Goal: Information Seeking & Learning: Compare options

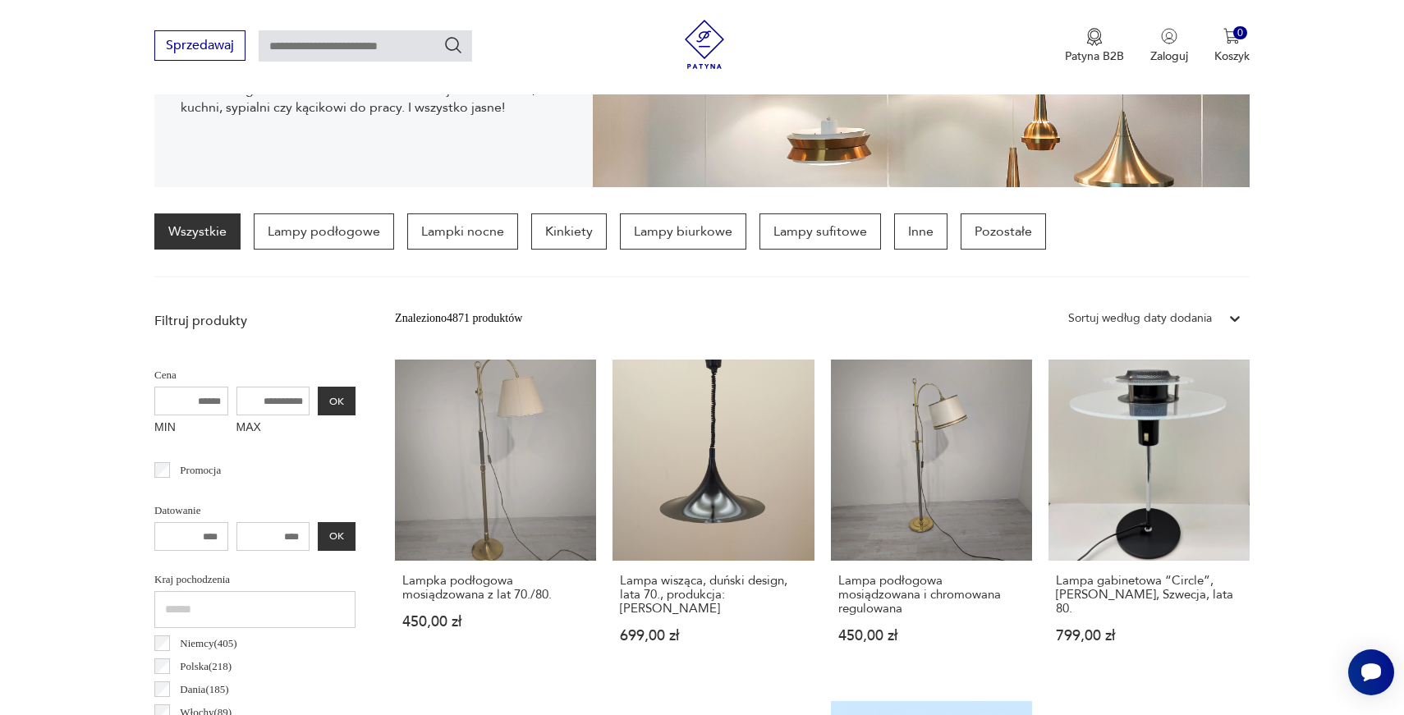
scroll to position [176, 0]
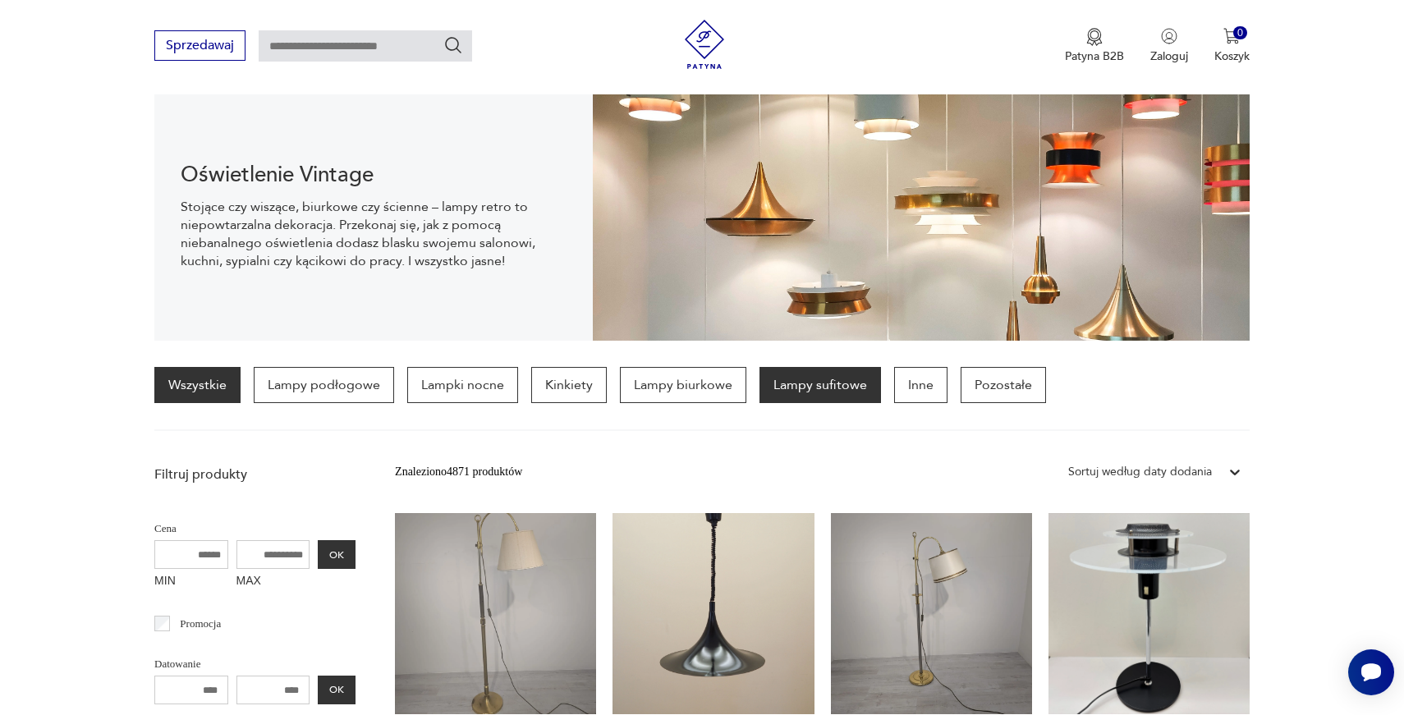
click at [830, 390] on p "Lampy sufitowe" at bounding box center [819, 385] width 121 height 36
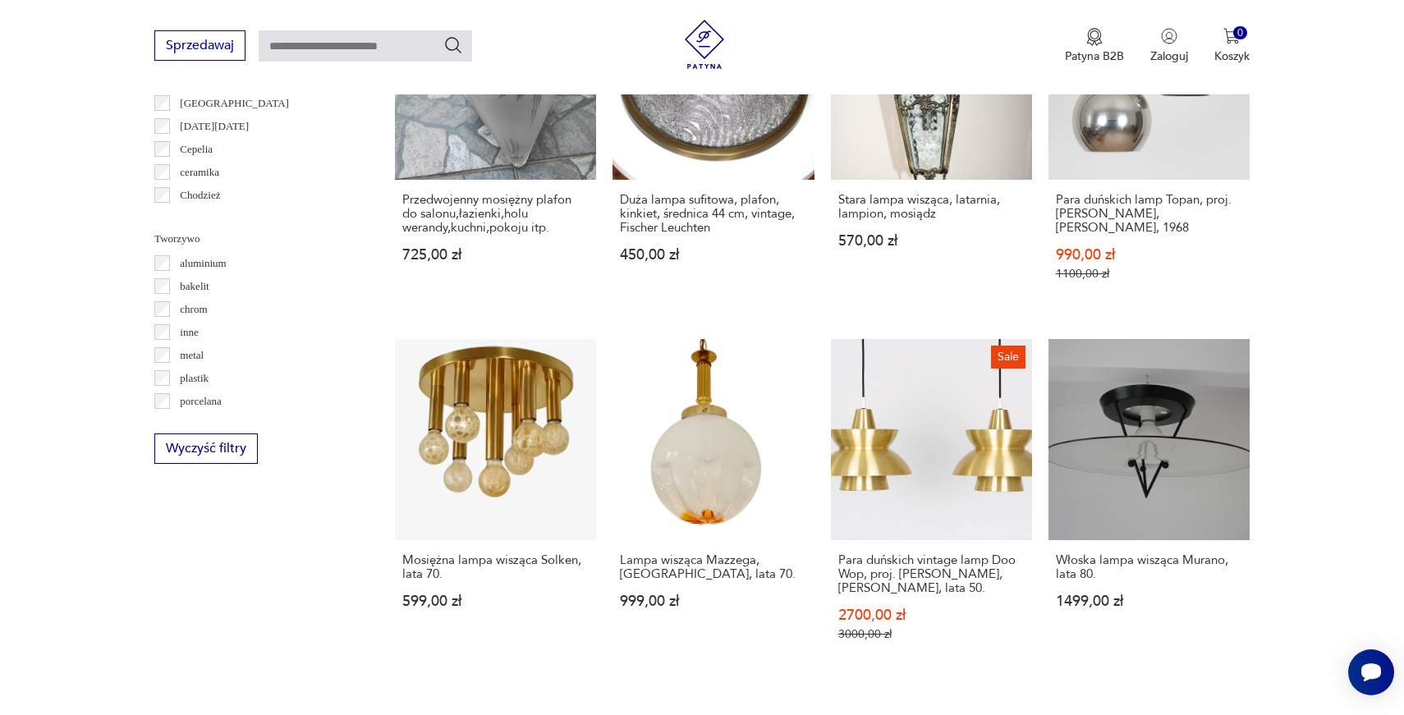
scroll to position [1417, 0]
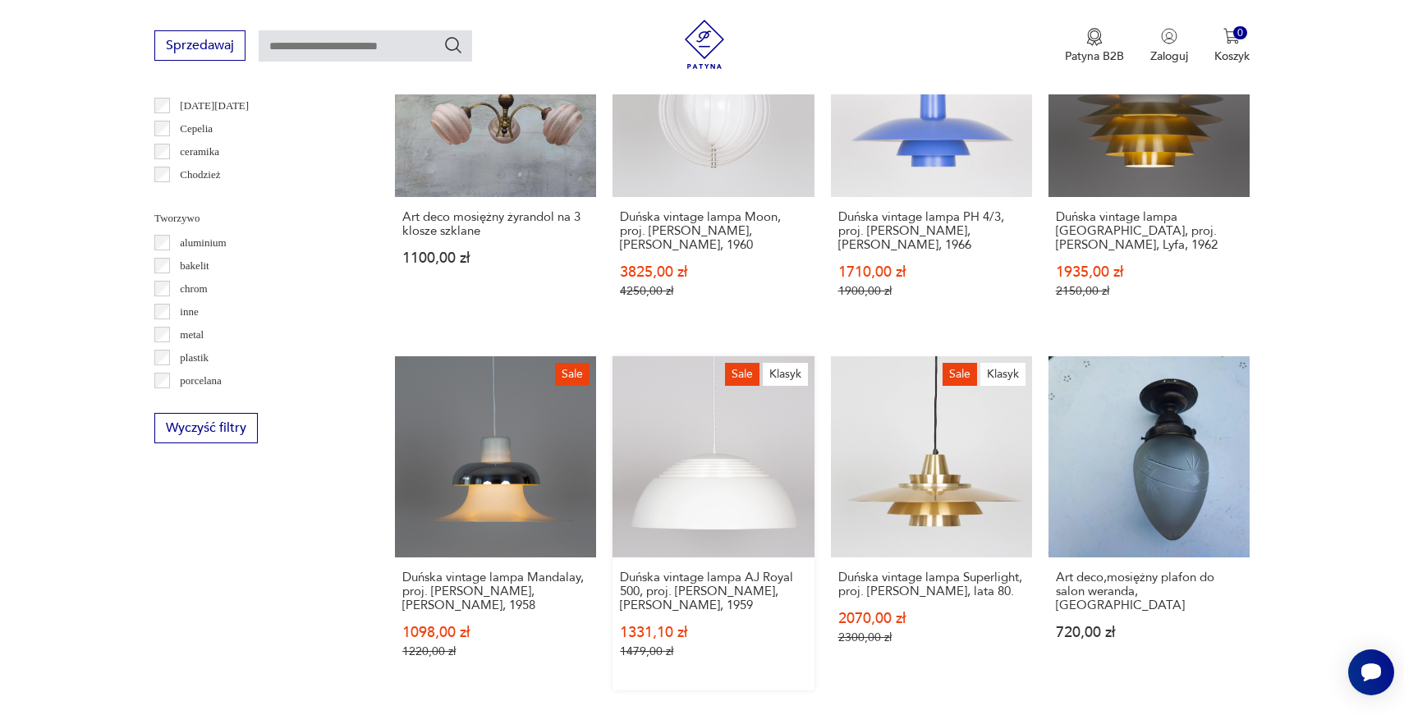
scroll to position [1530, 0]
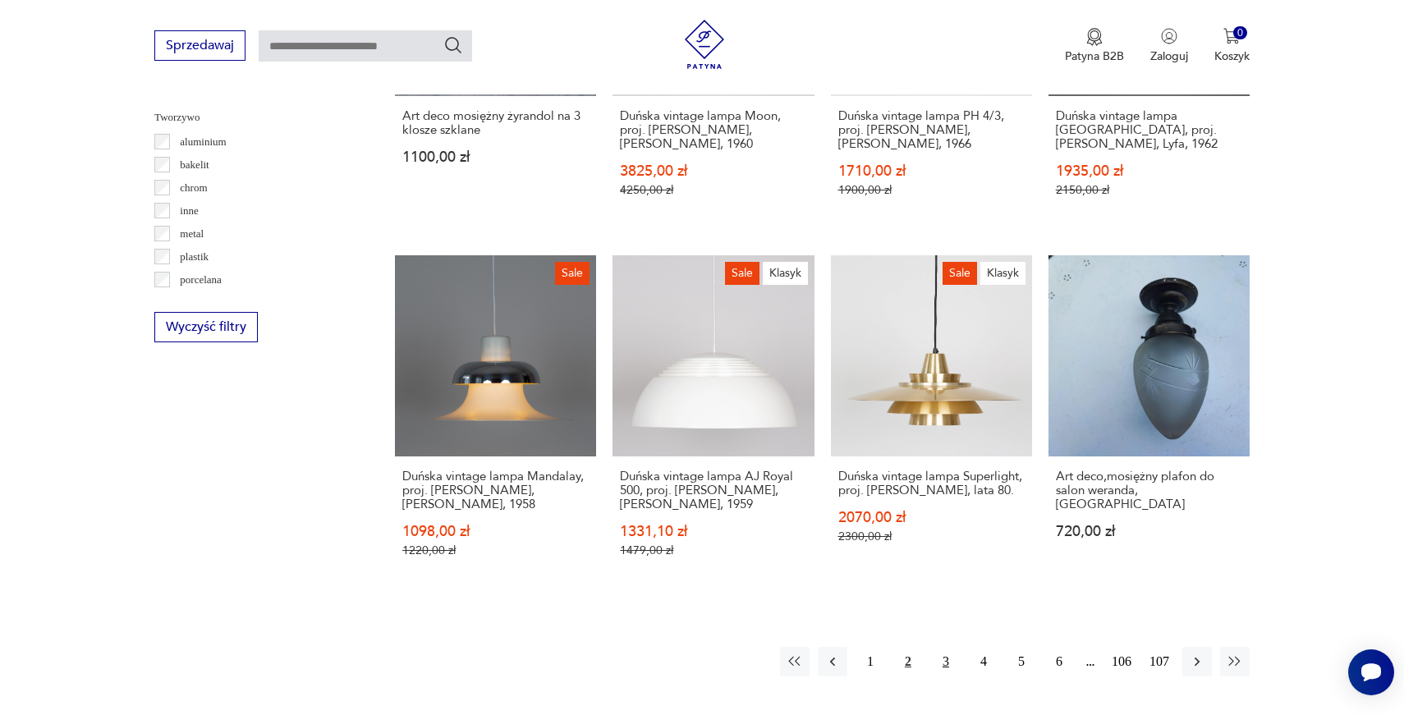
click at [940, 647] on button "3" at bounding box center [946, 662] width 30 height 30
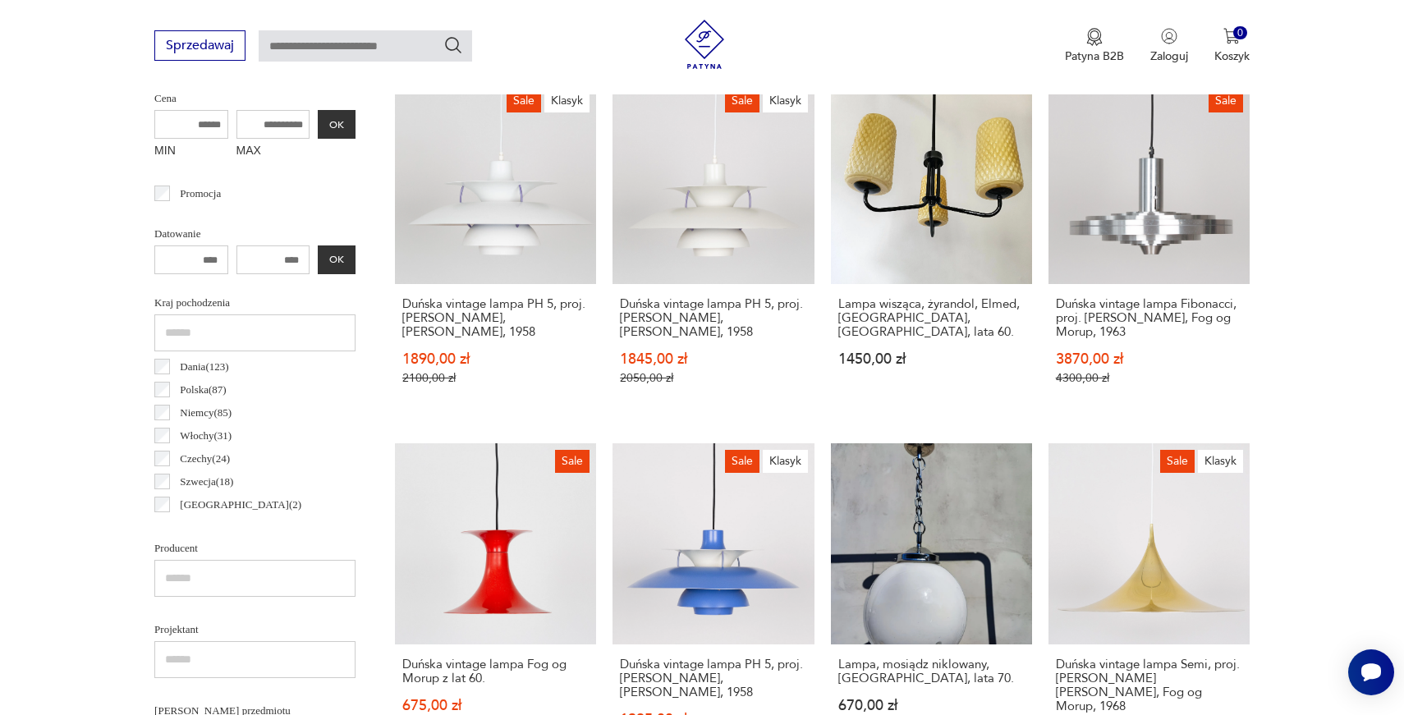
scroll to position [387, 0]
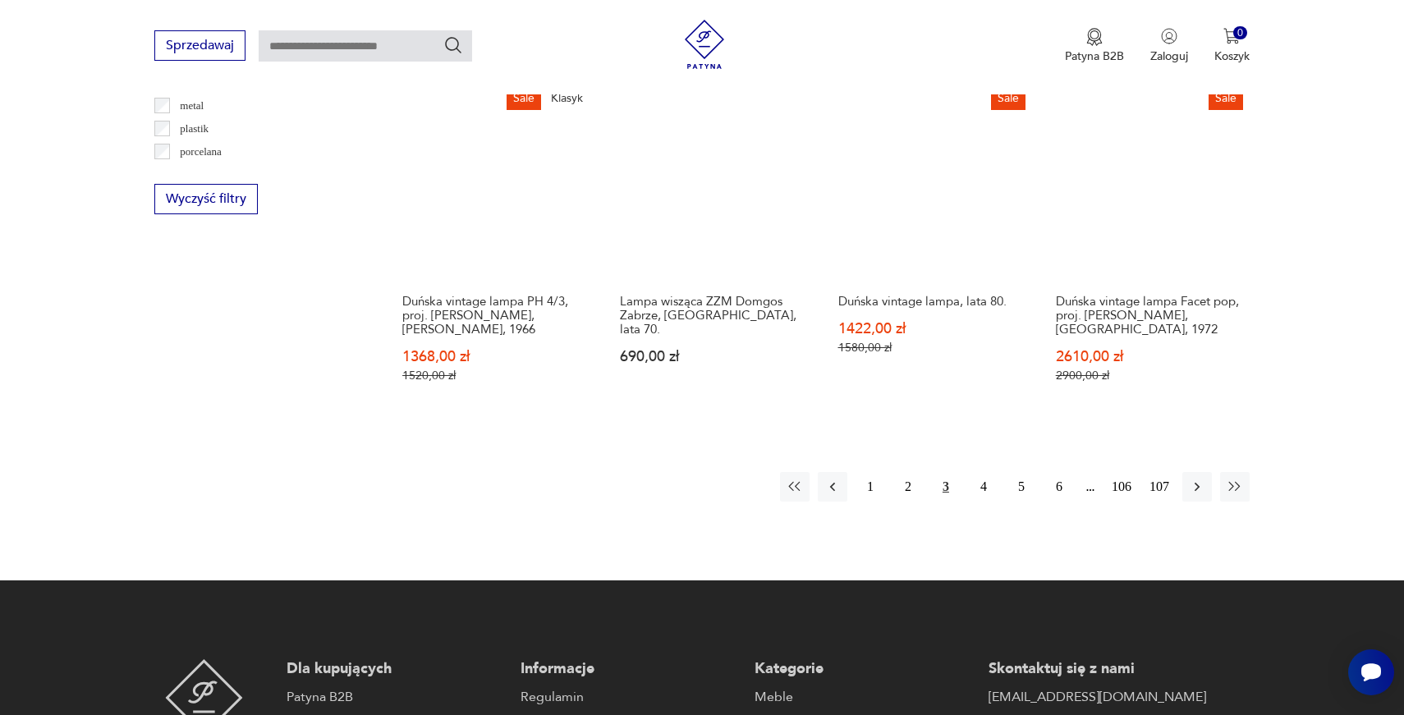
scroll to position [1679, 0]
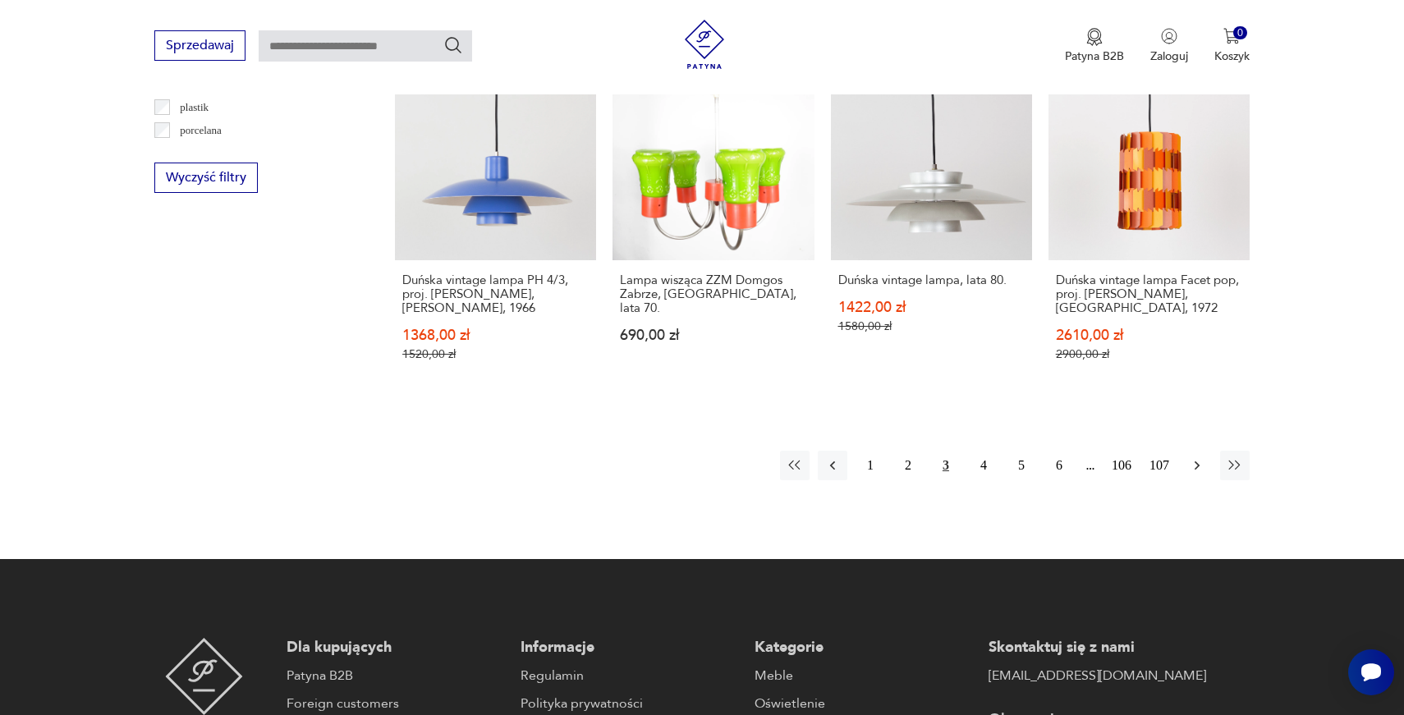
click at [1206, 451] on button "button" at bounding box center [1197, 466] width 30 height 30
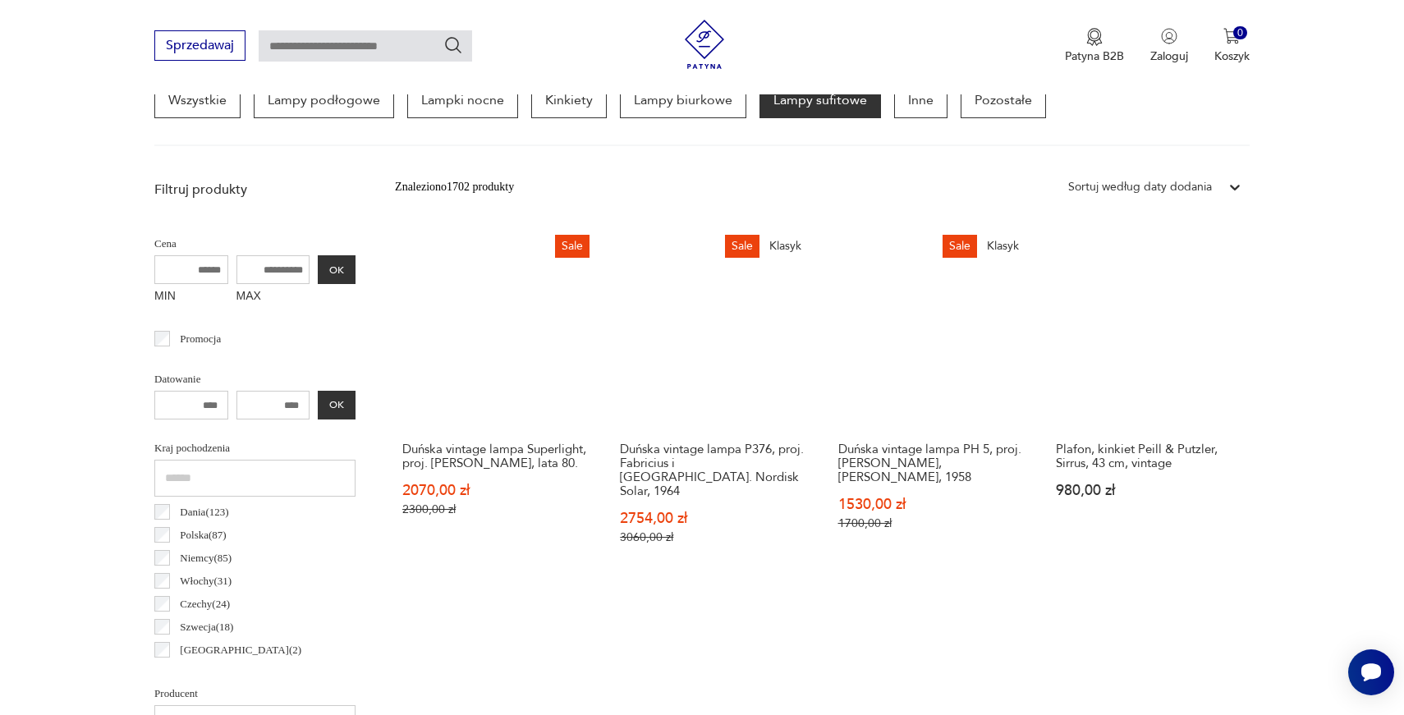
scroll to position [473, 0]
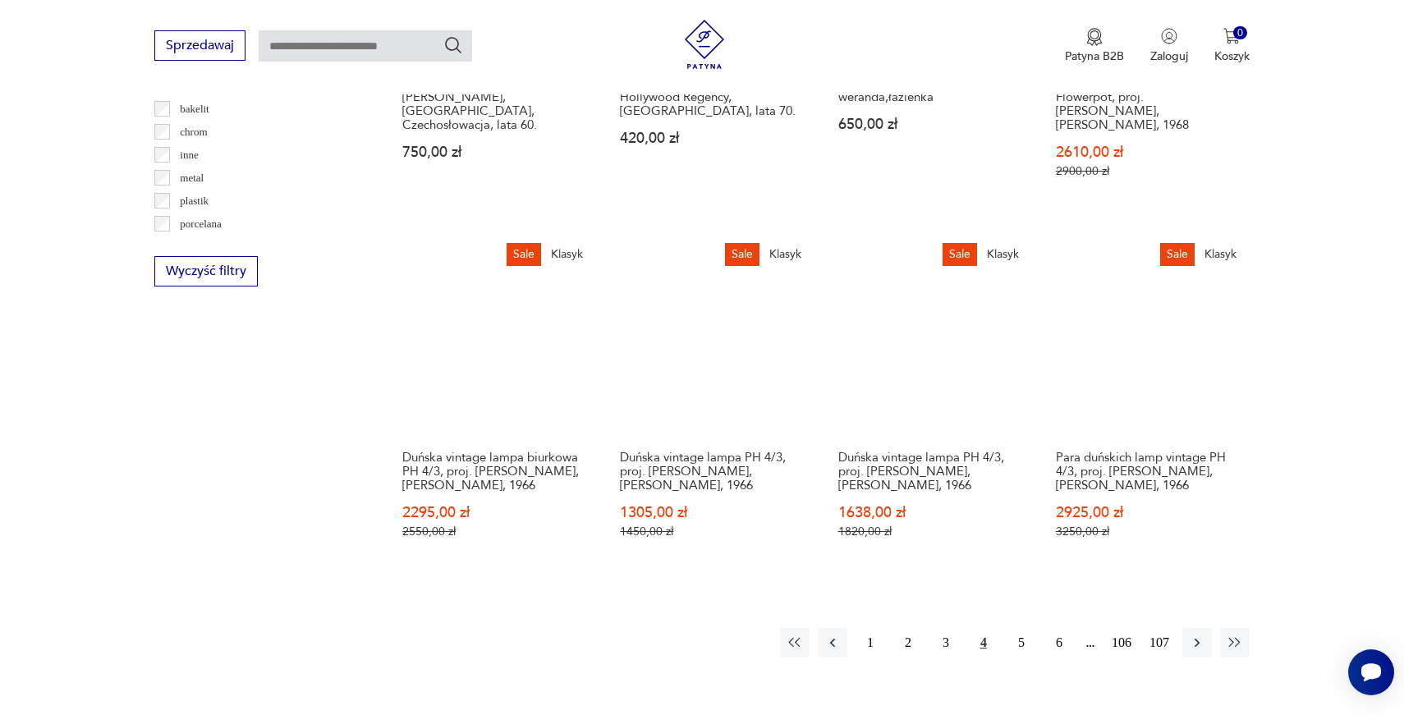
scroll to position [1582, 0]
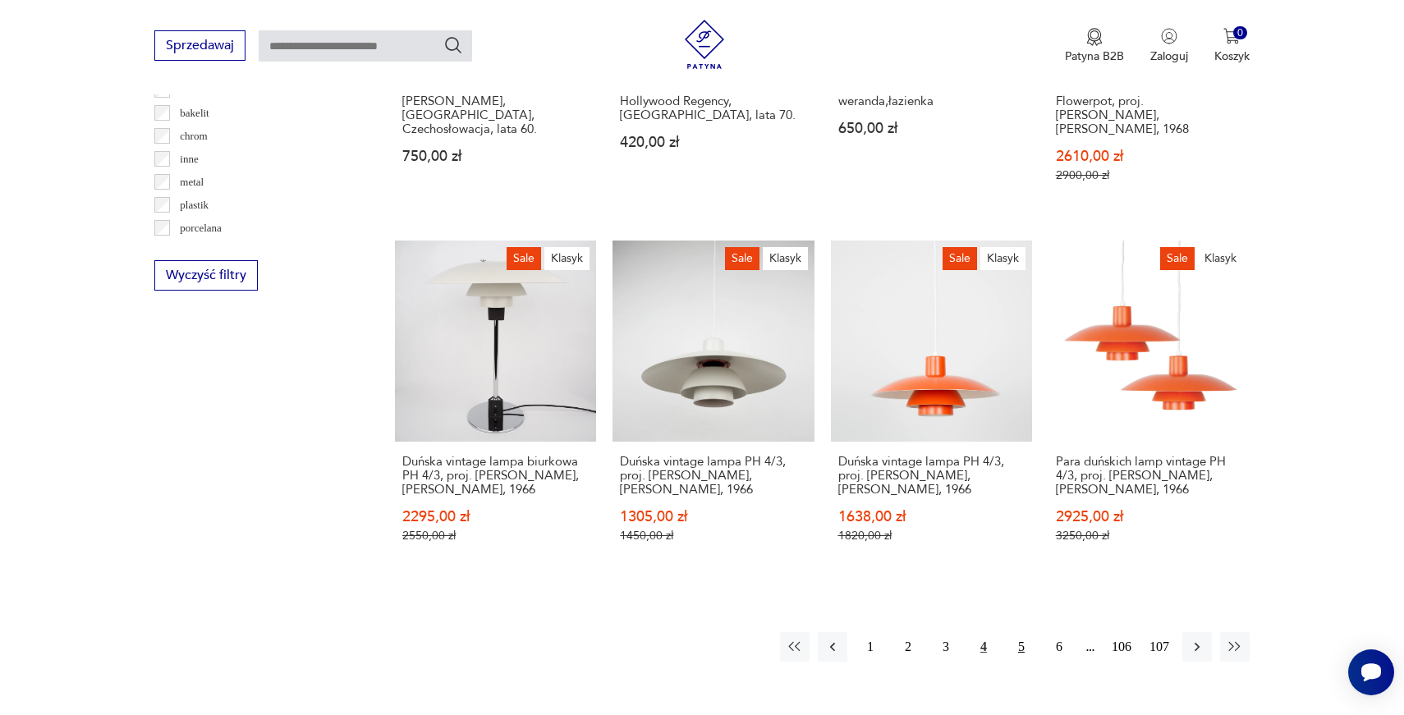
click at [1022, 632] on button "5" at bounding box center [1021, 647] width 30 height 30
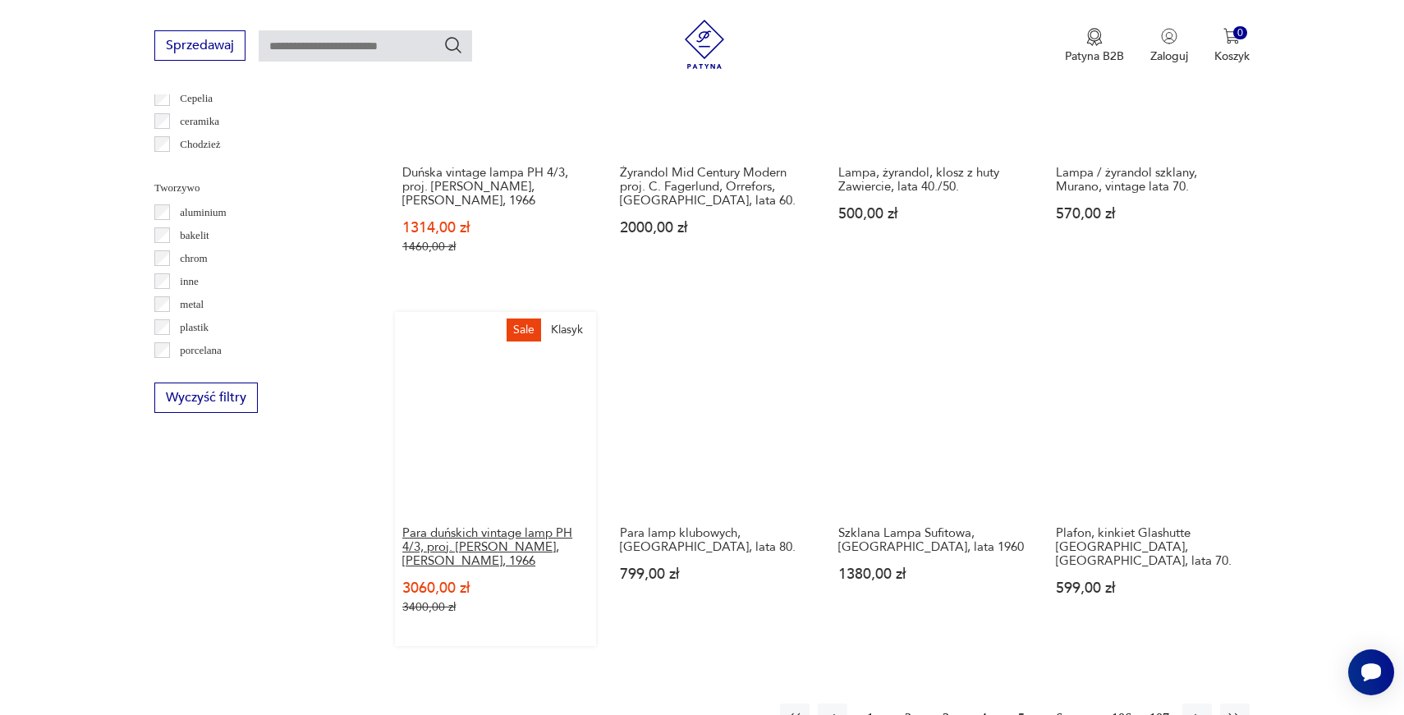
scroll to position [1482, 0]
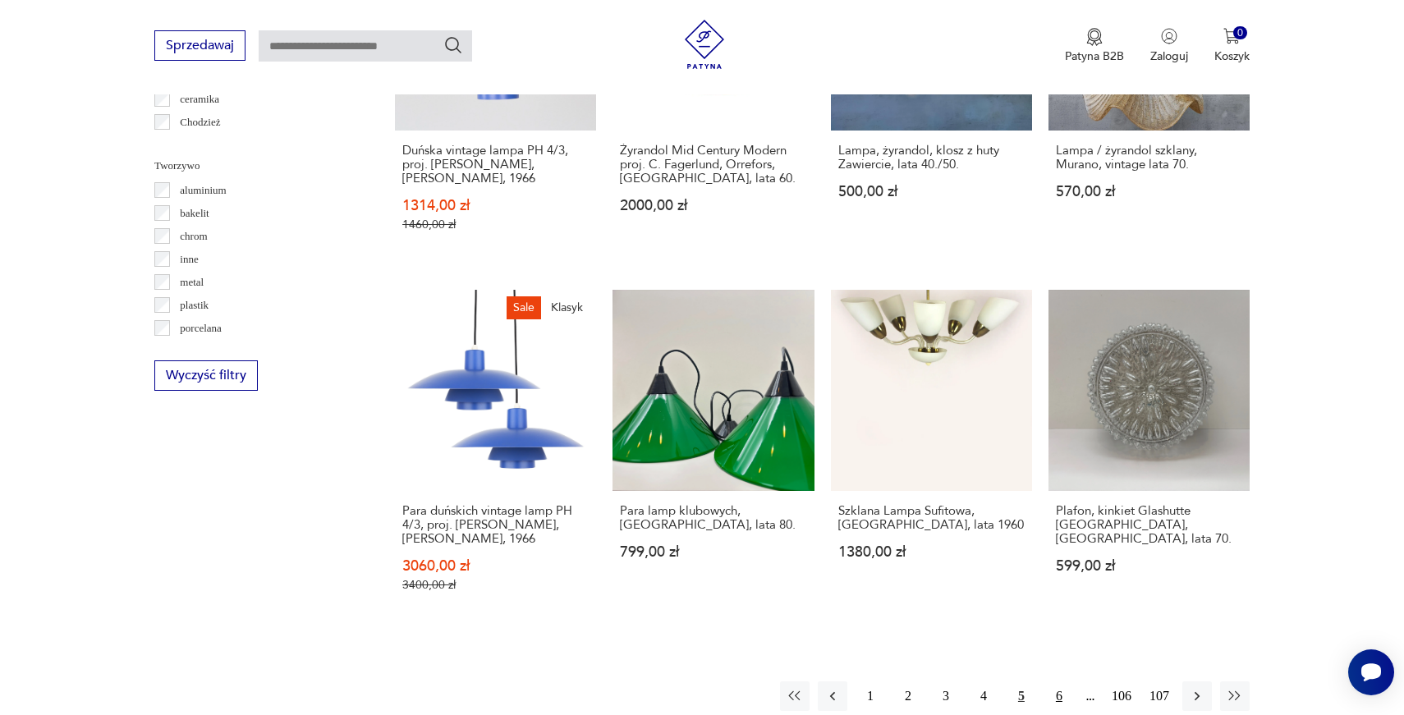
click at [1050, 681] on button "6" at bounding box center [1059, 696] width 30 height 30
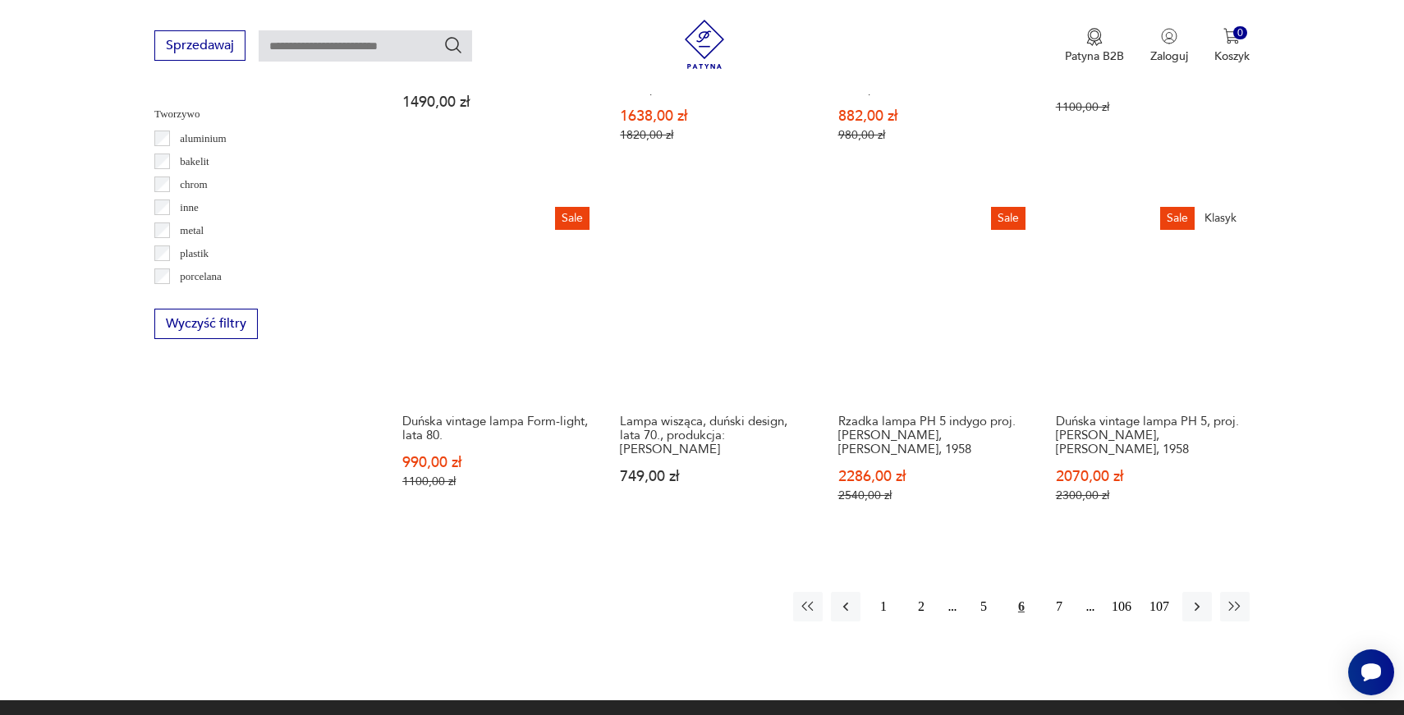
scroll to position [1561, 0]
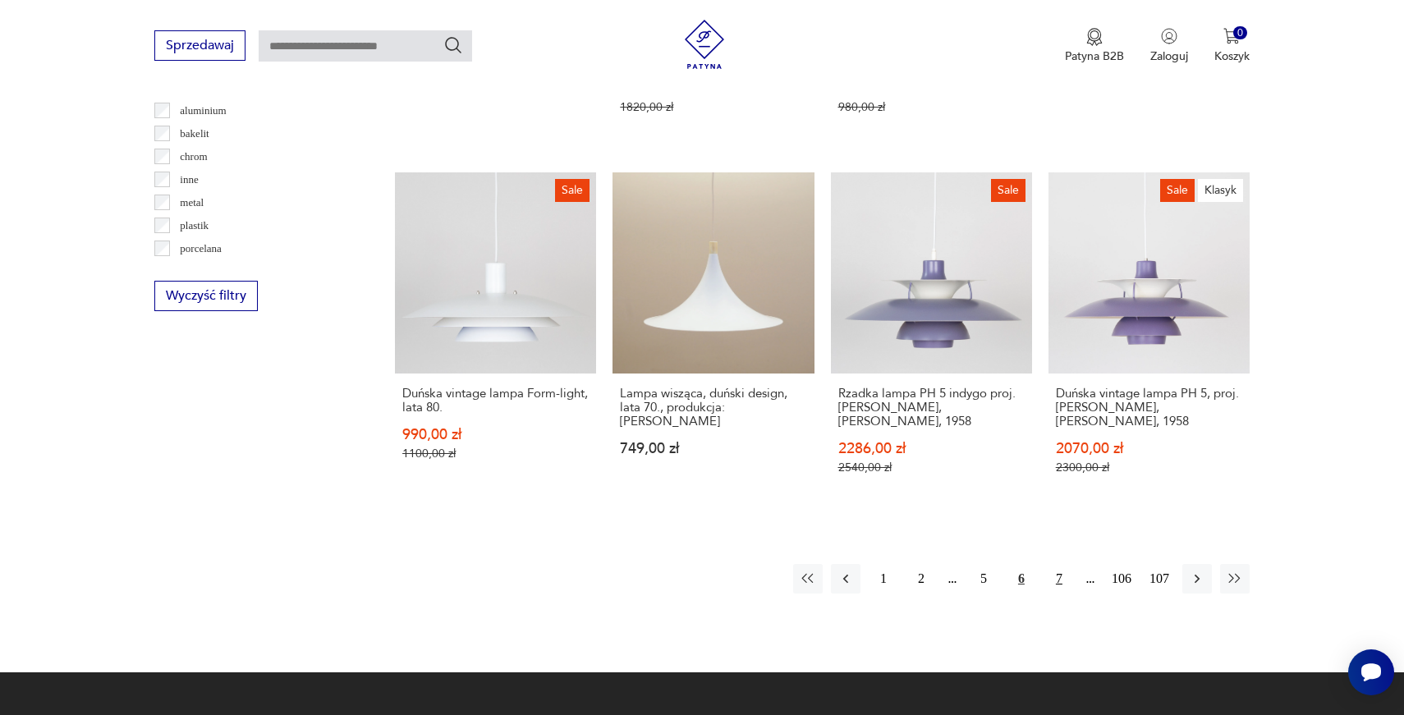
click at [1060, 564] on button "7" at bounding box center [1059, 579] width 30 height 30
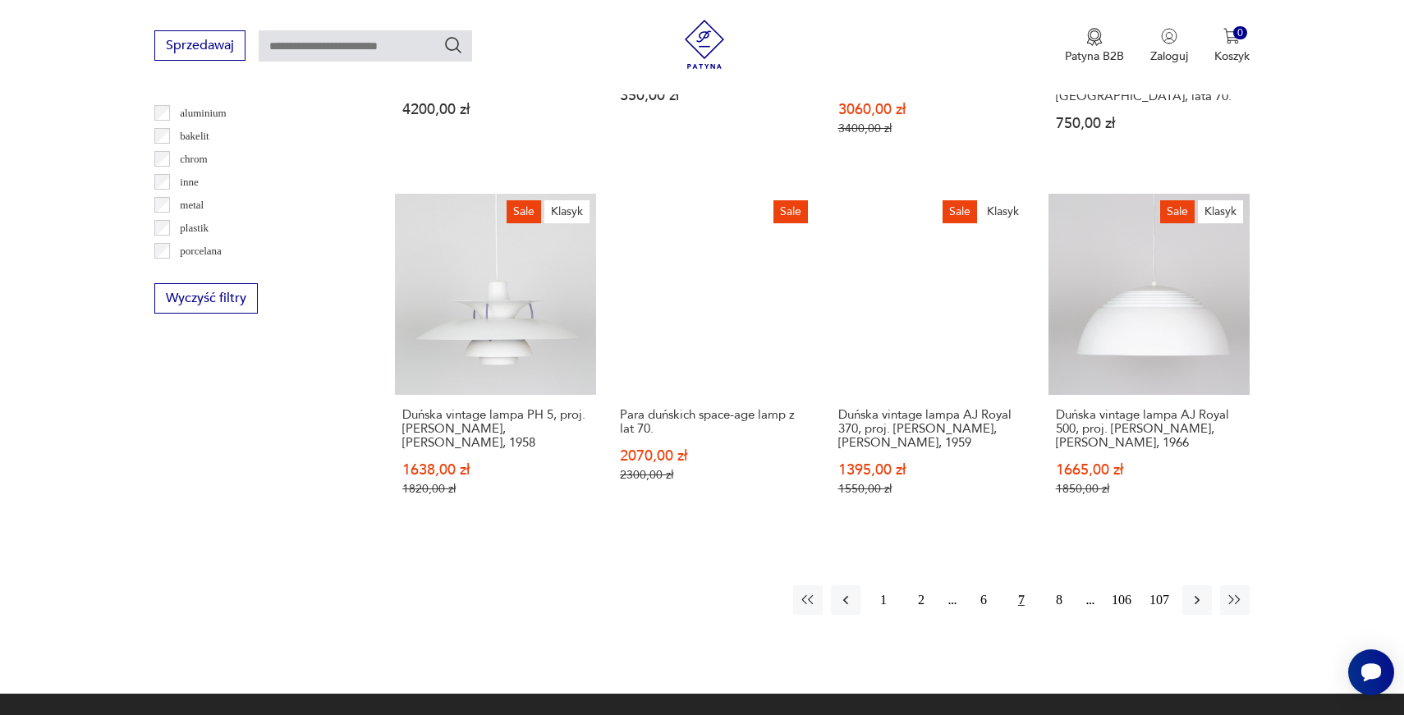
scroll to position [1571, 0]
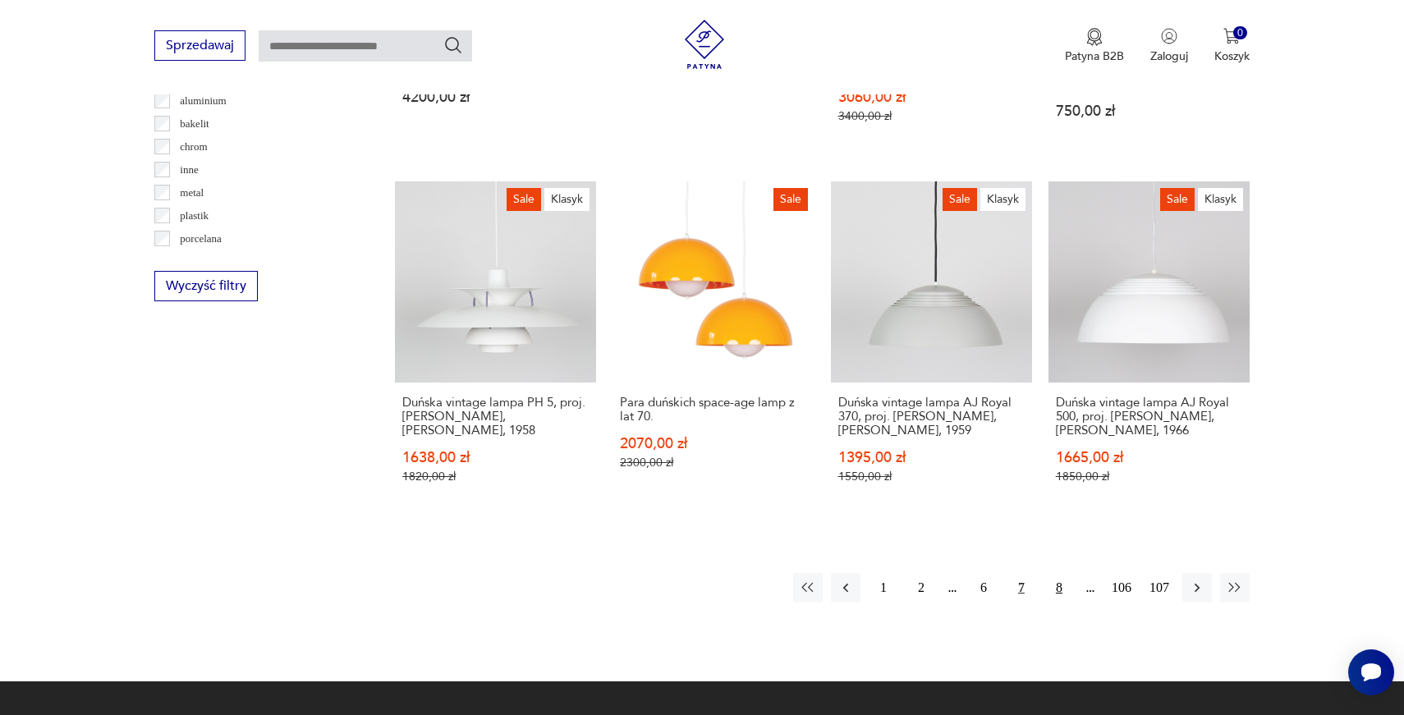
click at [1065, 573] on button "8" at bounding box center [1059, 588] width 30 height 30
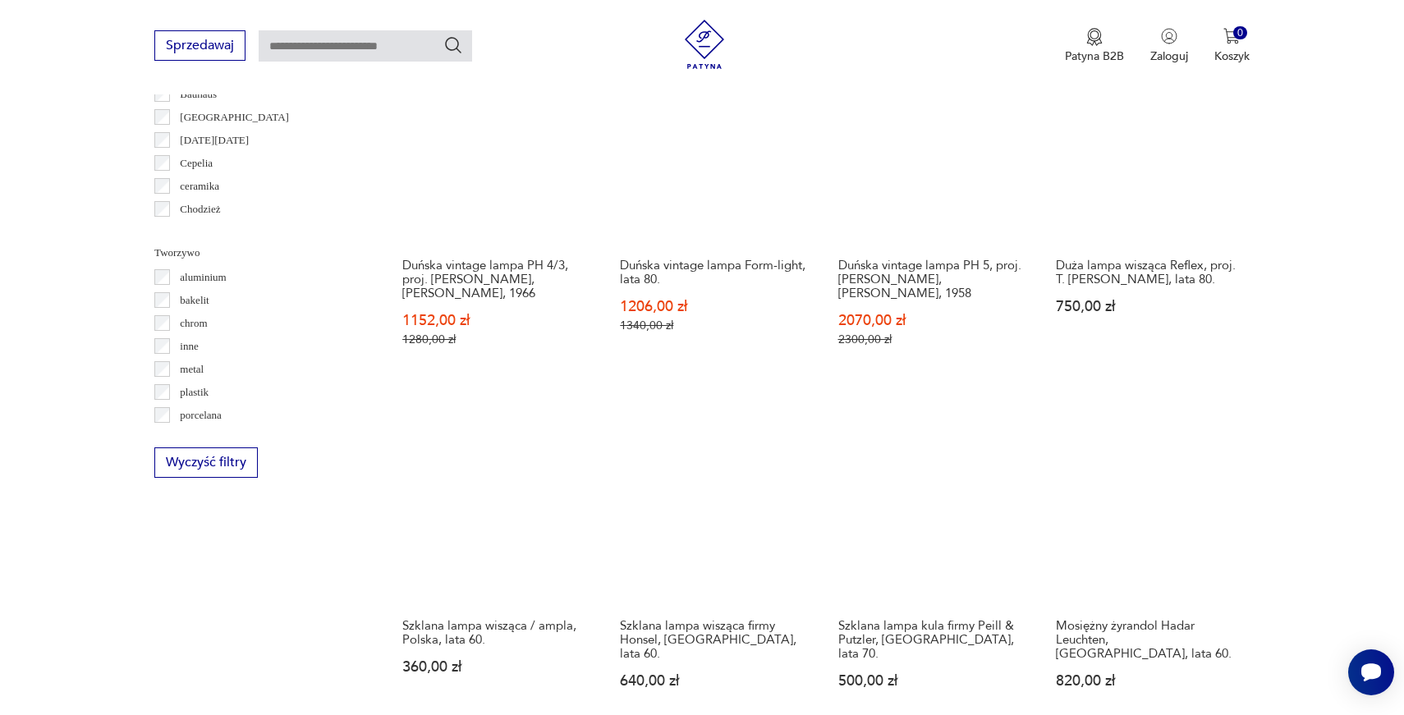
scroll to position [1523, 0]
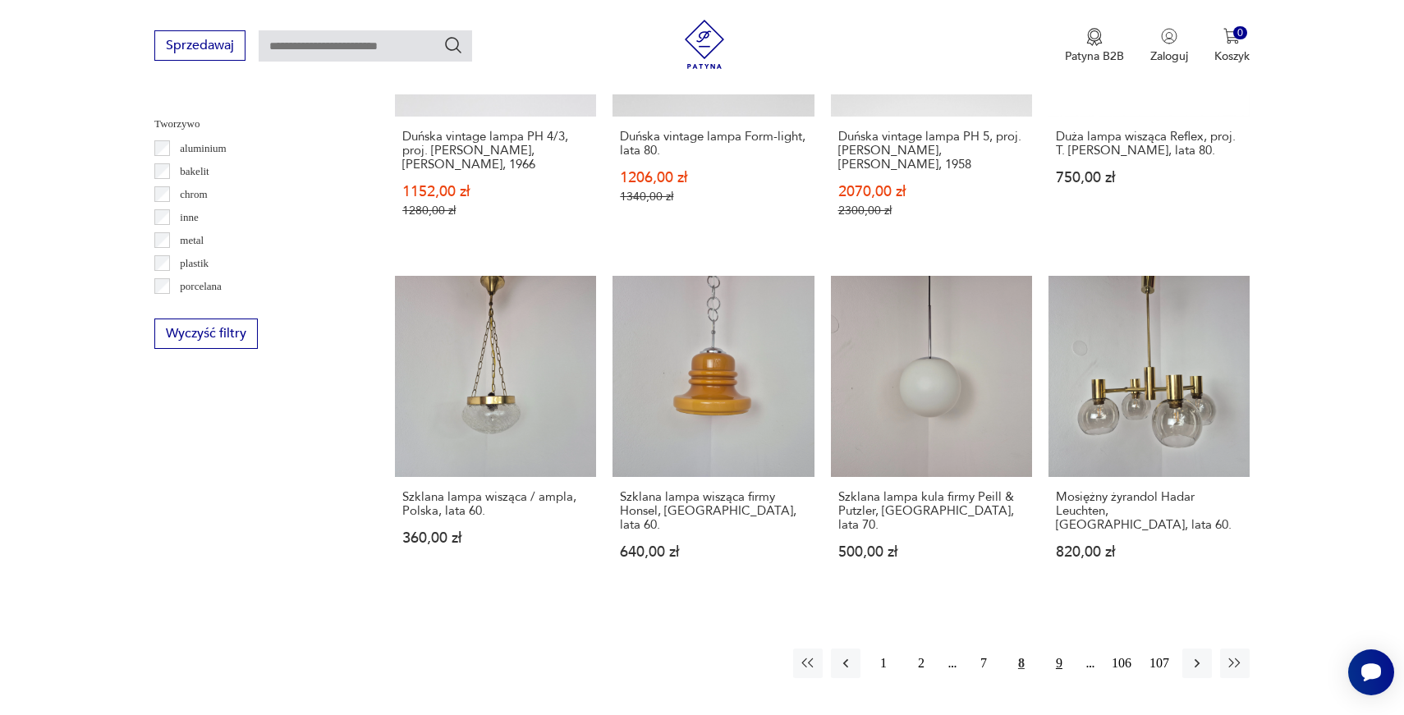
click at [1049, 648] on button "9" at bounding box center [1059, 663] width 30 height 30
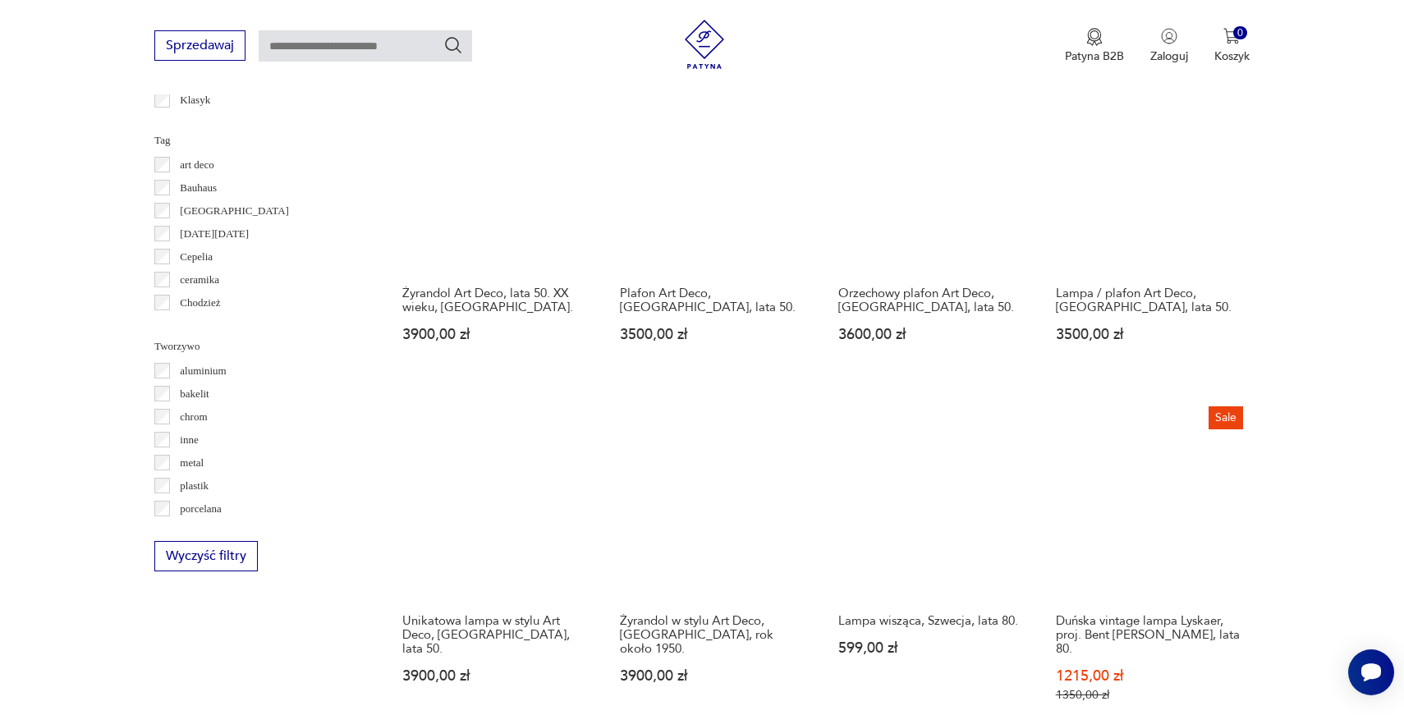
scroll to position [1314, 0]
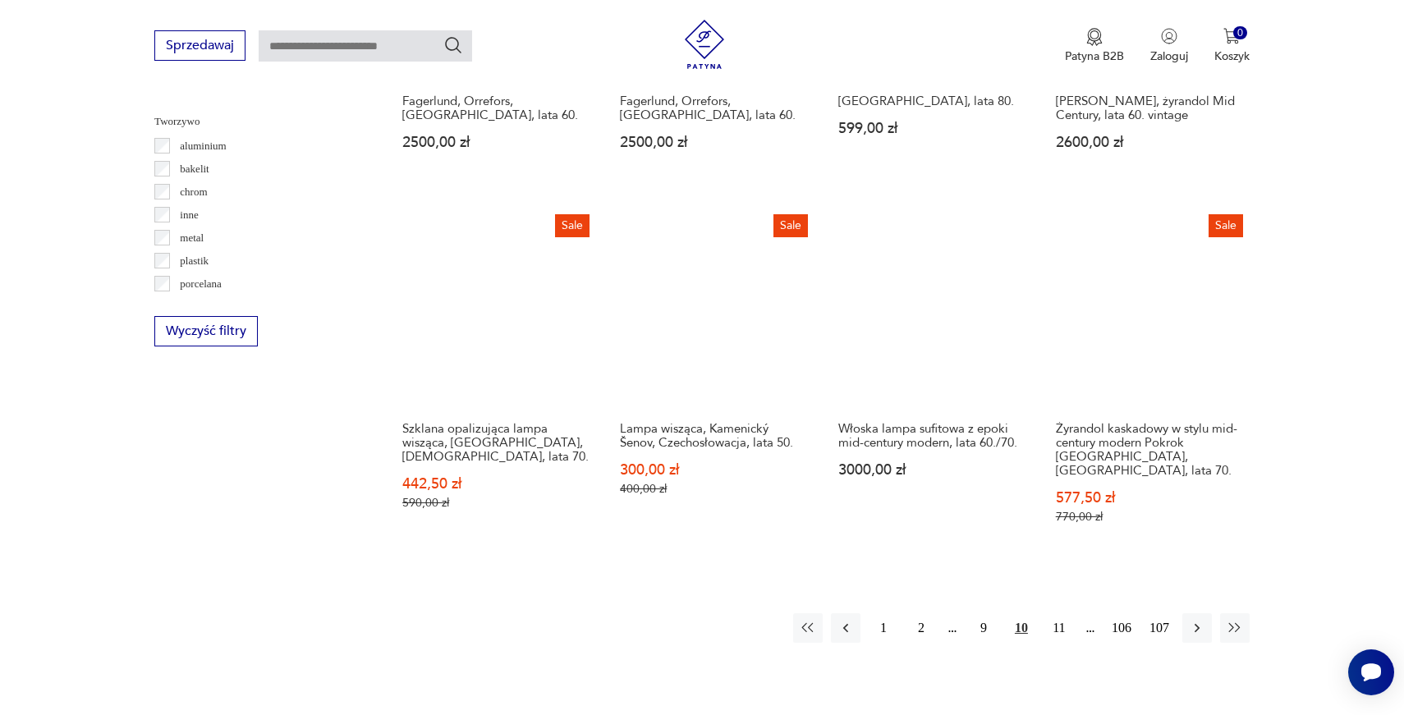
scroll to position [1536, 0]
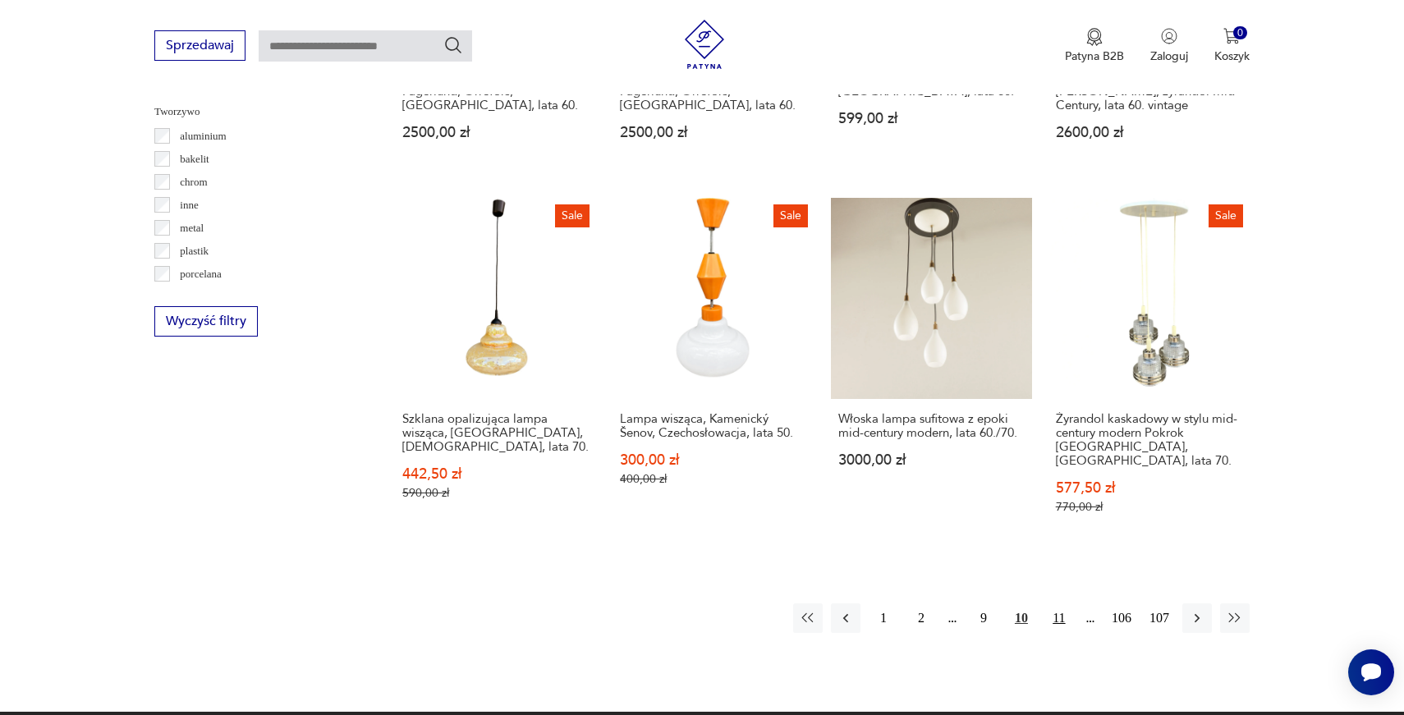
click at [1051, 603] on button "11" at bounding box center [1059, 618] width 30 height 30
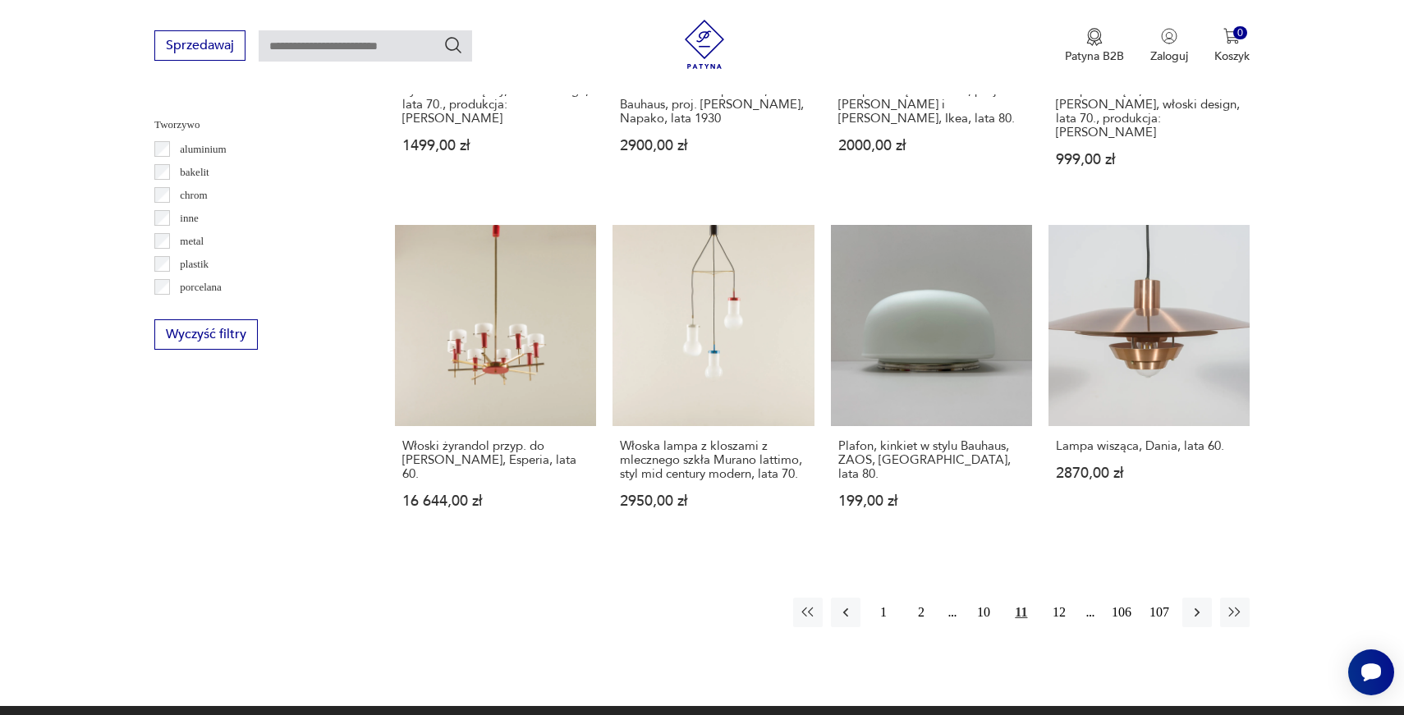
scroll to position [1541, 0]
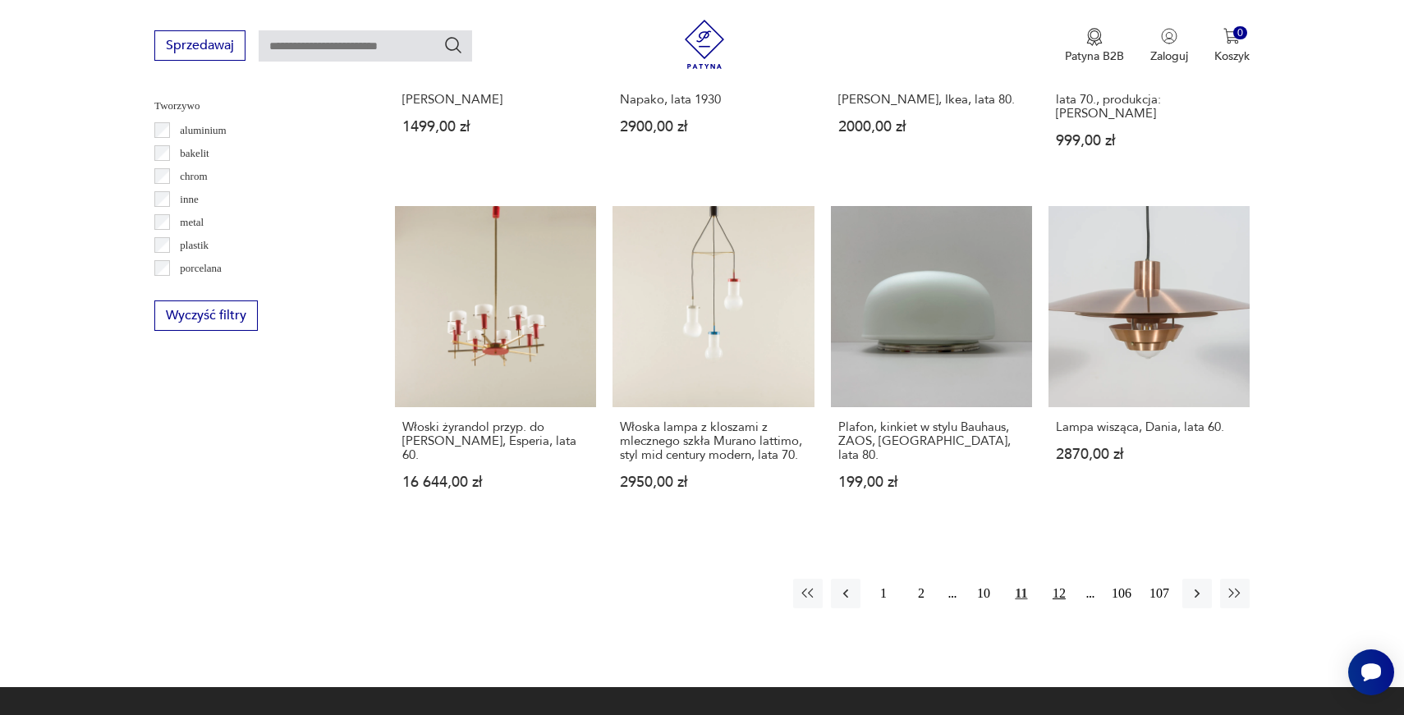
click at [1049, 579] on button "12" at bounding box center [1059, 594] width 30 height 30
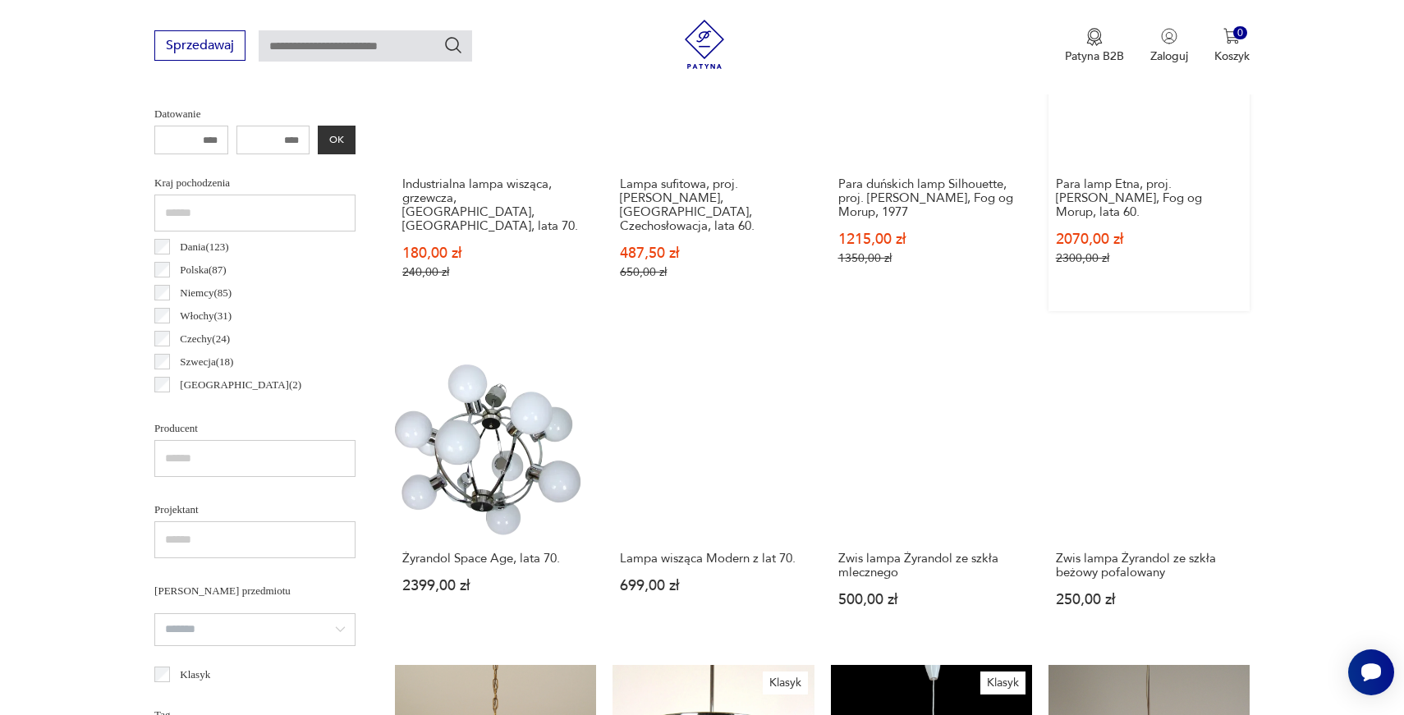
scroll to position [387, 0]
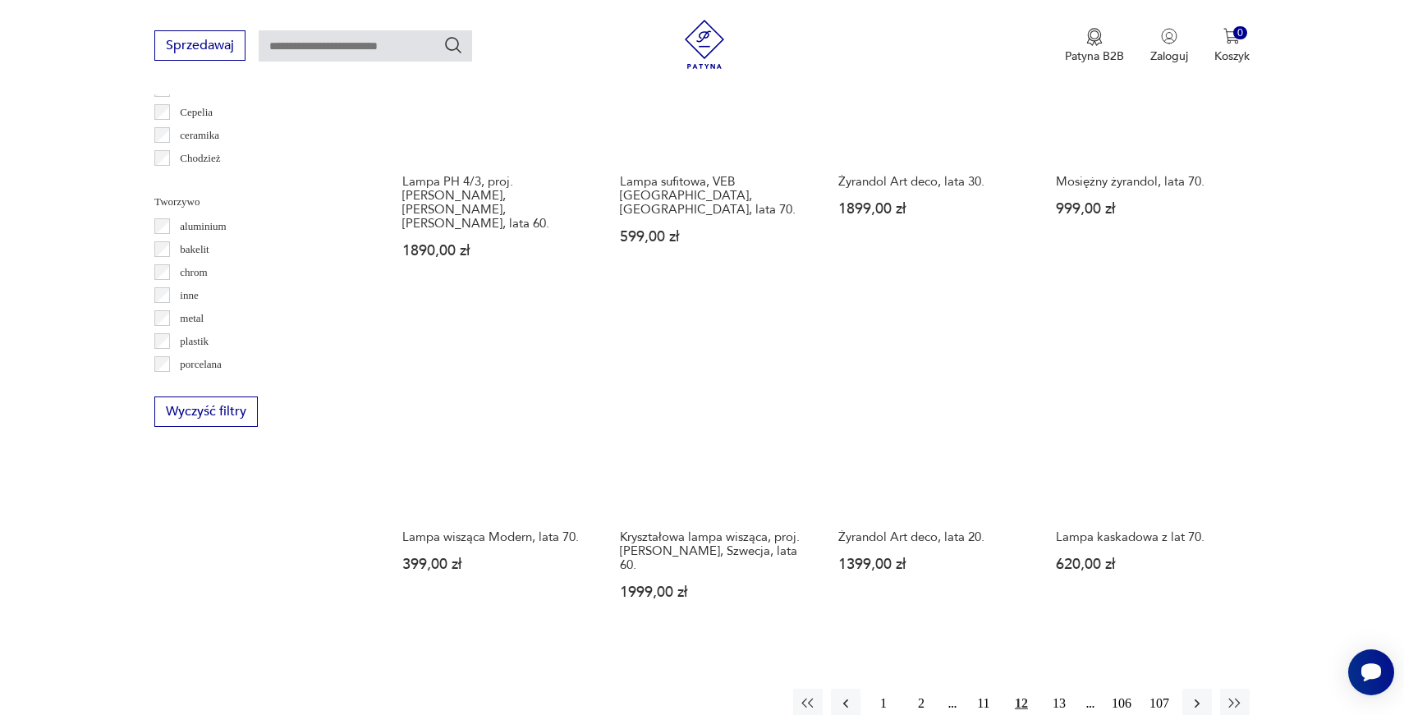
scroll to position [1460, 0]
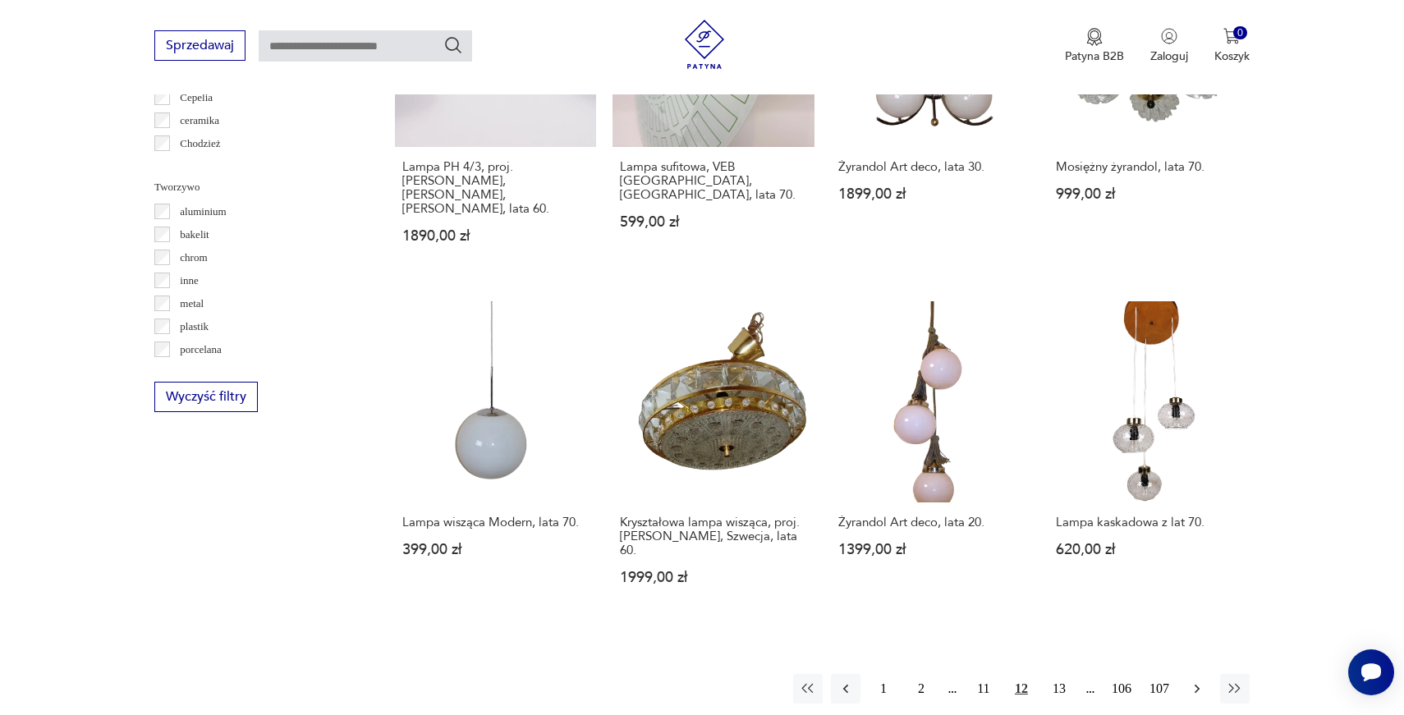
click at [1195, 674] on button "button" at bounding box center [1197, 689] width 30 height 30
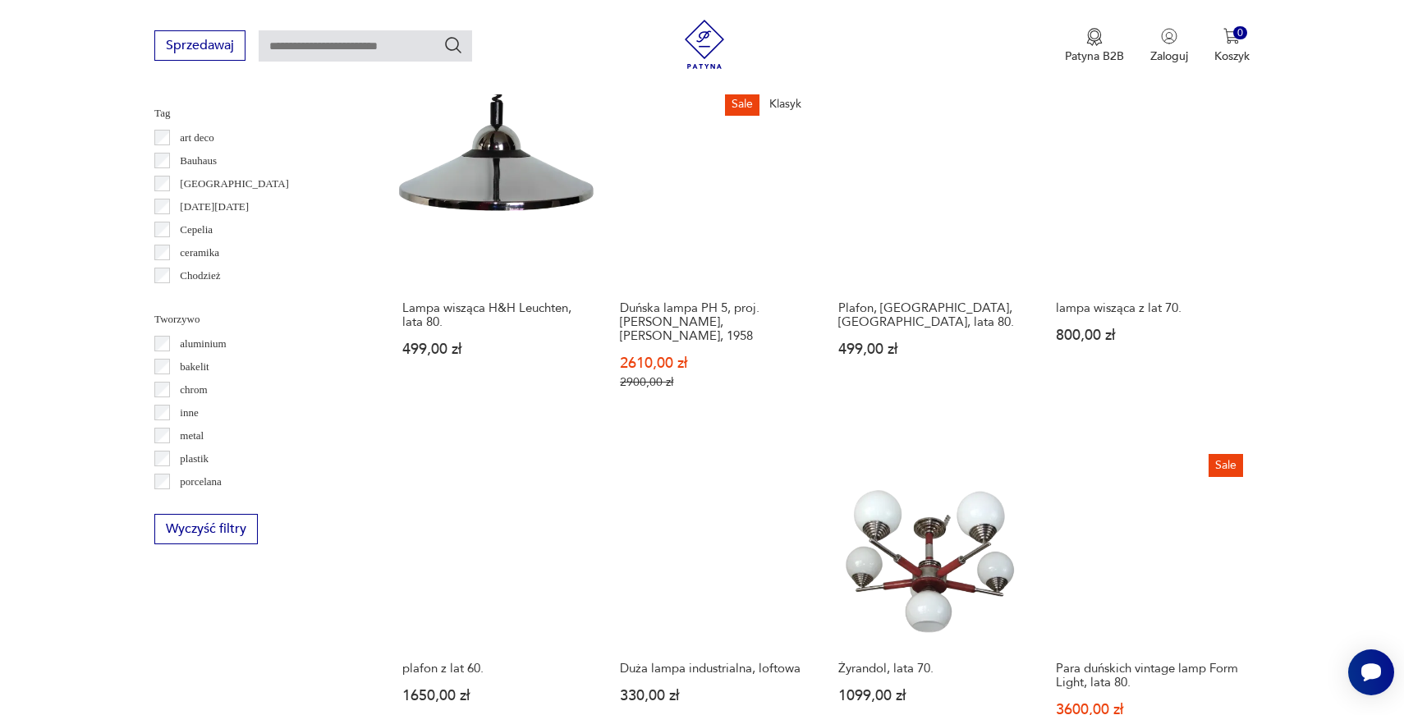
scroll to position [1435, 0]
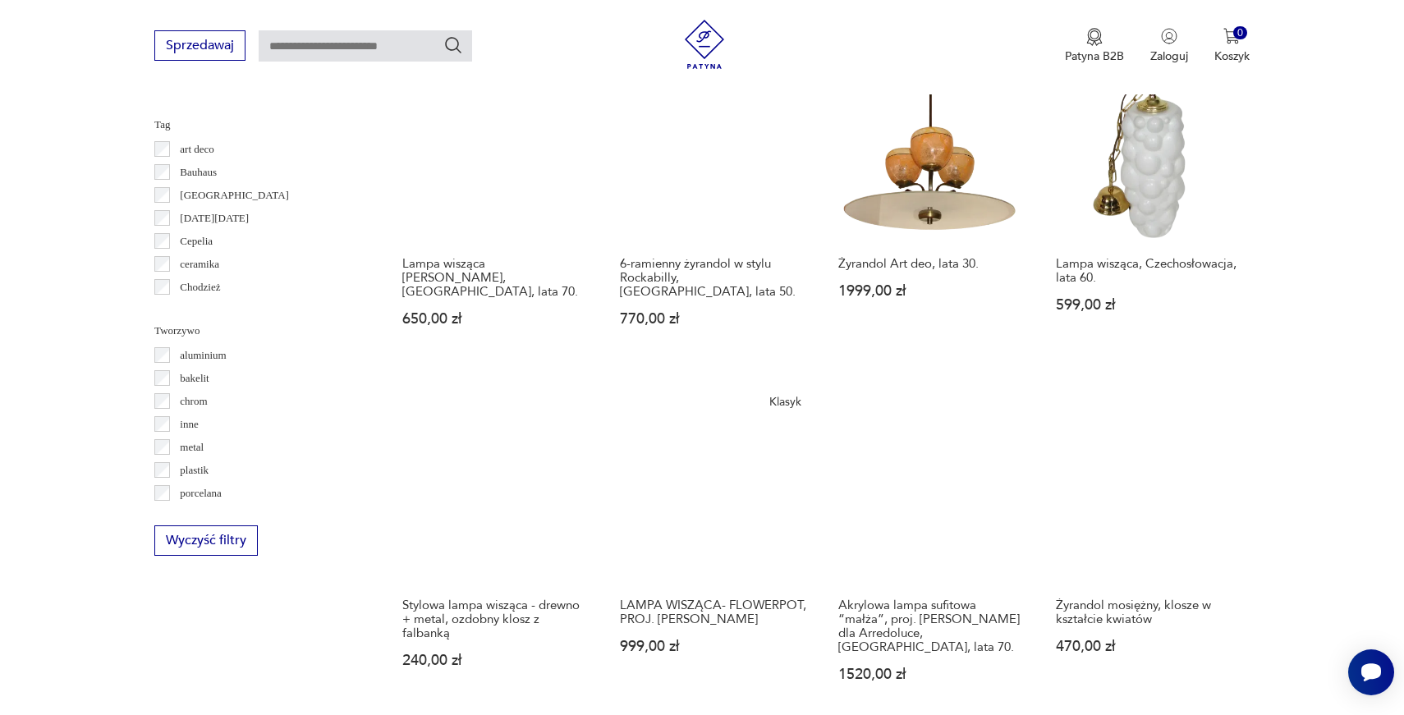
scroll to position [1319, 0]
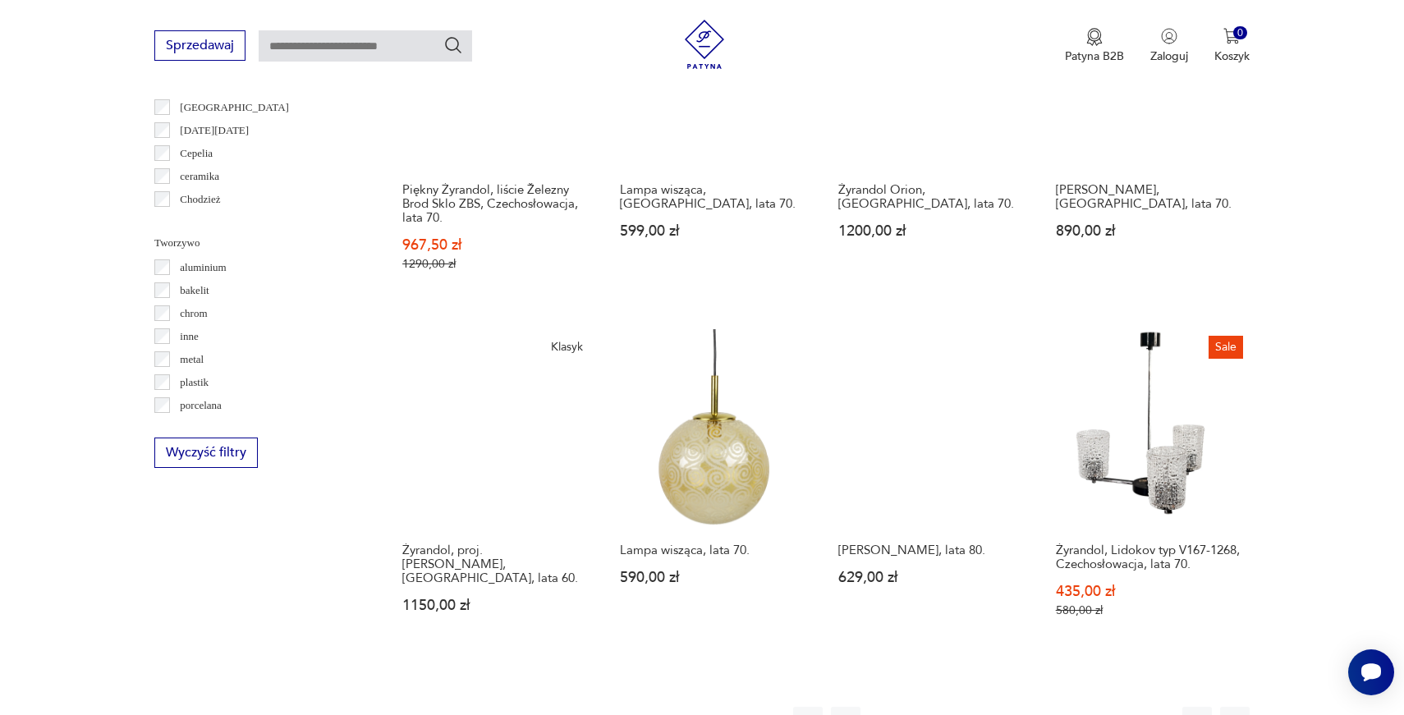
scroll to position [1441, 0]
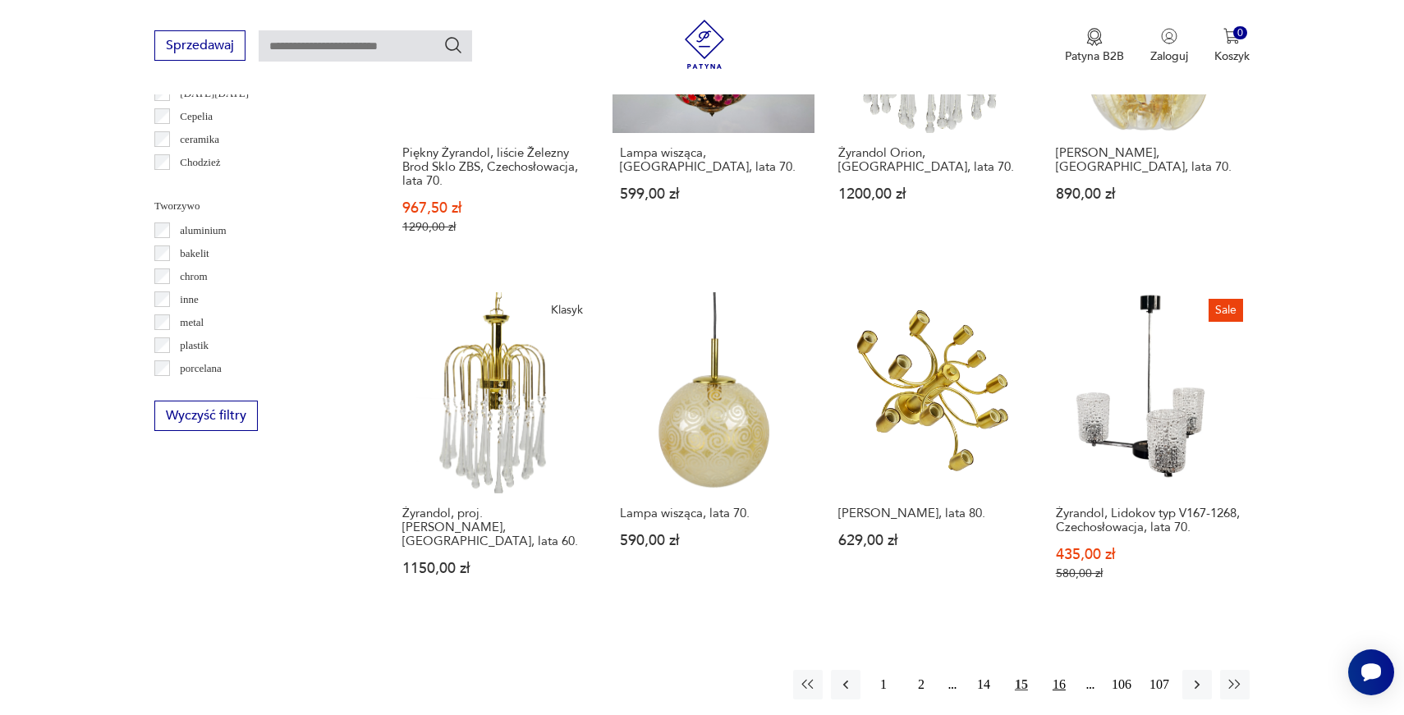
click at [1057, 670] on button "16" at bounding box center [1059, 685] width 30 height 30
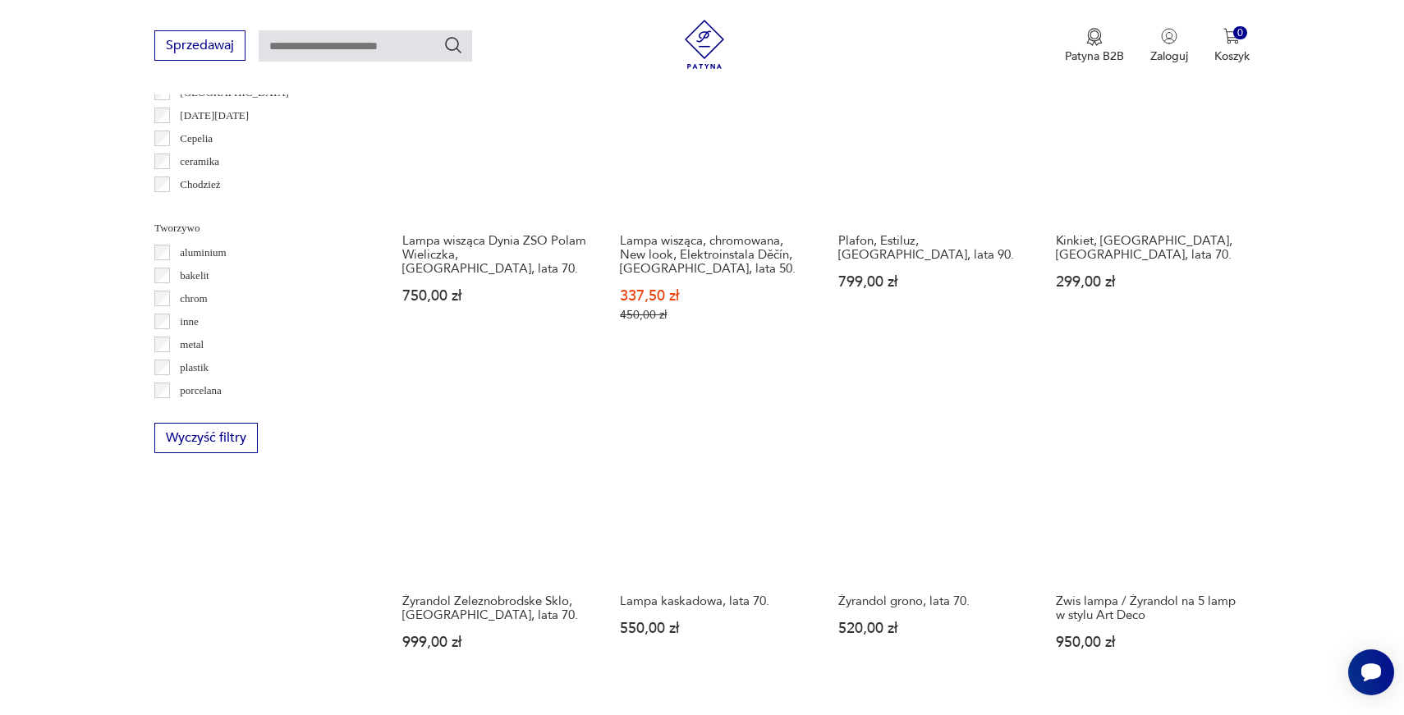
scroll to position [1497, 0]
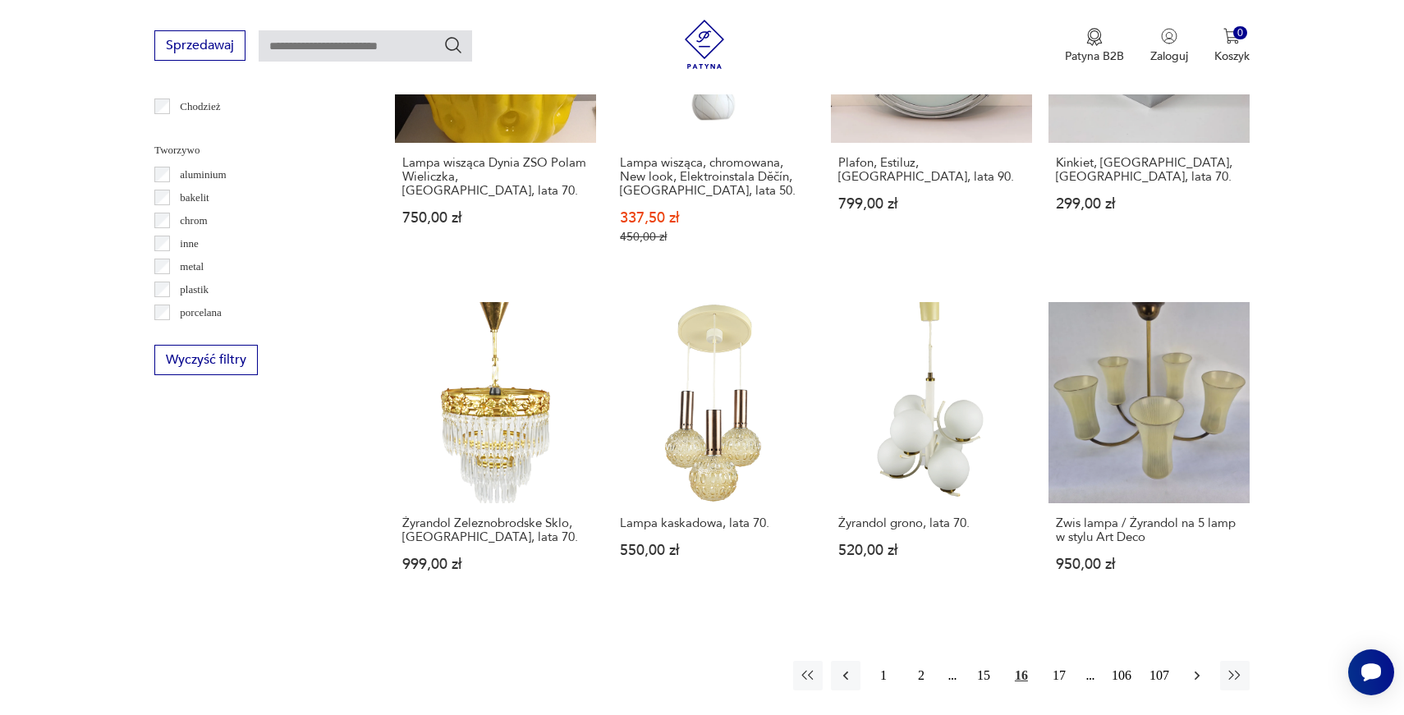
click at [1193, 667] on icon "button" at bounding box center [1197, 675] width 16 height 16
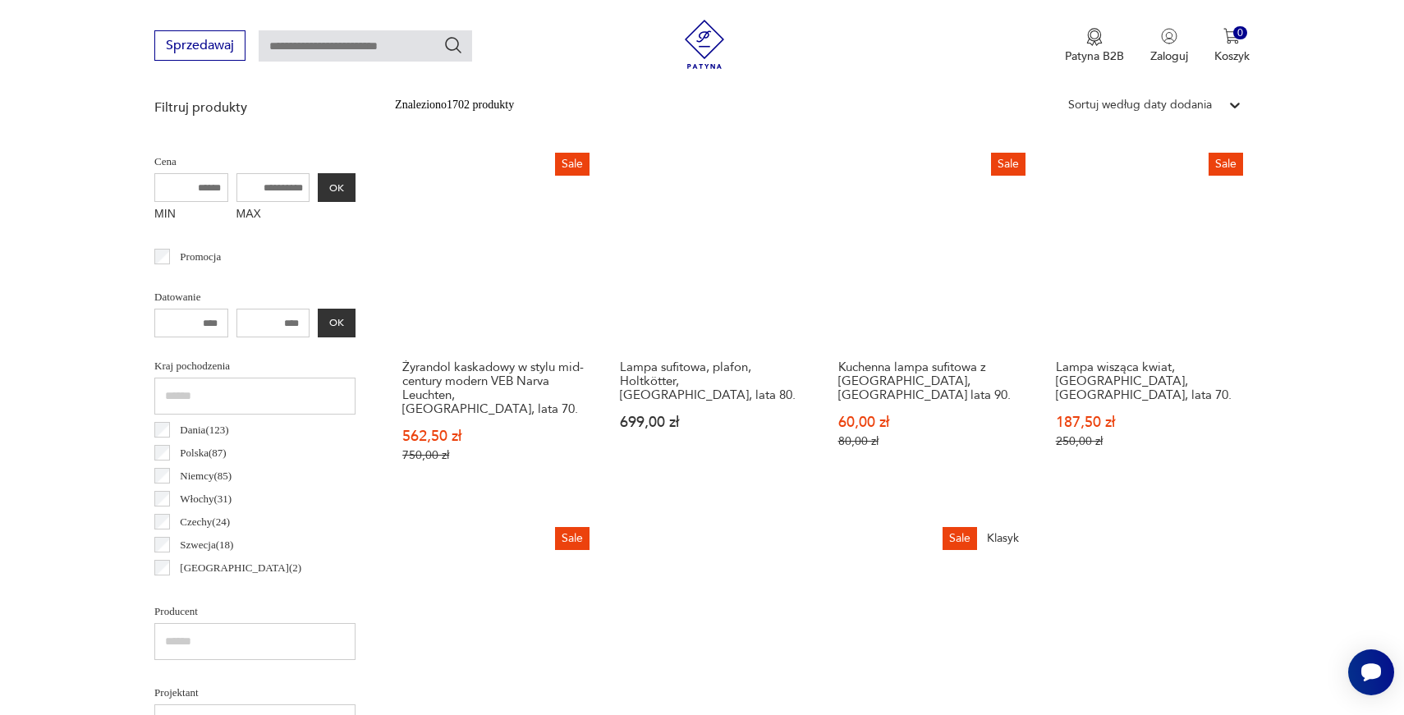
scroll to position [387, 0]
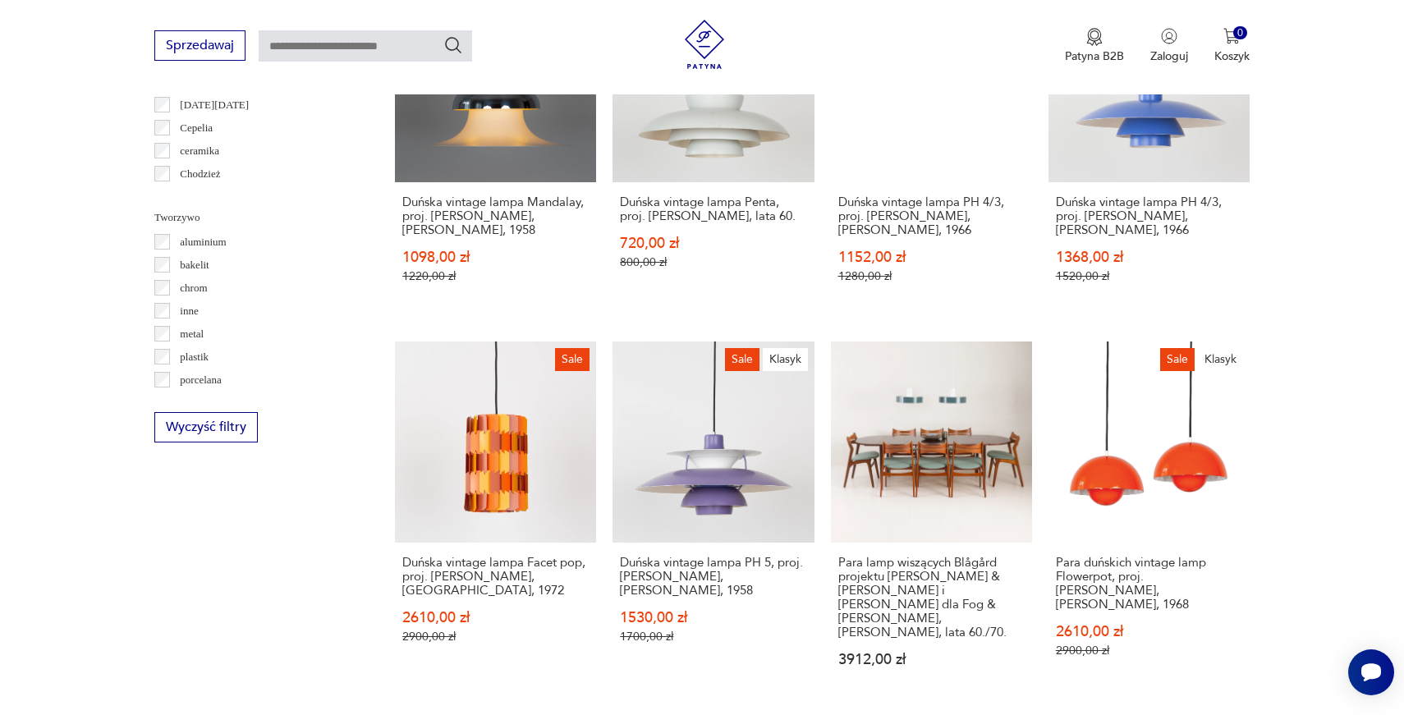
scroll to position [1502, 0]
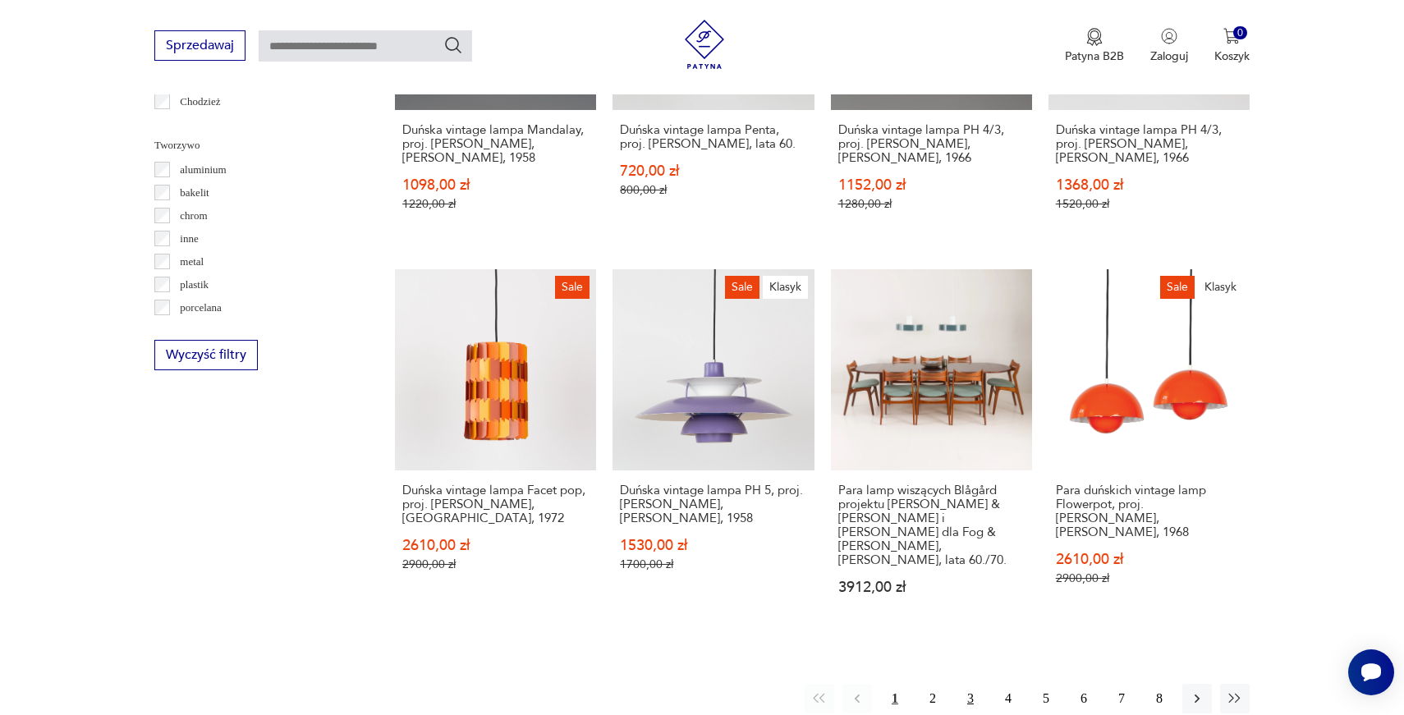
click at [973, 684] on button "3" at bounding box center [970, 699] width 30 height 30
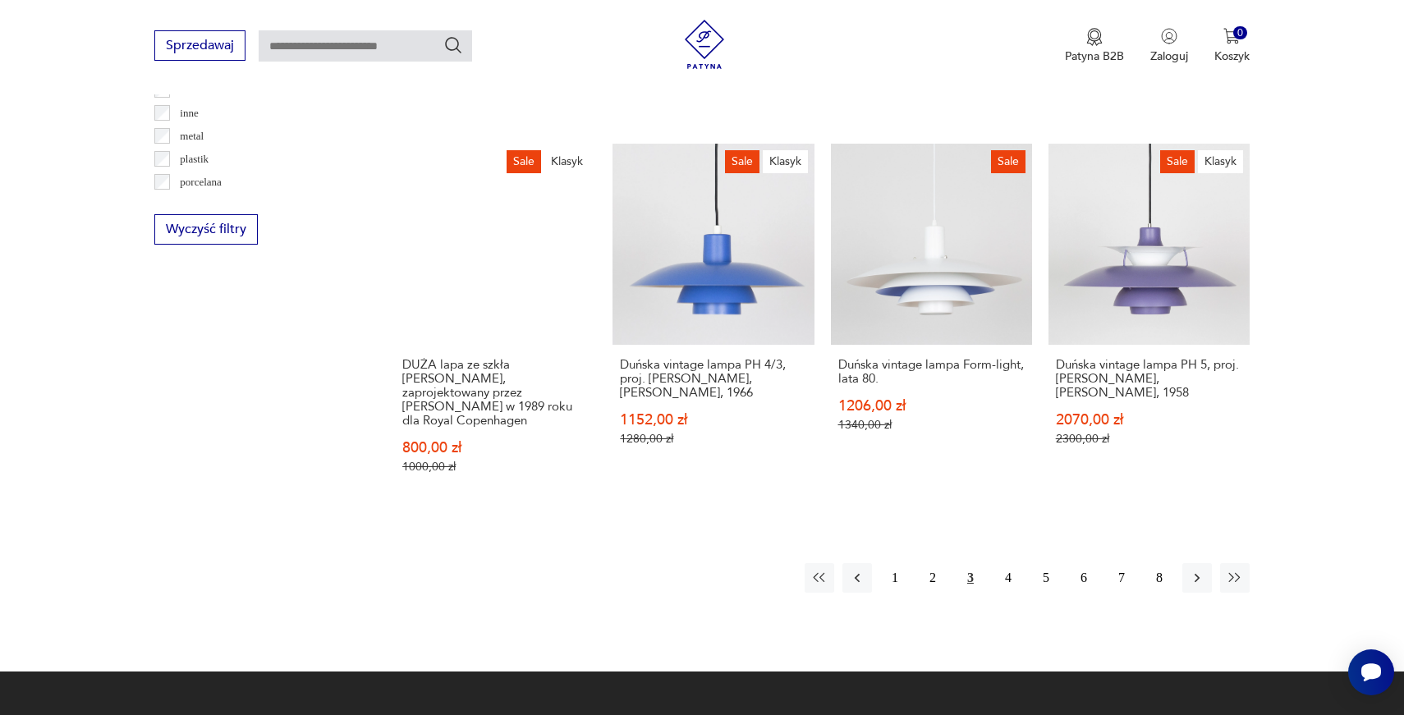
scroll to position [1674, 0]
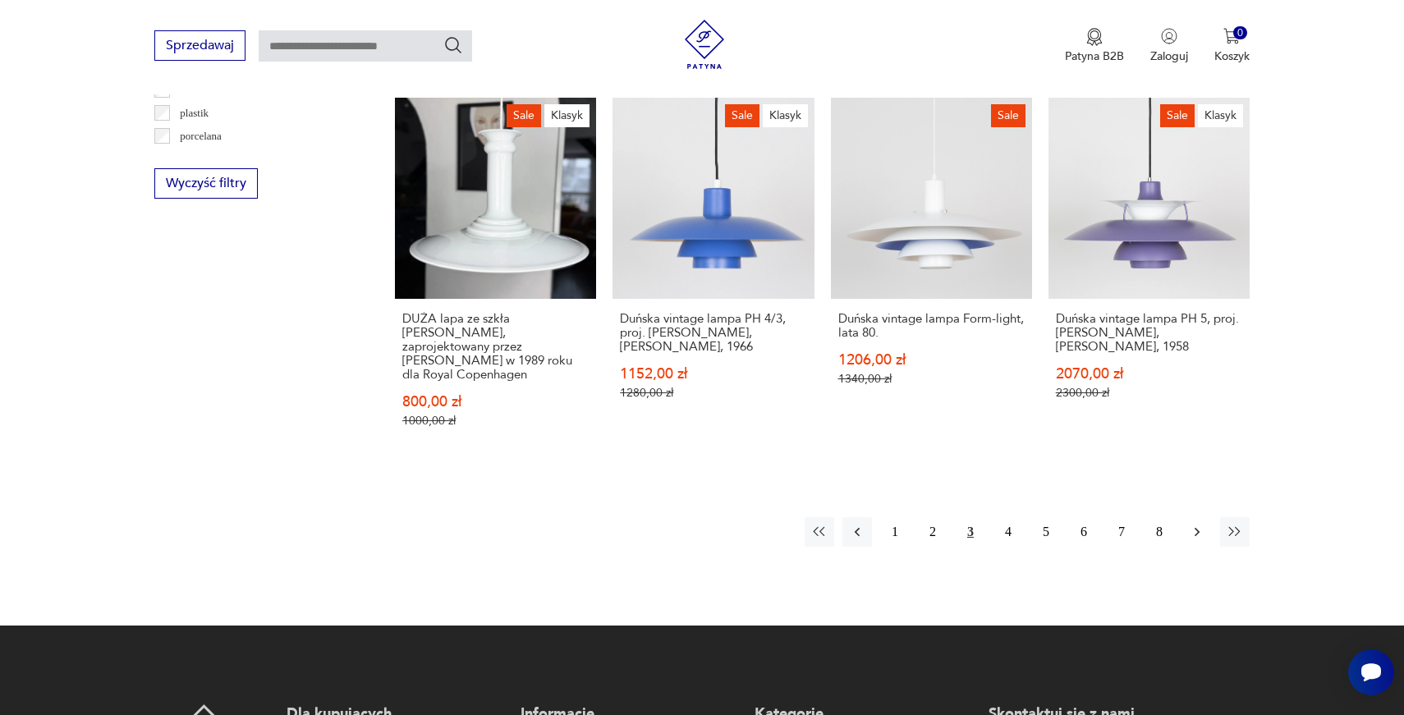
click at [1195, 528] on icon "button" at bounding box center [1196, 532] width 5 height 9
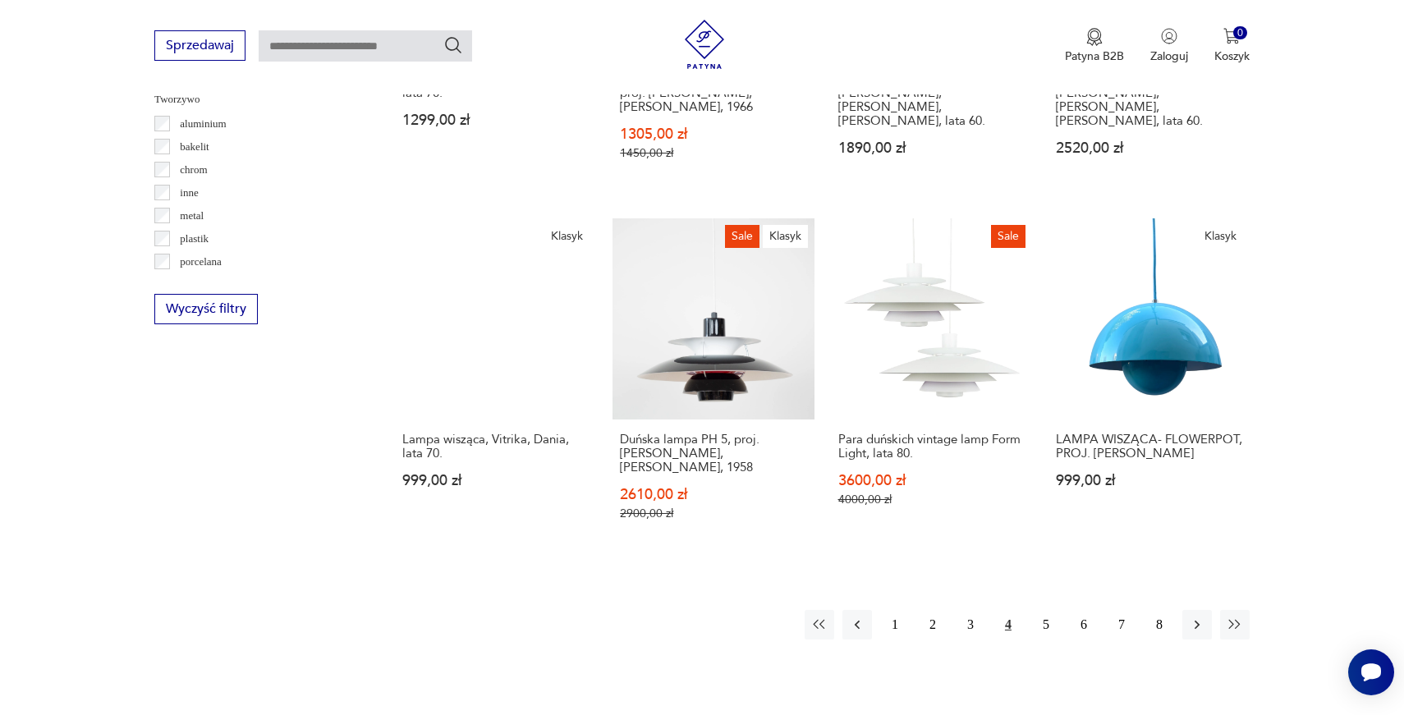
scroll to position [1665, 0]
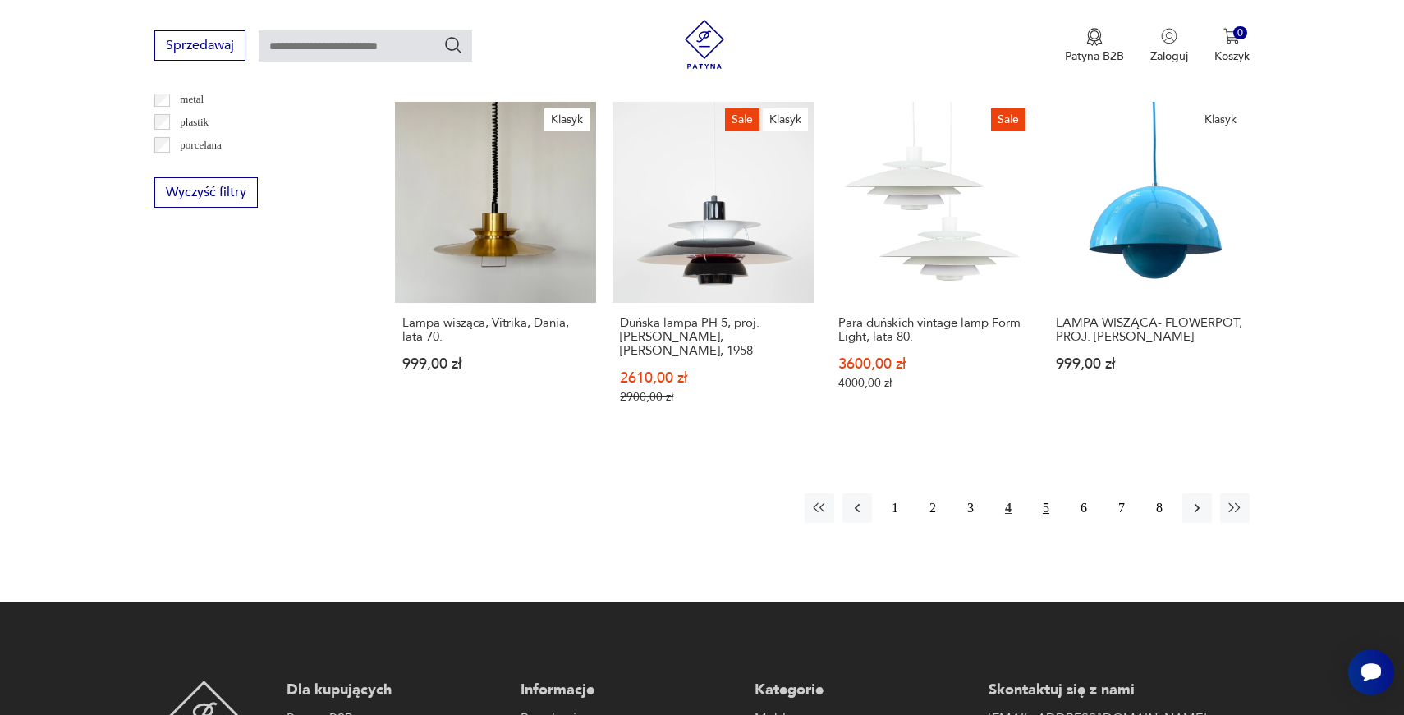
click at [1042, 493] on button "5" at bounding box center [1046, 508] width 30 height 30
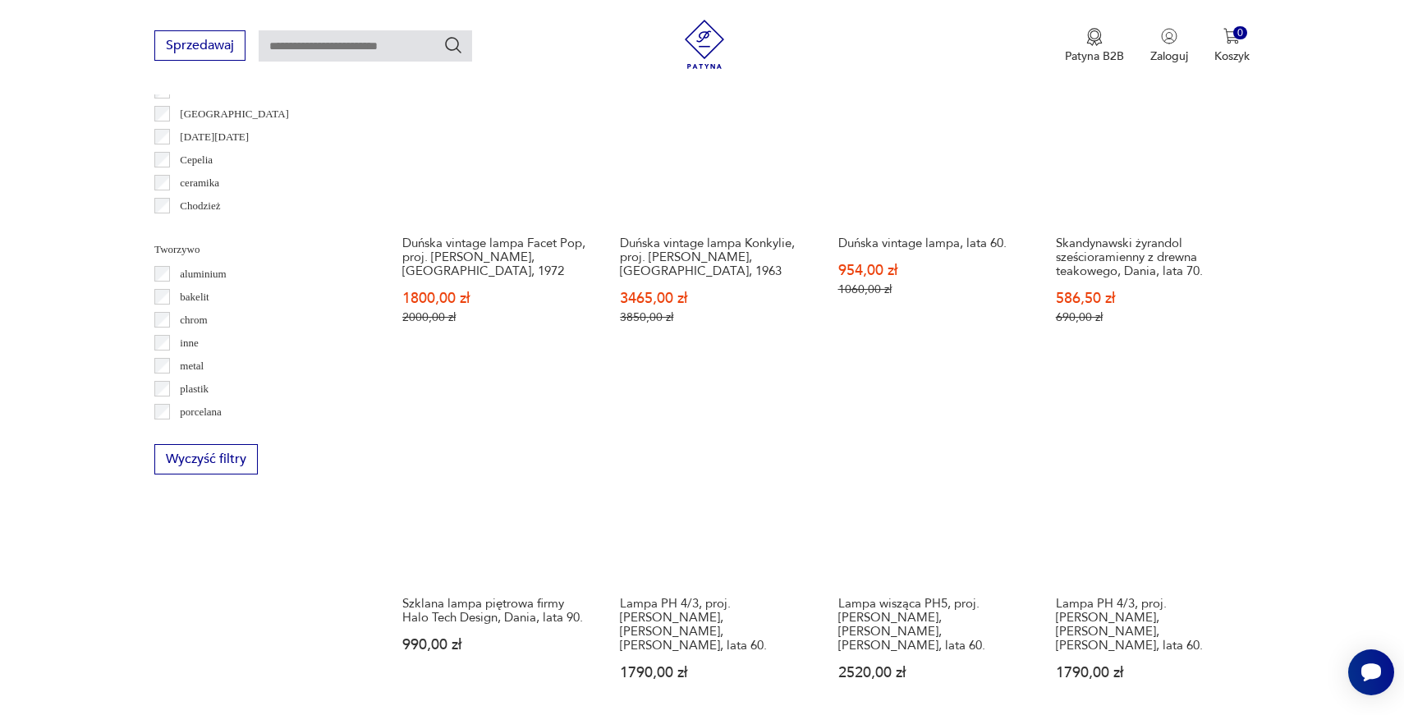
scroll to position [1408, 0]
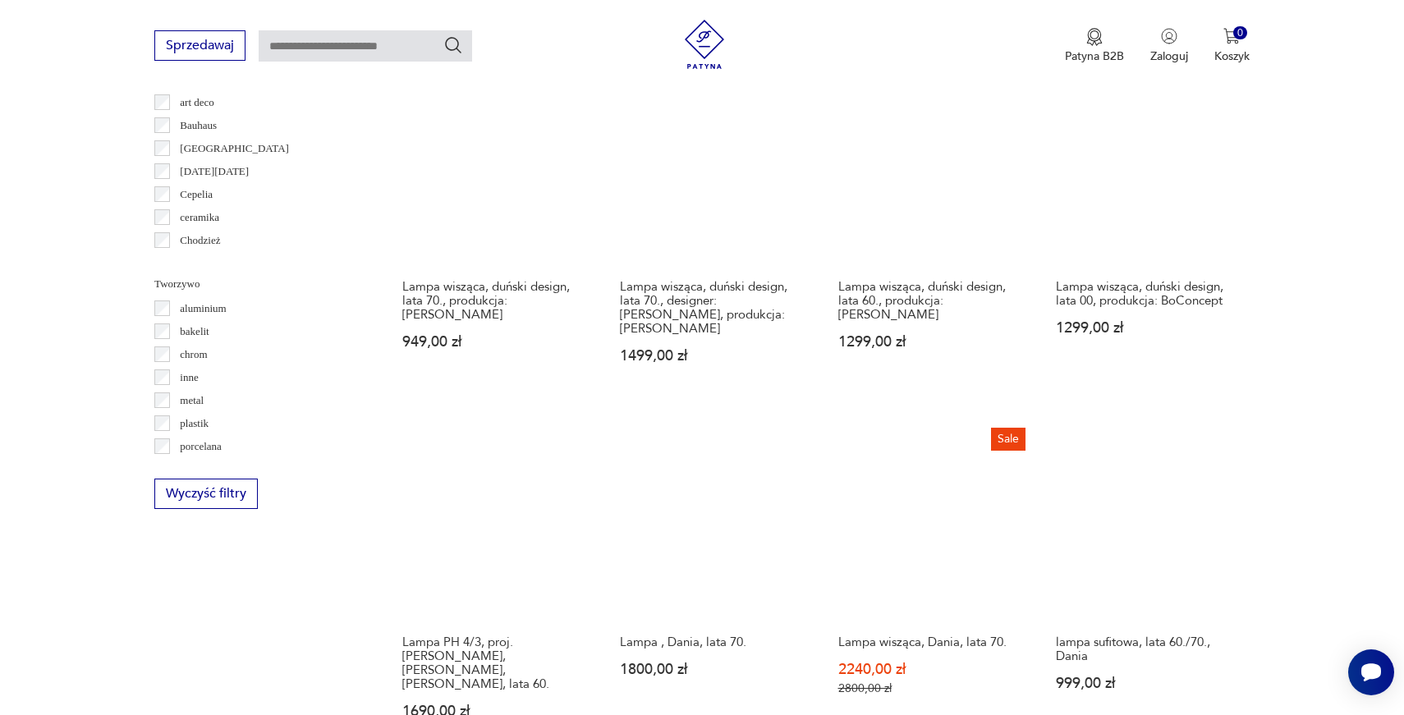
scroll to position [1384, 0]
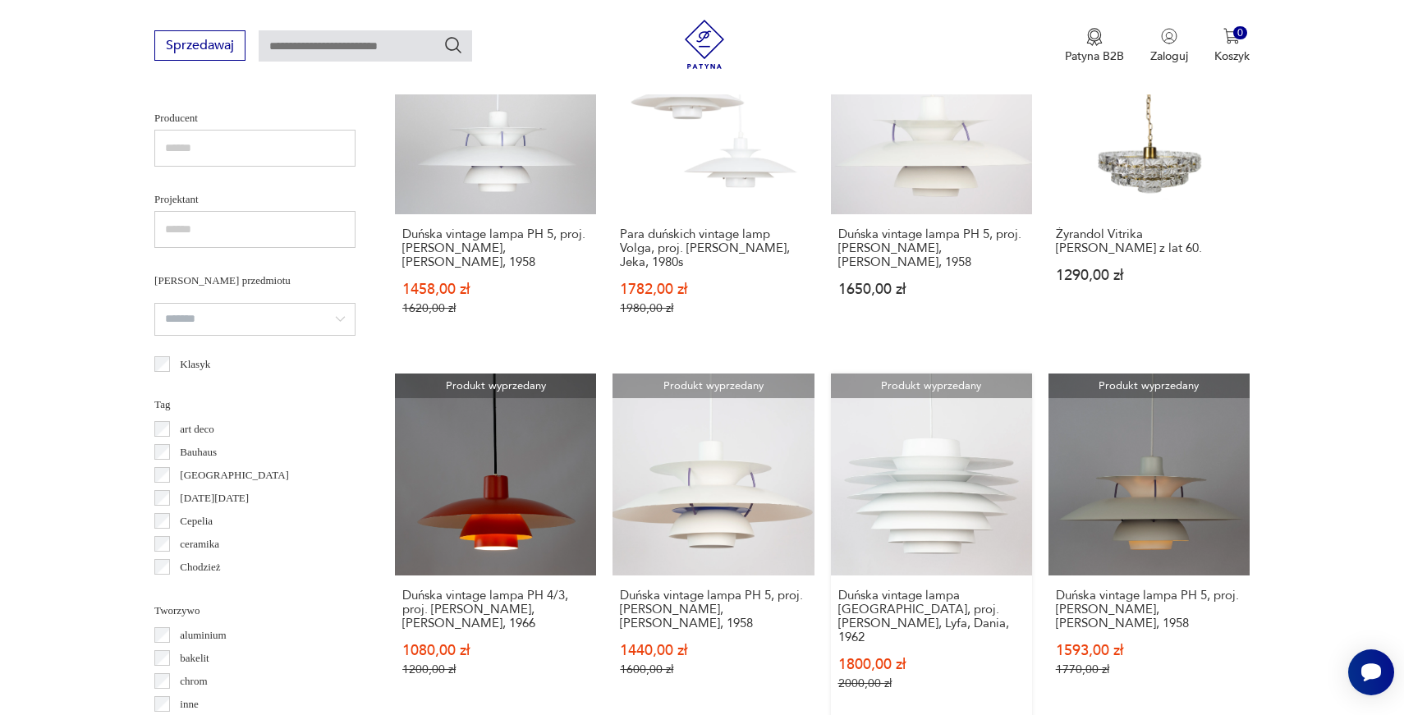
scroll to position [1059, 0]
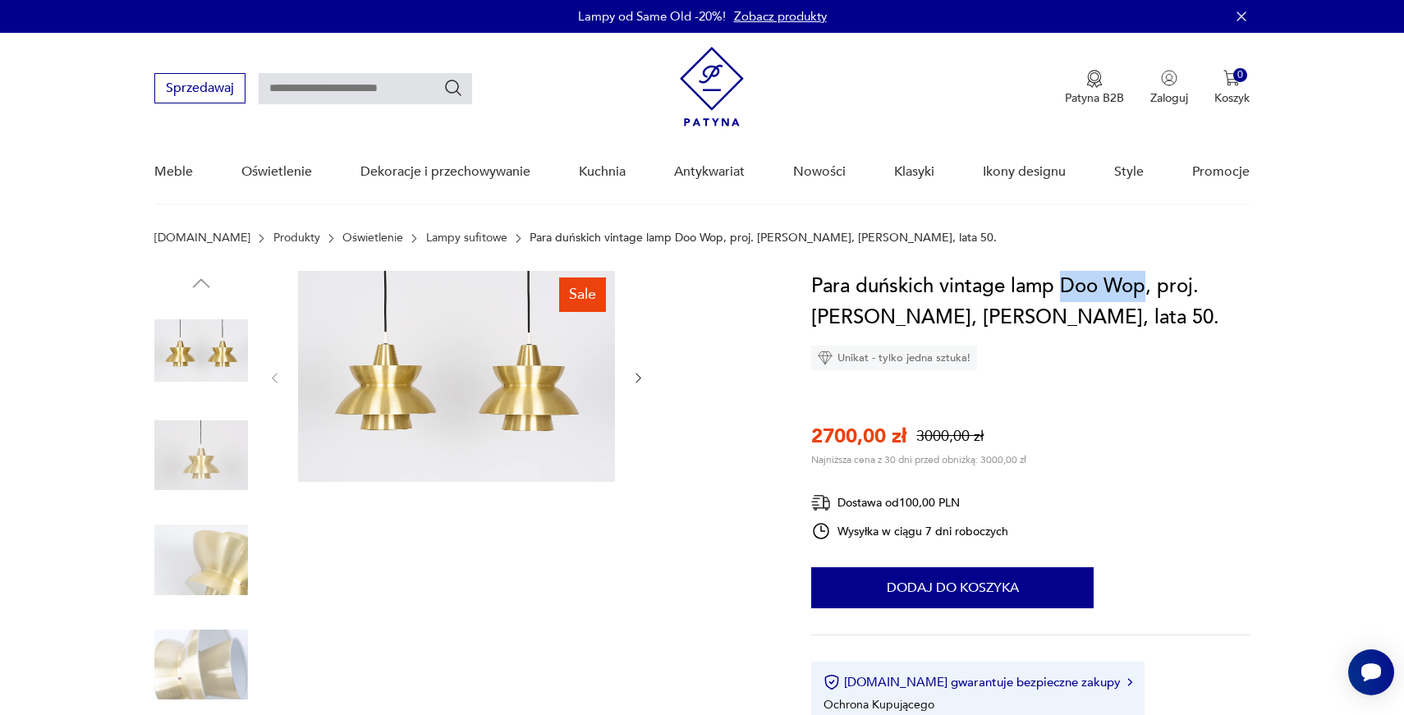
drag, startPoint x: 1060, startPoint y: 291, endPoint x: 1147, endPoint y: 291, distance: 87.0
click at [1147, 291] on h1 "Para duńskich vintage lamp Doo Wop, proj. [PERSON_NAME], [PERSON_NAME], lata 50." at bounding box center [1030, 302] width 438 height 62
click at [644, 377] on icon "button" at bounding box center [638, 378] width 14 height 14
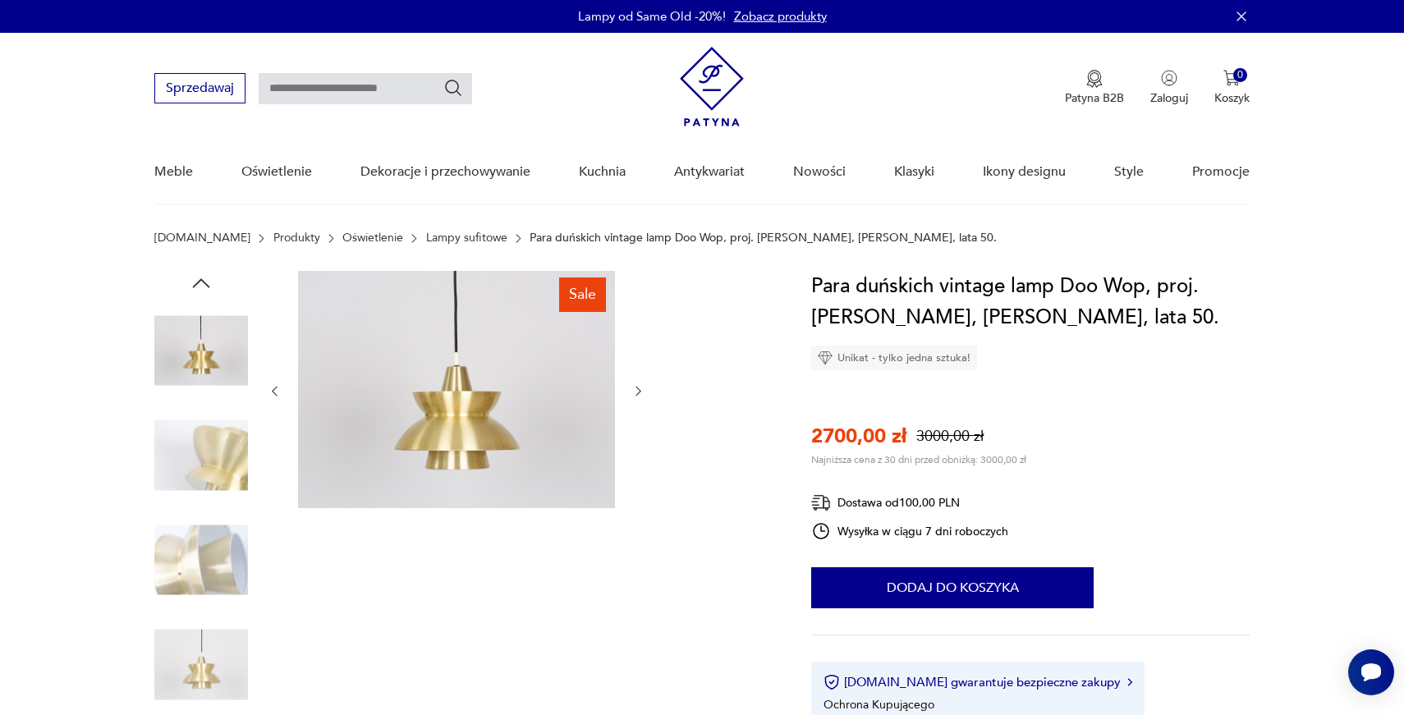
click at [644, 377] on div at bounding box center [457, 391] width 378 height 240
click at [278, 395] on icon "button" at bounding box center [275, 391] width 14 height 14
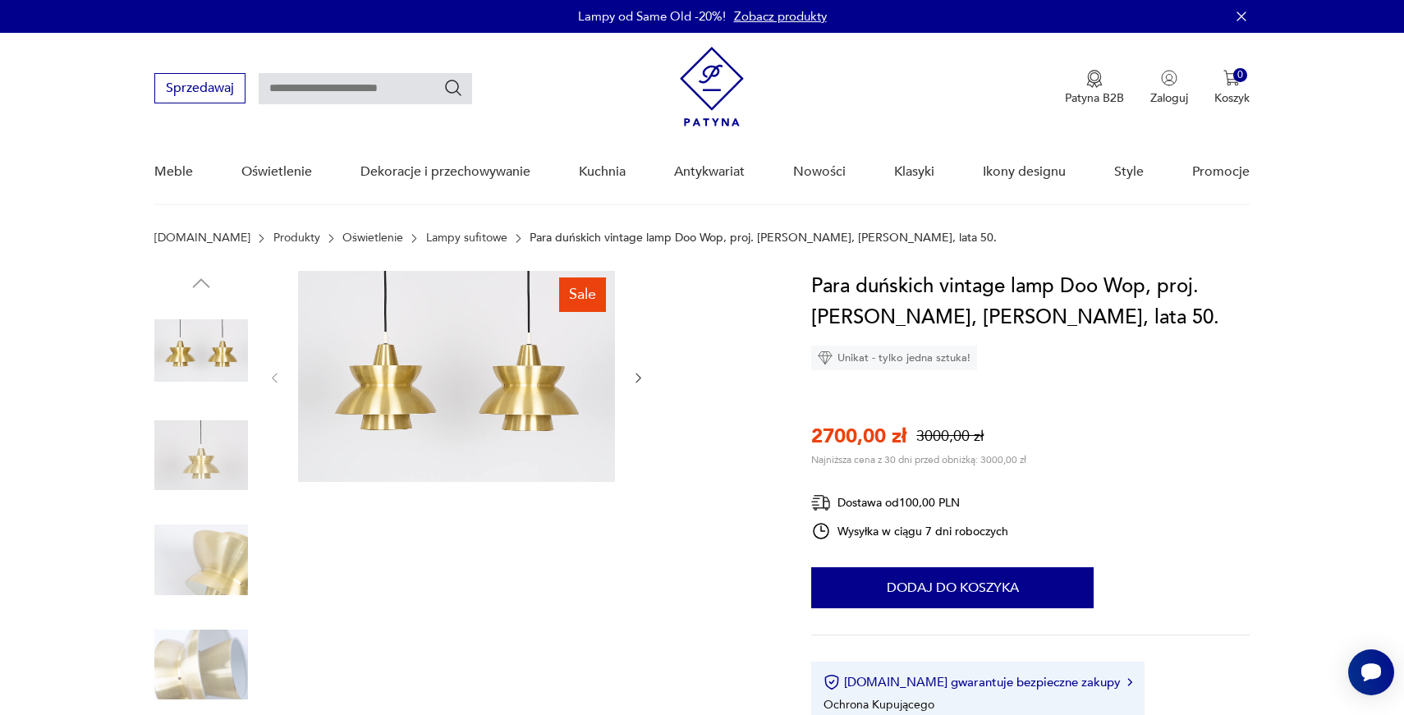
click at [277, 392] on div at bounding box center [457, 378] width 378 height 214
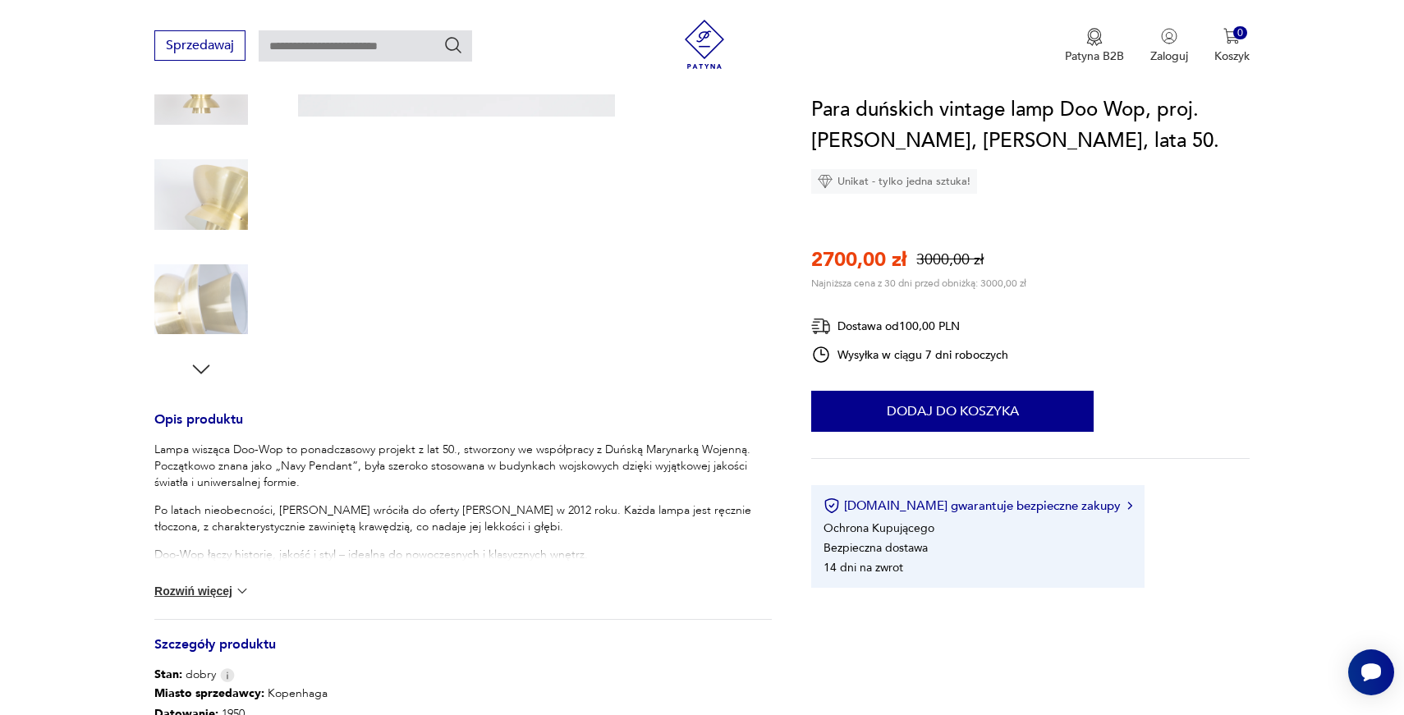
scroll to position [368, 0]
click at [227, 586] on button "Rozwiń więcej" at bounding box center [201, 588] width 95 height 16
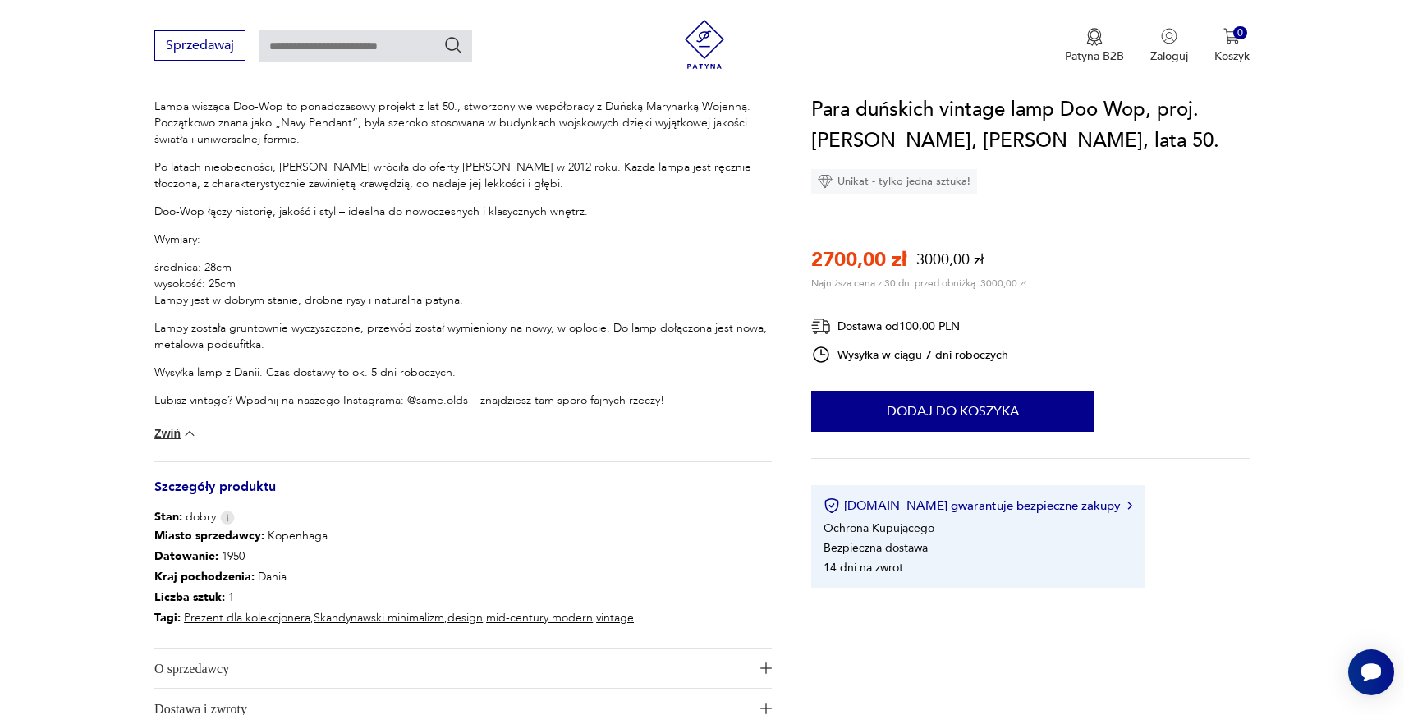
scroll to position [709, 0]
click at [528, 445] on div "Lampa wisząca Doo-Wop to ponadczasowy projekt z lat 50., stworzony we współprac…" at bounding box center [462, 279] width 617 height 363
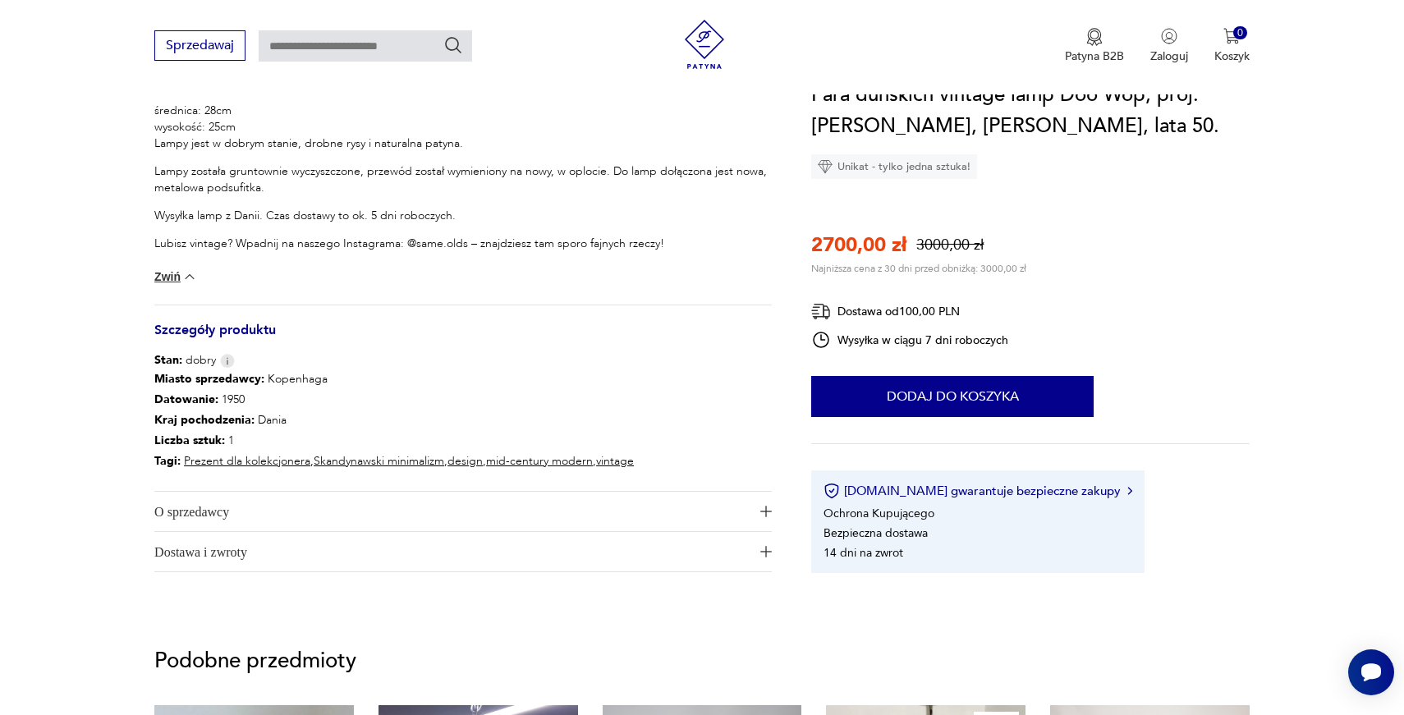
scroll to position [887, 0]
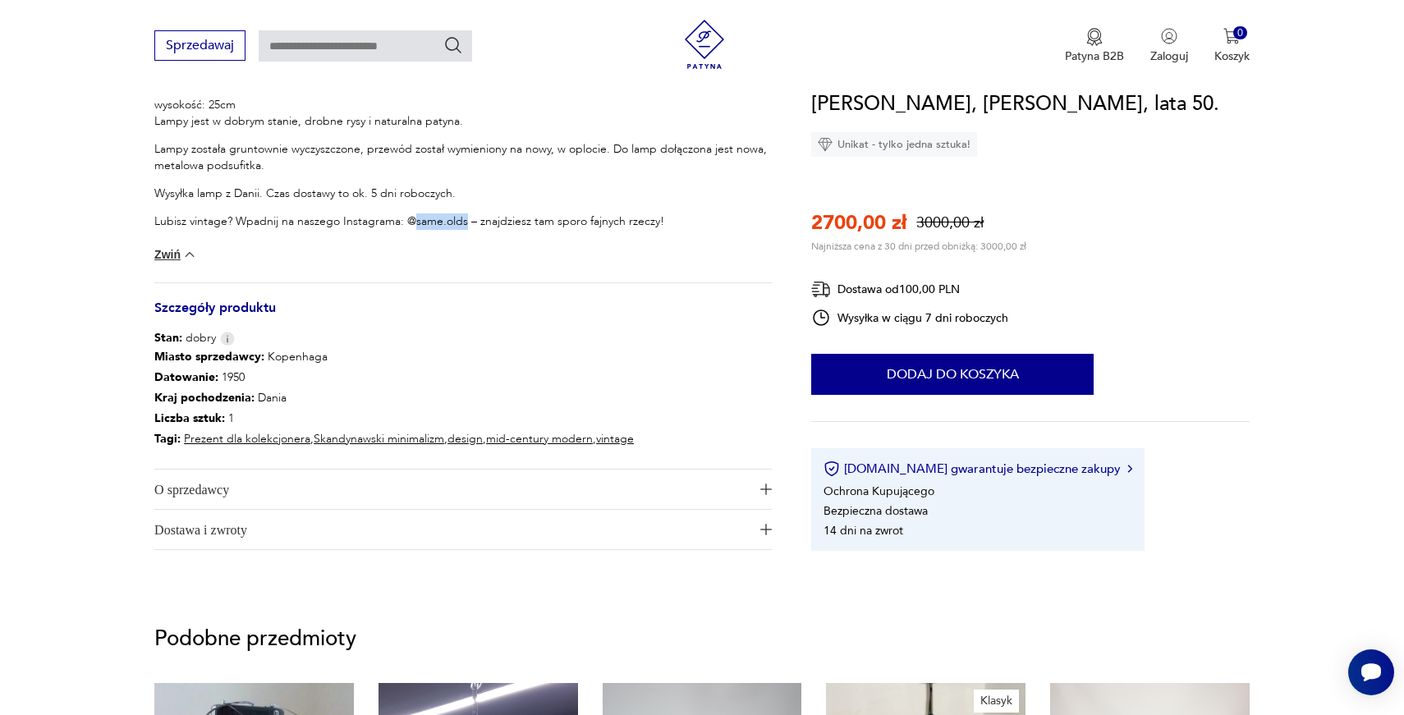
drag, startPoint x: 412, startPoint y: 222, endPoint x: 466, endPoint y: 227, distance: 54.3
click at [466, 227] on p "Lubisz vintage? Wpadnij na naszego Instagrama: @same.olds – znajdziesz tam spor…" at bounding box center [462, 221] width 617 height 16
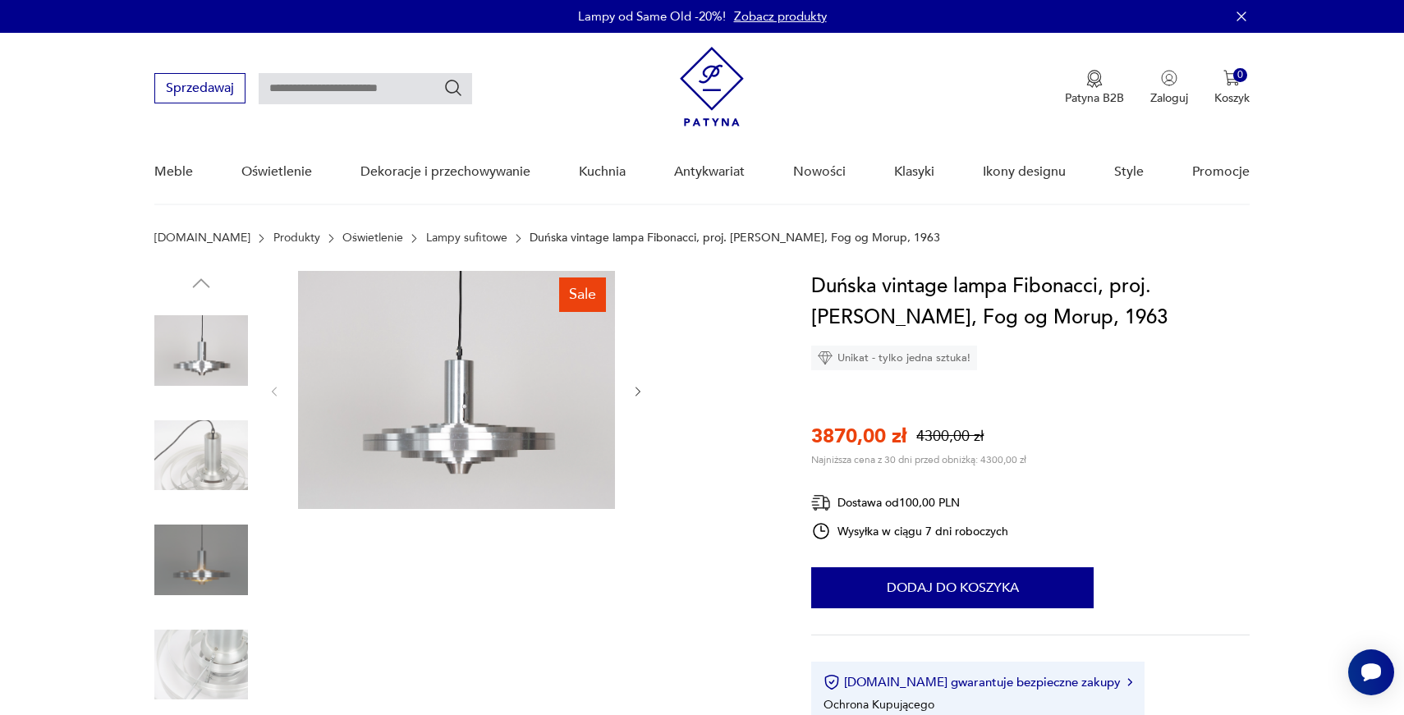
click at [639, 383] on button "button" at bounding box center [638, 391] width 14 height 16
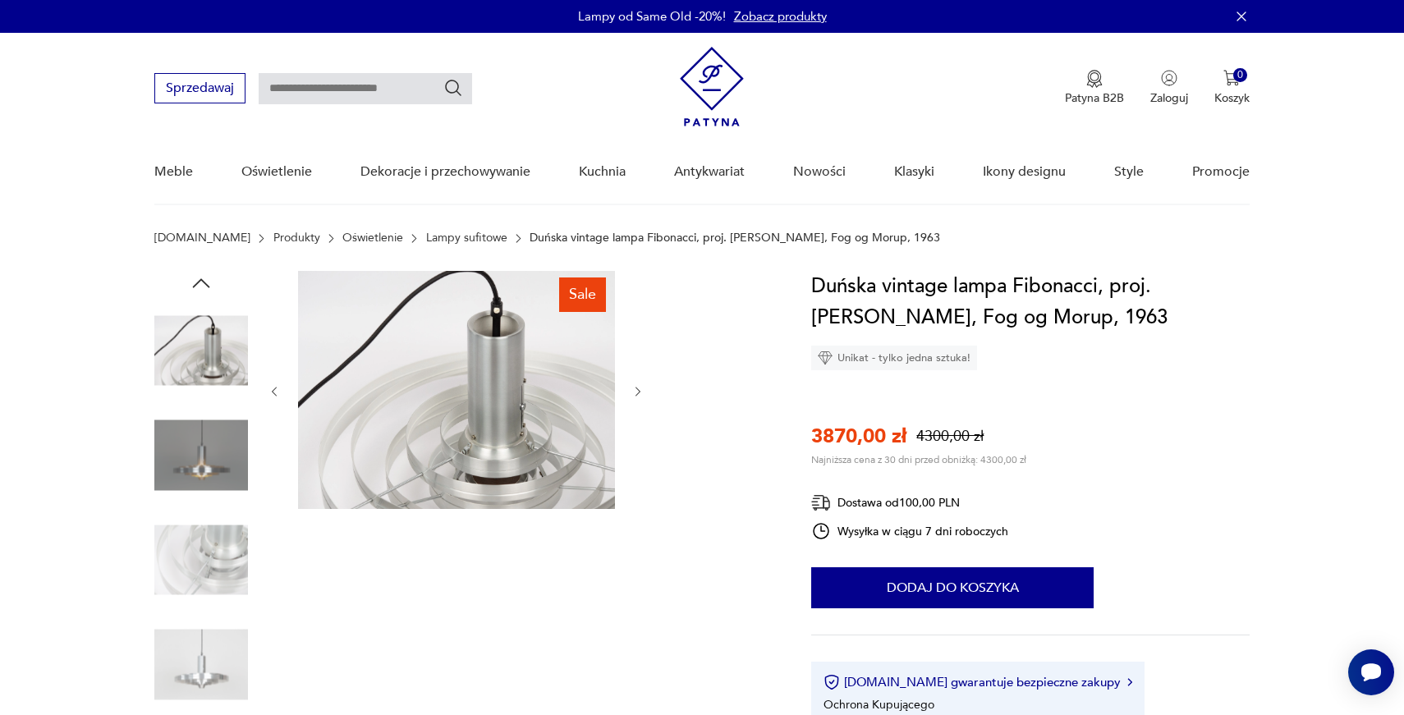
click at [639, 388] on icon "button" at bounding box center [638, 392] width 14 height 14
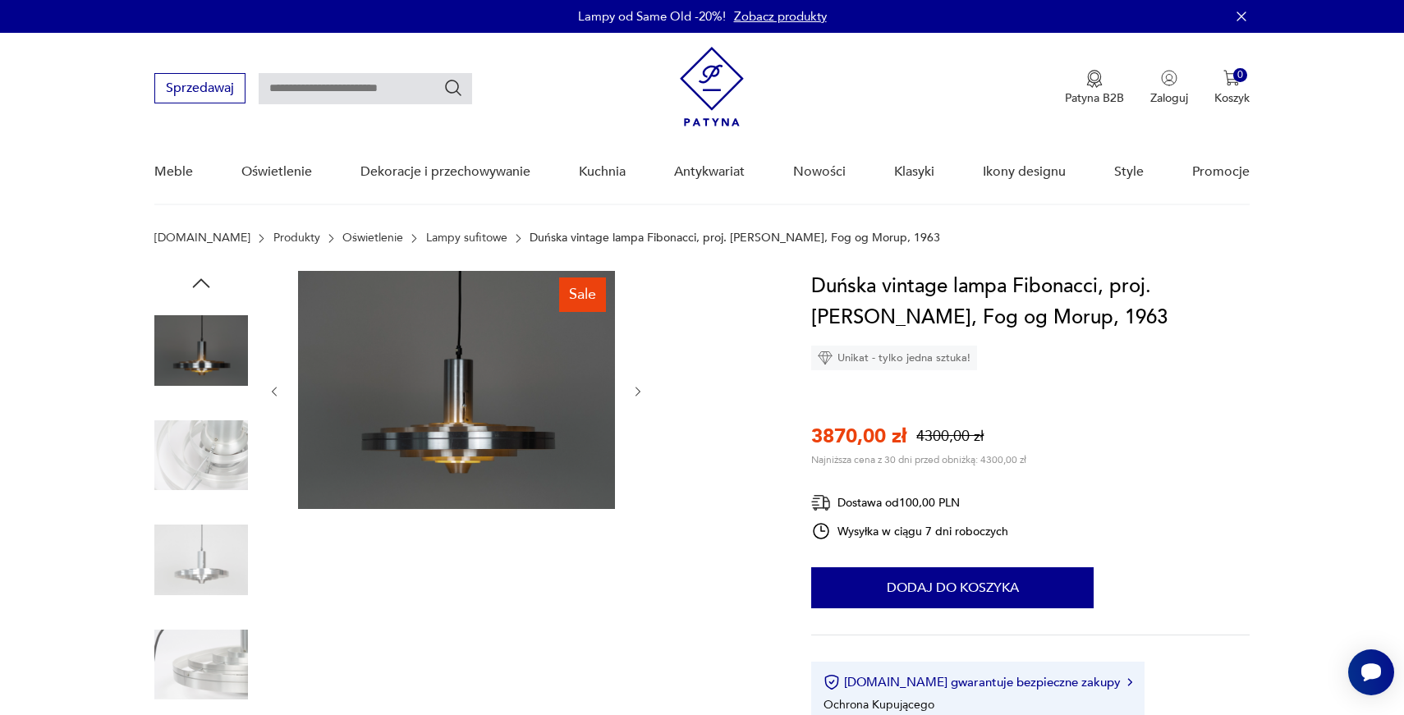
click at [639, 388] on icon "button" at bounding box center [638, 392] width 14 height 14
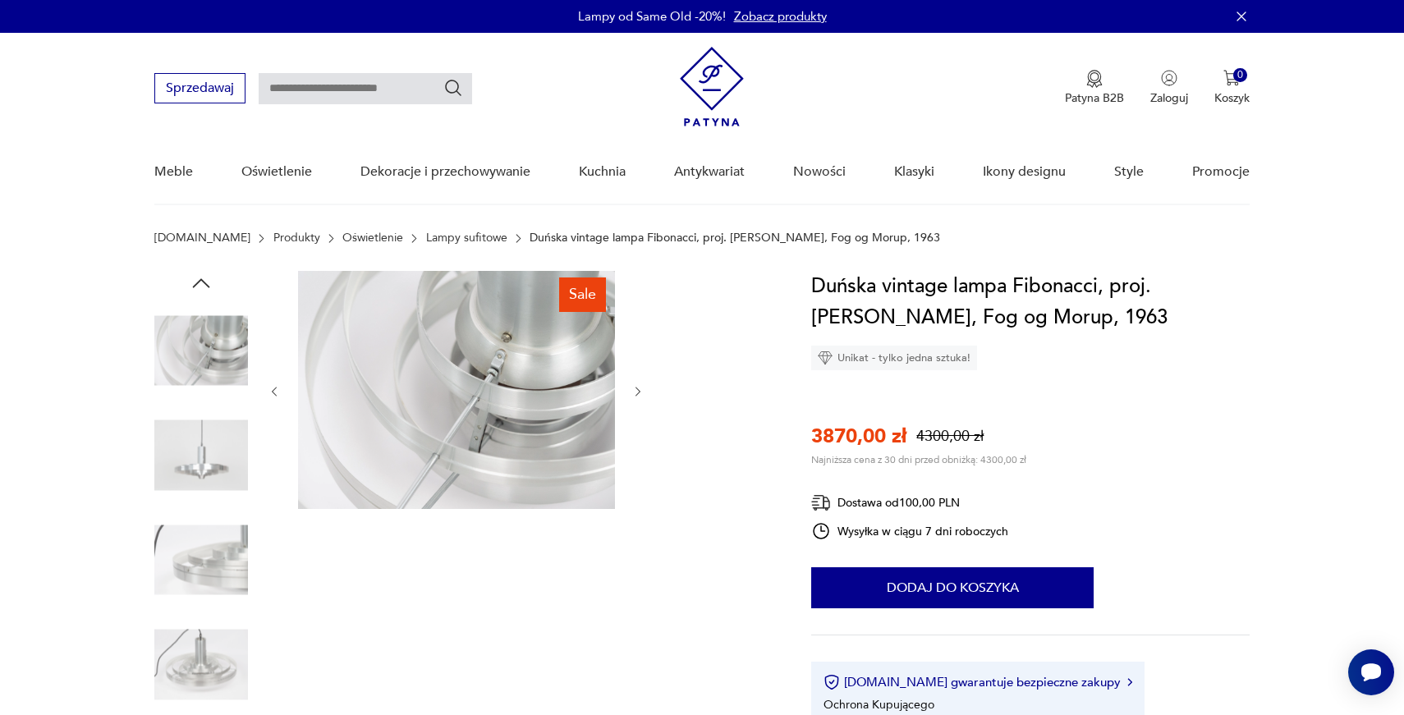
click at [639, 388] on icon "button" at bounding box center [638, 392] width 14 height 14
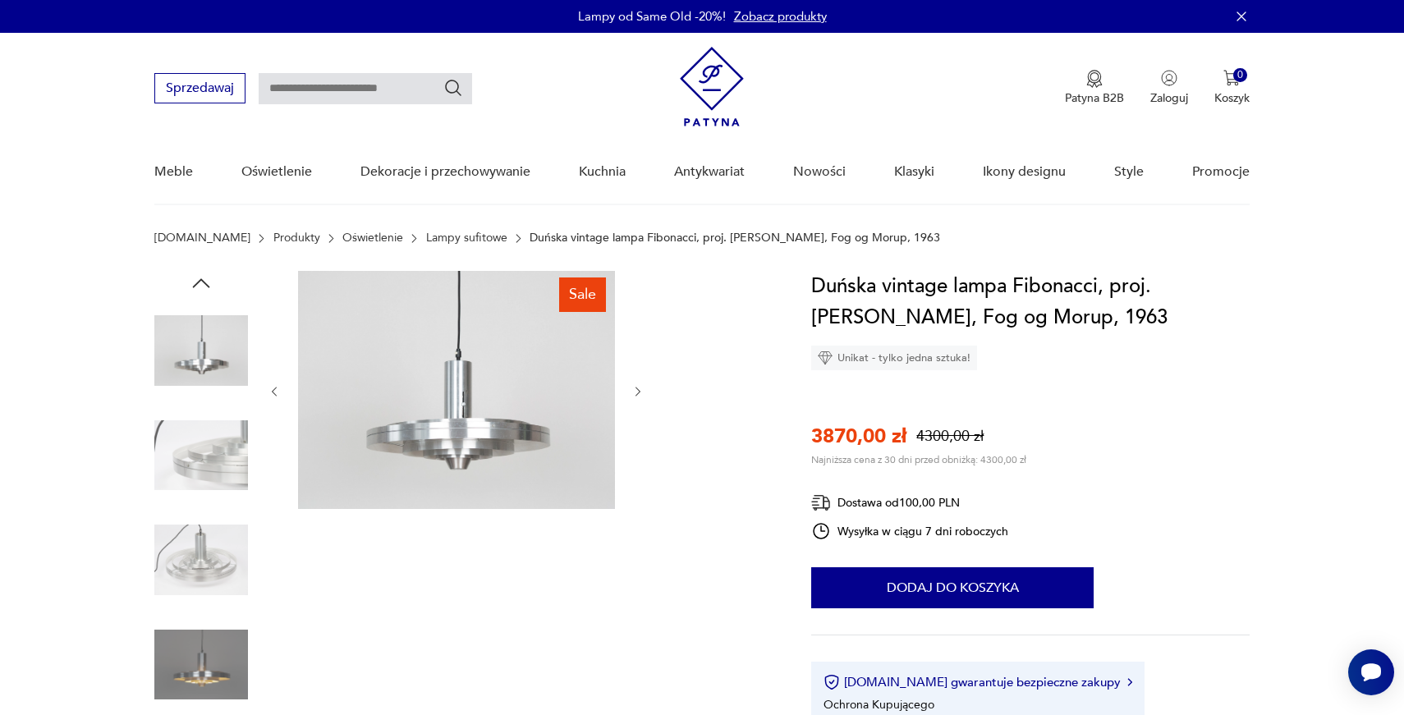
click at [639, 388] on icon "button" at bounding box center [638, 392] width 14 height 14
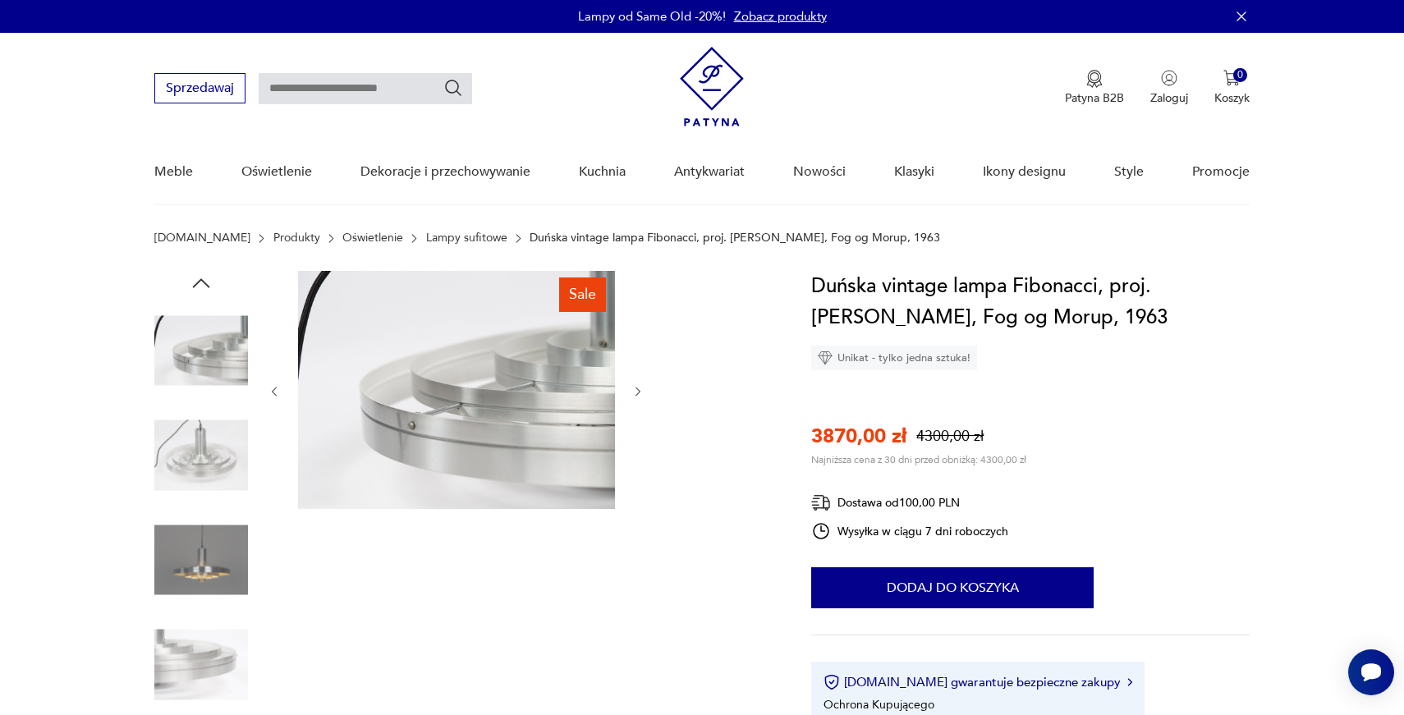
click at [639, 388] on icon "button" at bounding box center [638, 392] width 14 height 14
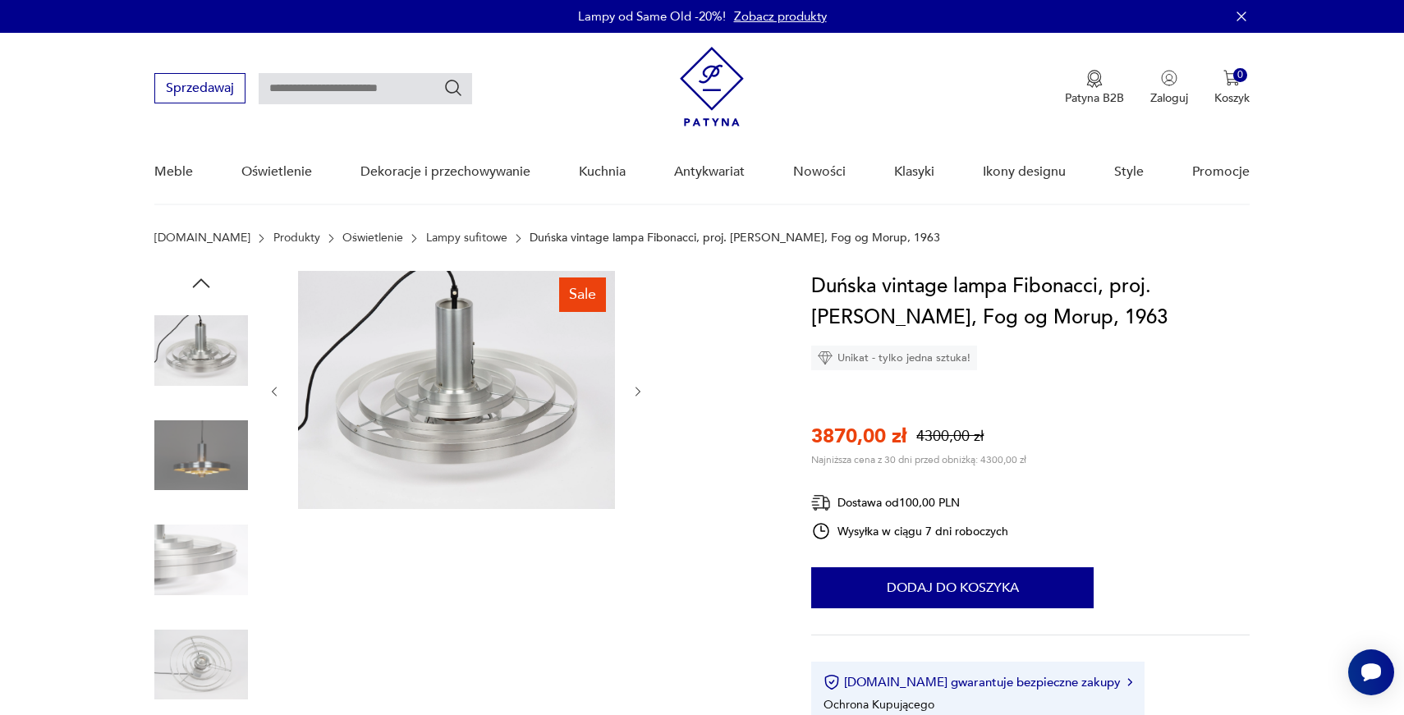
click at [639, 388] on icon "button" at bounding box center [638, 392] width 14 height 14
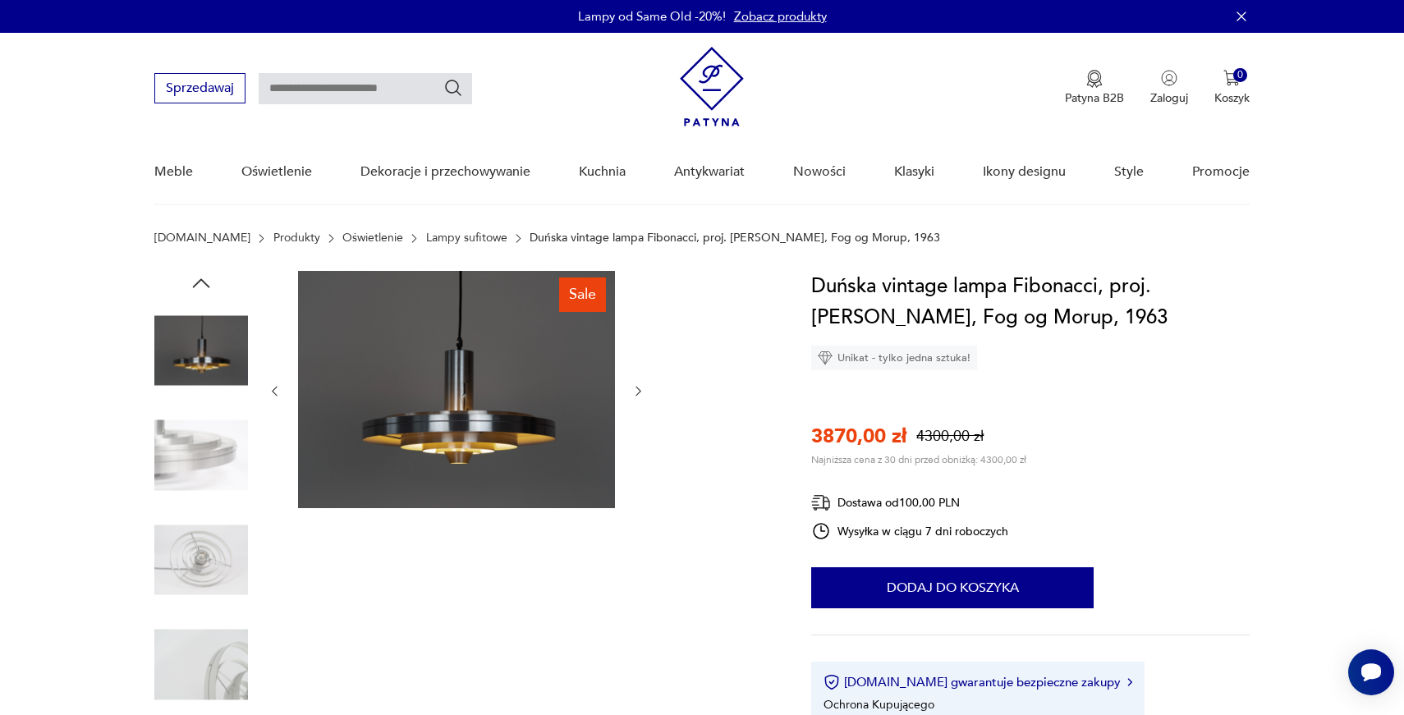
click at [639, 388] on icon "button" at bounding box center [638, 391] width 14 height 14
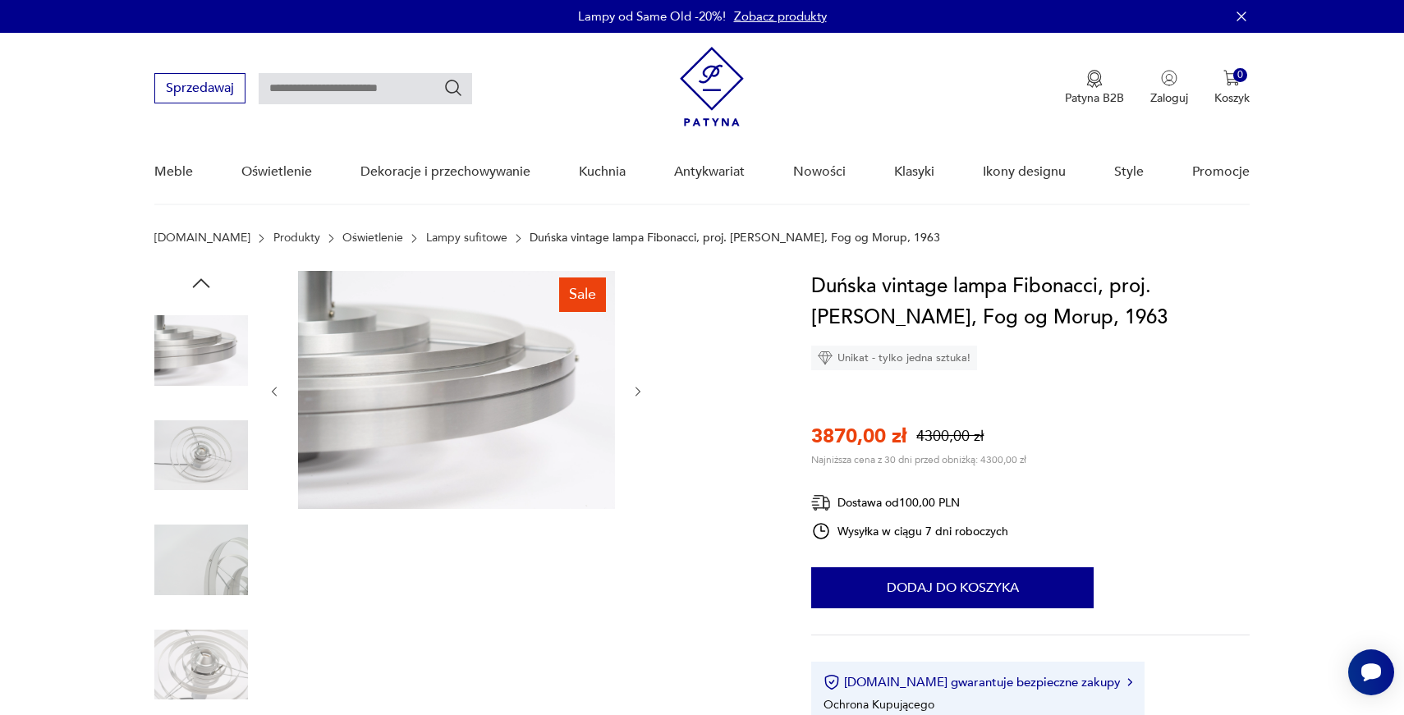
click at [639, 388] on icon "button" at bounding box center [638, 392] width 14 height 14
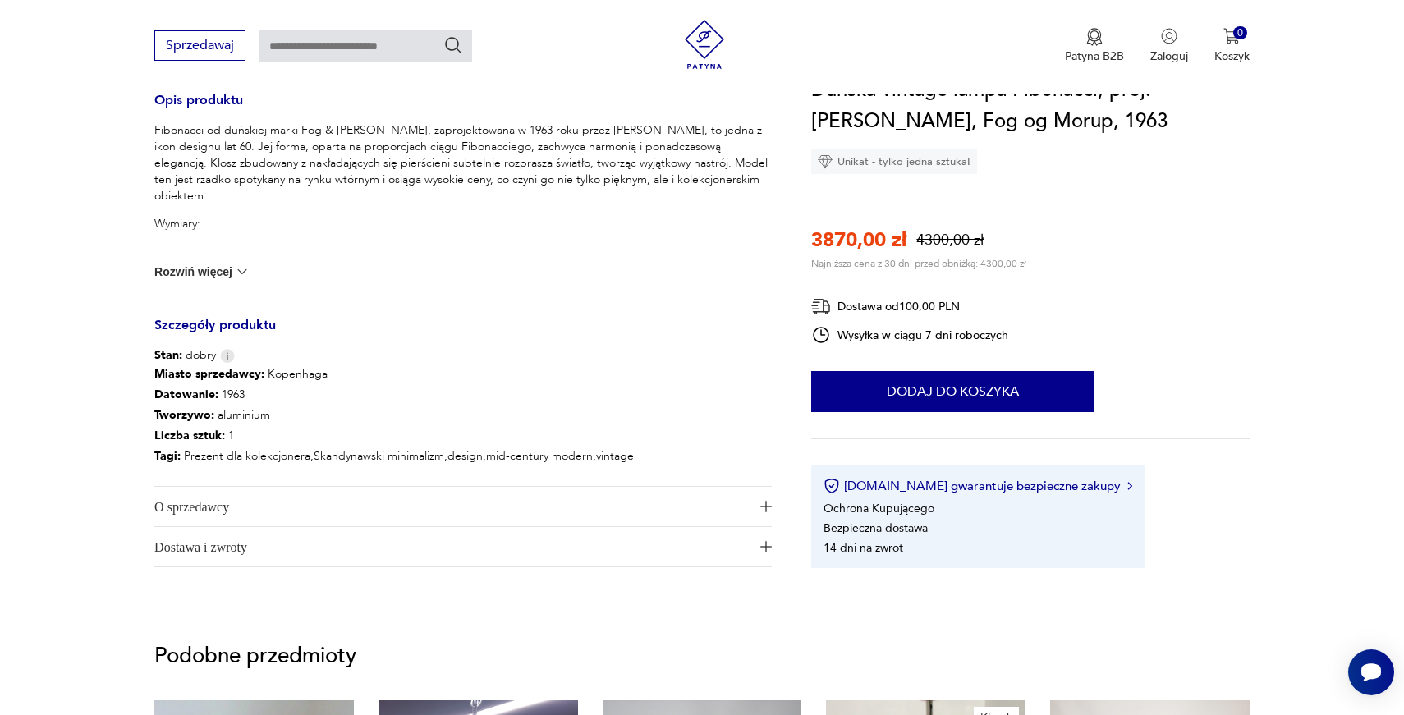
scroll to position [677, 0]
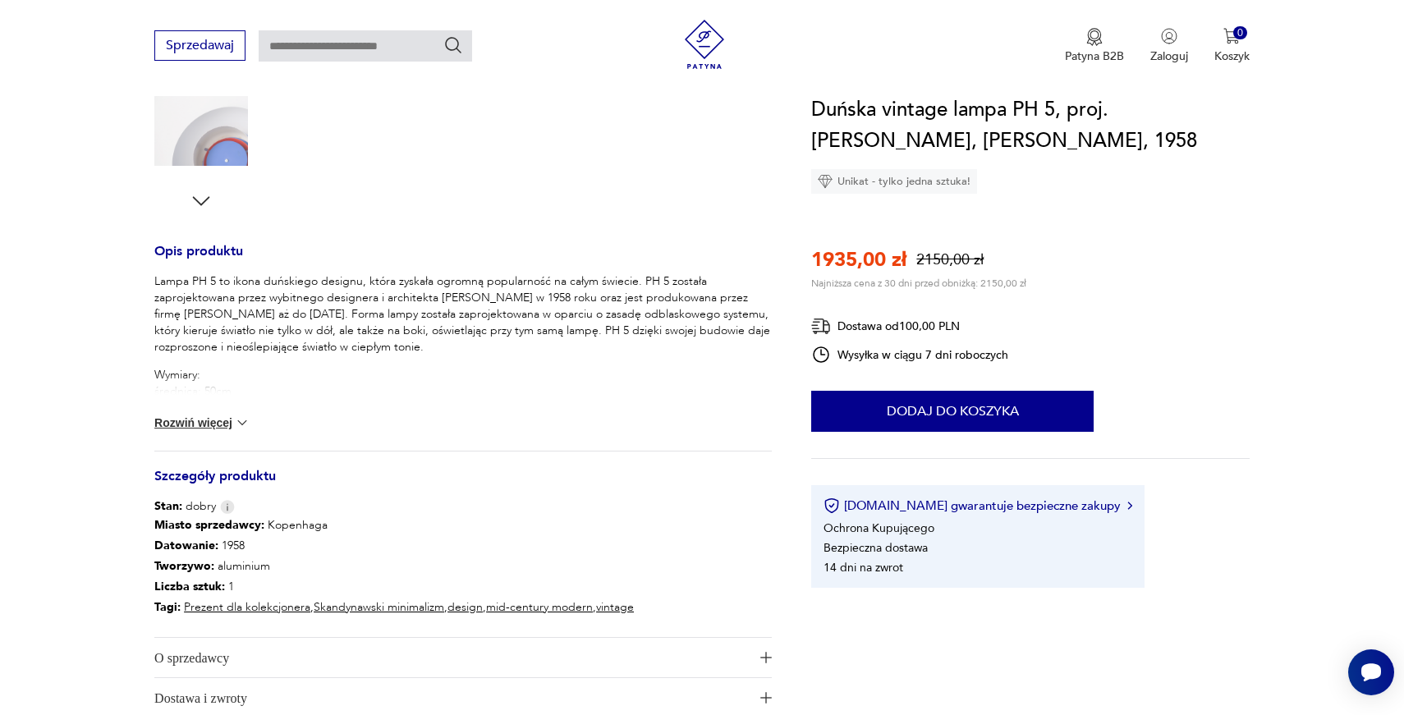
scroll to position [533, 0]
click at [198, 420] on button "Rozwiń więcej" at bounding box center [201, 423] width 95 height 16
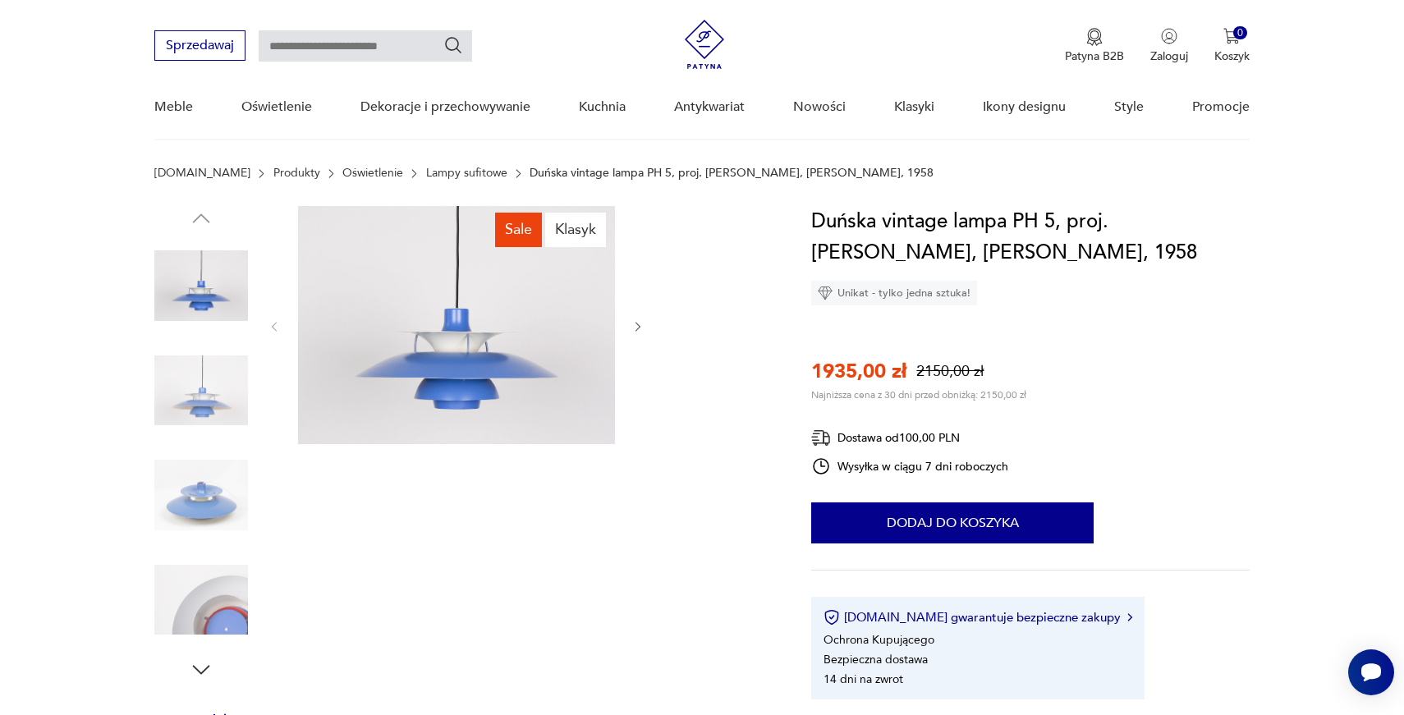
scroll to position [9, 0]
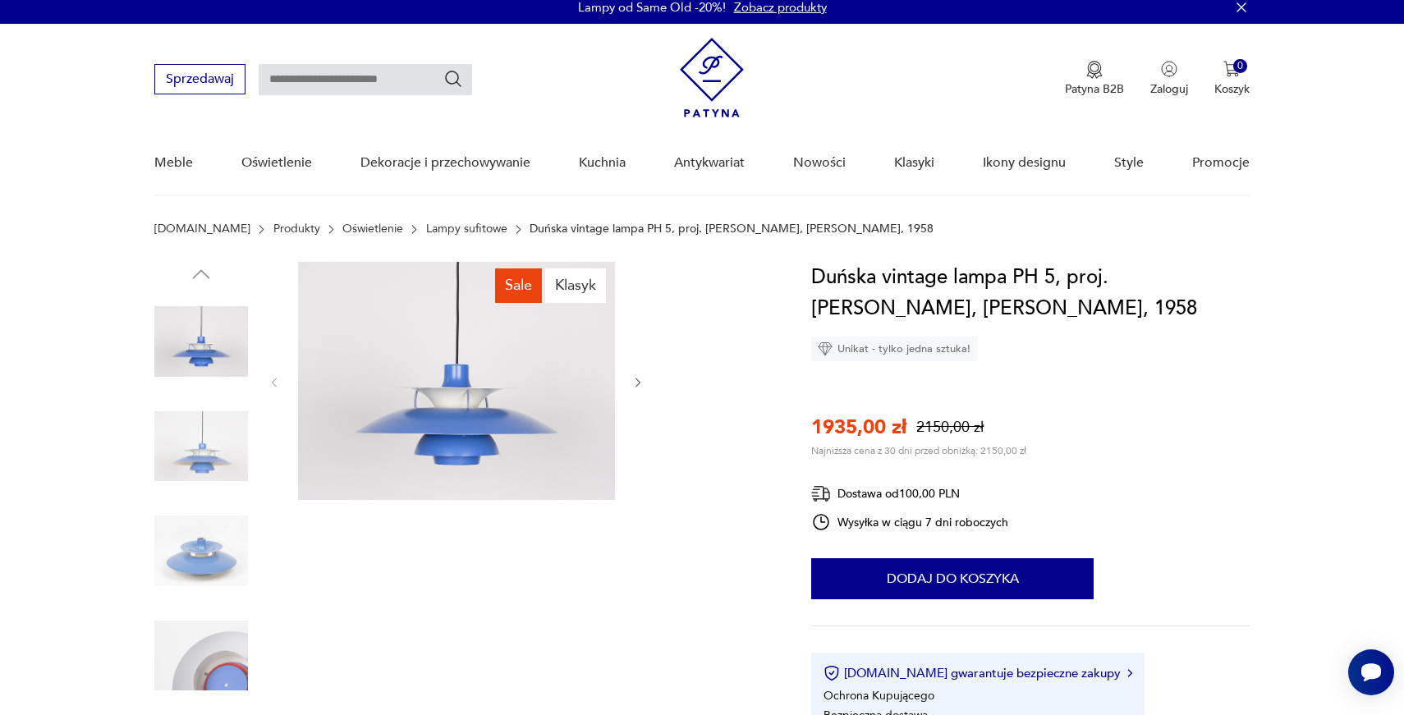
click at [639, 378] on icon "button" at bounding box center [638, 383] width 14 height 14
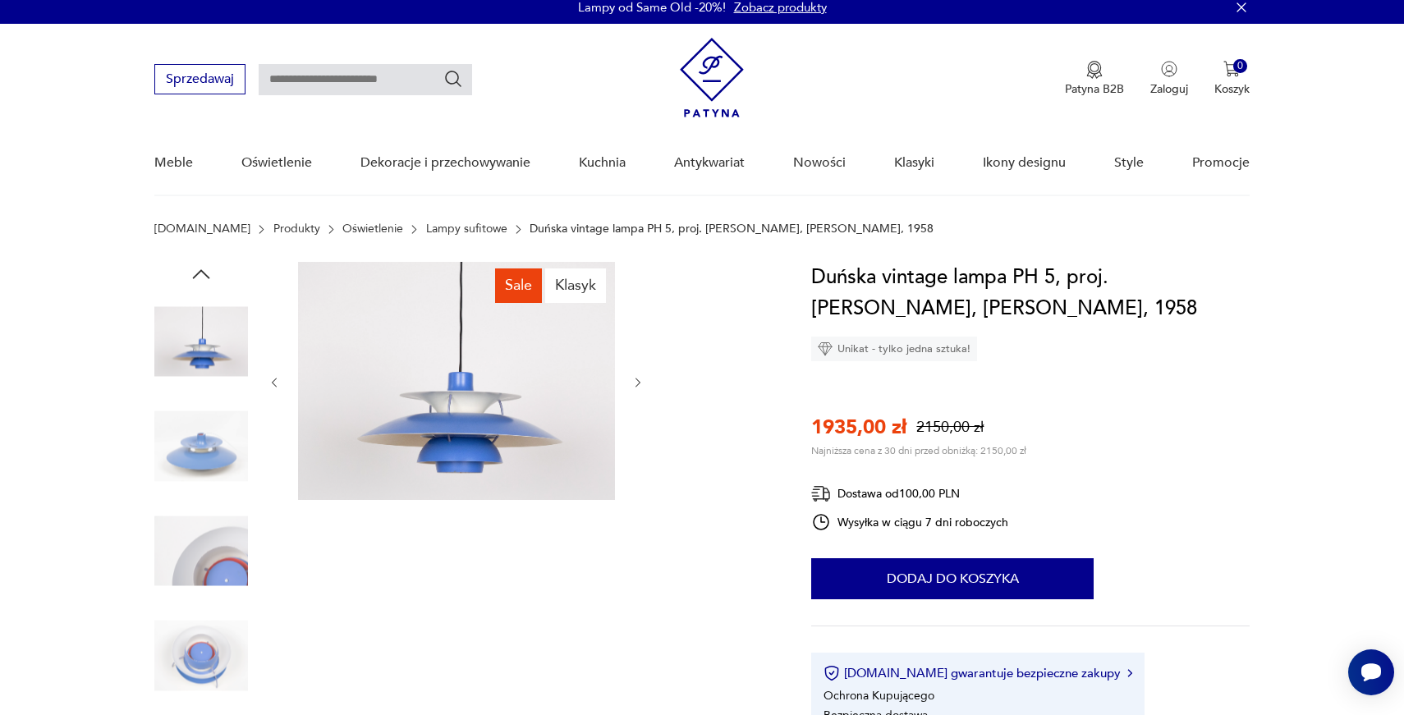
click at [639, 379] on icon "button" at bounding box center [638, 383] width 14 height 14
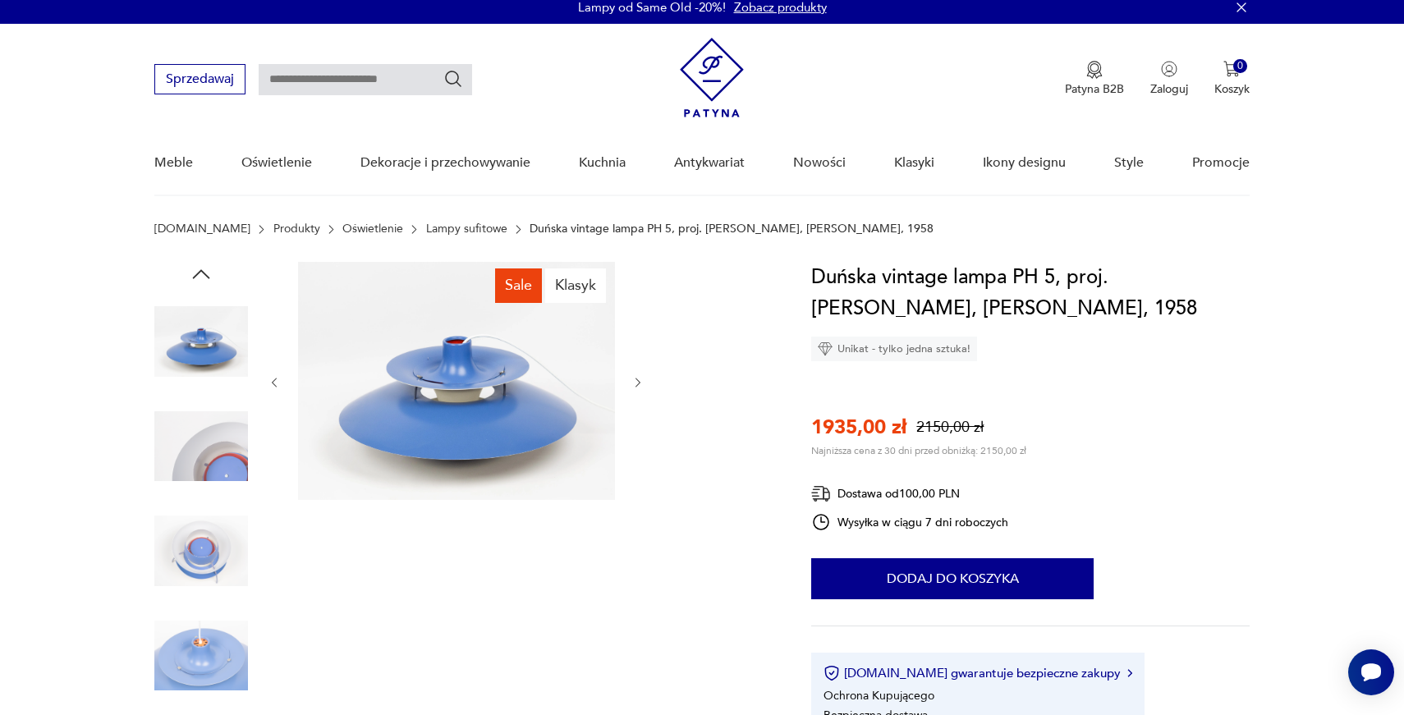
click at [639, 379] on icon "button" at bounding box center [638, 383] width 14 height 14
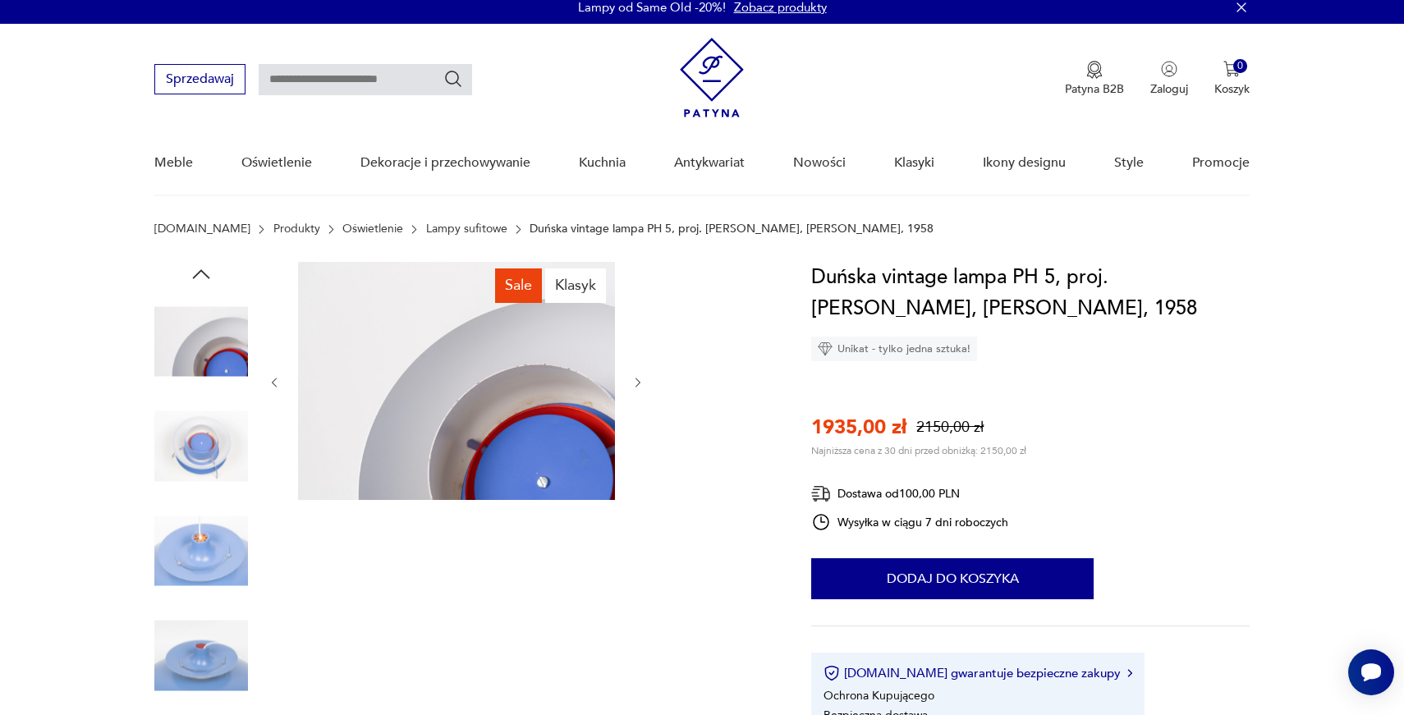
click at [639, 379] on icon "button" at bounding box center [638, 383] width 14 height 14
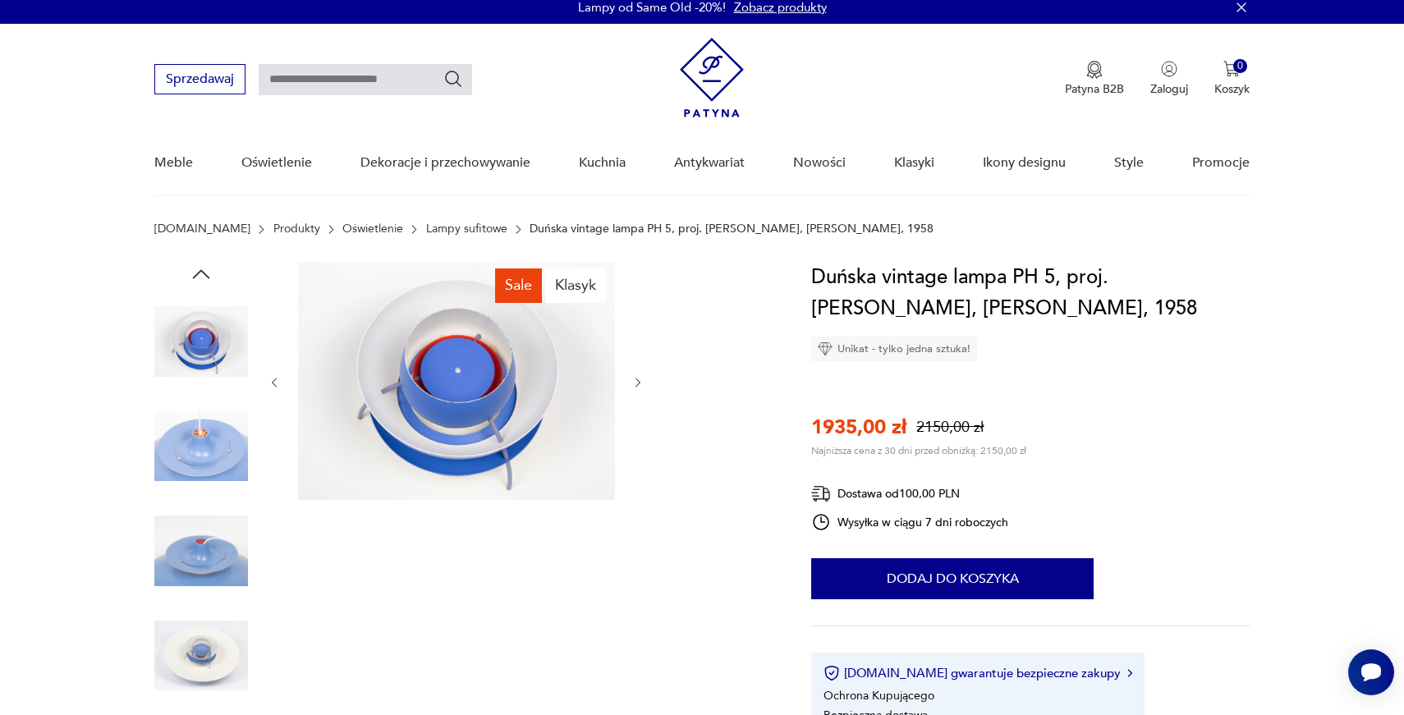
click at [639, 379] on icon "button" at bounding box center [638, 383] width 14 height 14
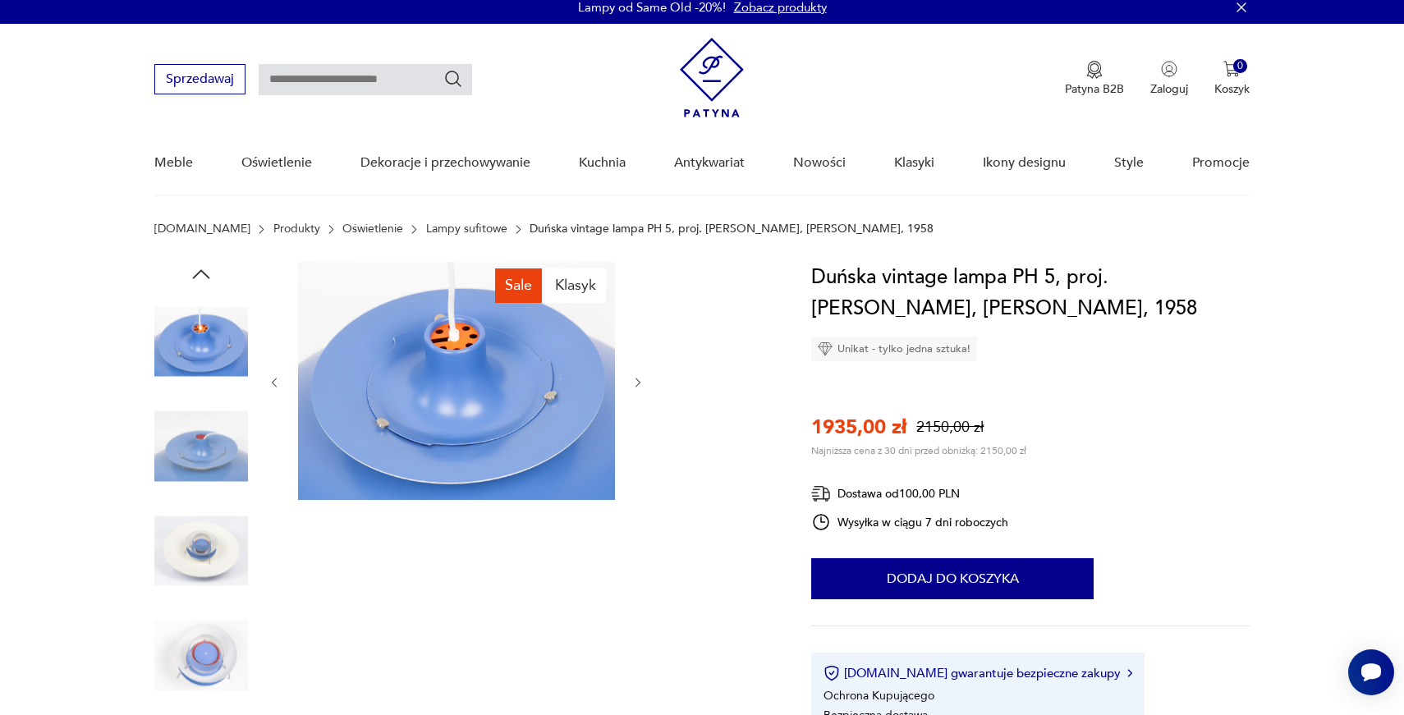
click at [639, 379] on icon "button" at bounding box center [638, 383] width 14 height 14
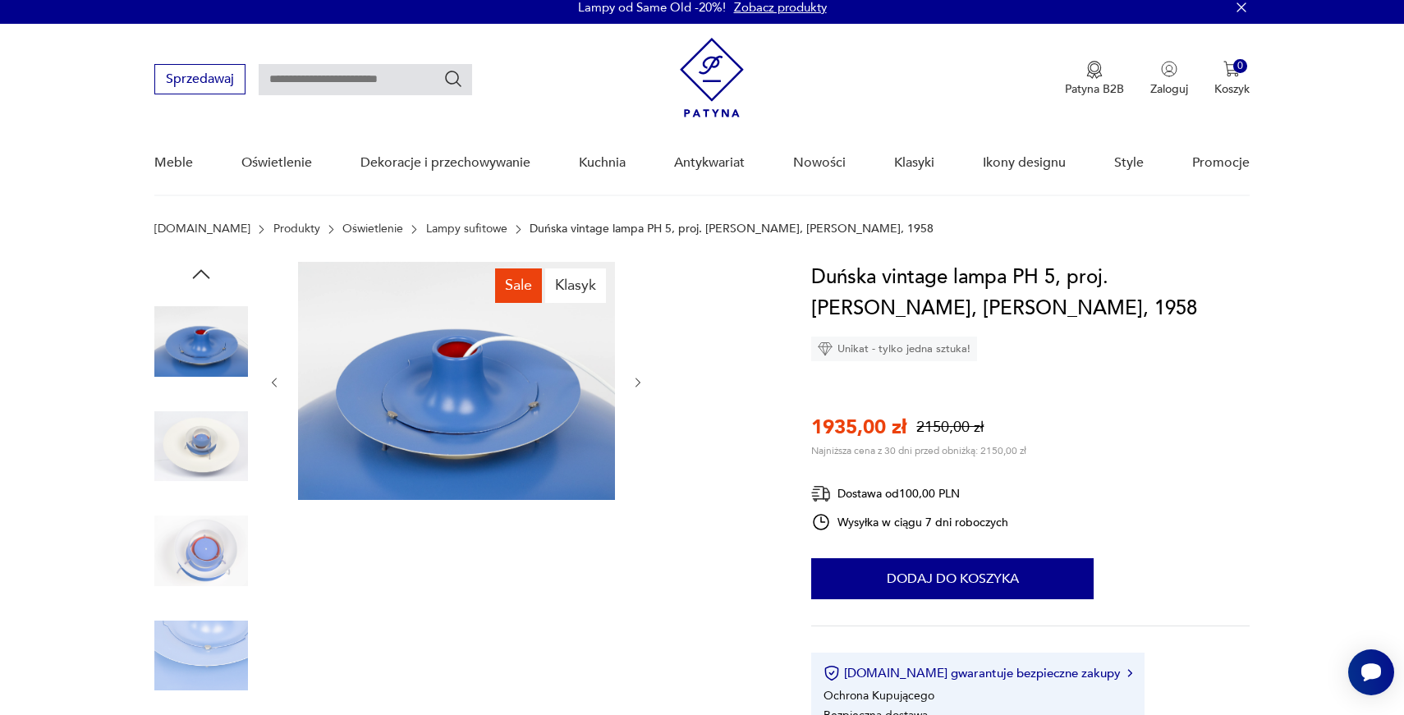
click at [639, 379] on icon "button" at bounding box center [638, 383] width 14 height 14
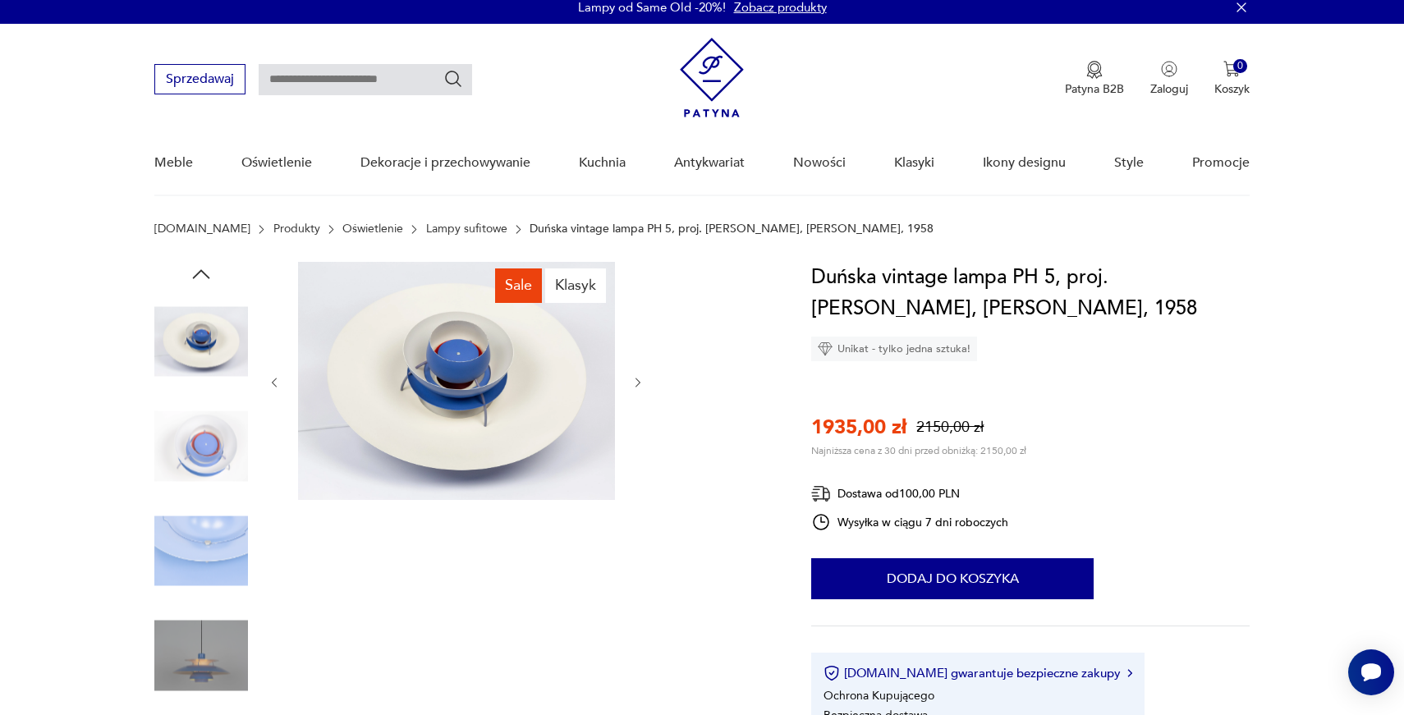
click at [639, 379] on icon "button" at bounding box center [638, 383] width 14 height 14
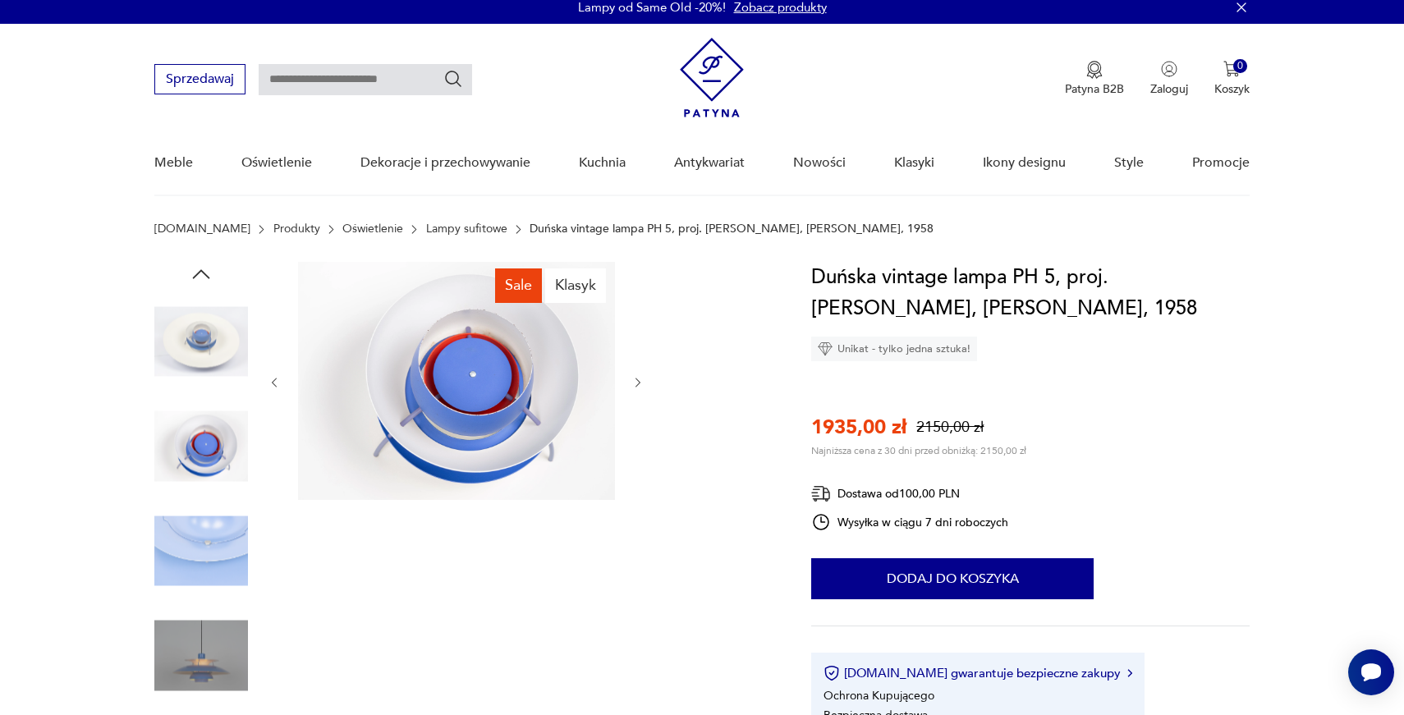
click at [639, 379] on icon "button" at bounding box center [638, 383] width 14 height 14
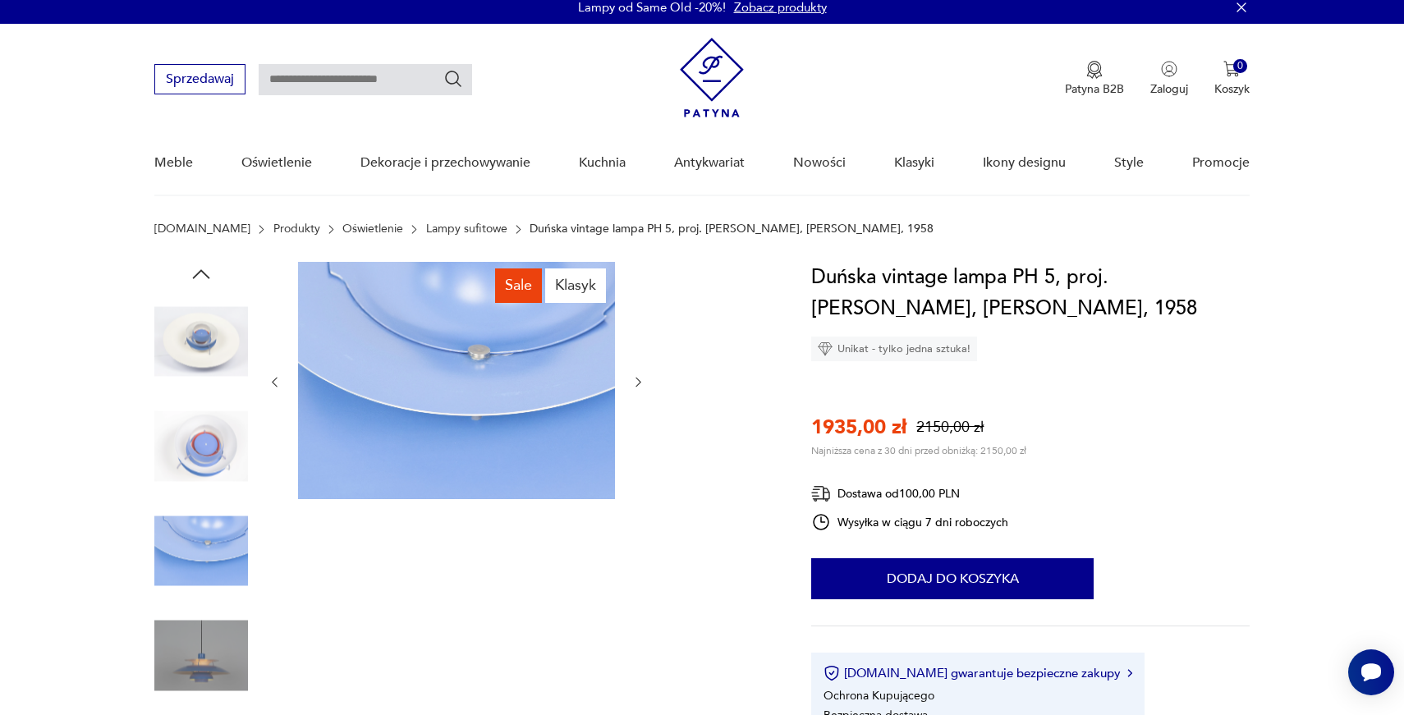
click at [639, 379] on icon "button" at bounding box center [638, 382] width 14 height 14
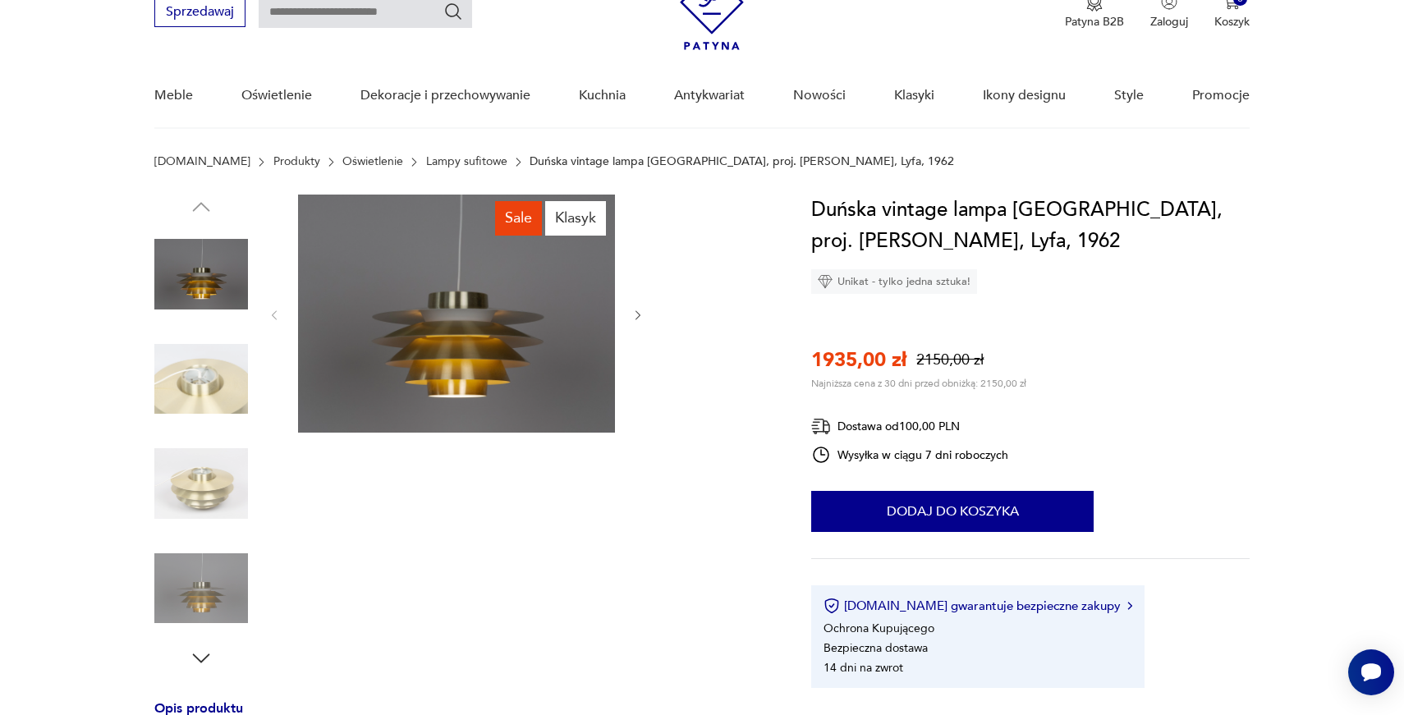
scroll to position [76, 0]
click at [643, 309] on icon "button" at bounding box center [638, 316] width 14 height 14
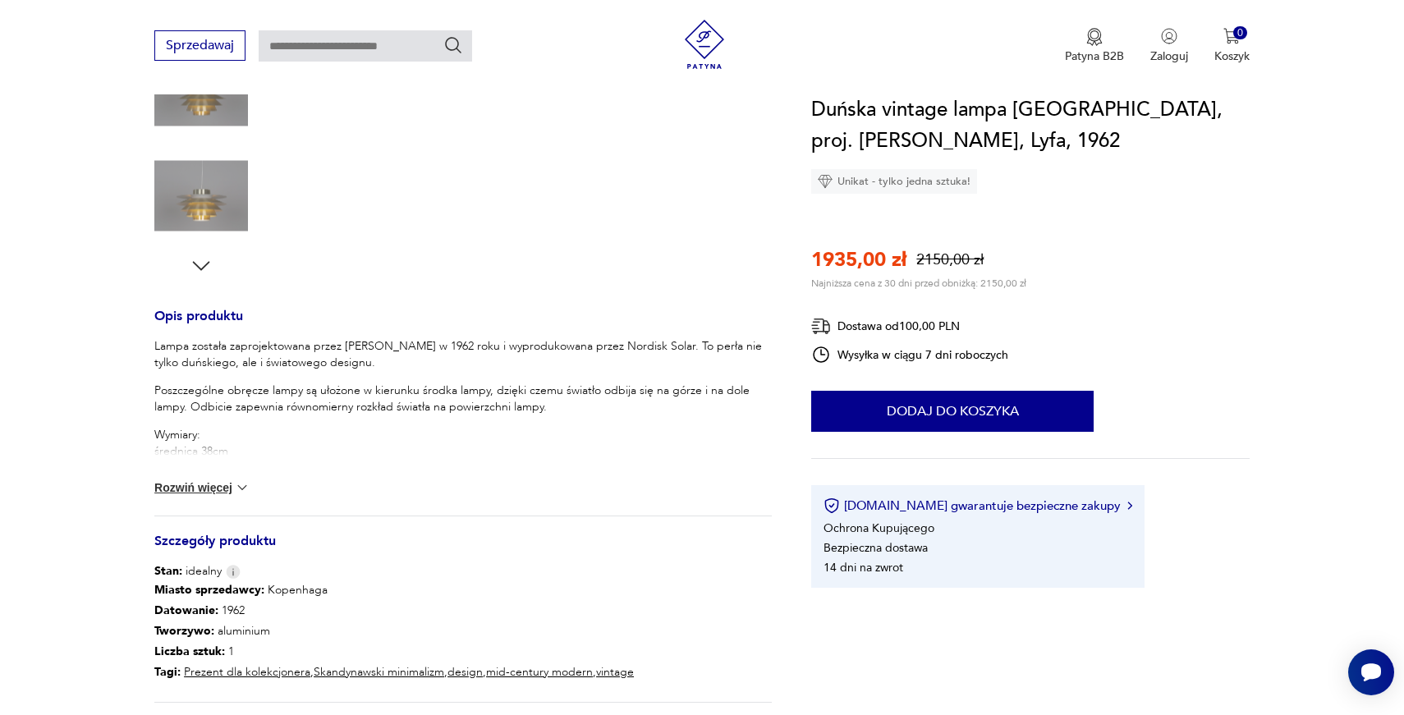
scroll to position [568, 0]
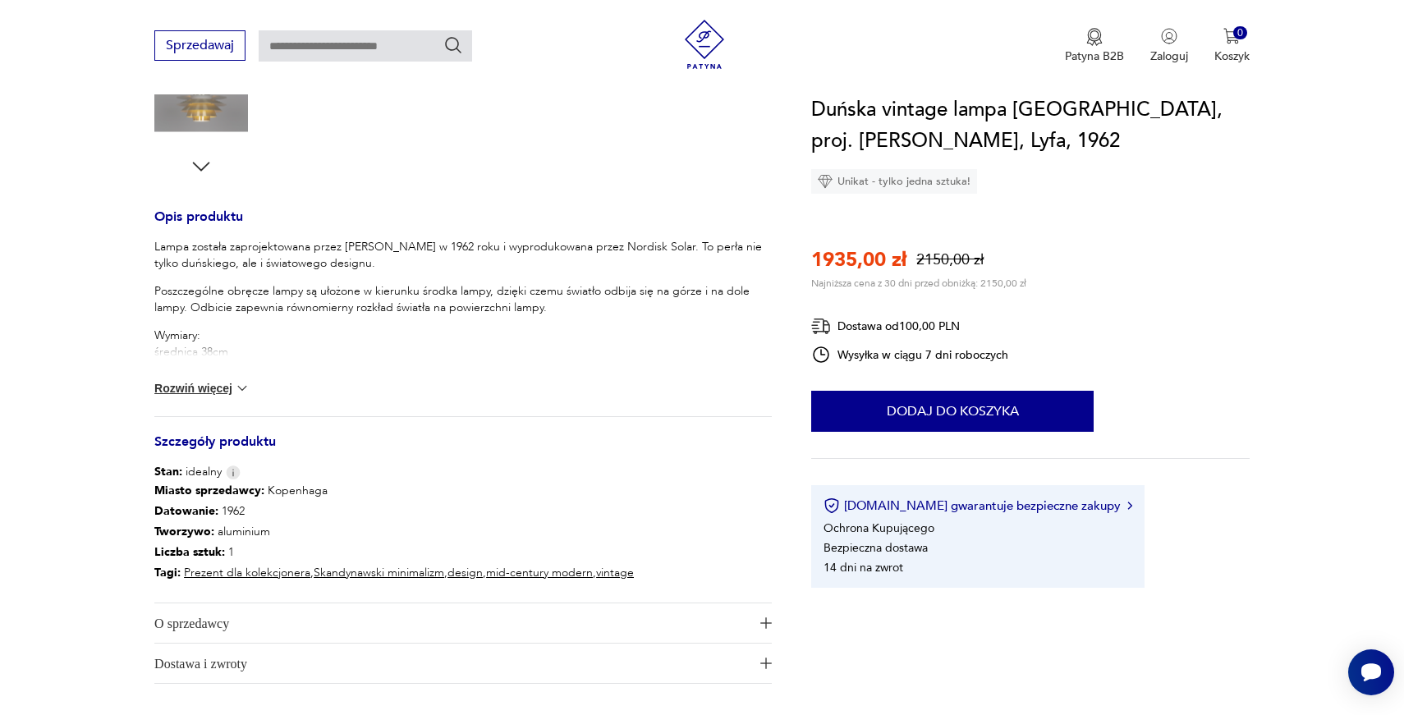
click at [232, 385] on button "Rozwiń więcej" at bounding box center [201, 388] width 95 height 16
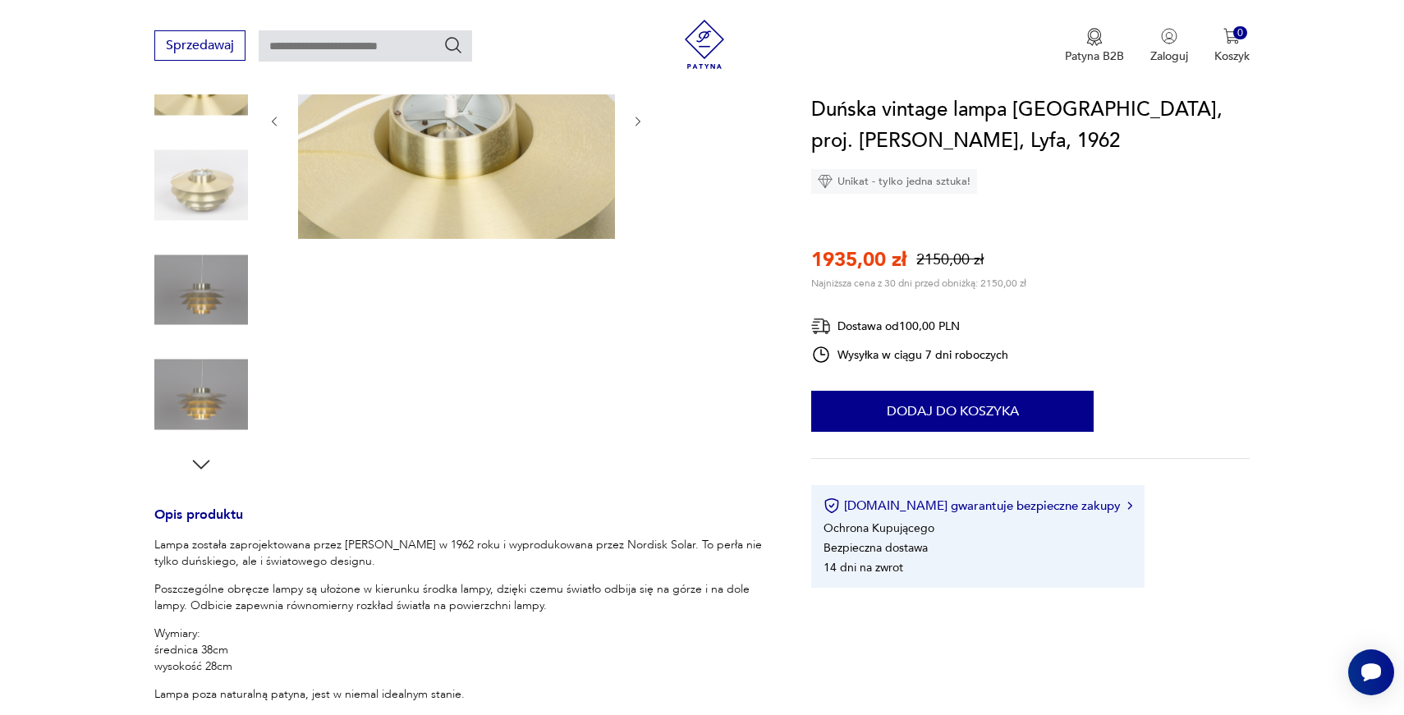
scroll to position [212, 0]
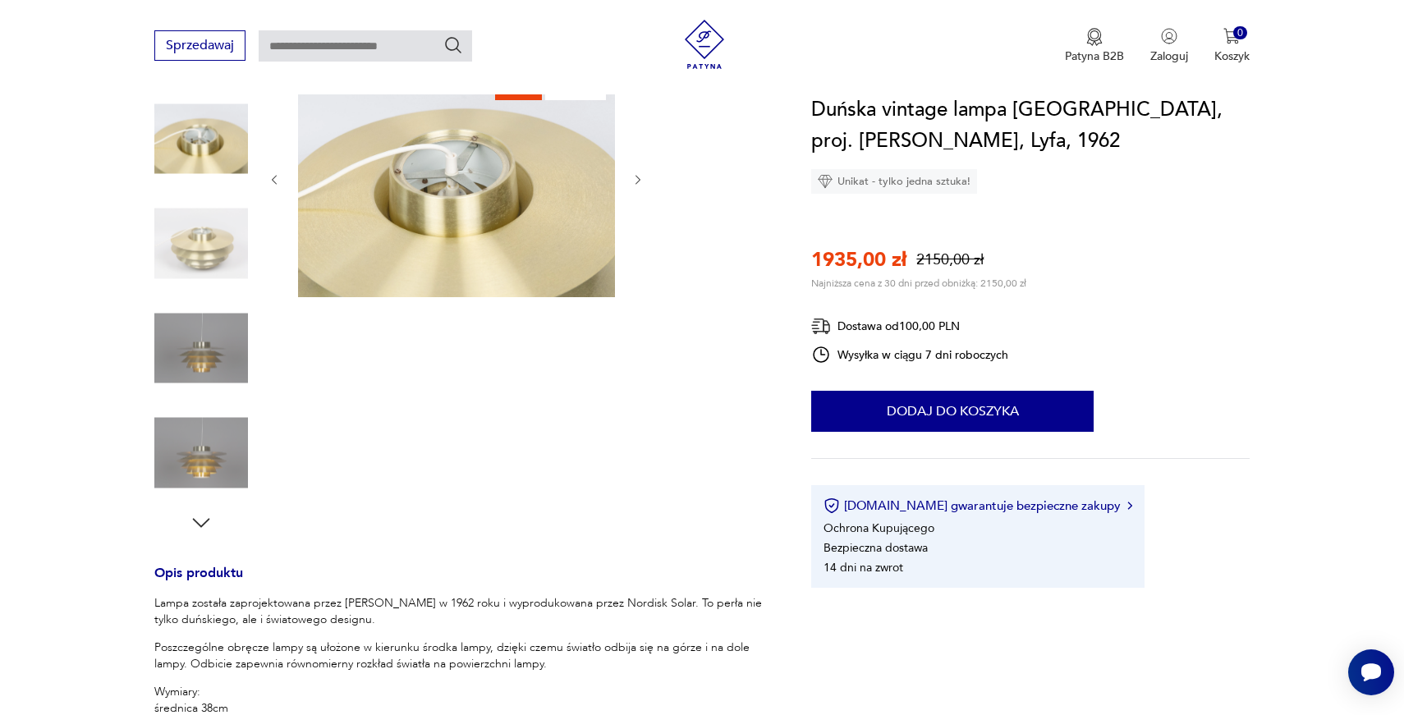
click at [223, 360] on img at bounding box center [201, 348] width 94 height 94
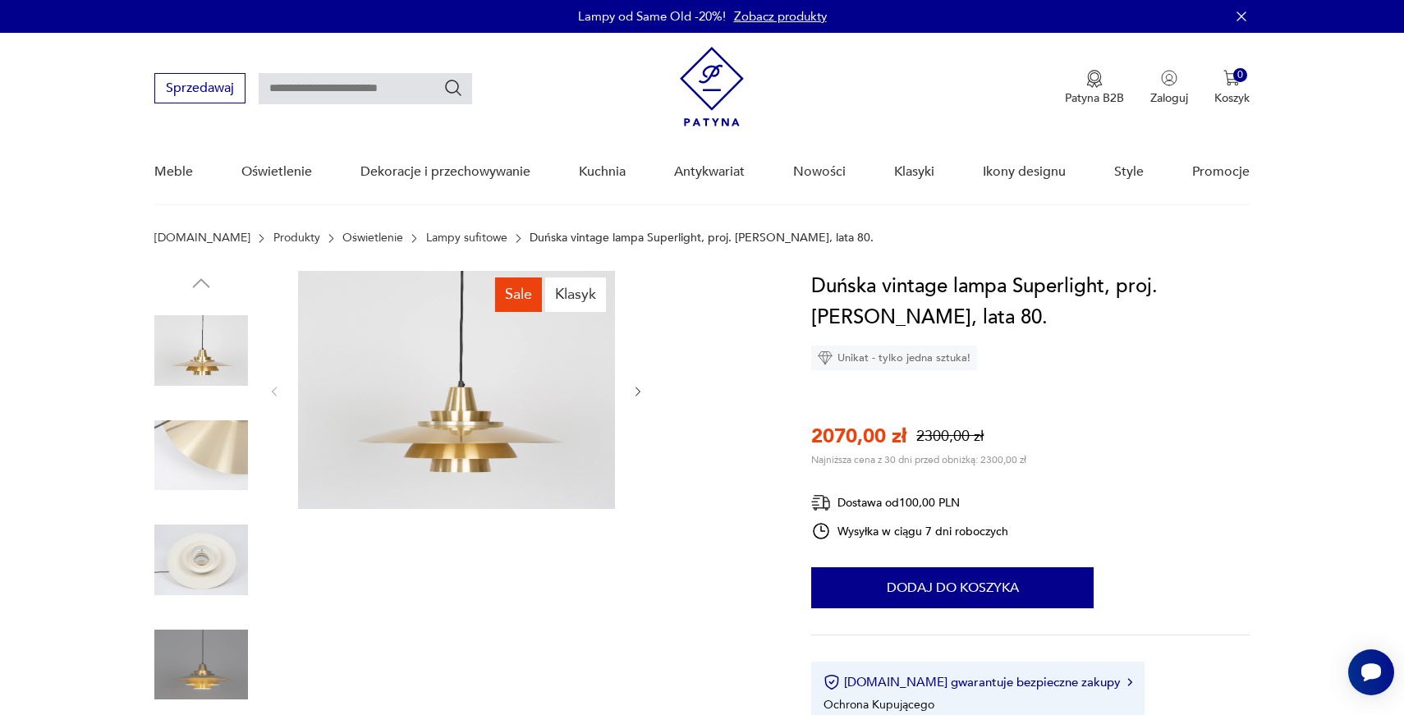
click at [636, 378] on div at bounding box center [457, 391] width 378 height 241
click at [638, 390] on icon "button" at bounding box center [638, 392] width 14 height 14
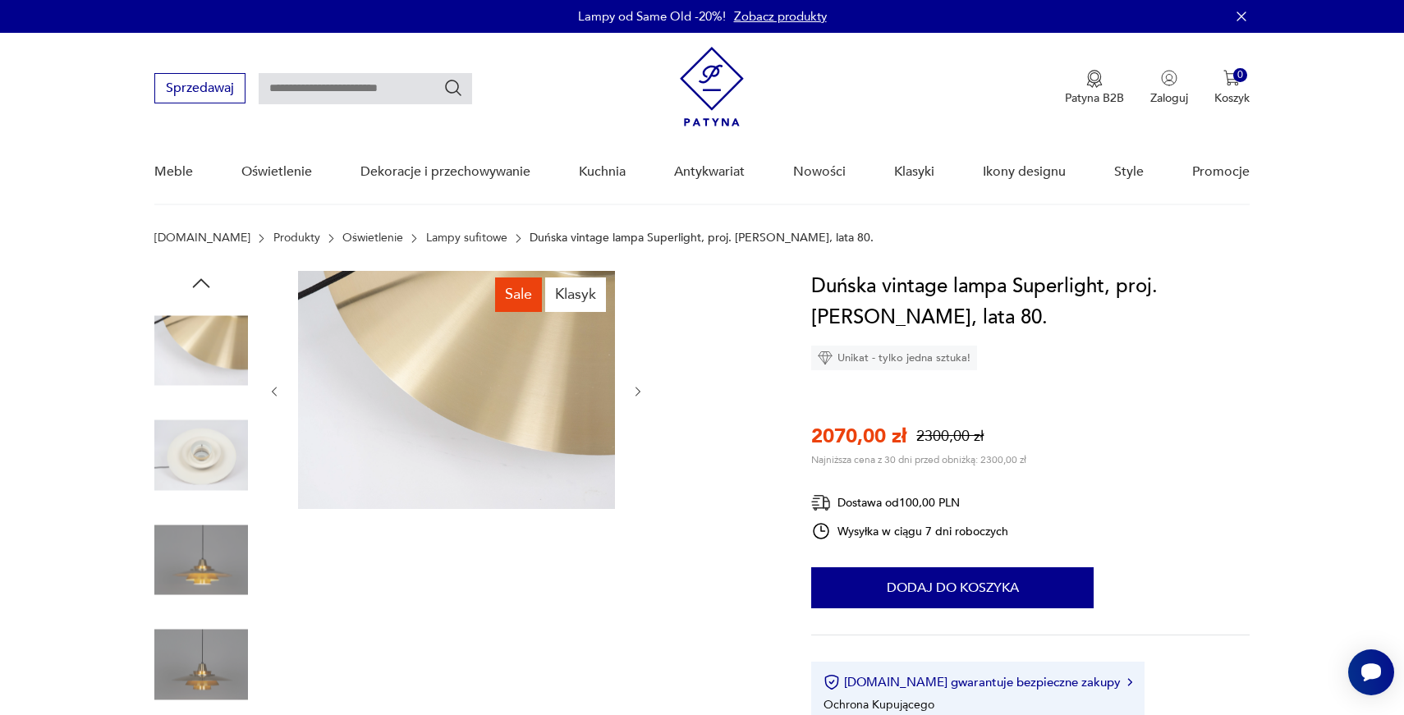
click at [638, 390] on icon "button" at bounding box center [638, 392] width 14 height 14
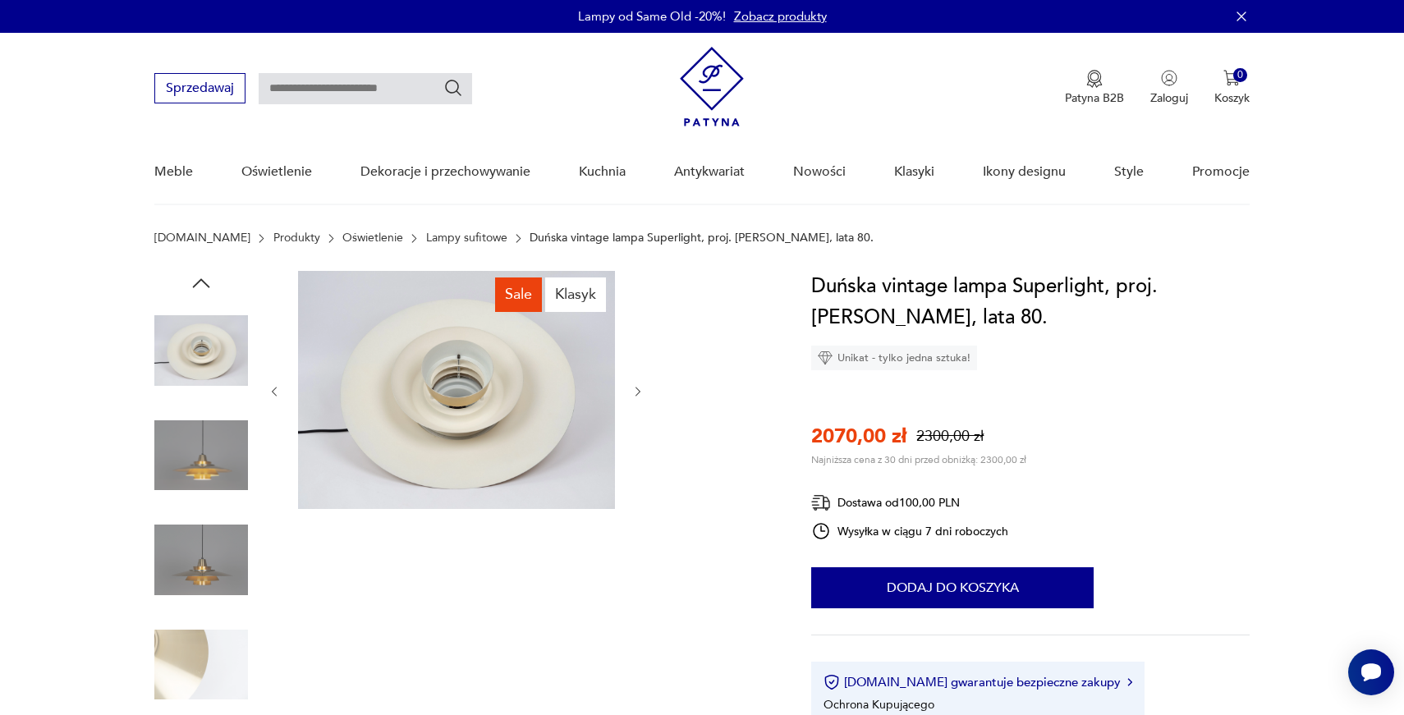
click at [638, 390] on icon "button" at bounding box center [638, 392] width 14 height 14
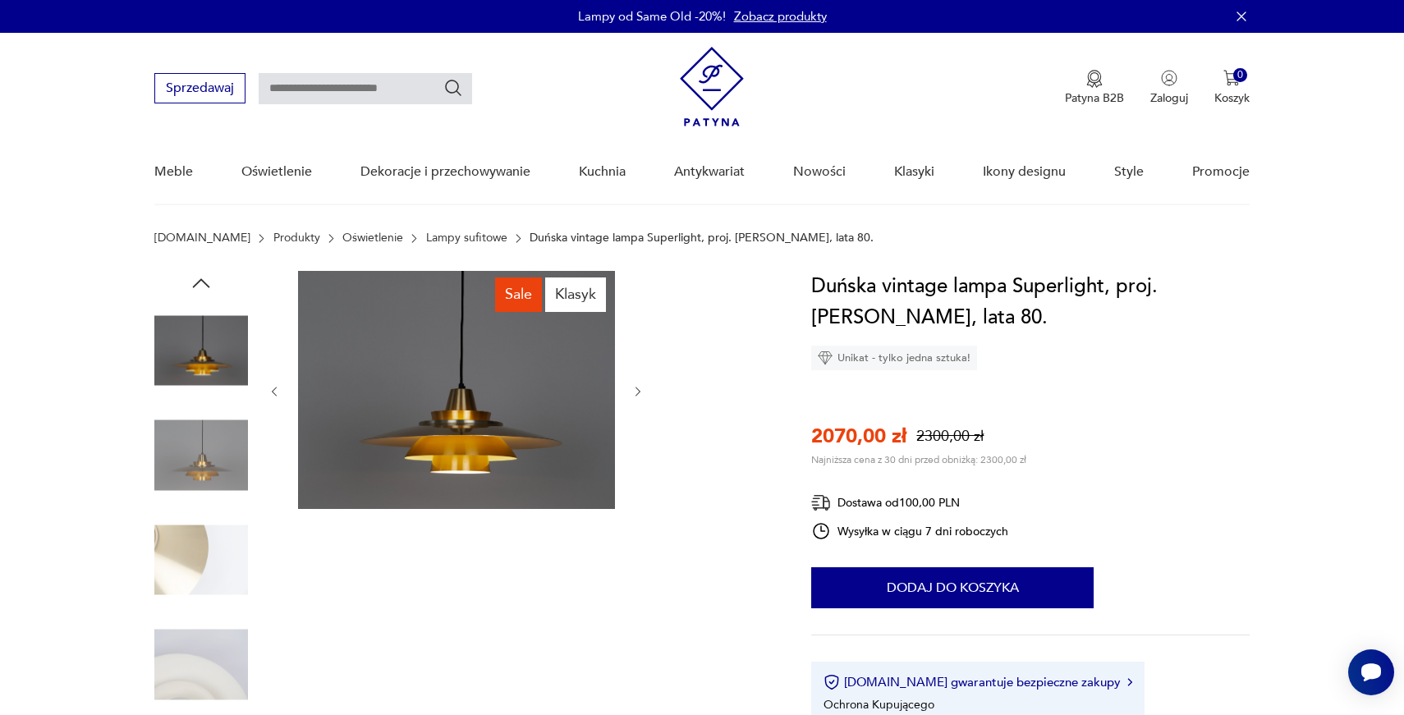
click at [638, 390] on icon "button" at bounding box center [638, 392] width 14 height 14
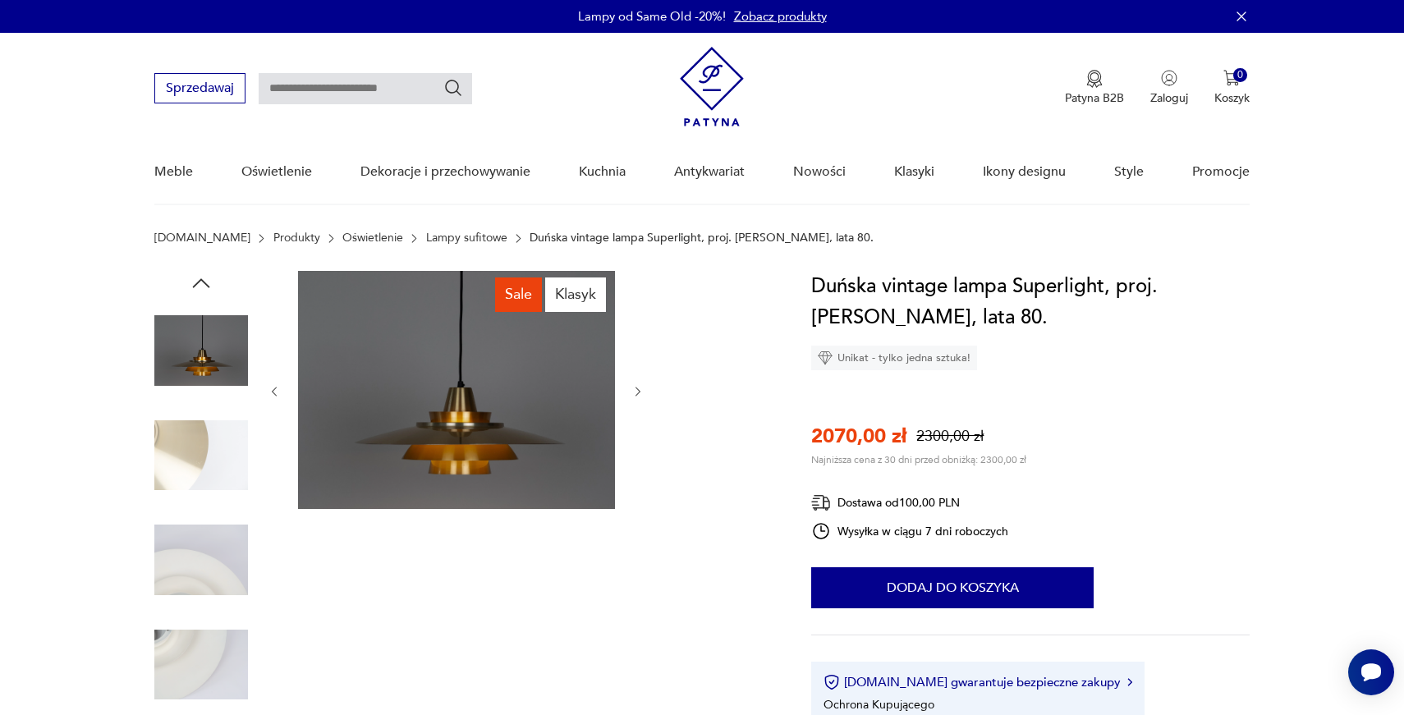
click at [638, 390] on icon "button" at bounding box center [638, 392] width 14 height 14
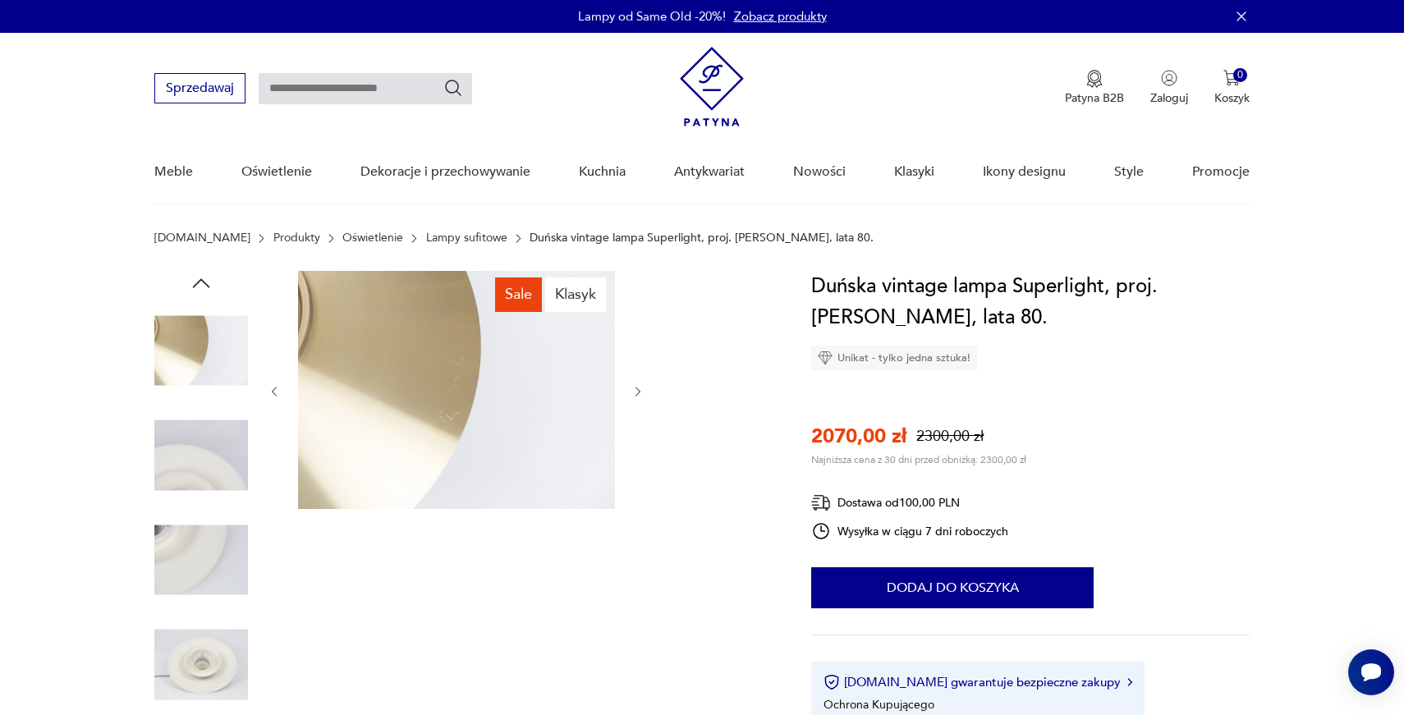
click at [638, 390] on icon "button" at bounding box center [638, 392] width 14 height 14
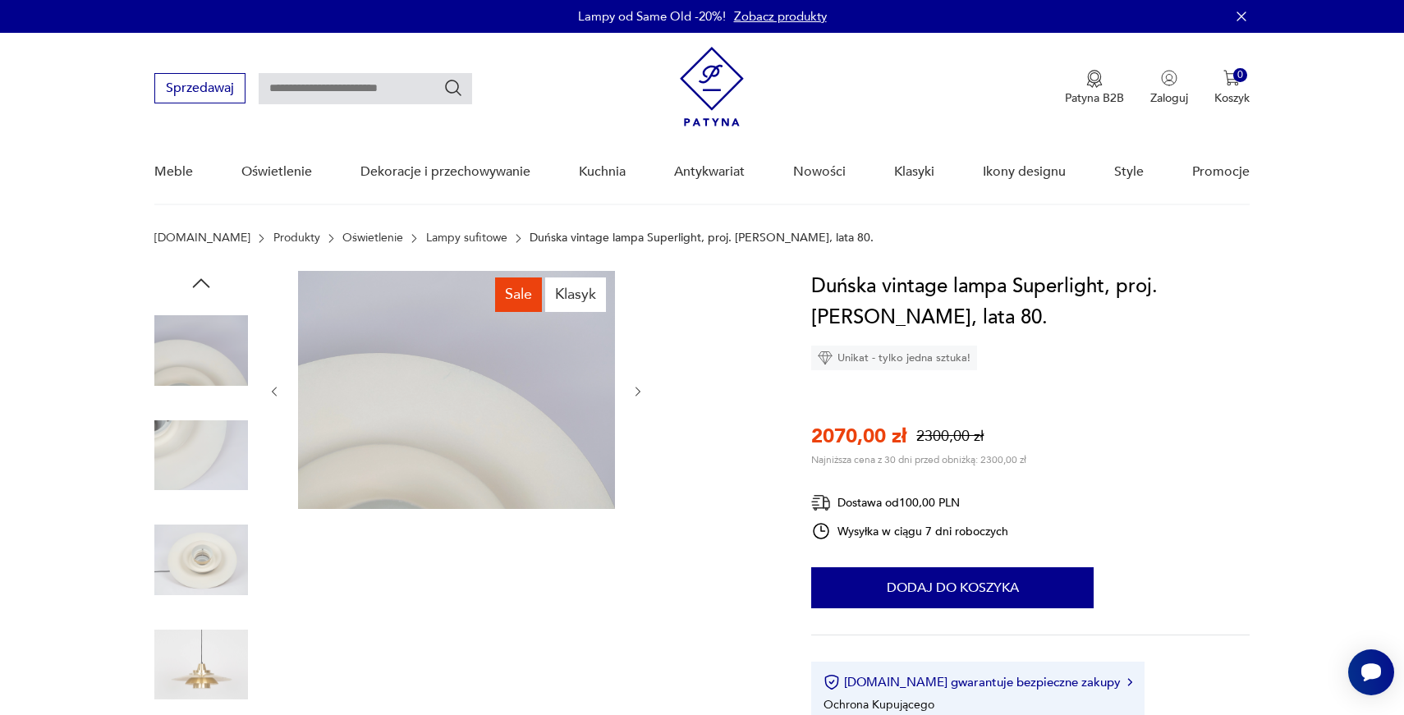
click at [638, 390] on icon "button" at bounding box center [638, 392] width 14 height 14
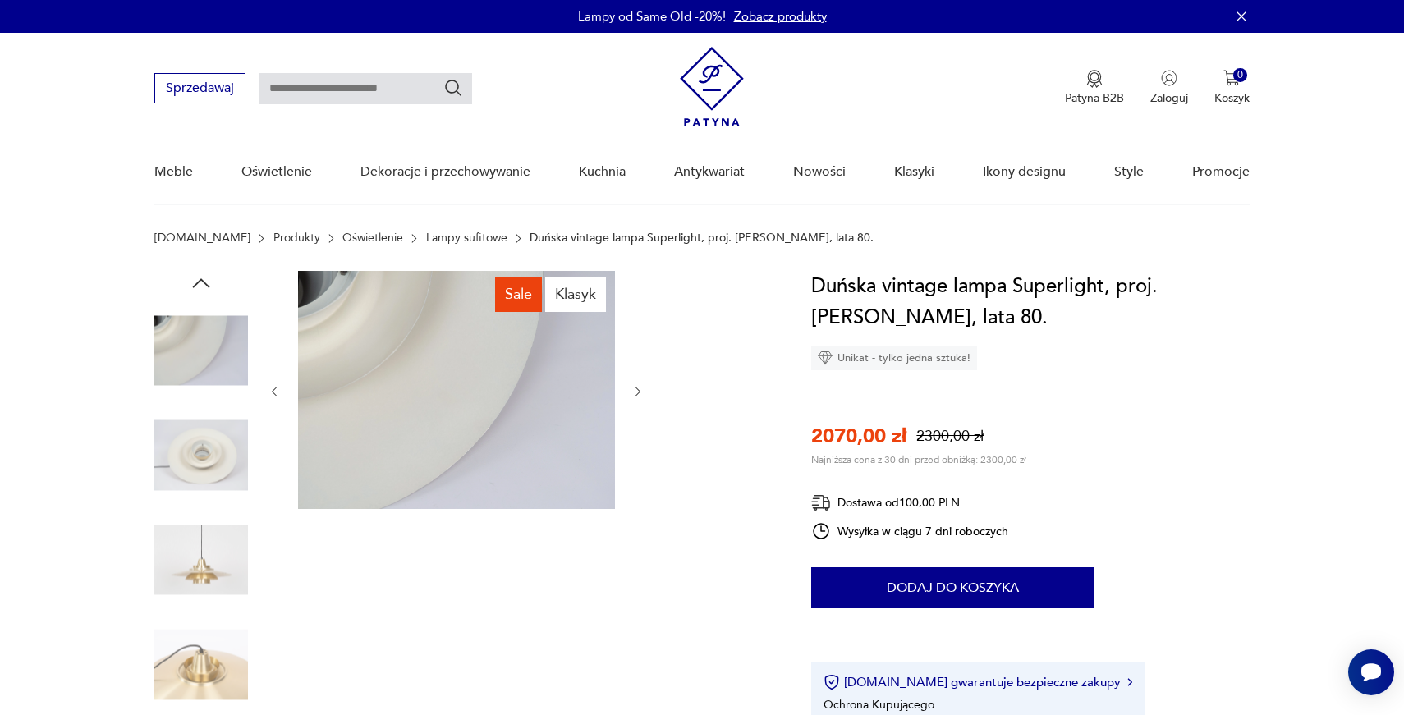
click at [638, 390] on icon "button" at bounding box center [638, 392] width 14 height 14
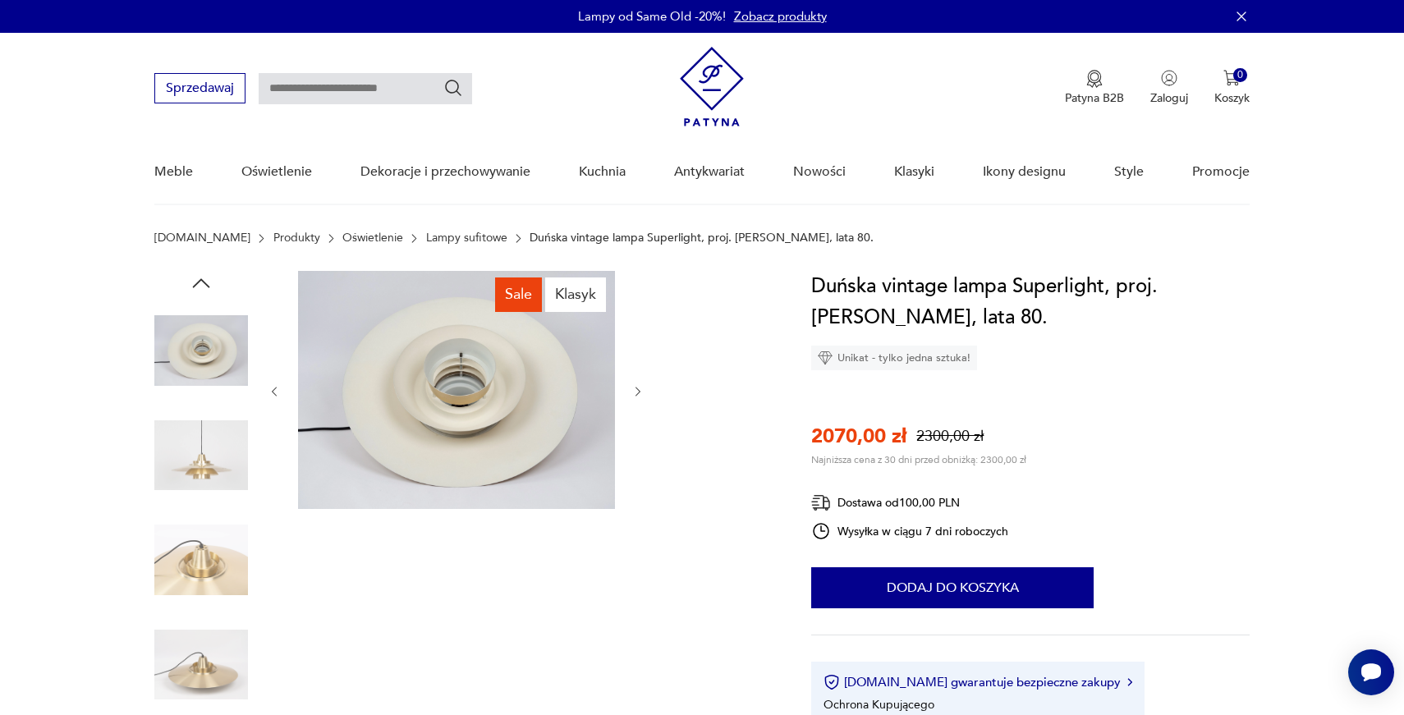
click at [638, 390] on icon "button" at bounding box center [638, 392] width 14 height 14
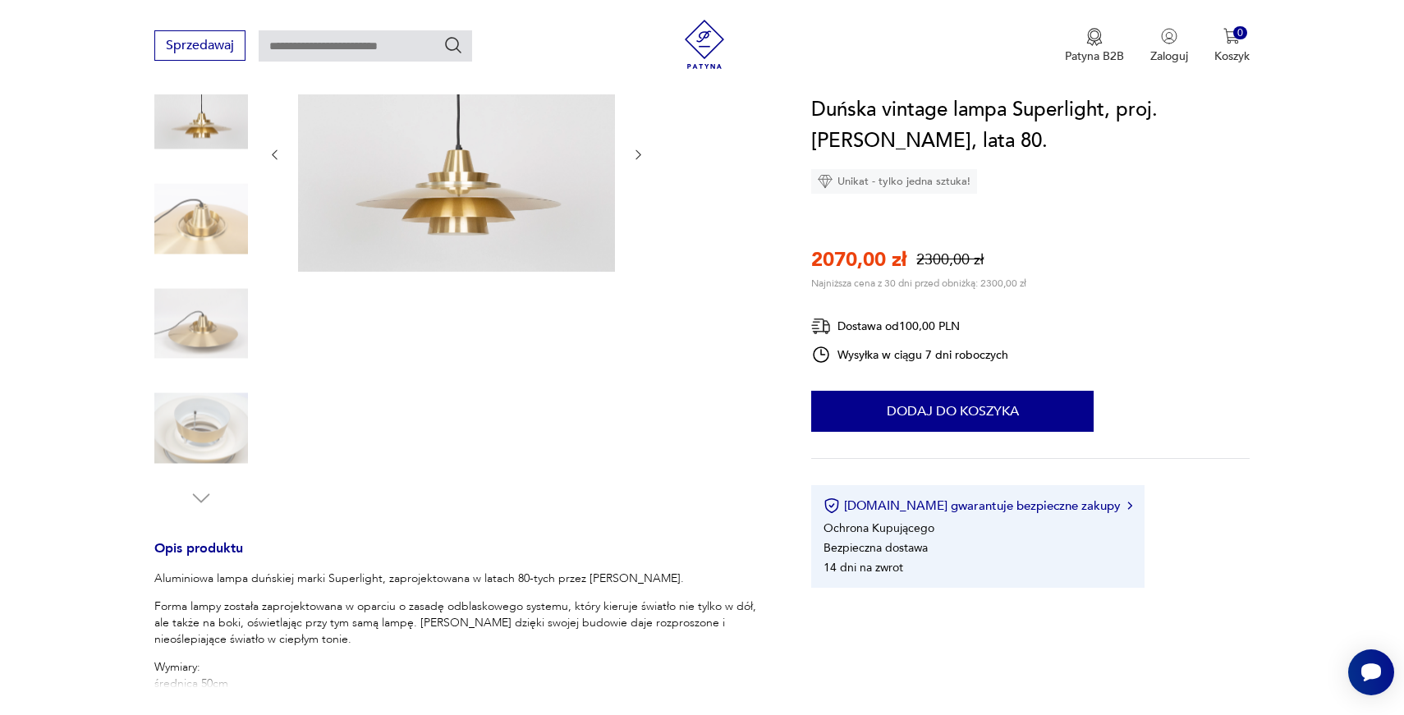
scroll to position [456, 0]
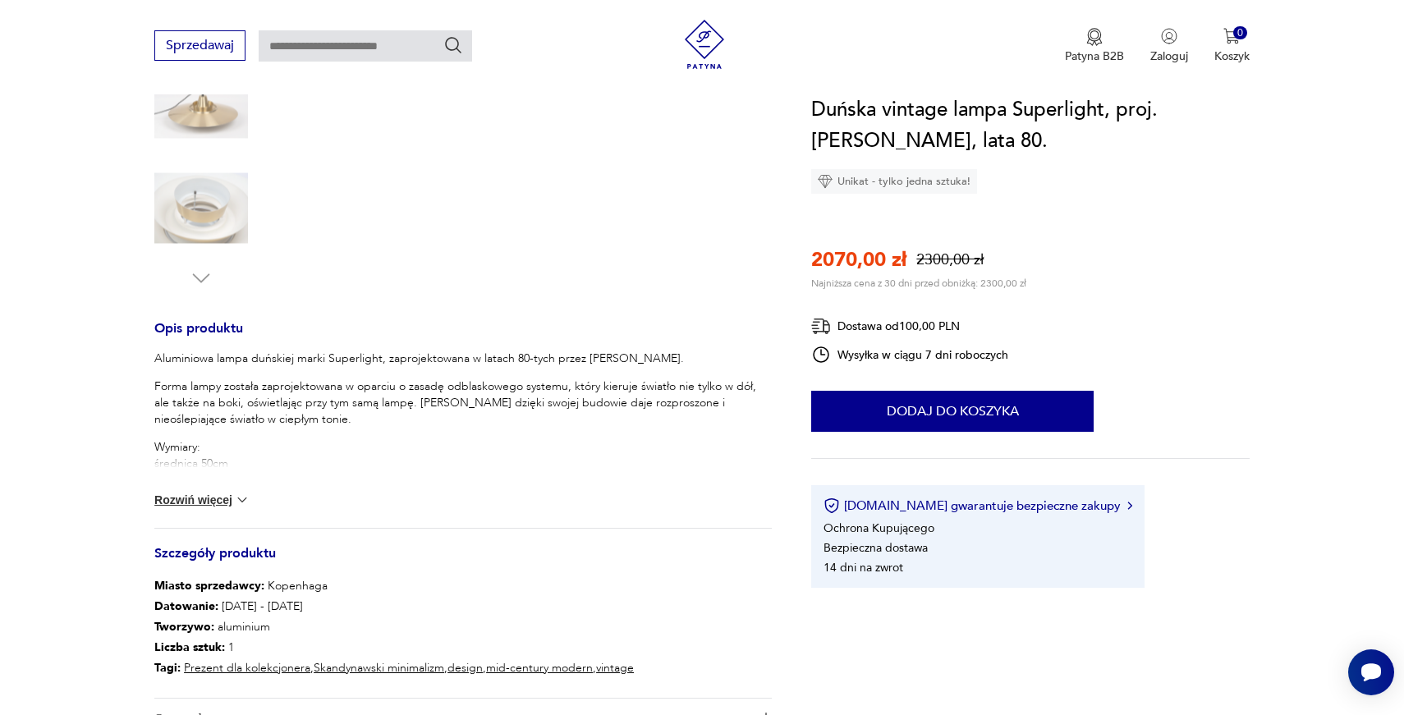
click at [203, 506] on button "Rozwiń więcej" at bounding box center [201, 500] width 95 height 16
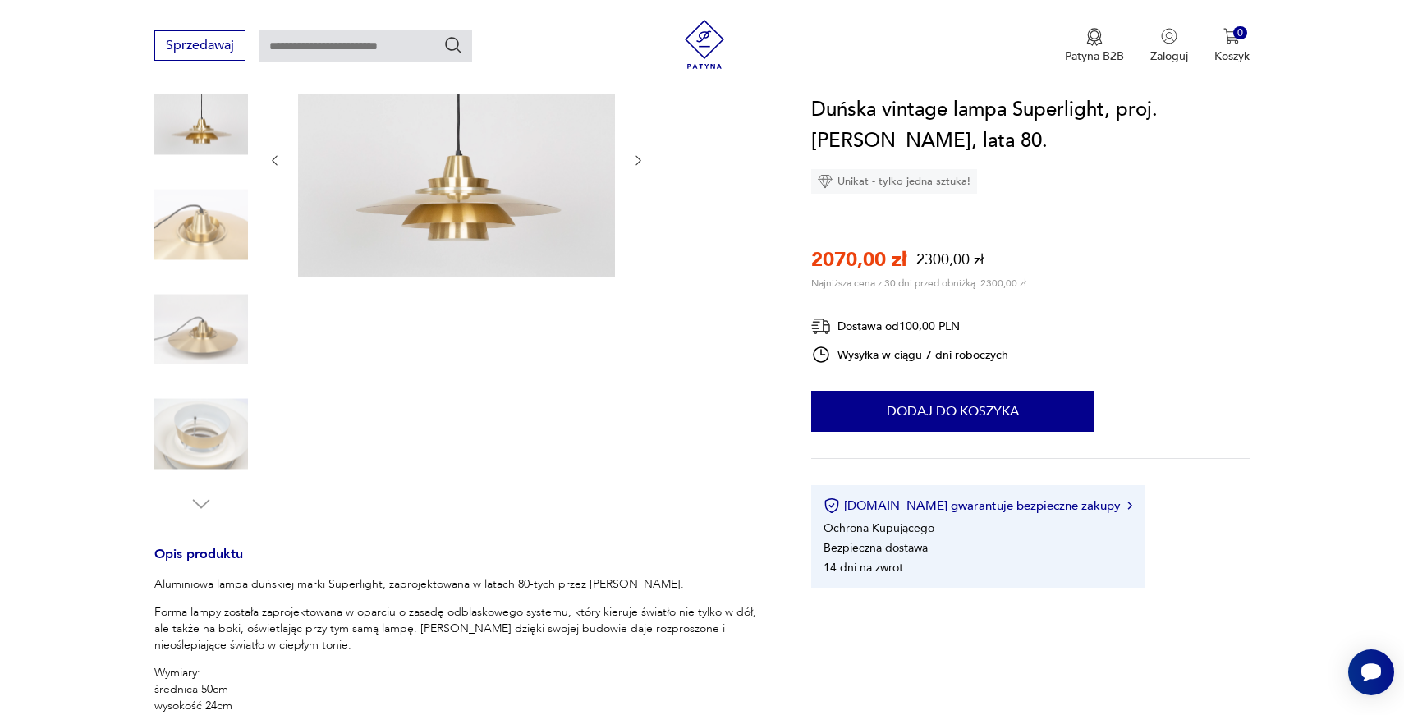
scroll to position [64, 0]
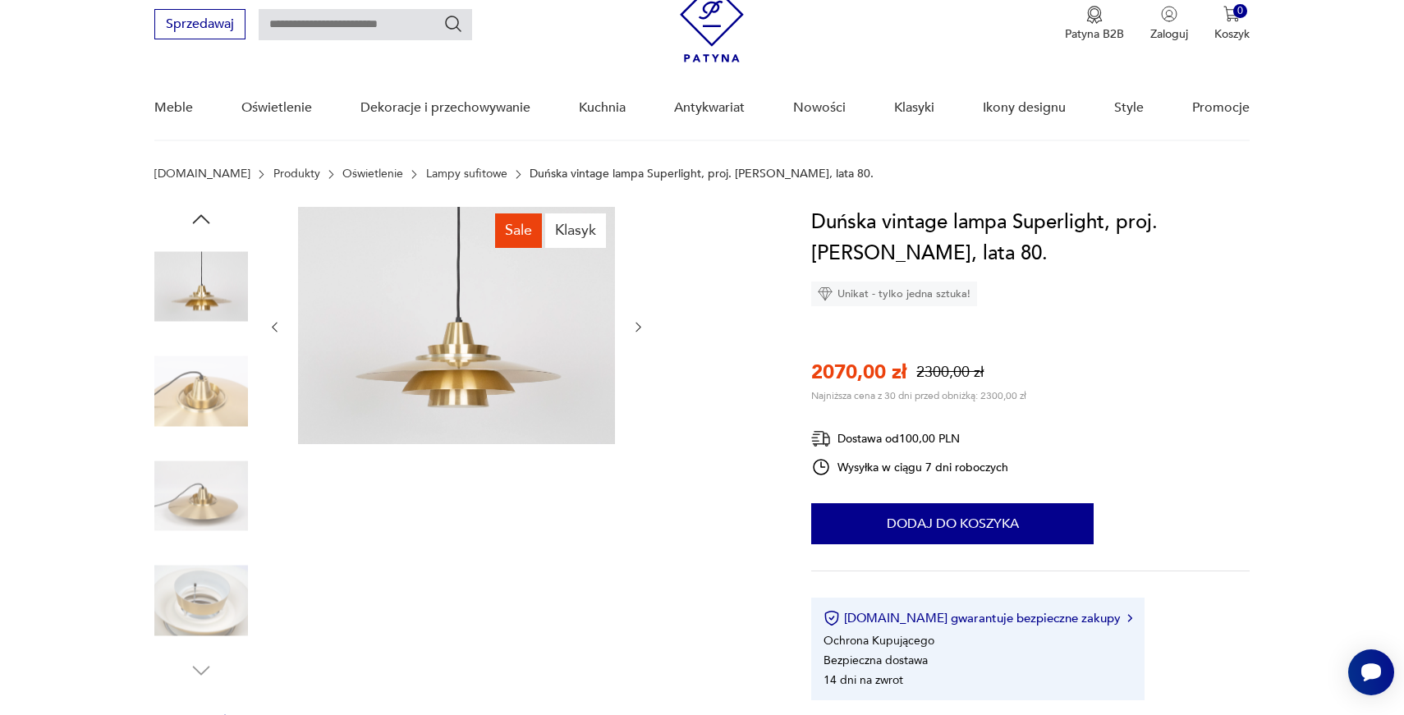
click at [463, 391] on img at bounding box center [456, 325] width 317 height 237
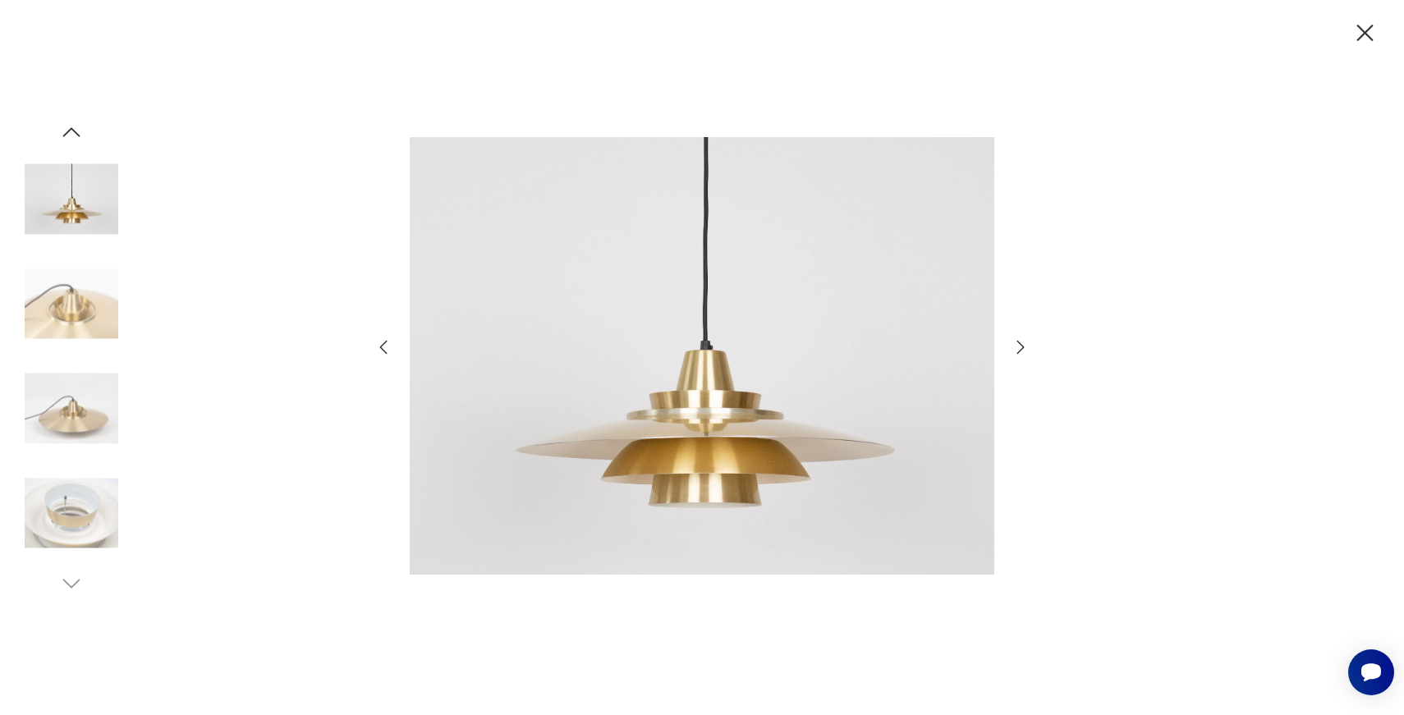
click at [711, 452] on img at bounding box center [702, 356] width 584 height 572
click at [72, 135] on icon "button" at bounding box center [71, 132] width 25 height 25
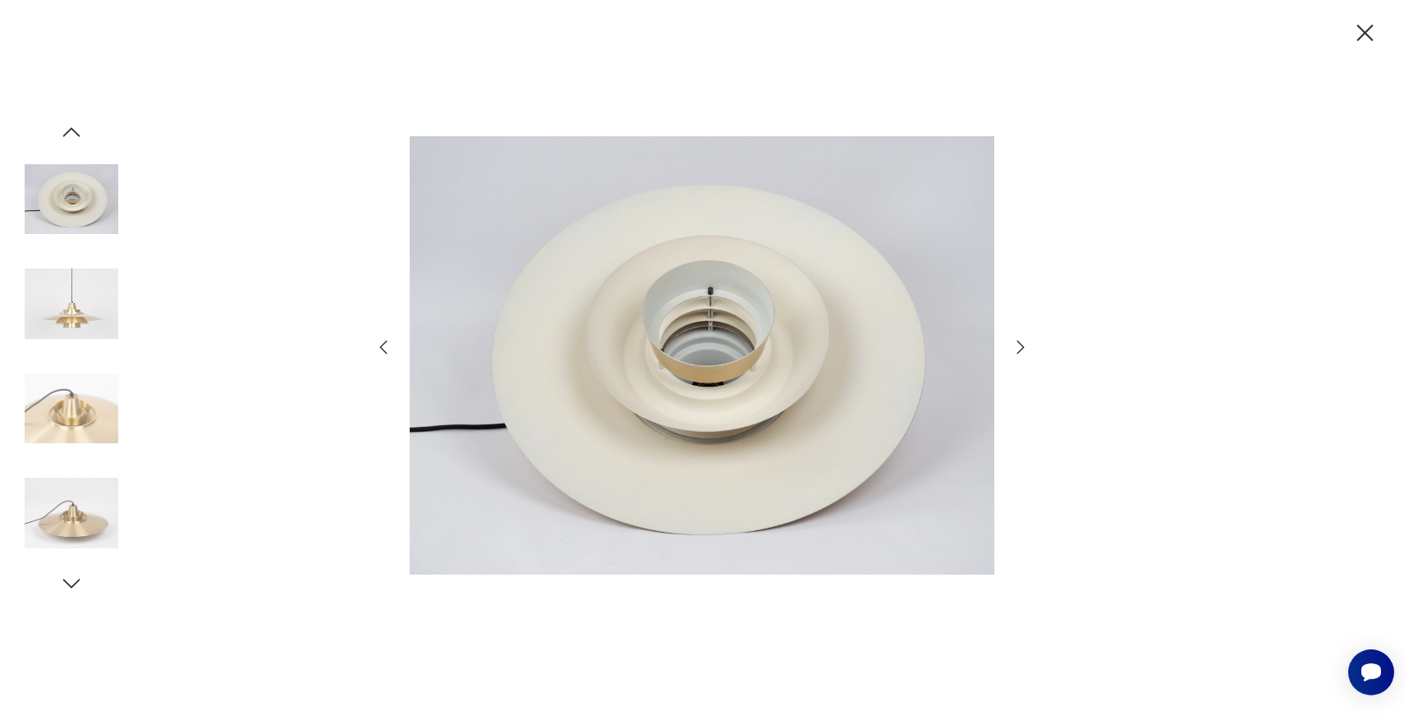
click at [72, 135] on icon "button" at bounding box center [71, 132] width 25 height 25
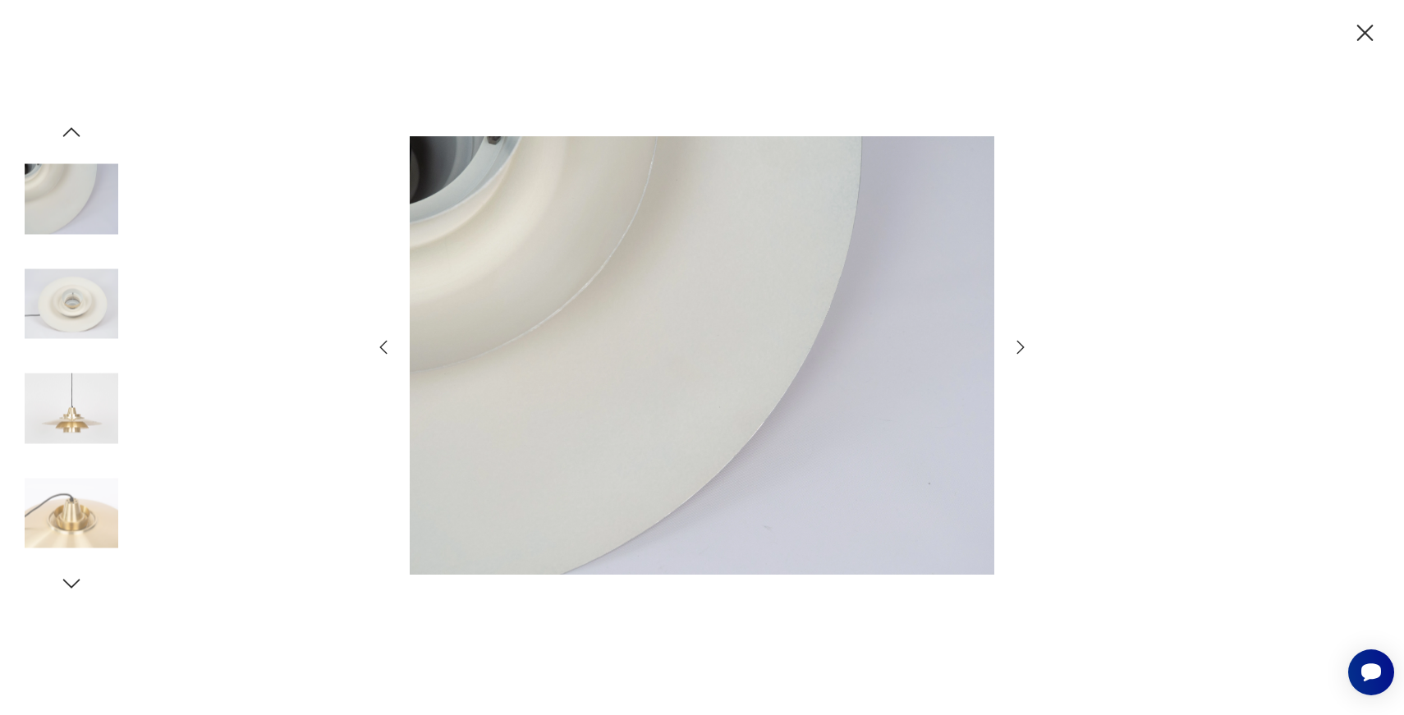
click at [72, 135] on icon "button" at bounding box center [71, 132] width 25 height 25
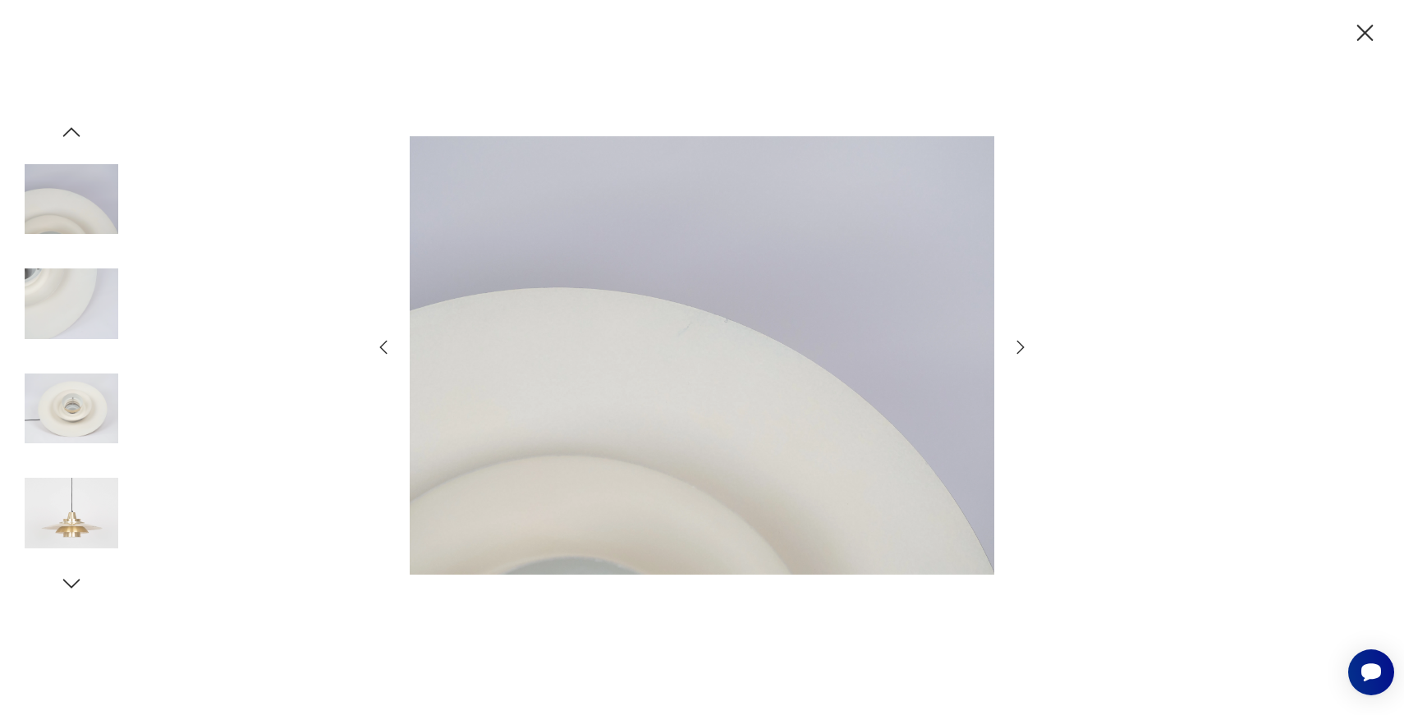
click at [72, 135] on icon "button" at bounding box center [71, 132] width 25 height 25
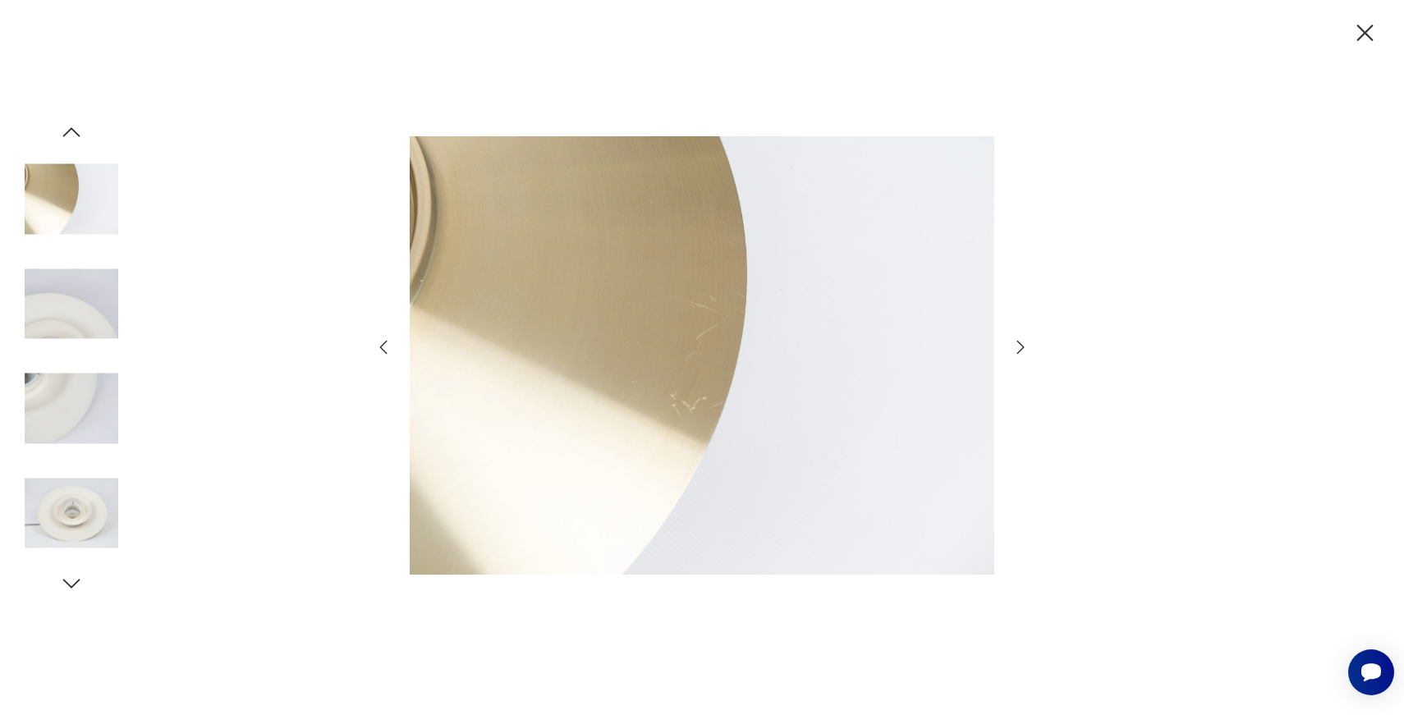
click at [1374, 32] on icon "button" at bounding box center [1364, 33] width 29 height 29
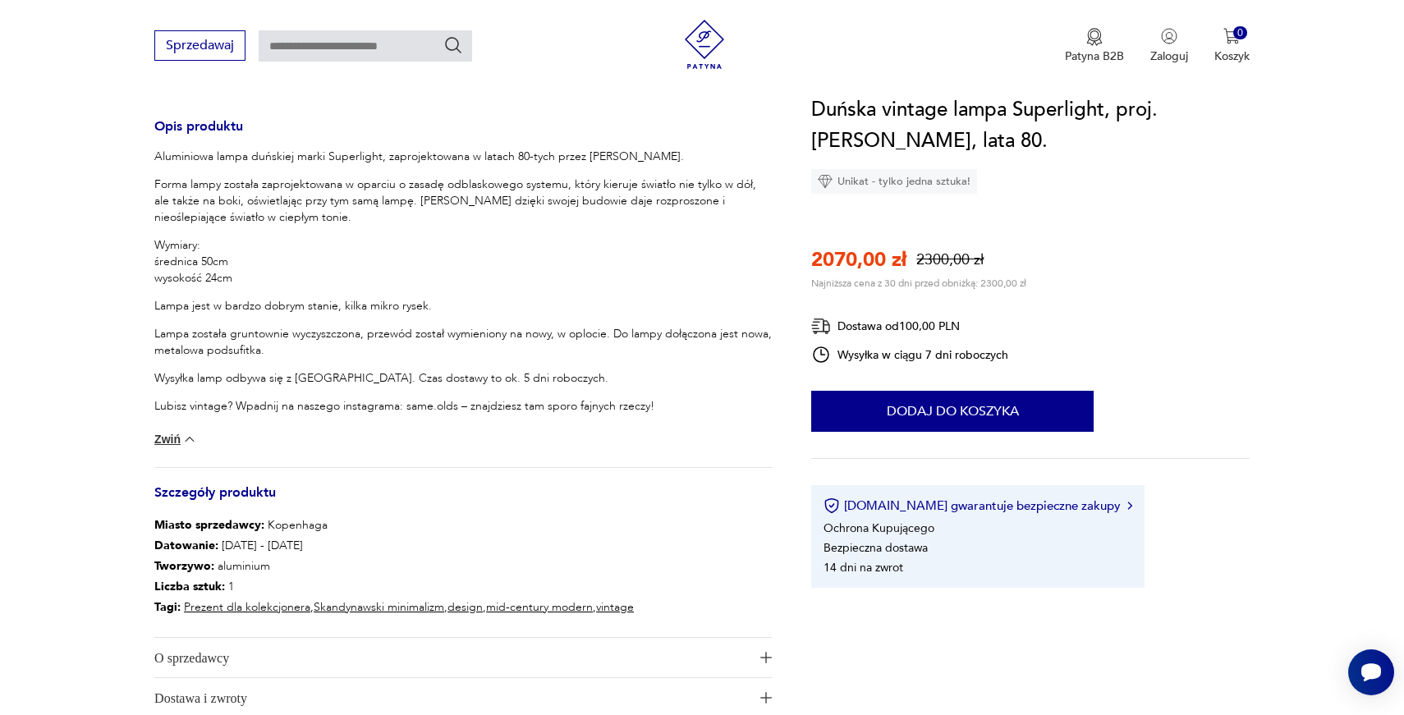
scroll to position [613, 0]
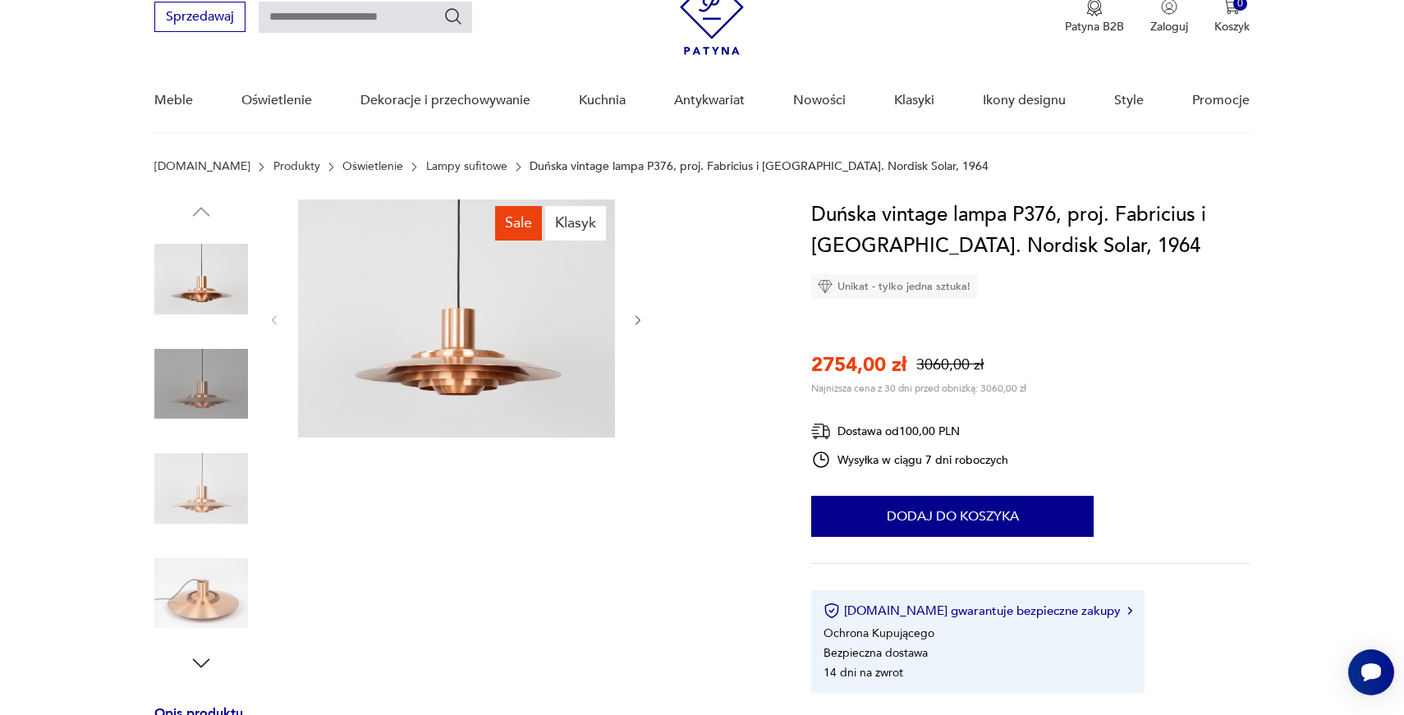
scroll to position [80, 0]
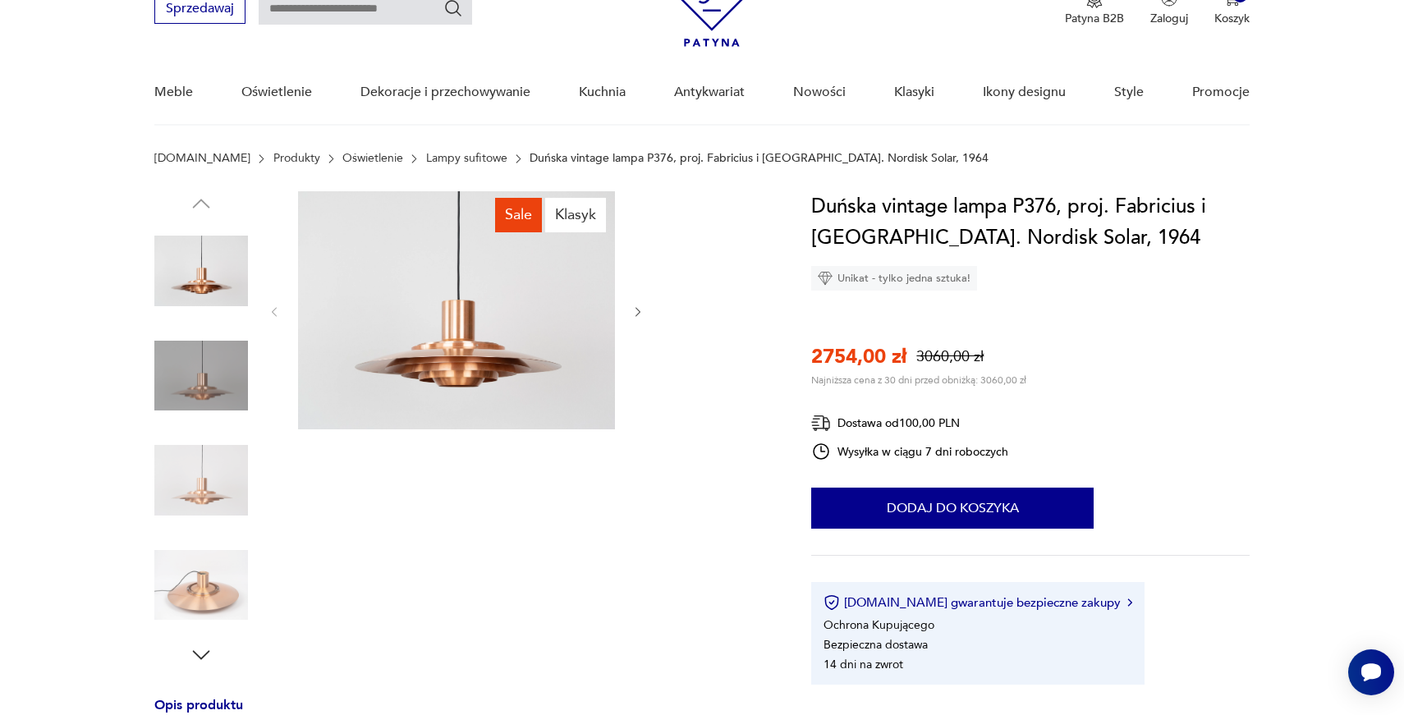
click at [640, 318] on icon "button" at bounding box center [638, 312] width 14 height 14
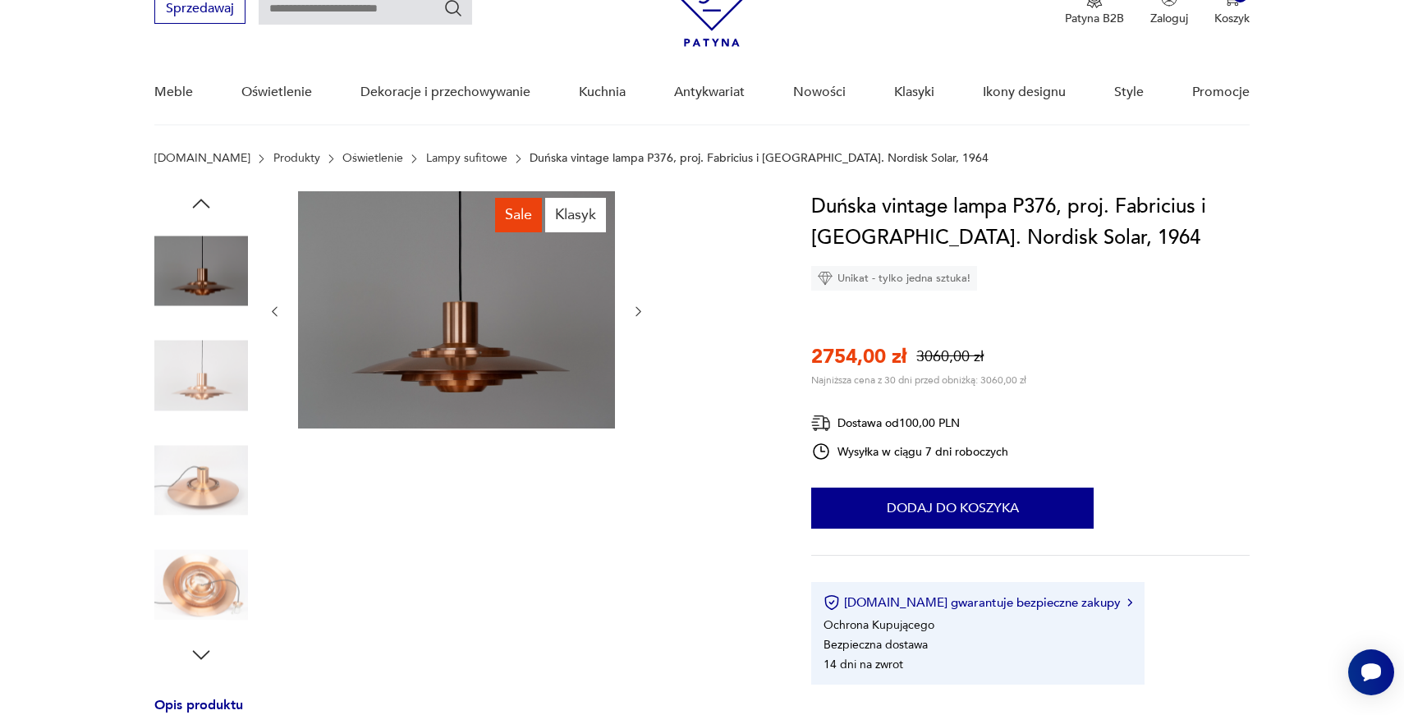
click at [640, 318] on button "button" at bounding box center [638, 312] width 14 height 16
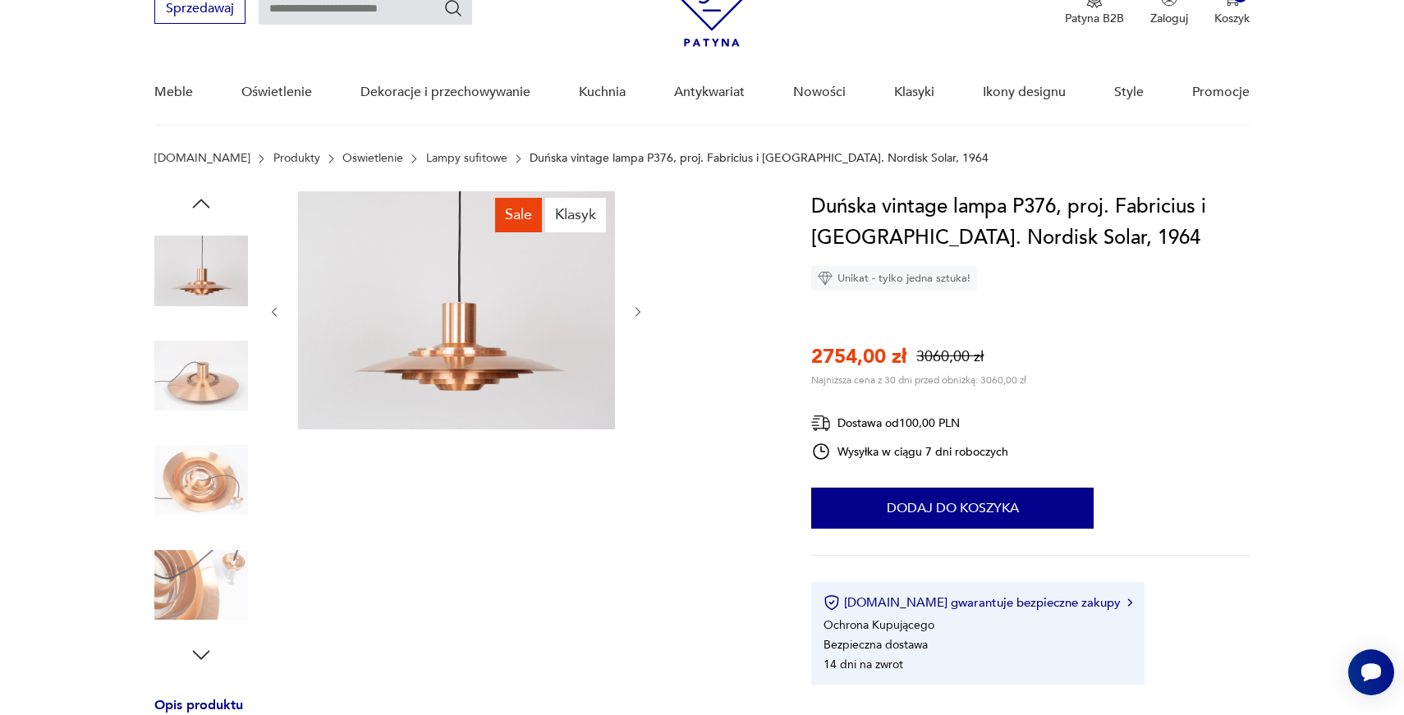
click at [640, 318] on icon "button" at bounding box center [638, 312] width 14 height 14
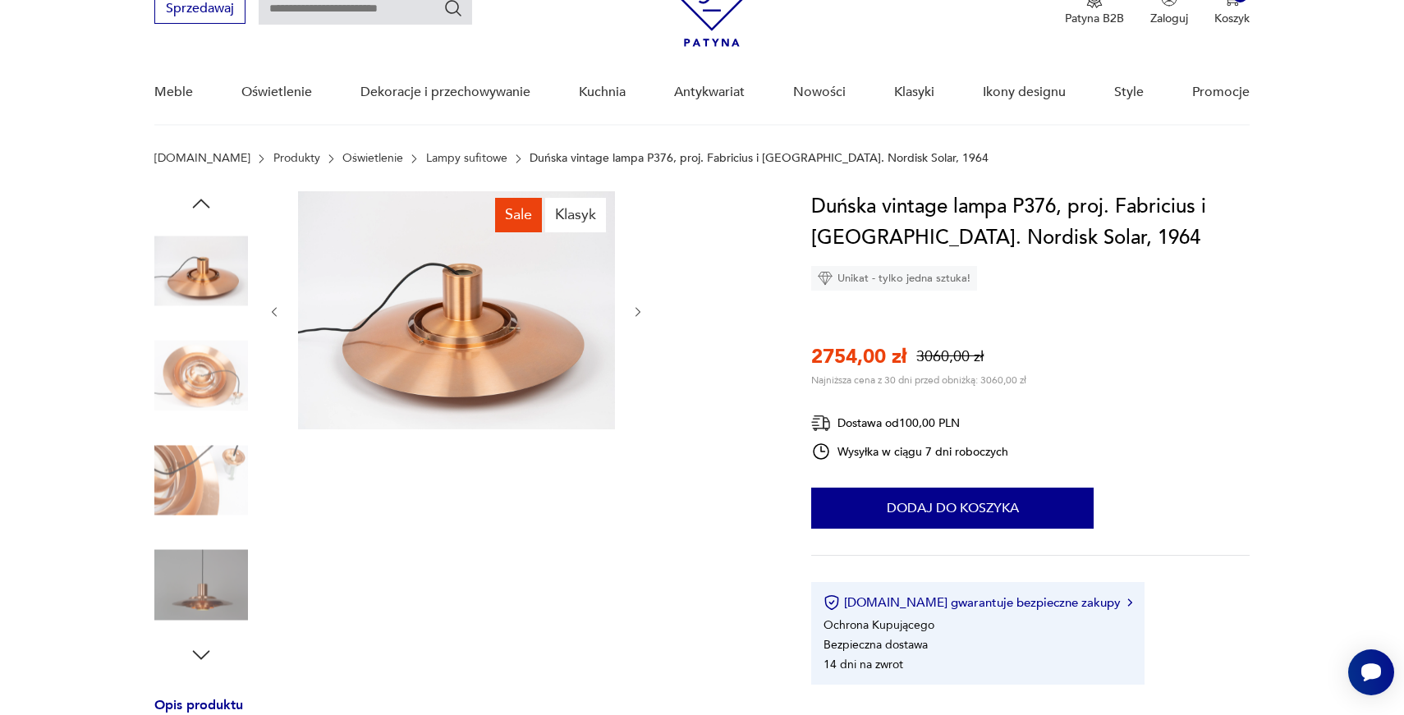
click at [640, 318] on icon "button" at bounding box center [638, 312] width 14 height 14
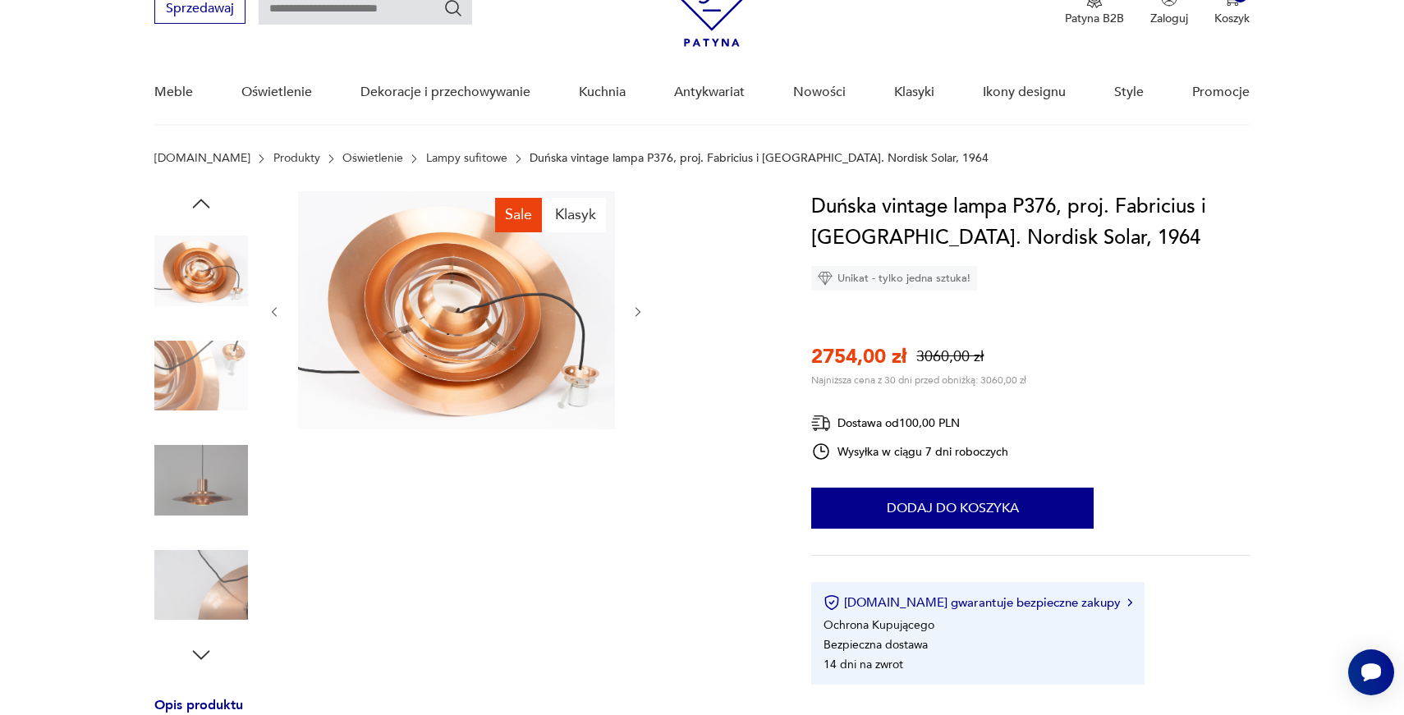
click at [640, 318] on icon "button" at bounding box center [638, 312] width 14 height 14
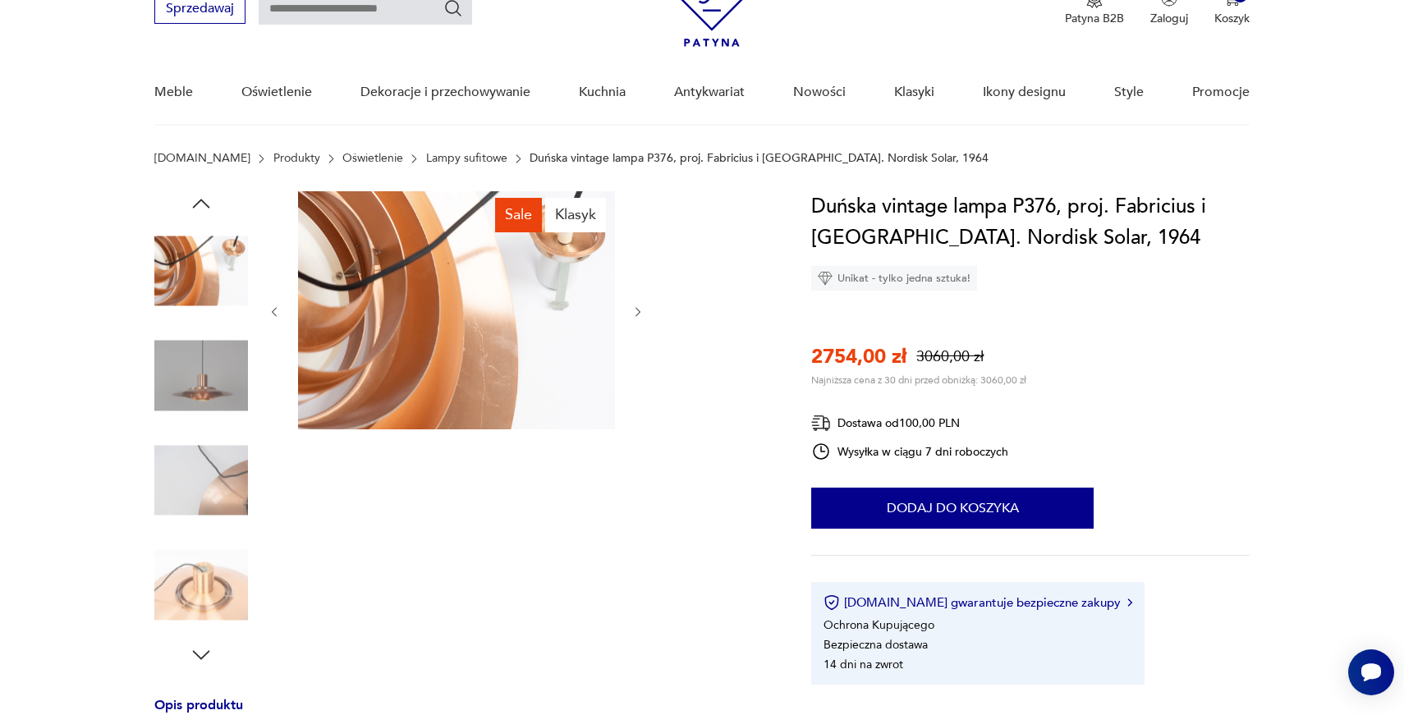
click at [640, 318] on icon "button" at bounding box center [638, 312] width 14 height 14
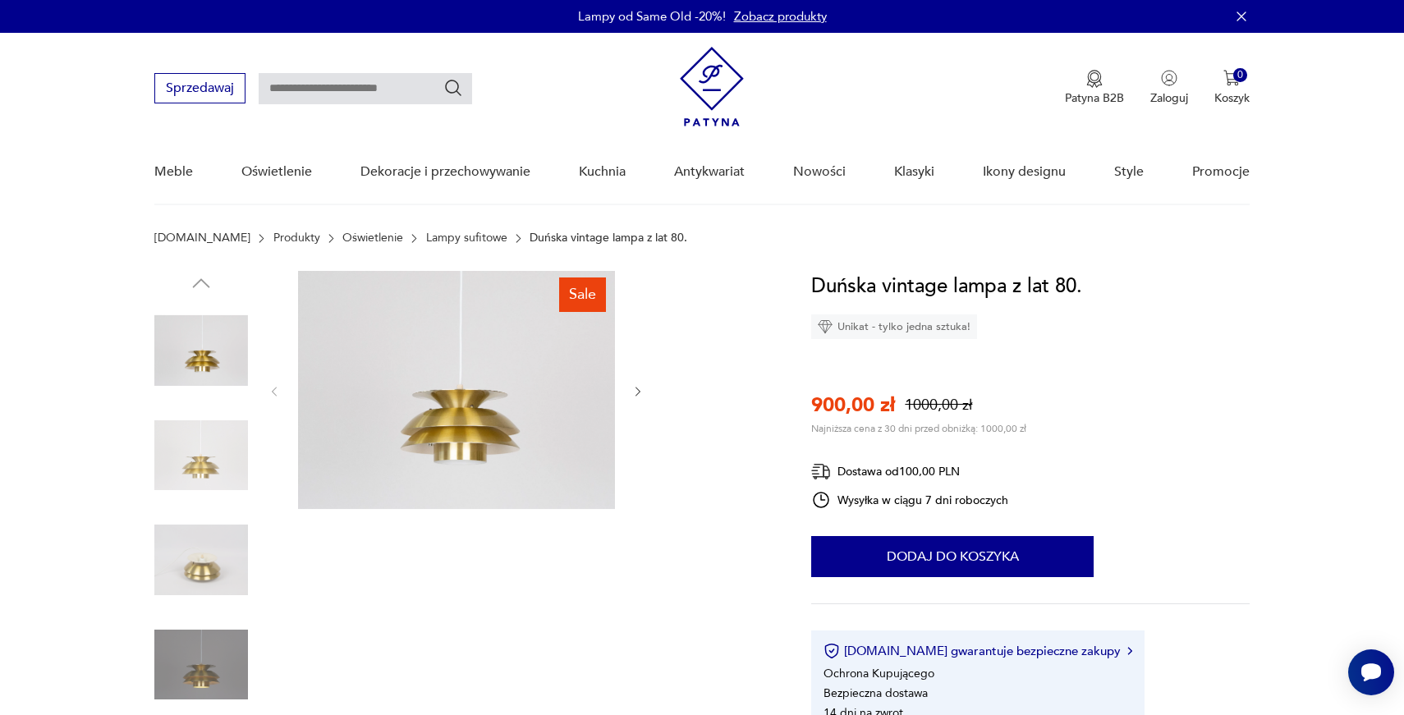
click at [639, 389] on icon "button" at bounding box center [638, 392] width 14 height 14
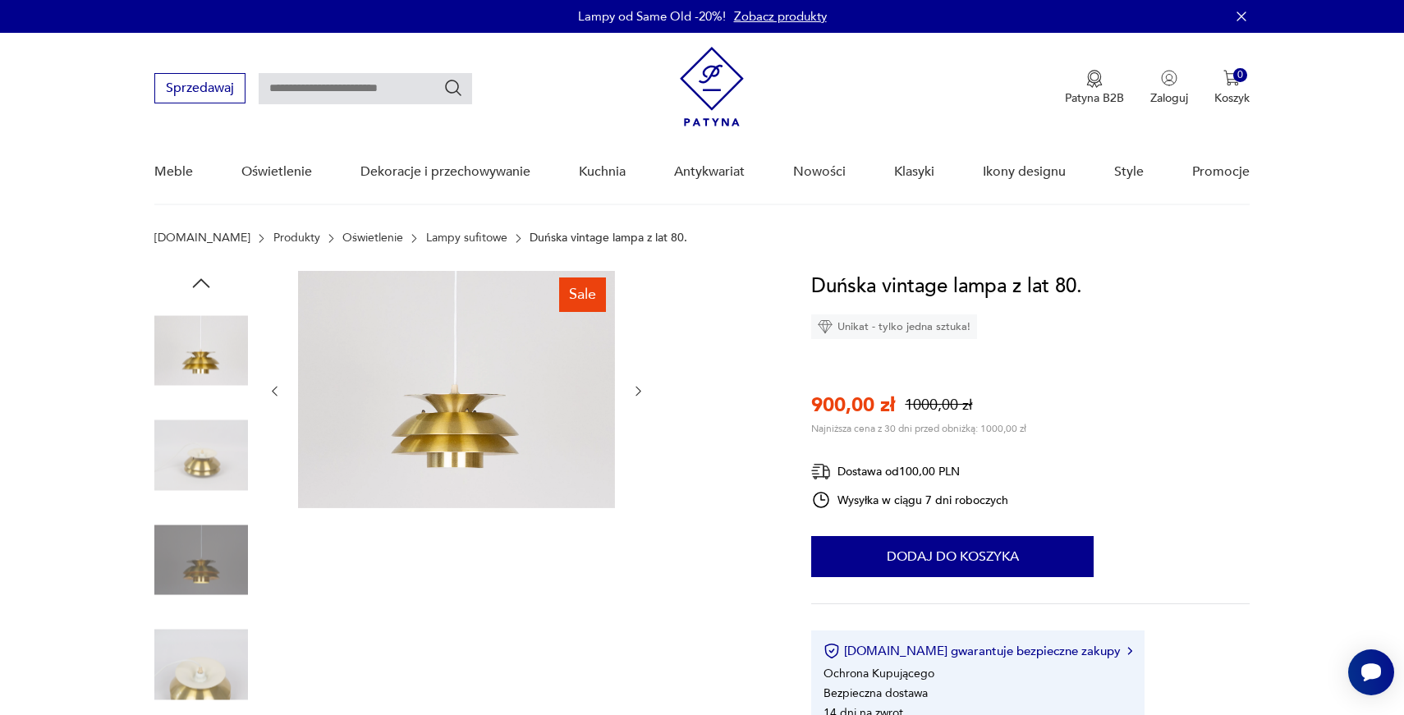
click at [639, 389] on icon "button" at bounding box center [638, 392] width 5 height 10
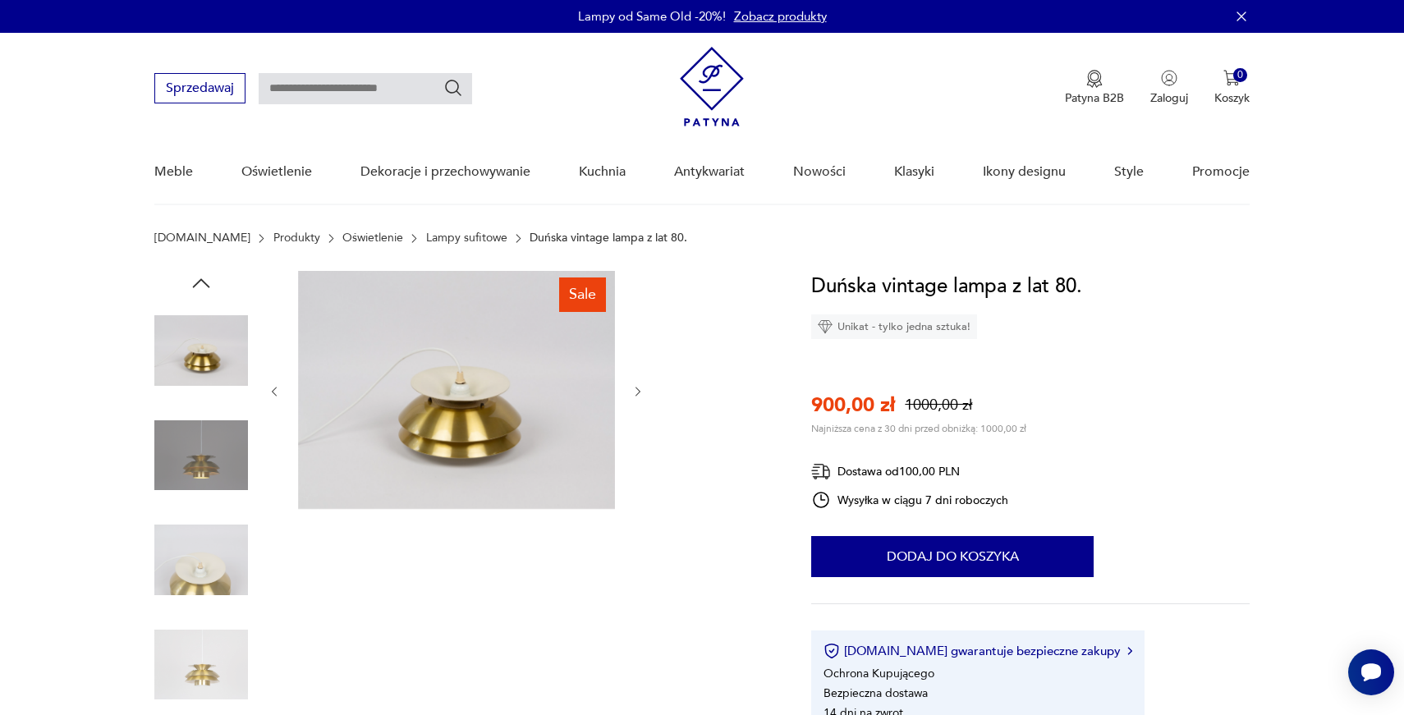
click at [639, 389] on icon "button" at bounding box center [638, 392] width 14 height 14
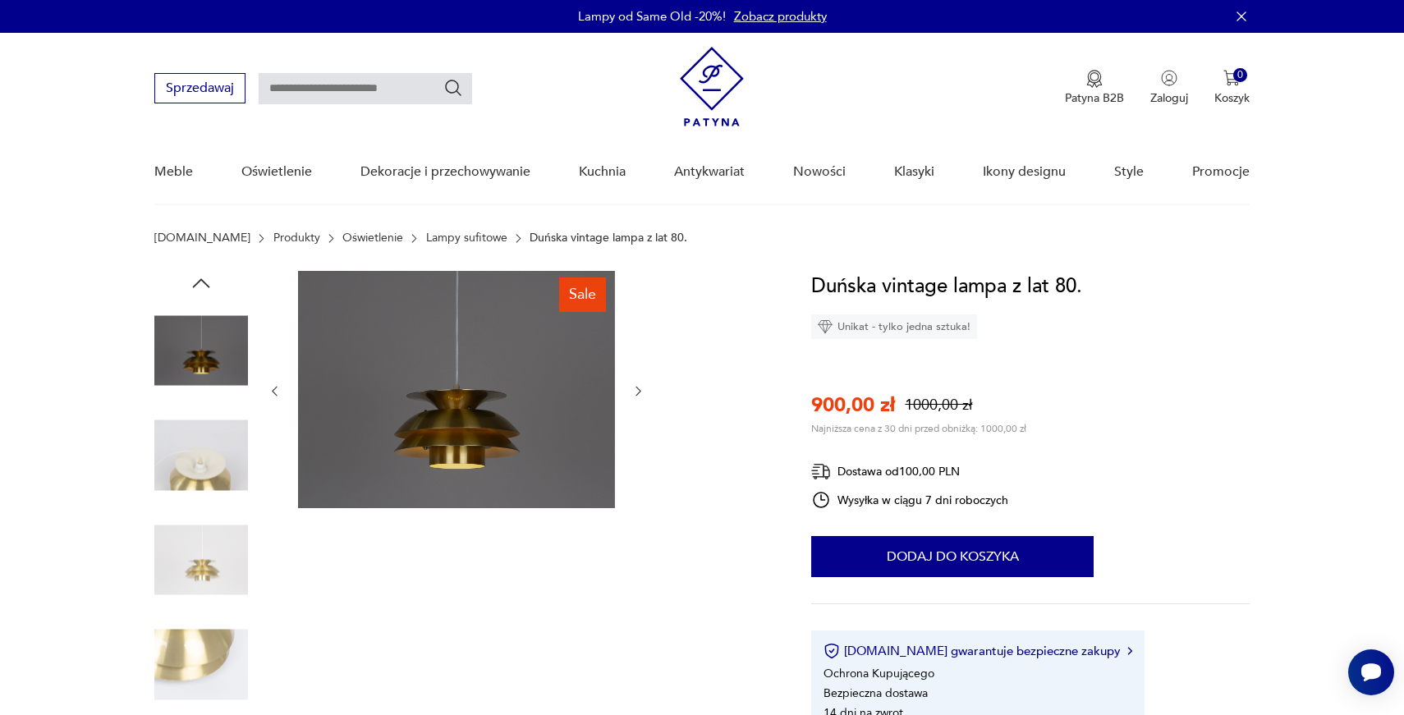
click at [639, 389] on icon "button" at bounding box center [638, 392] width 5 height 10
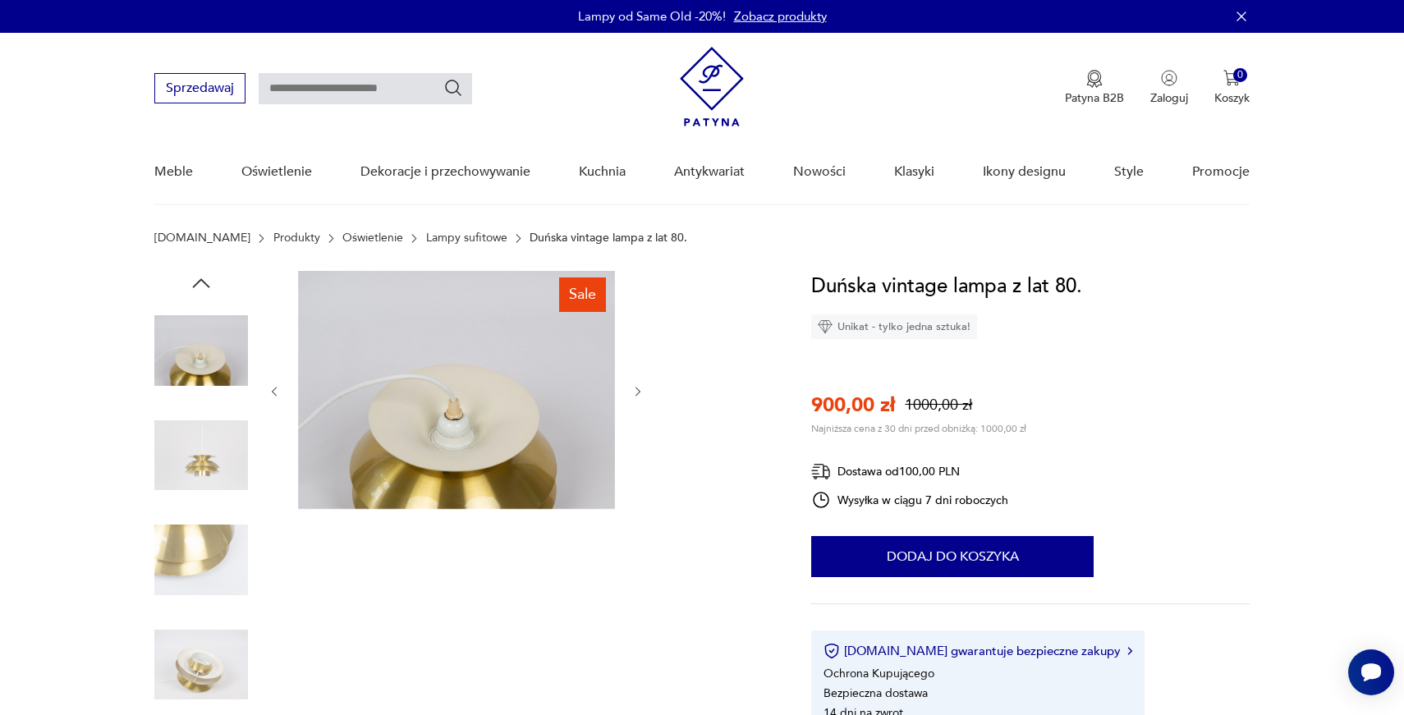
click at [639, 389] on icon "button" at bounding box center [638, 392] width 14 height 14
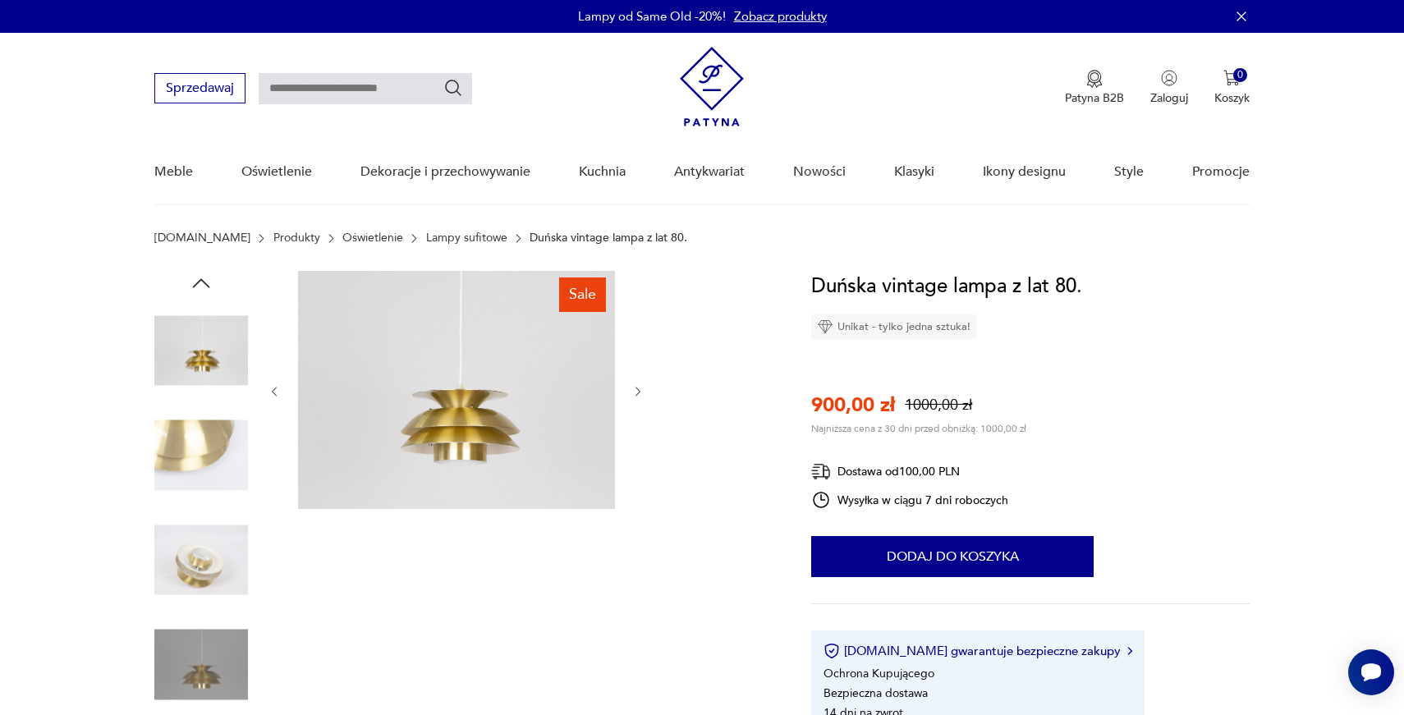
click at [639, 389] on icon "button" at bounding box center [638, 392] width 14 height 14
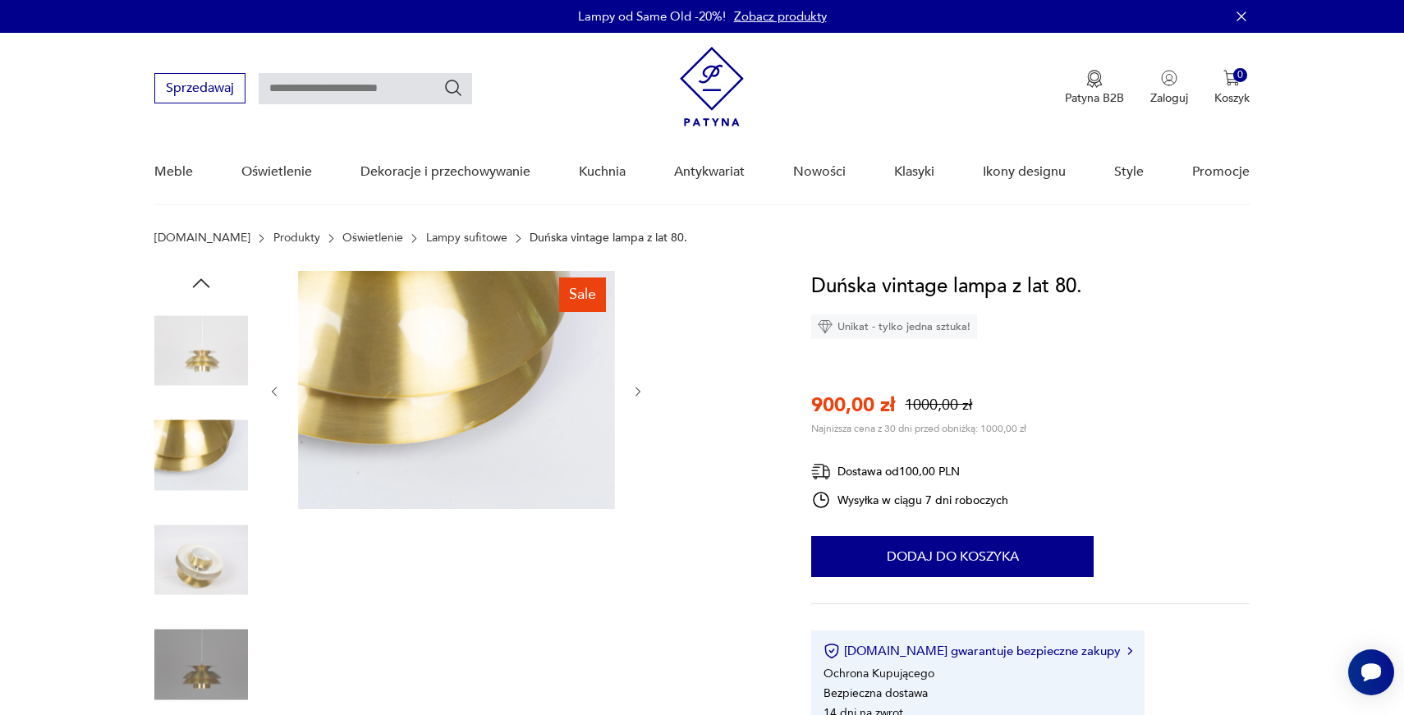
click at [639, 389] on icon "button" at bounding box center [638, 392] width 14 height 14
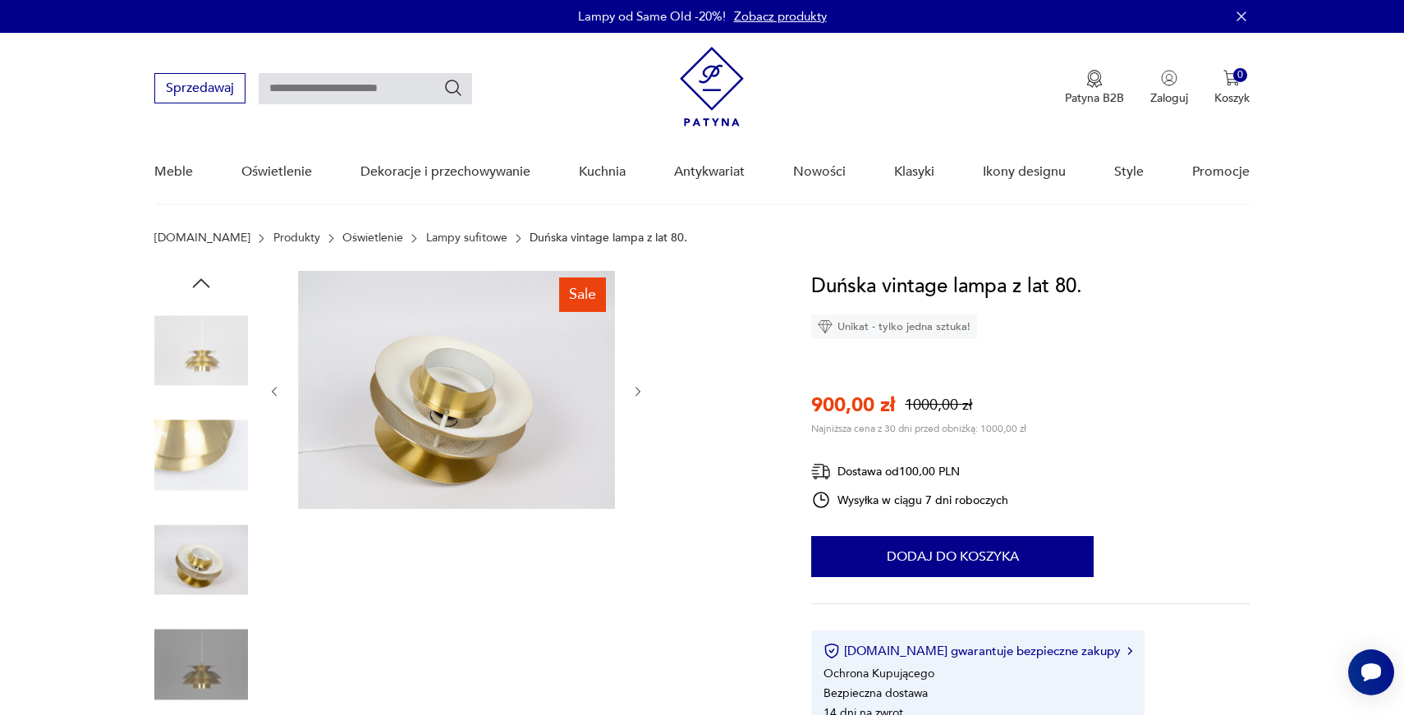
click at [639, 389] on icon "button" at bounding box center [638, 392] width 14 height 14
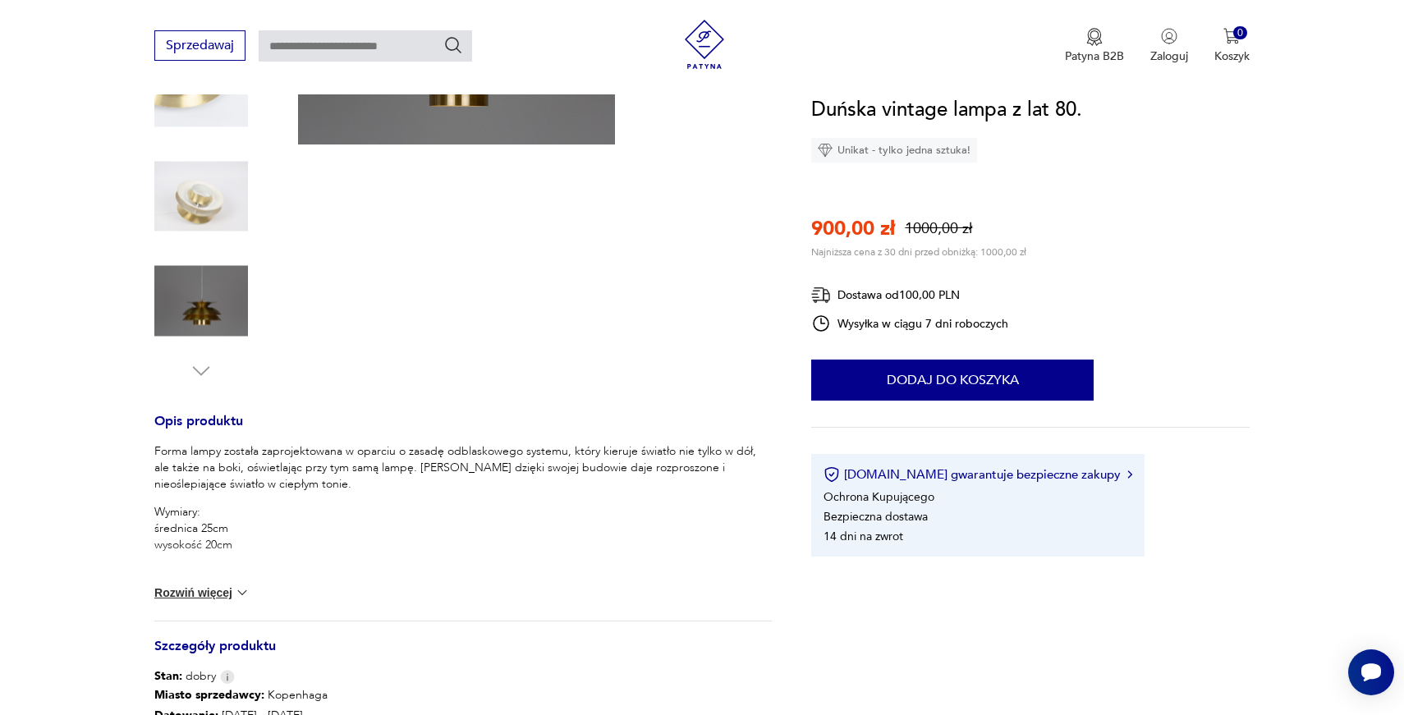
scroll to position [409, 0]
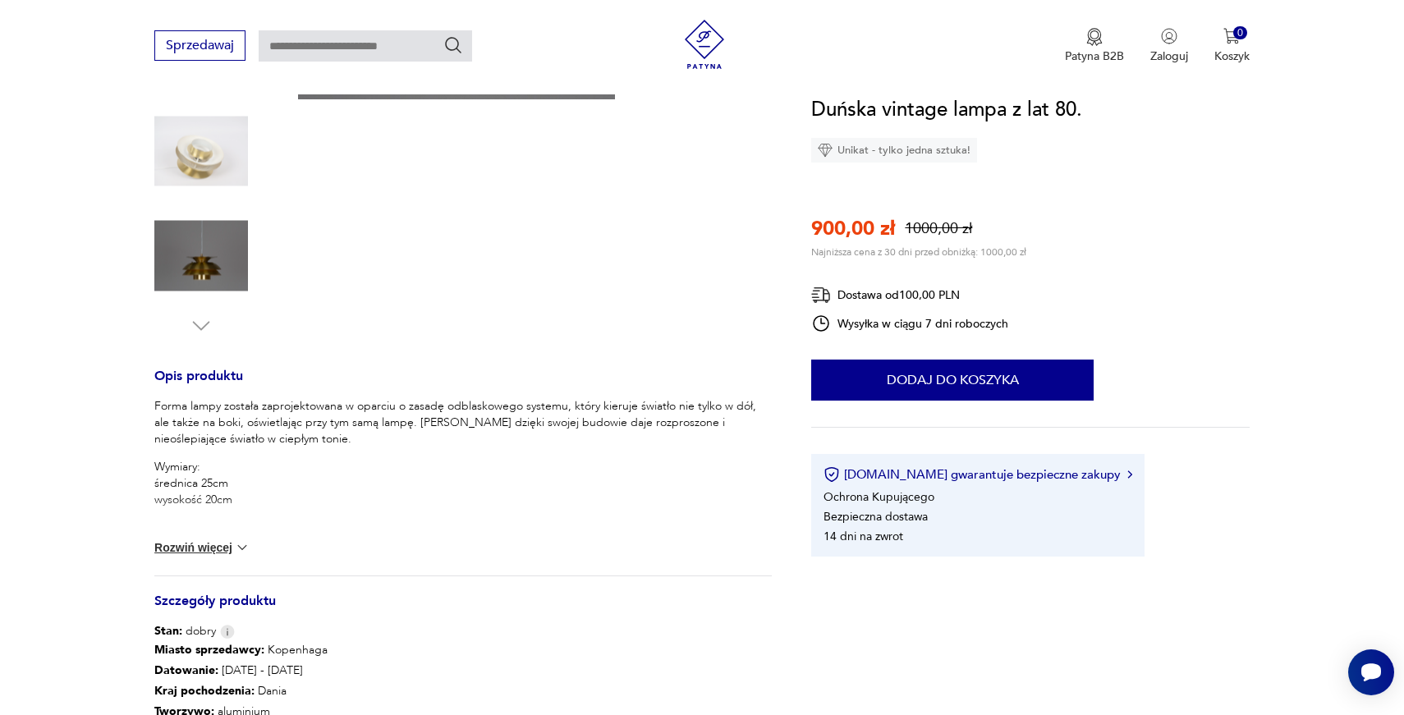
click at [689, 469] on p "Wymiary: średnica 25cm wysokość 20cm" at bounding box center [462, 483] width 617 height 49
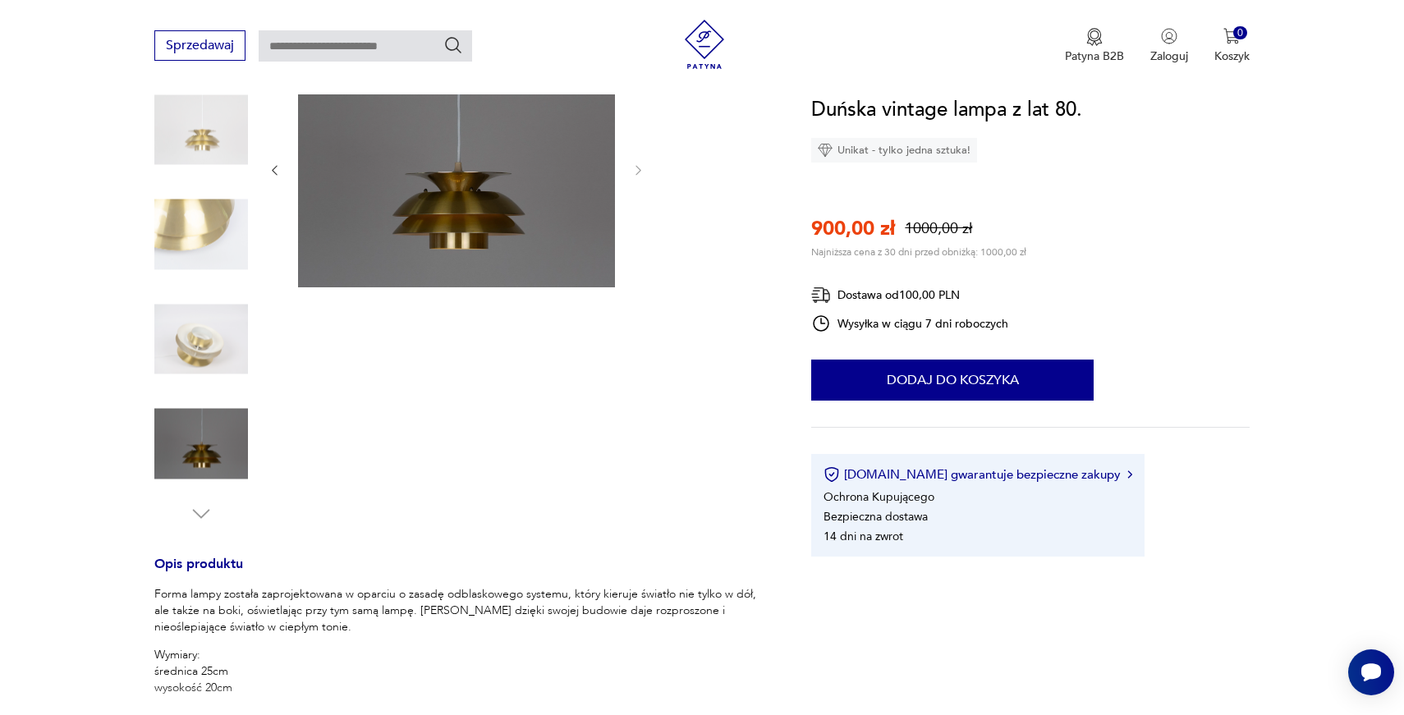
scroll to position [213, 0]
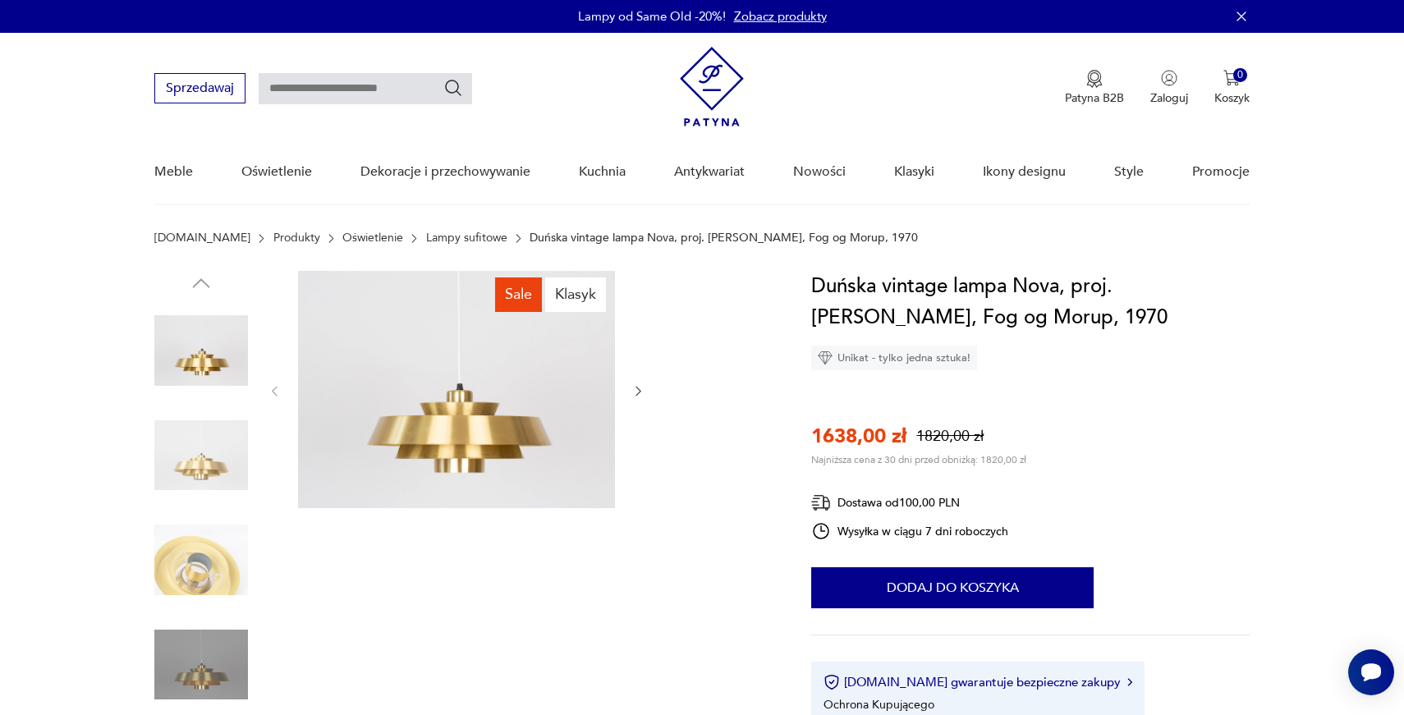
click at [648, 397] on div "Sale Klasyk" at bounding box center [462, 509] width 617 height 476
click at [637, 393] on icon "button" at bounding box center [638, 391] width 14 height 14
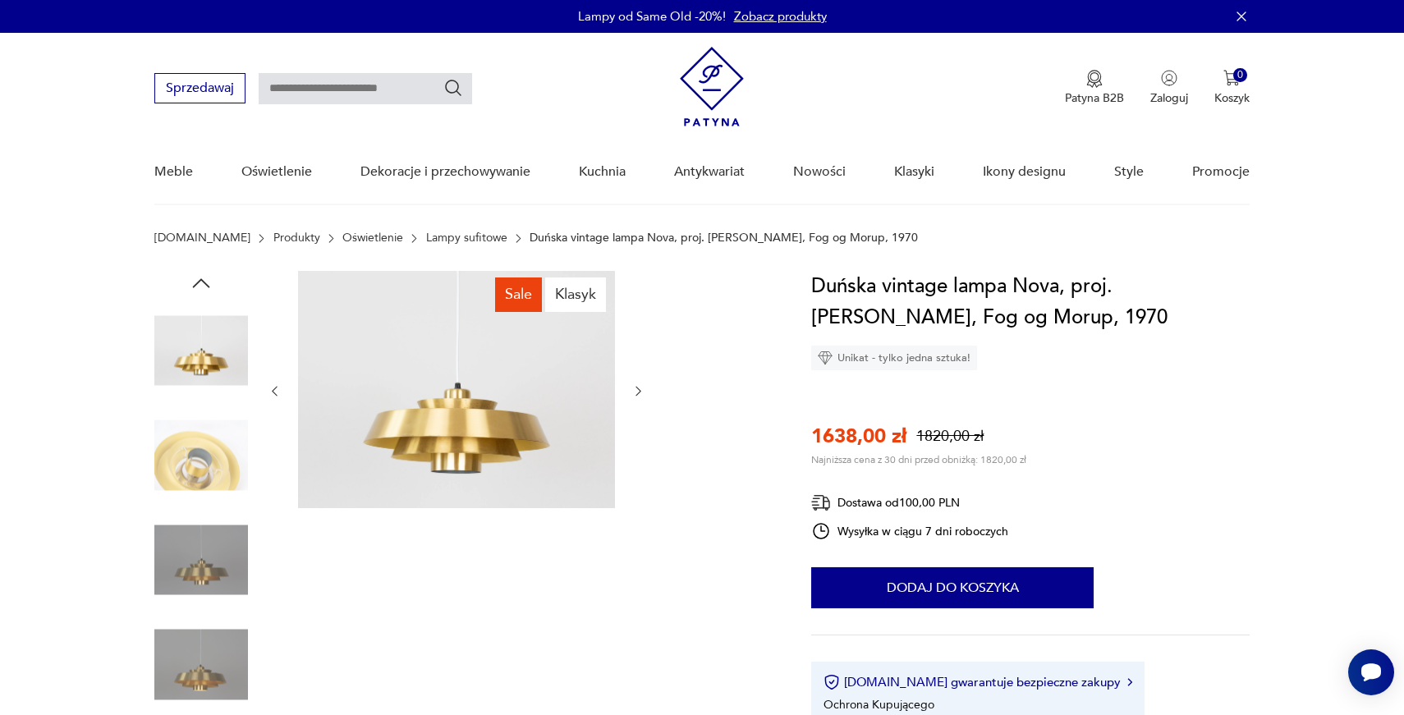
click at [637, 393] on icon "button" at bounding box center [638, 391] width 14 height 14
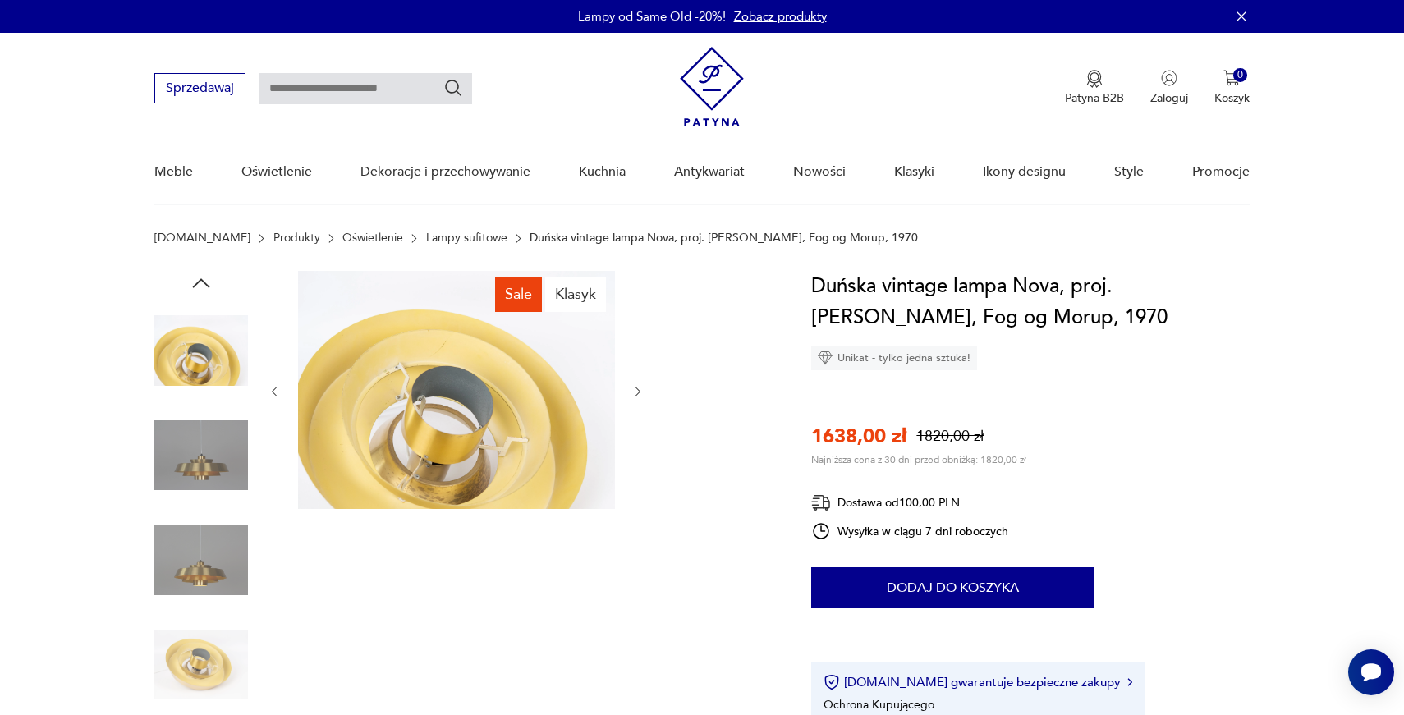
click at [637, 393] on icon "button" at bounding box center [638, 392] width 14 height 14
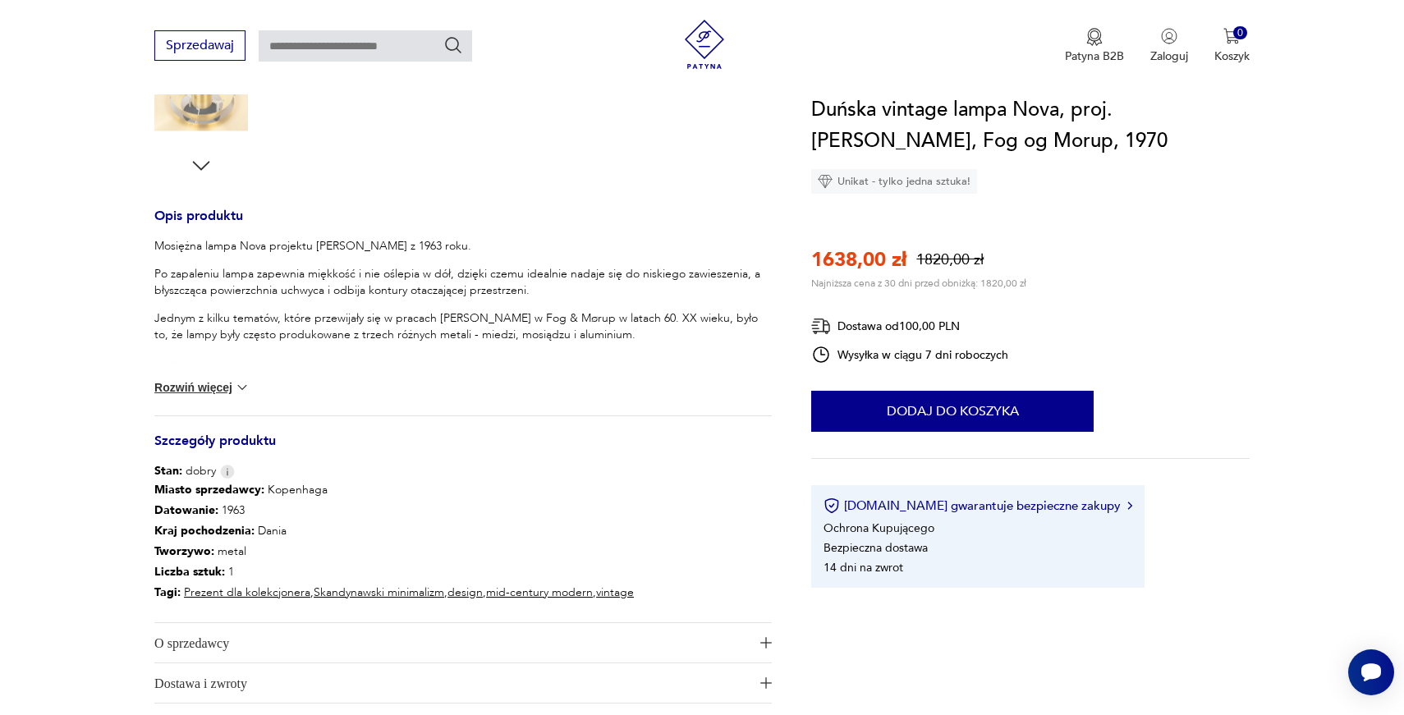
scroll to position [641, 0]
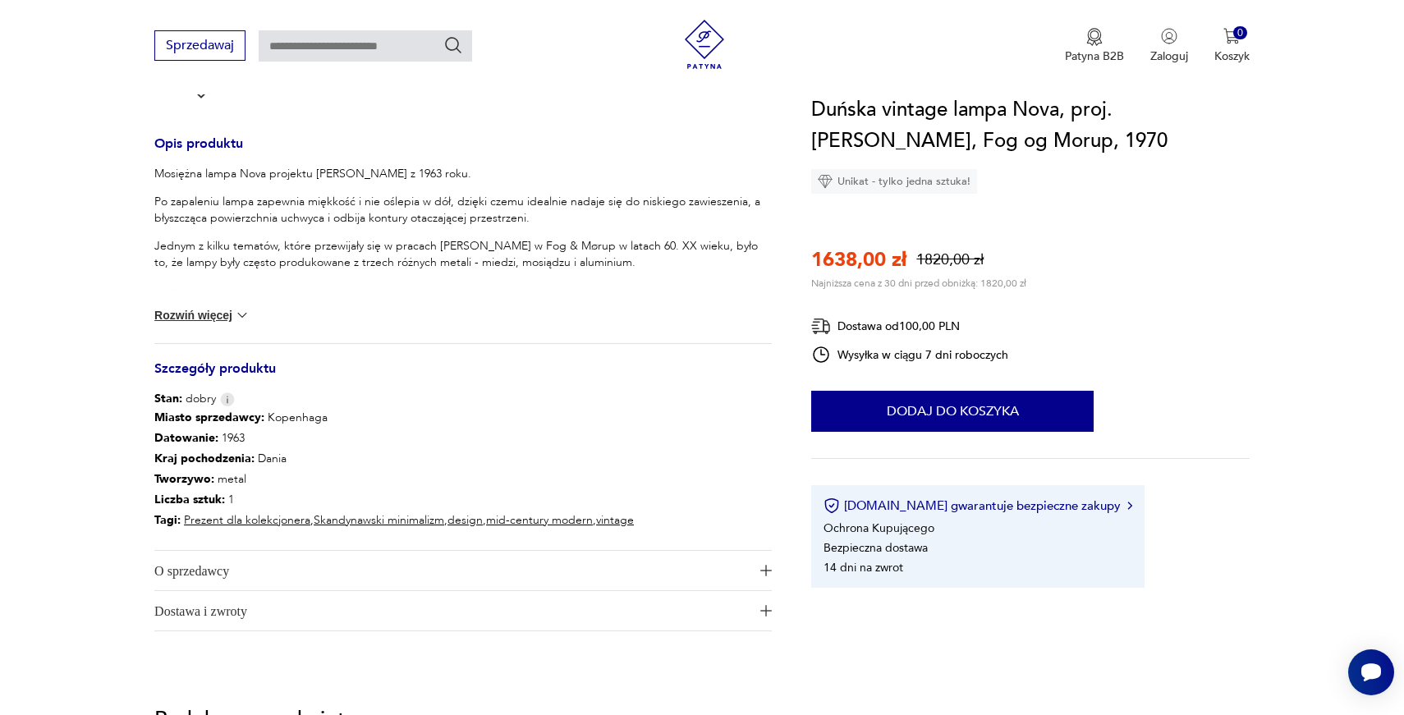
click at [223, 323] on button "Rozwiń więcej" at bounding box center [201, 315] width 95 height 16
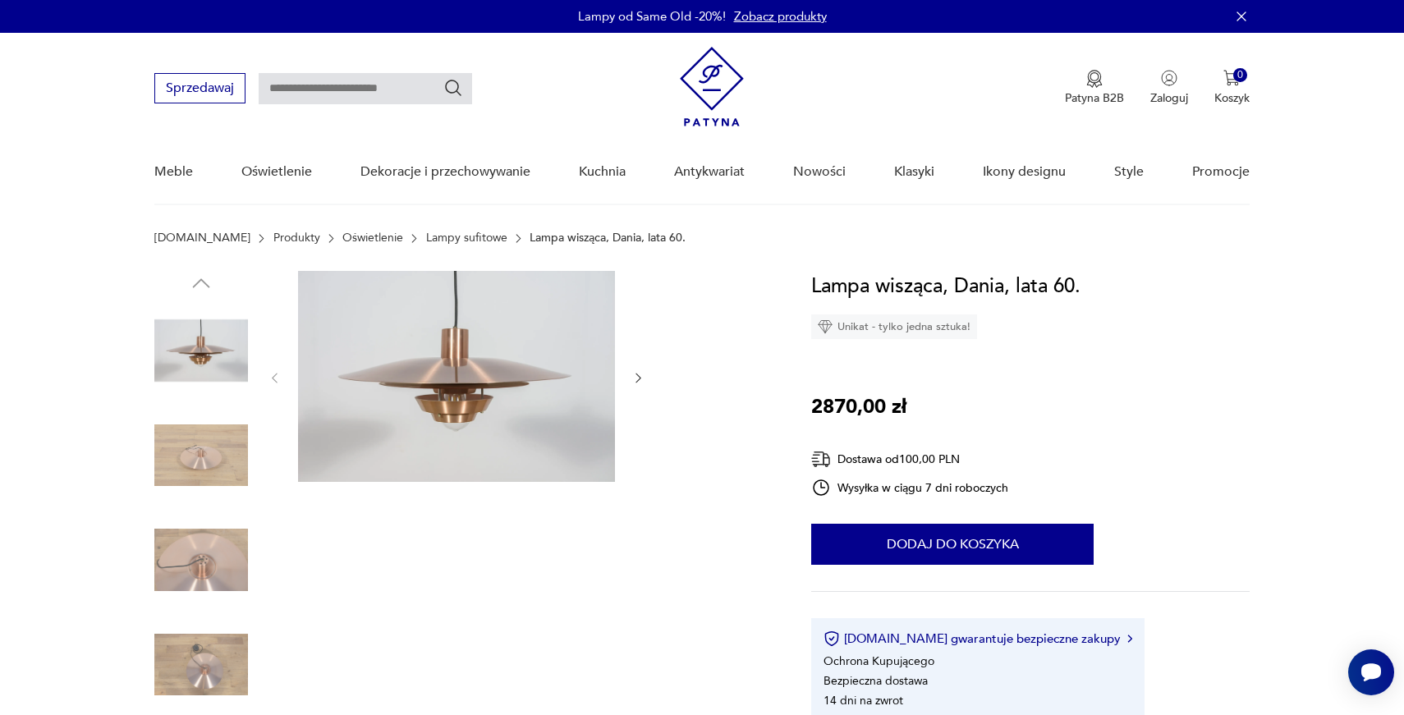
click at [649, 374] on div at bounding box center [462, 509] width 617 height 476
click at [639, 376] on icon "button" at bounding box center [638, 378] width 5 height 10
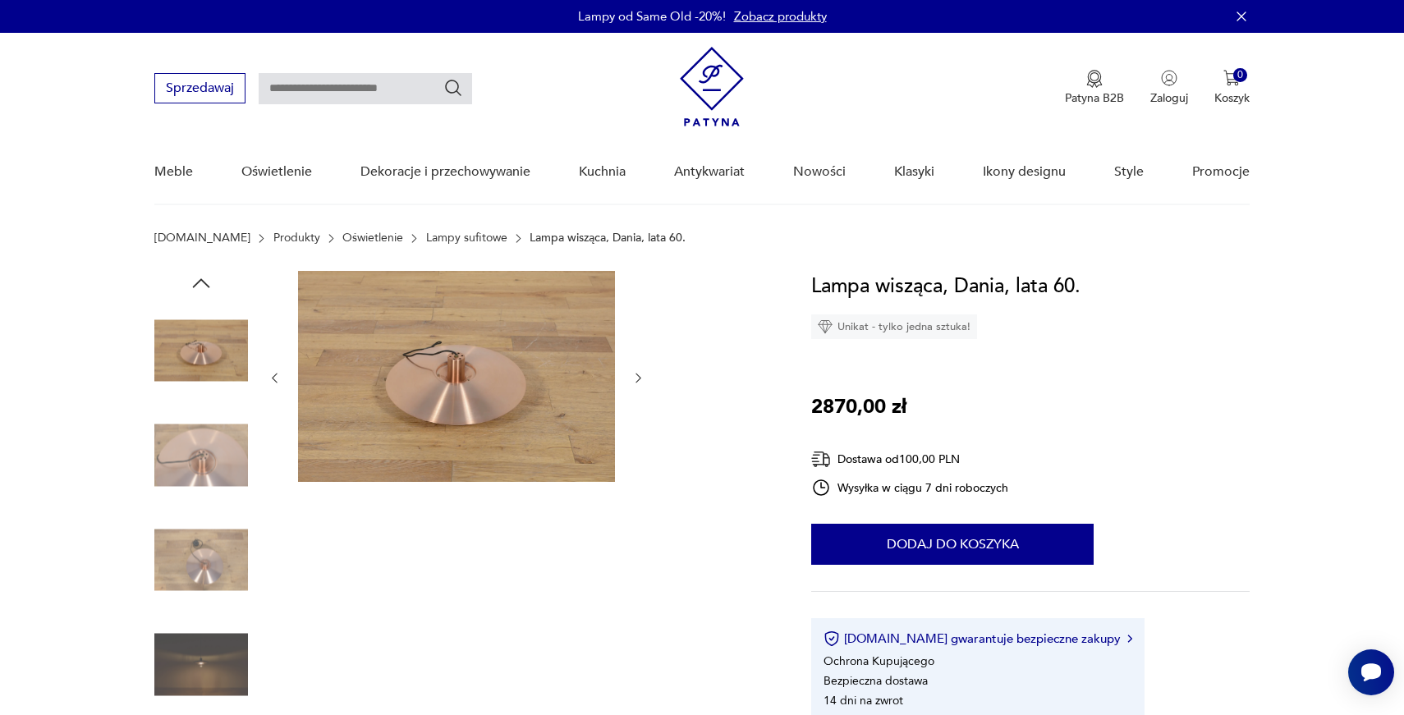
click at [639, 376] on icon "button" at bounding box center [638, 378] width 5 height 10
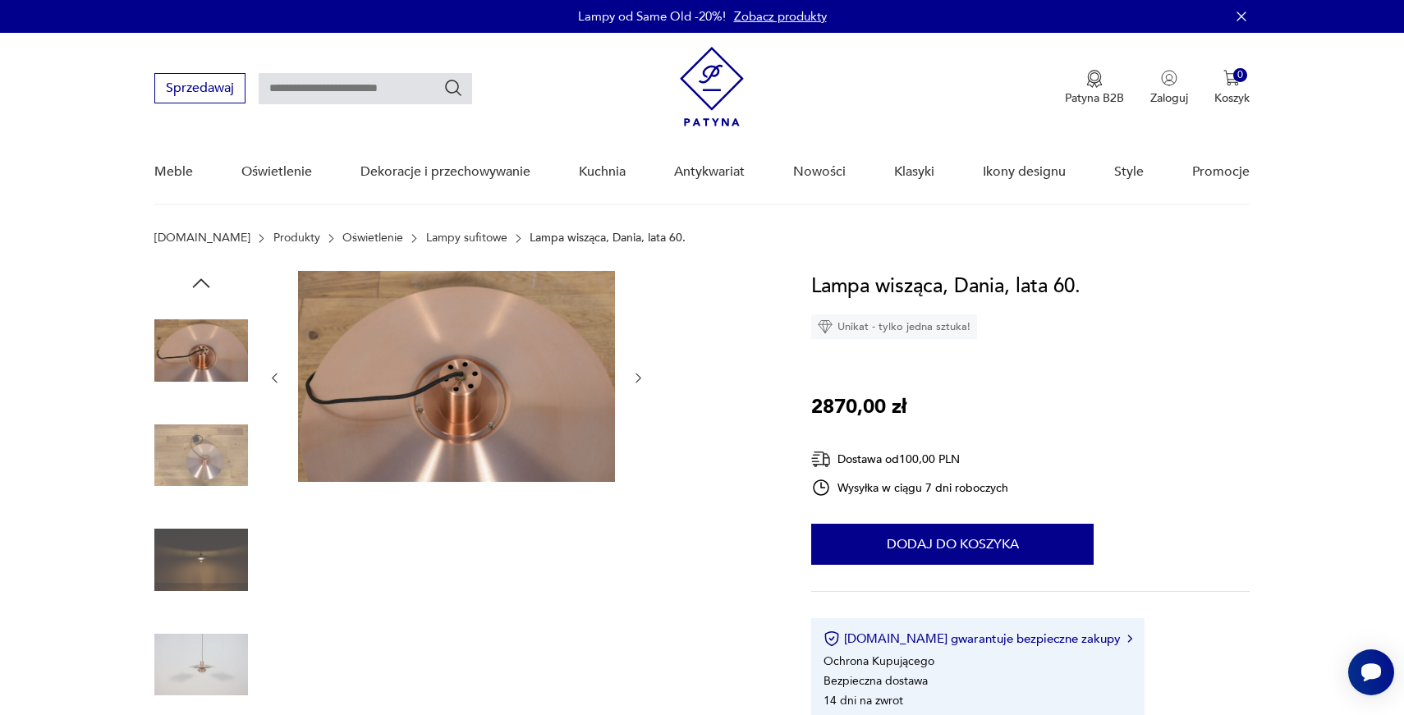
click at [639, 376] on icon "button" at bounding box center [638, 378] width 5 height 10
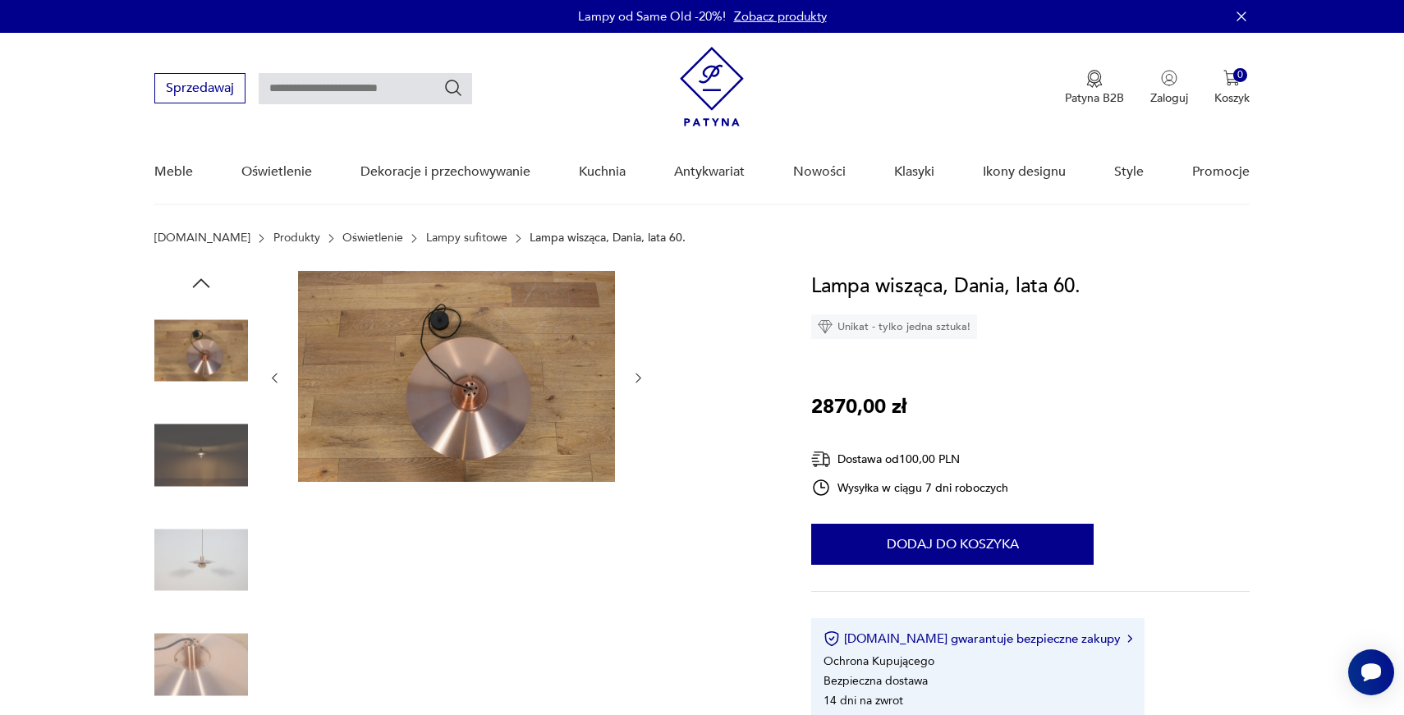
click at [639, 376] on icon "button" at bounding box center [638, 378] width 5 height 10
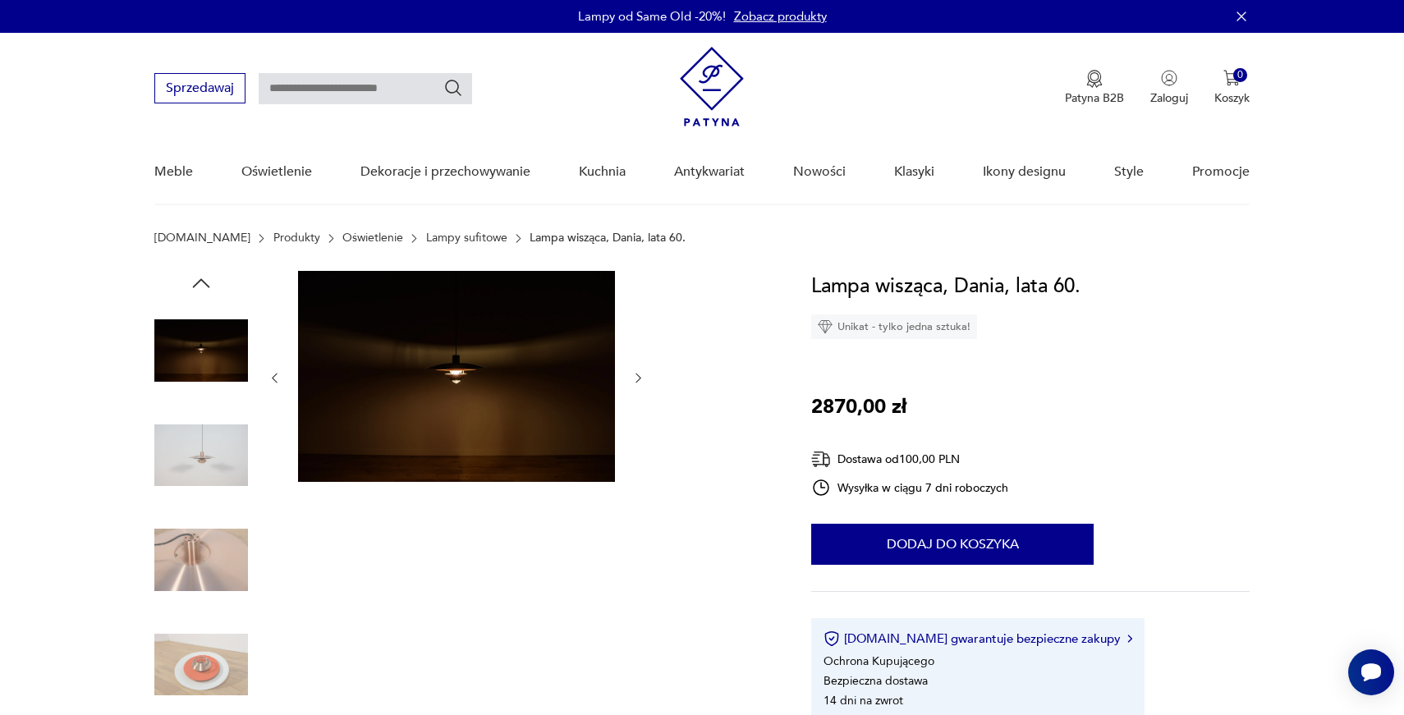
click at [639, 376] on icon "button" at bounding box center [638, 378] width 5 height 10
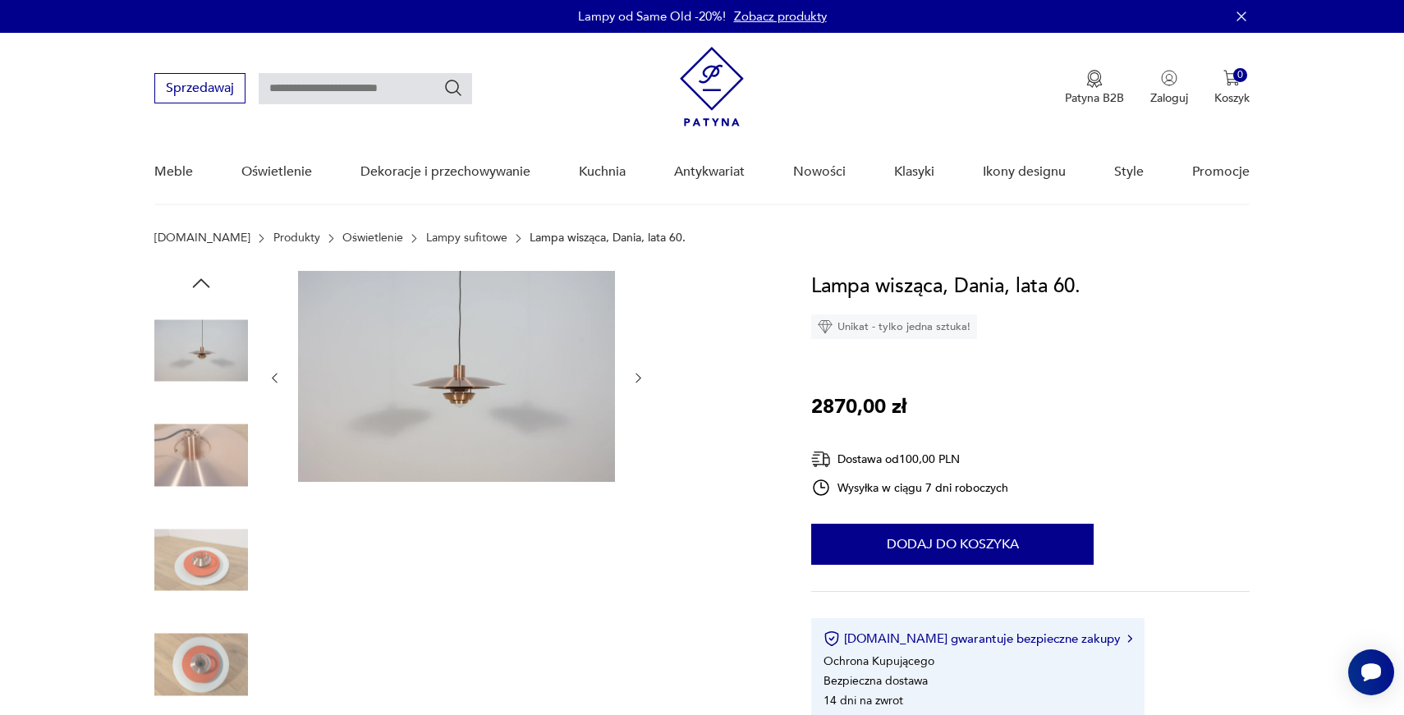
click at [639, 376] on icon "button" at bounding box center [638, 378] width 5 height 10
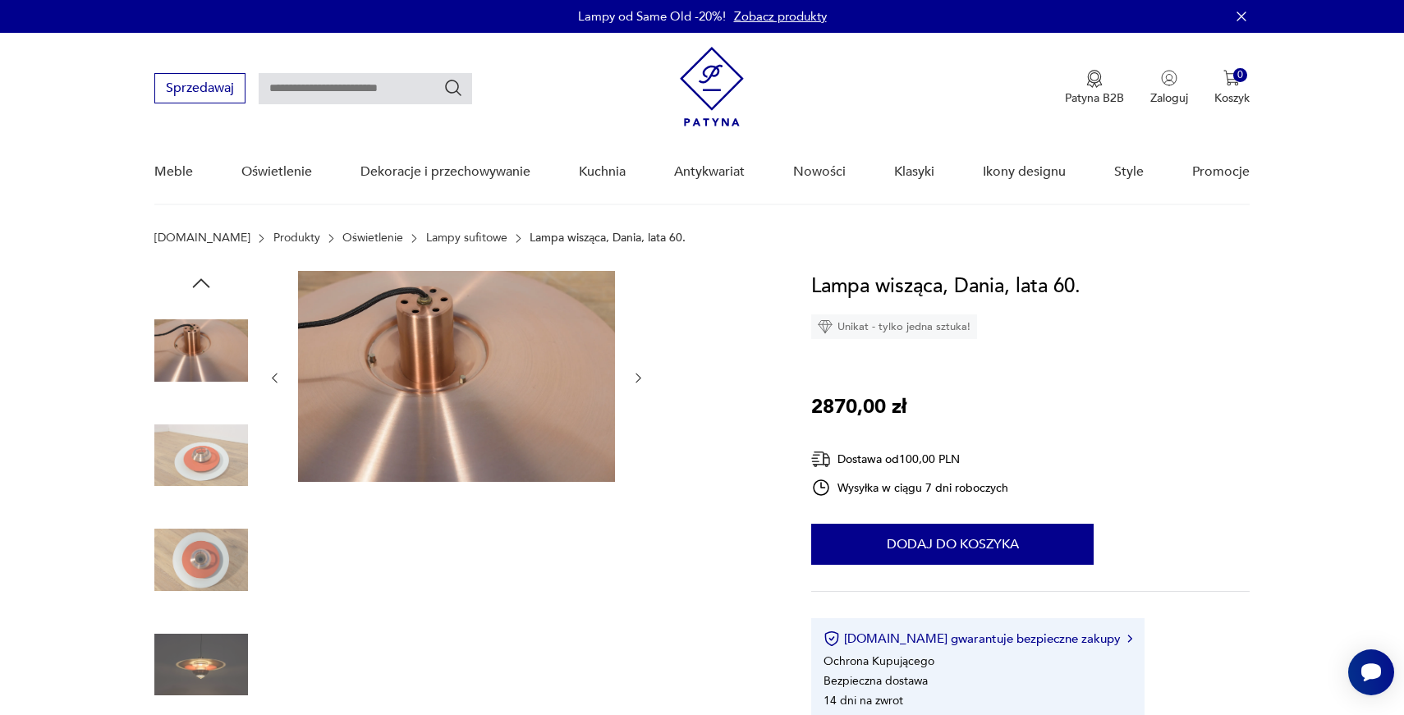
click at [639, 376] on icon "button" at bounding box center [638, 378] width 5 height 10
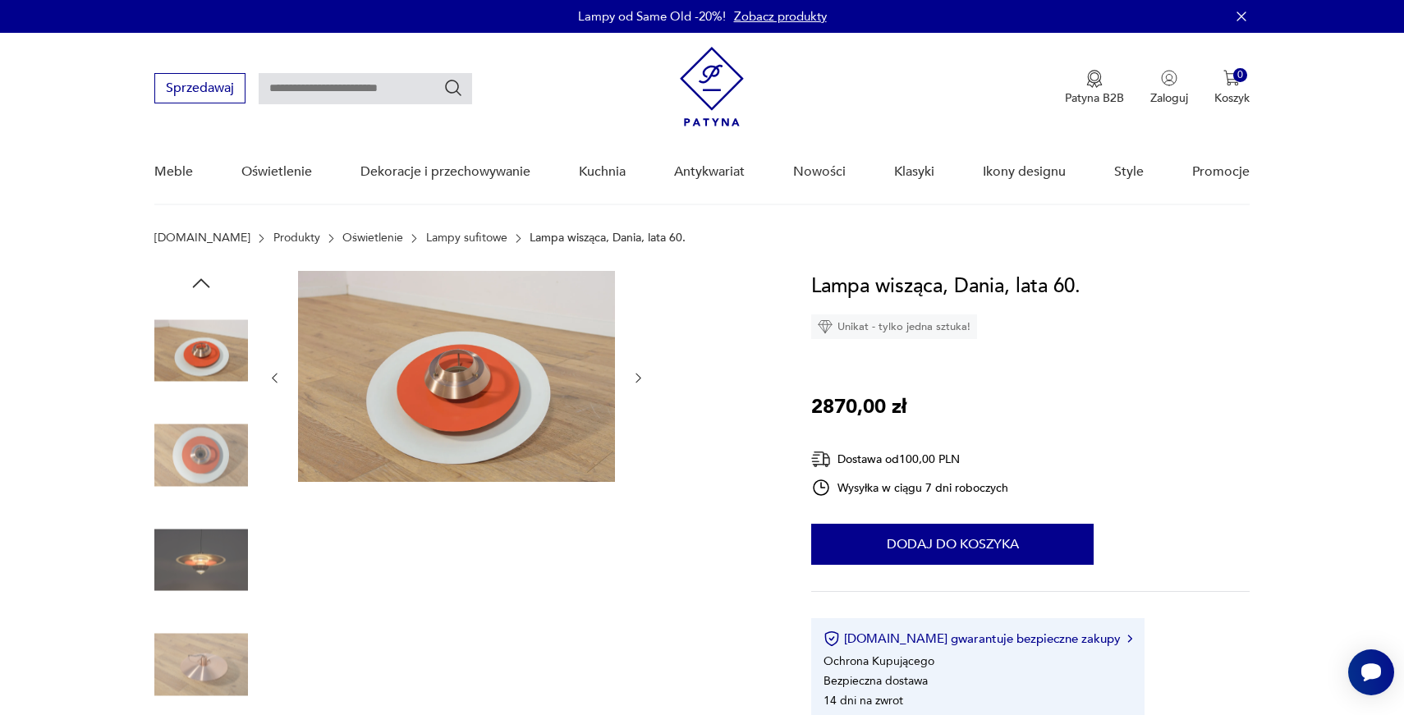
click at [639, 376] on icon "button" at bounding box center [638, 378] width 5 height 10
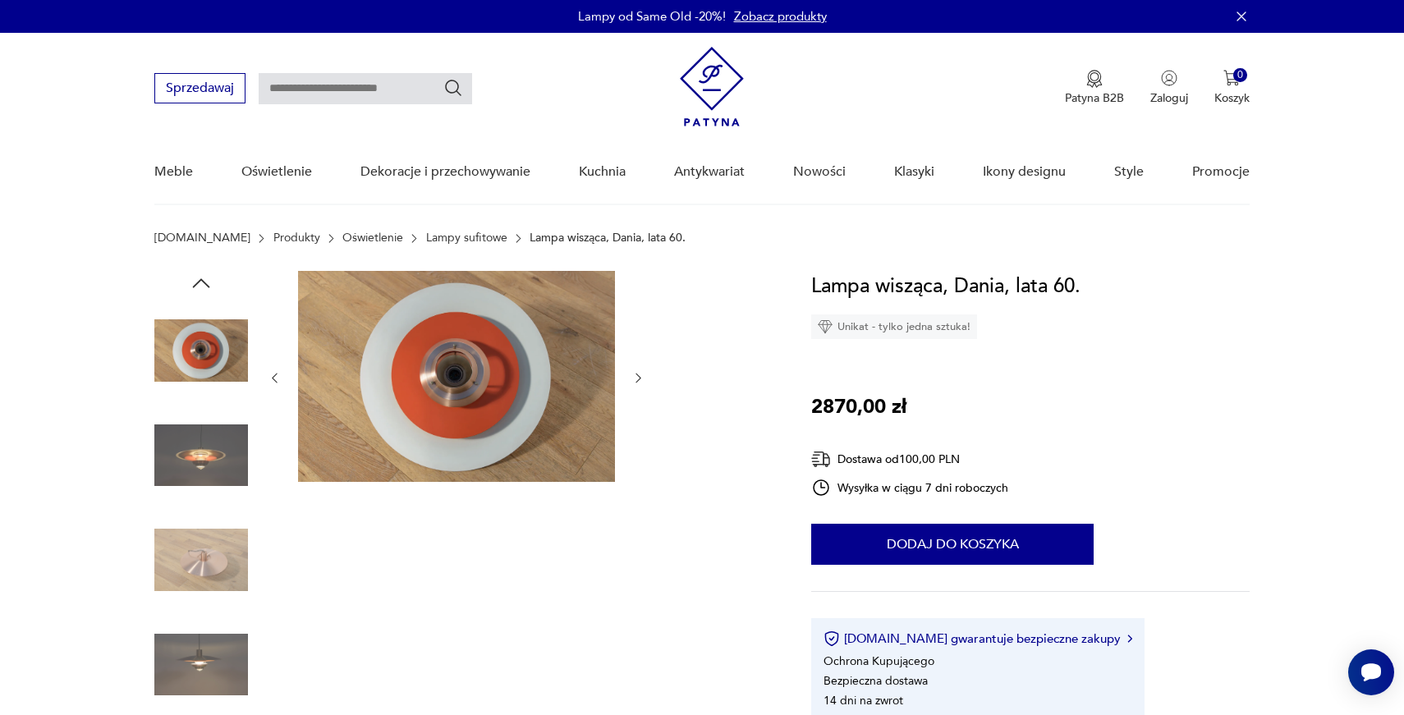
click at [639, 376] on icon "button" at bounding box center [638, 378] width 5 height 10
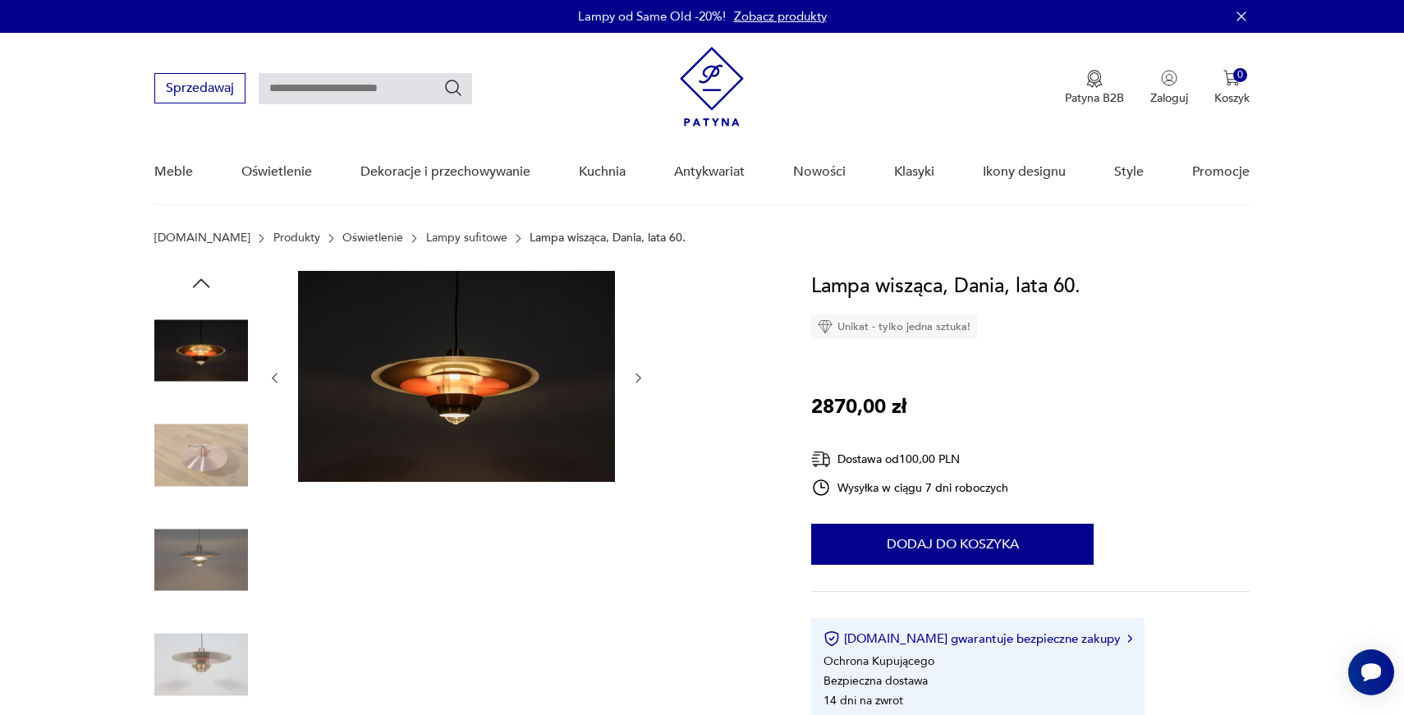
click at [639, 376] on icon "button" at bounding box center [638, 378] width 5 height 10
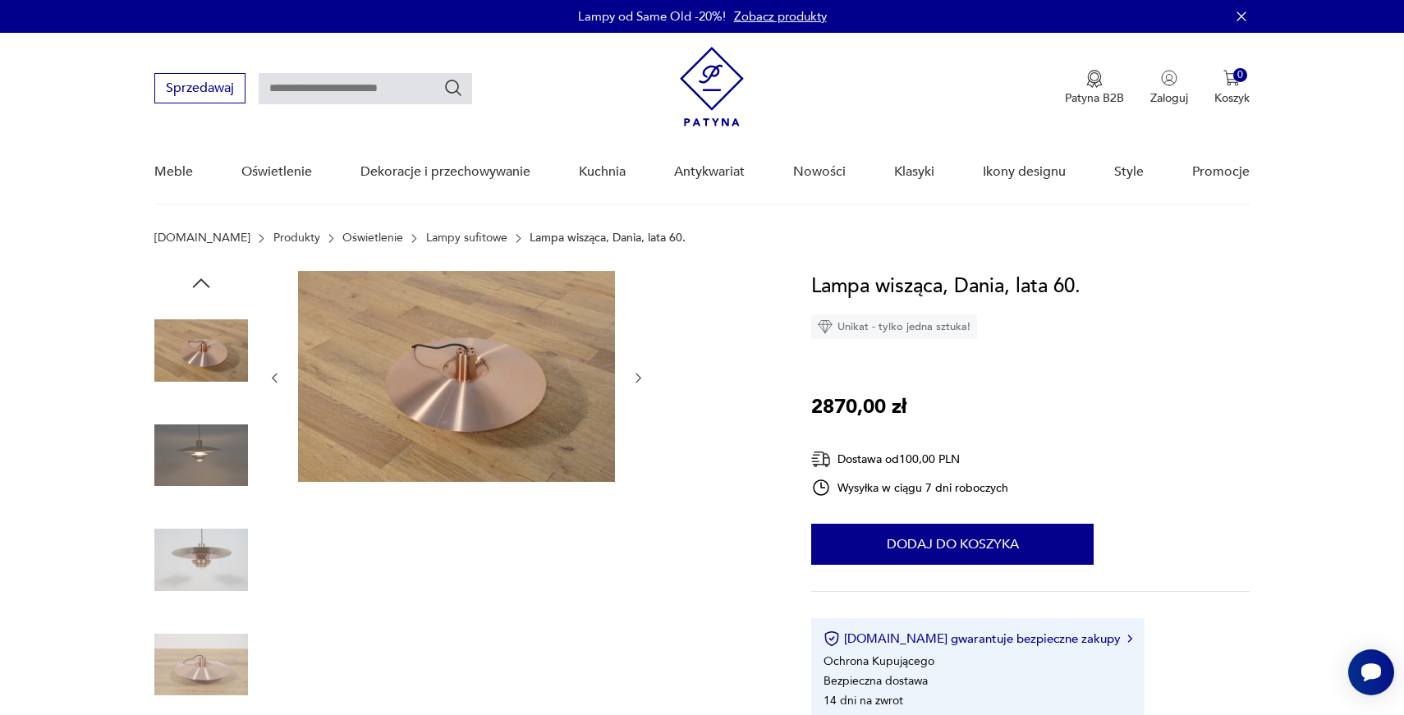
click at [639, 376] on icon "button" at bounding box center [638, 378] width 5 height 10
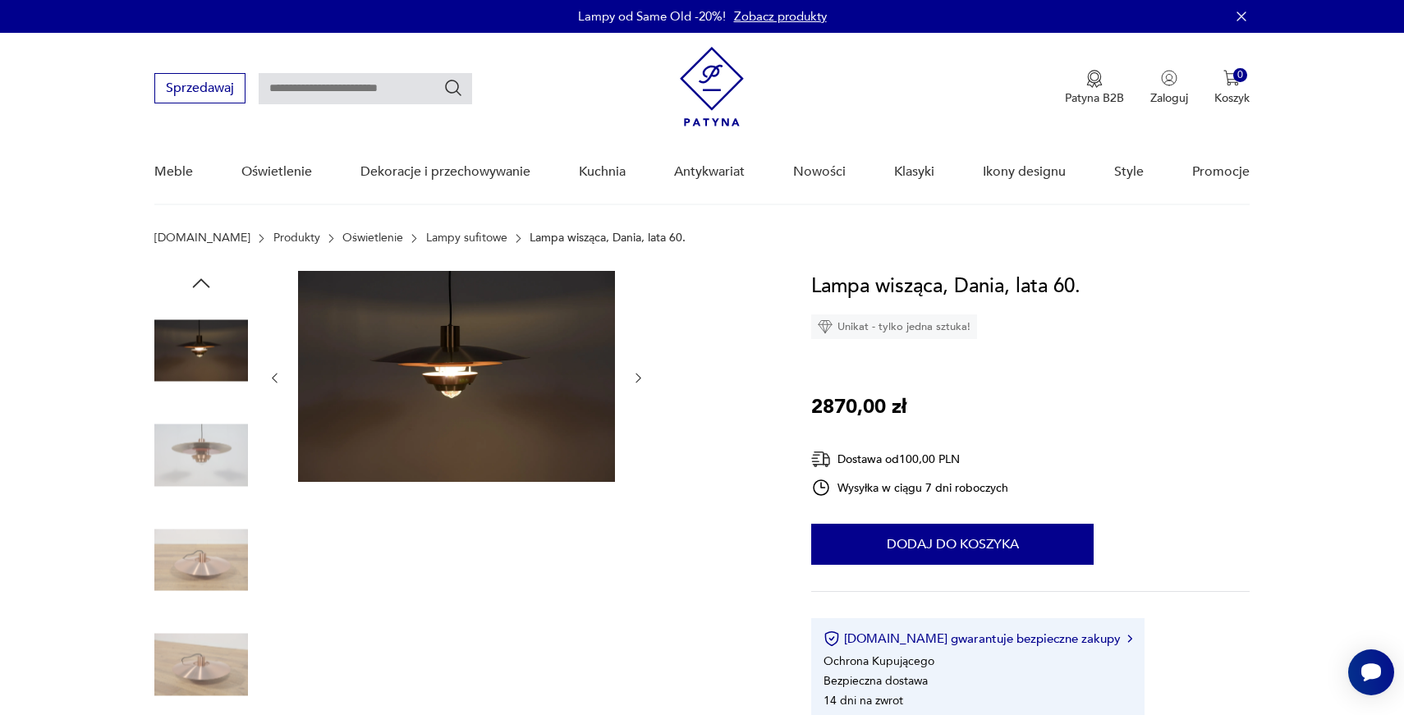
click at [641, 373] on icon "button" at bounding box center [638, 378] width 14 height 14
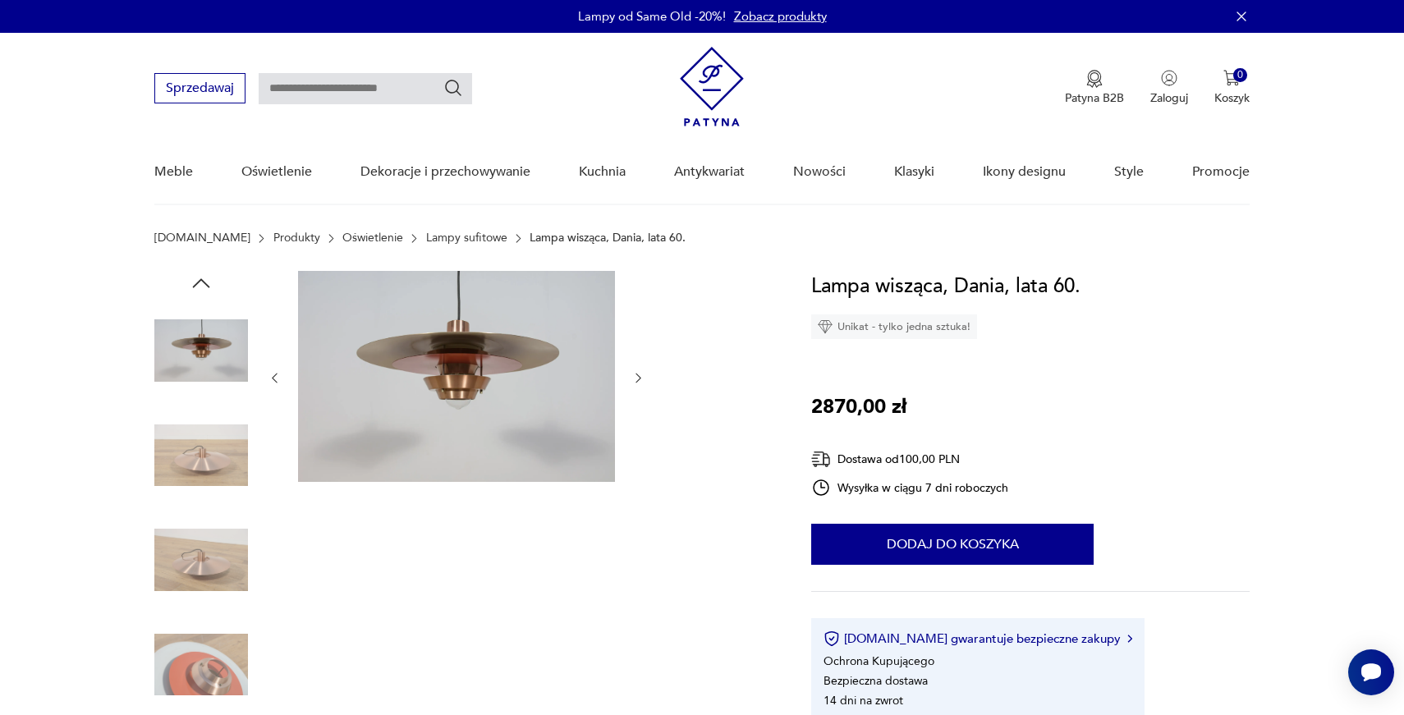
click at [641, 373] on icon "button" at bounding box center [638, 378] width 14 height 14
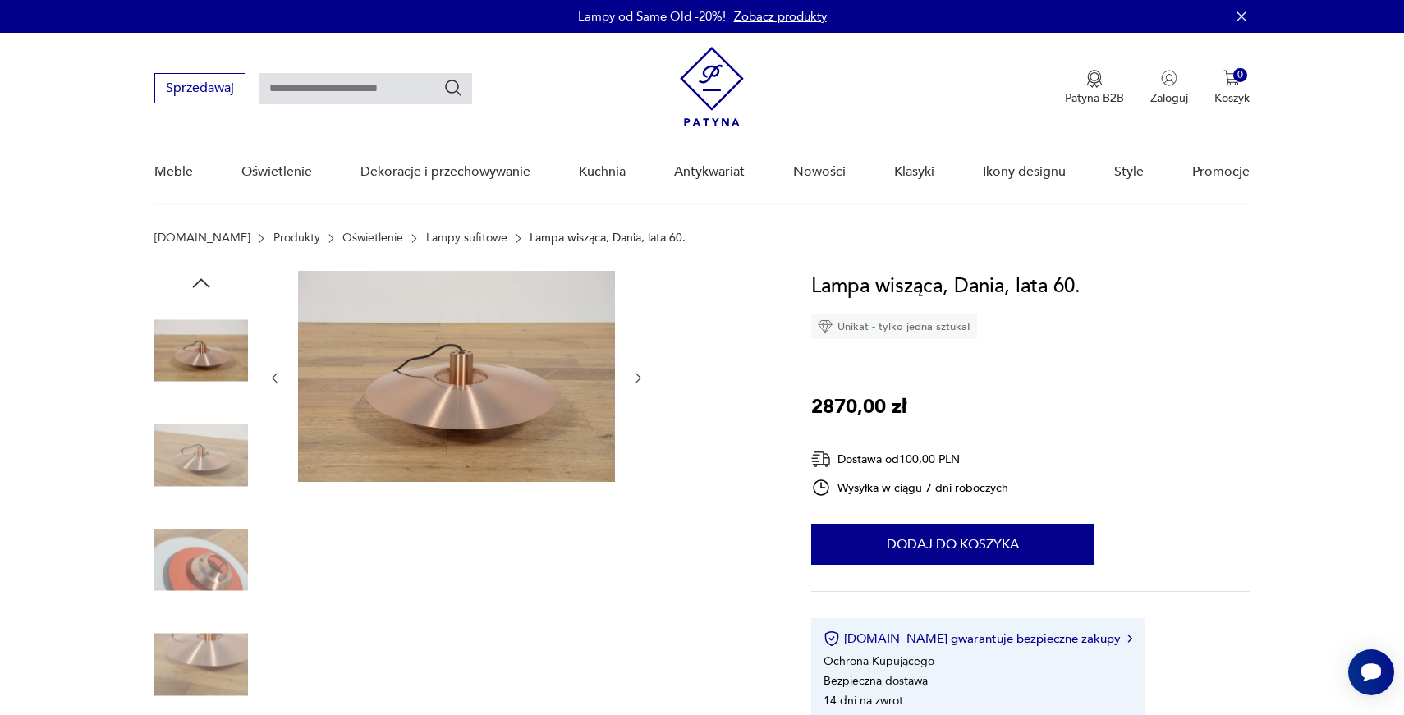
click at [641, 373] on icon "button" at bounding box center [638, 378] width 14 height 14
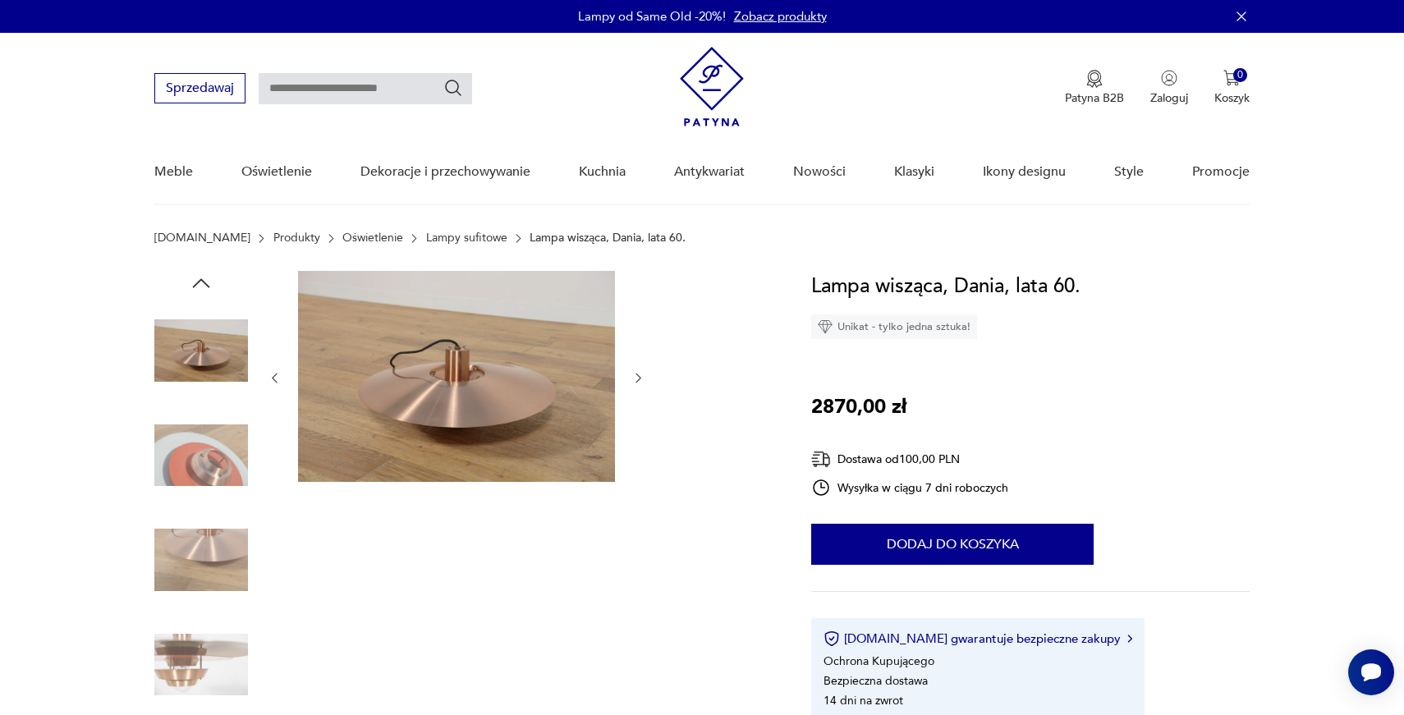
click at [641, 373] on icon "button" at bounding box center [638, 378] width 14 height 14
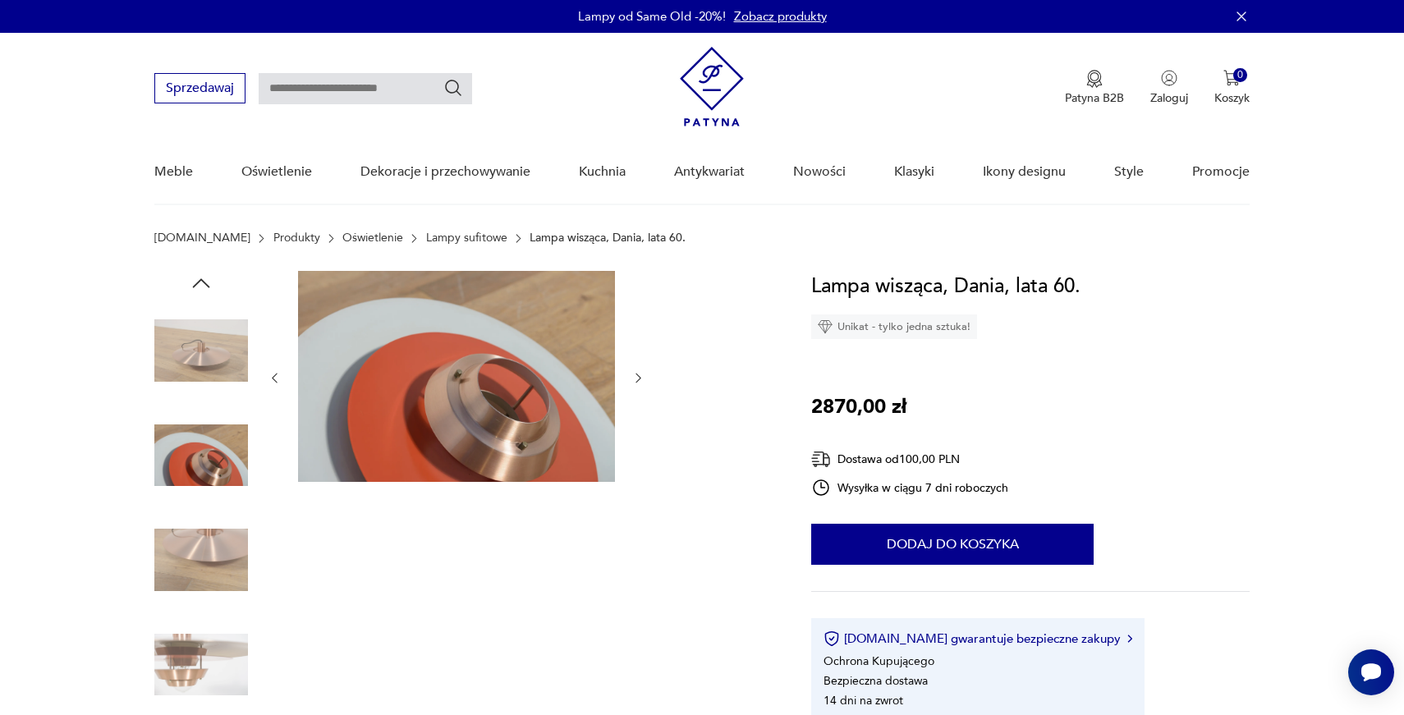
click at [641, 373] on icon "button" at bounding box center [638, 378] width 14 height 14
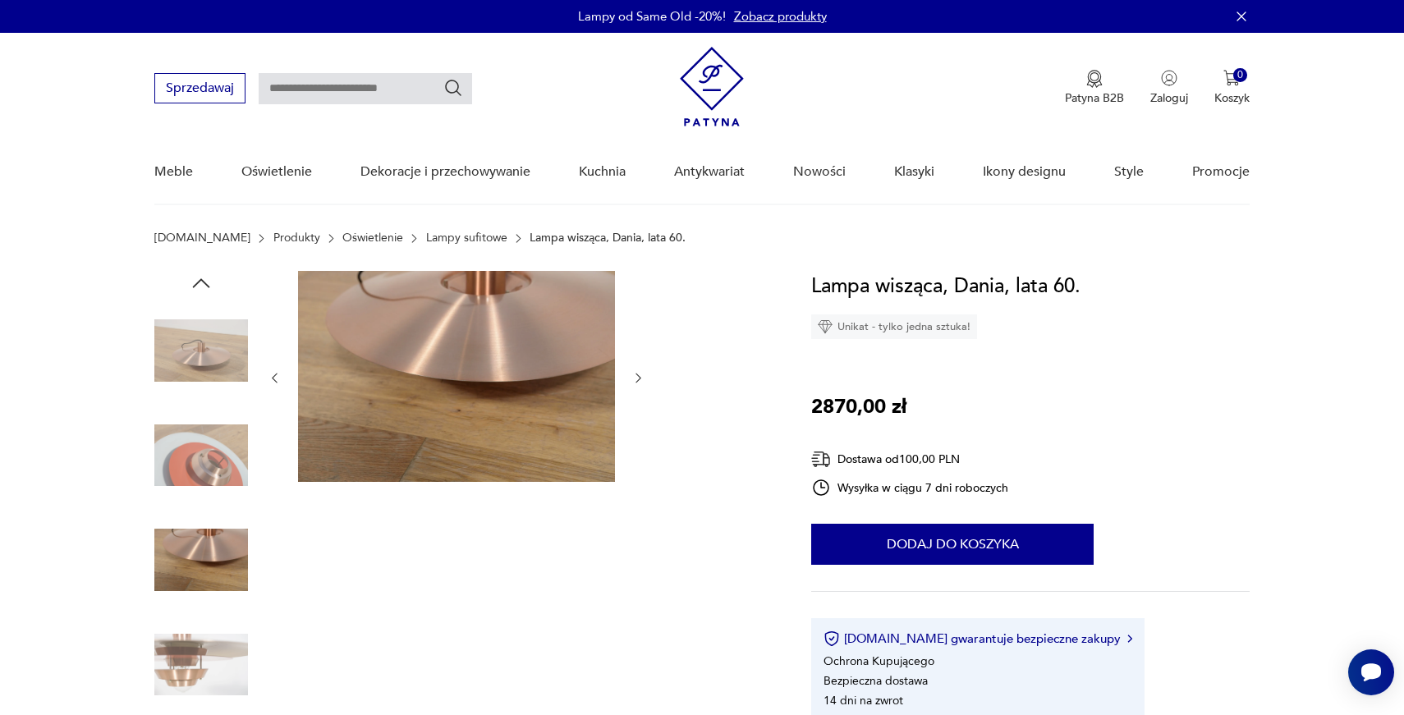
click at [641, 373] on icon "button" at bounding box center [638, 378] width 14 height 14
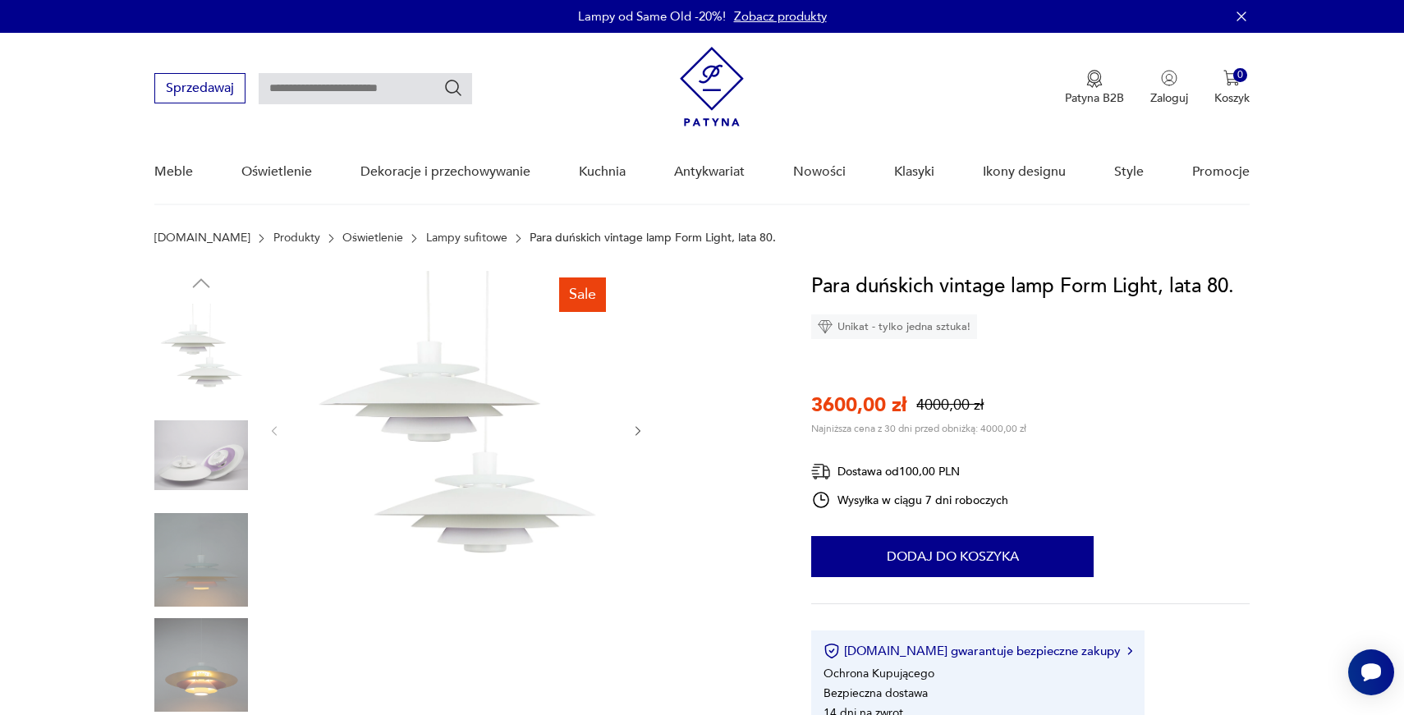
click at [642, 433] on icon "button" at bounding box center [638, 431] width 14 height 14
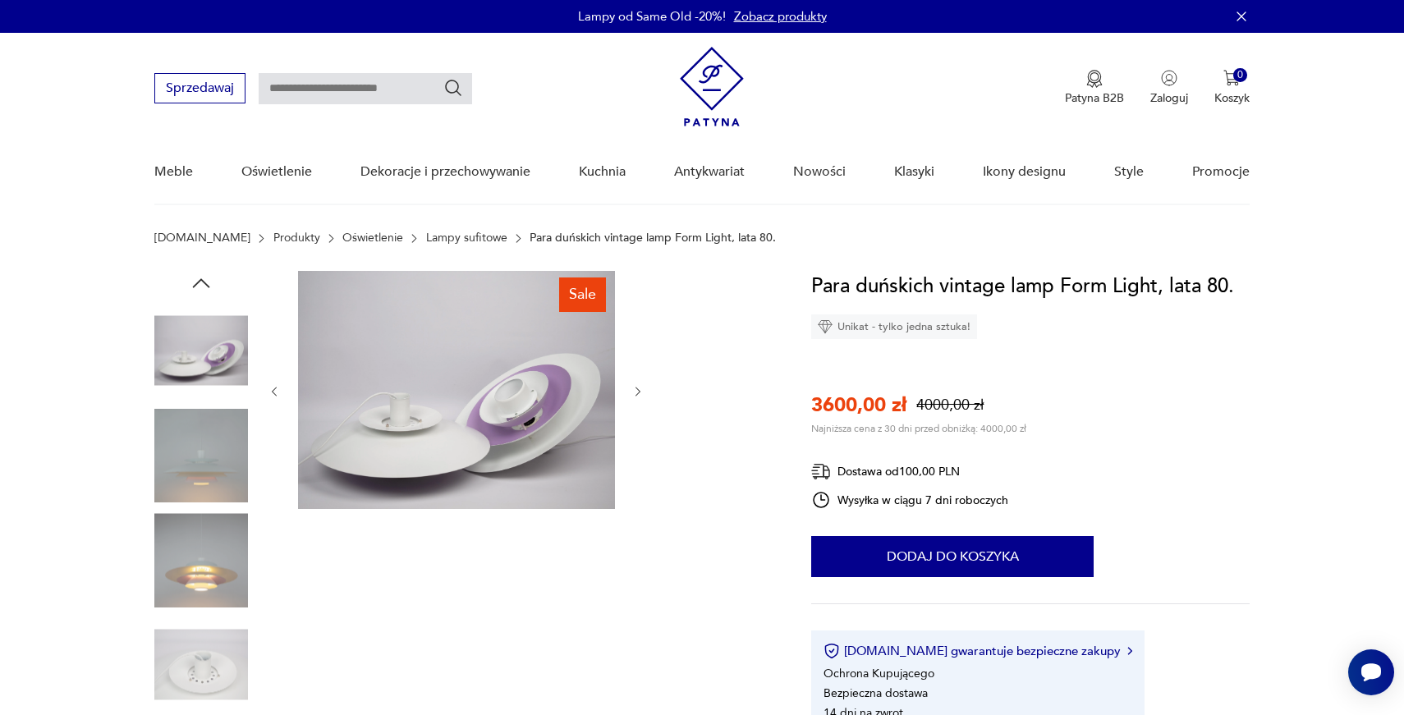
click at [642, 433] on div at bounding box center [457, 391] width 378 height 241
click at [639, 389] on icon "button" at bounding box center [638, 392] width 14 height 14
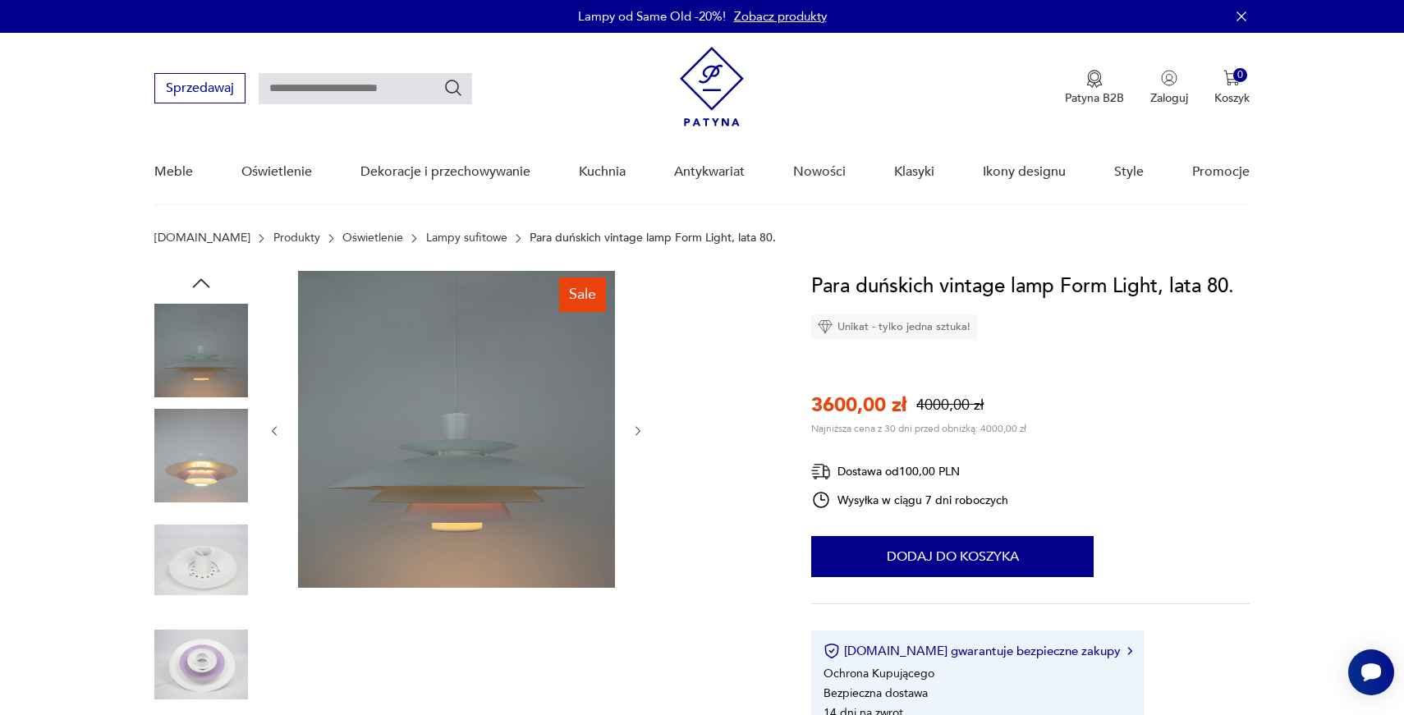
click at [640, 433] on icon "button" at bounding box center [638, 431] width 14 height 14
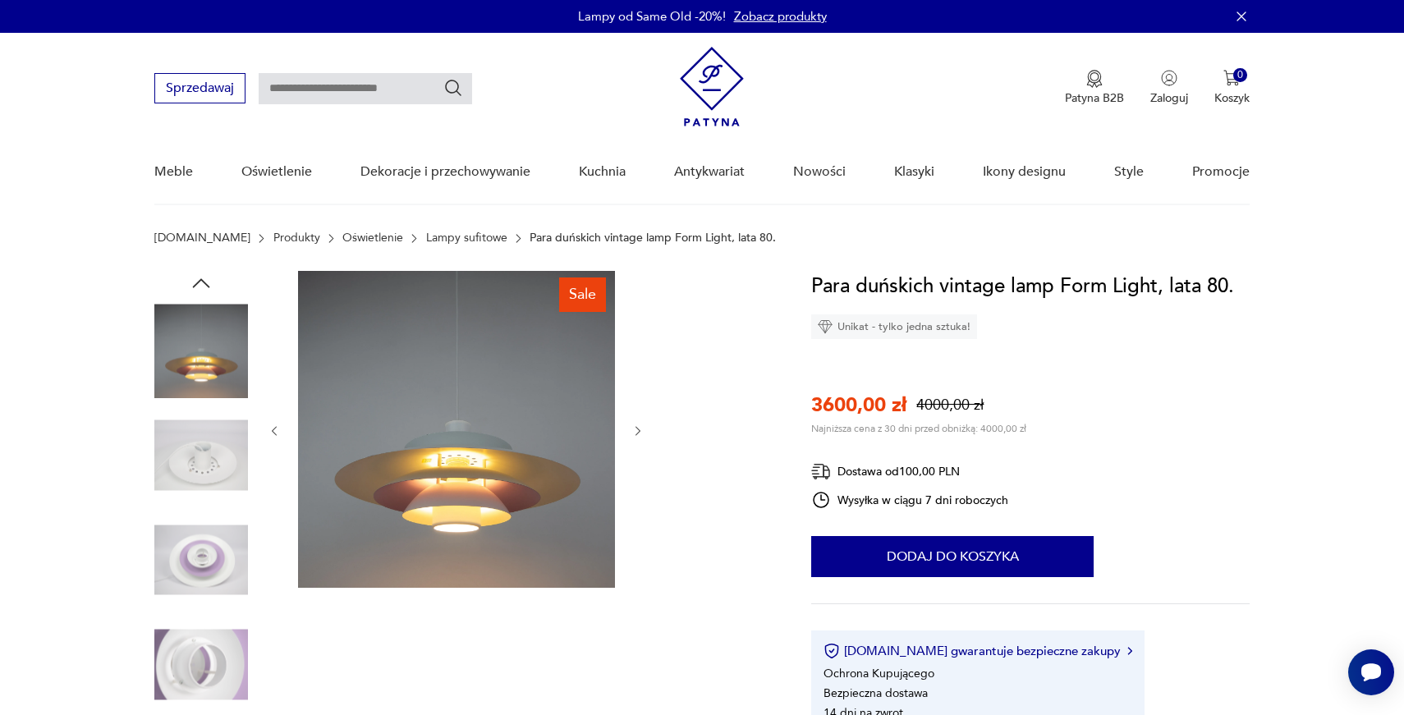
click at [640, 433] on icon "button" at bounding box center [638, 431] width 14 height 14
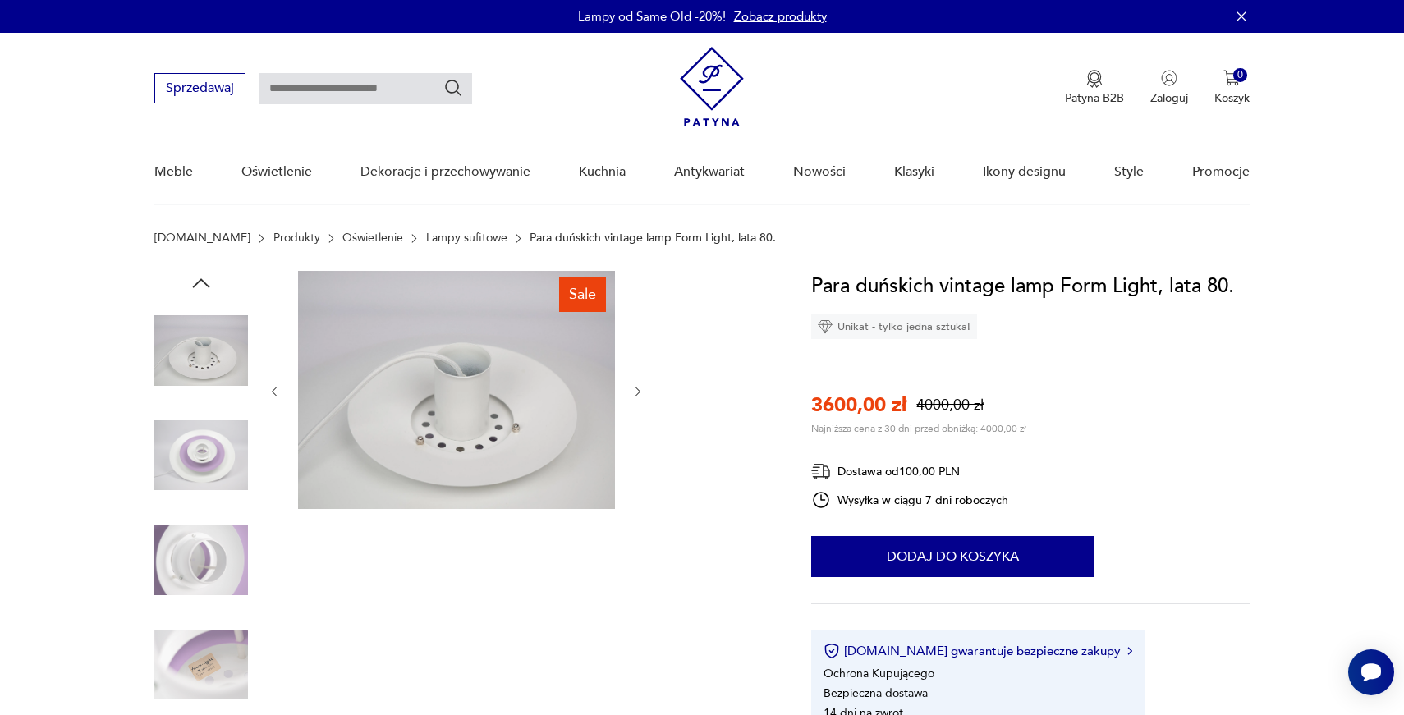
click at [640, 433] on div at bounding box center [457, 391] width 378 height 241
click at [637, 391] on icon "button" at bounding box center [638, 392] width 14 height 14
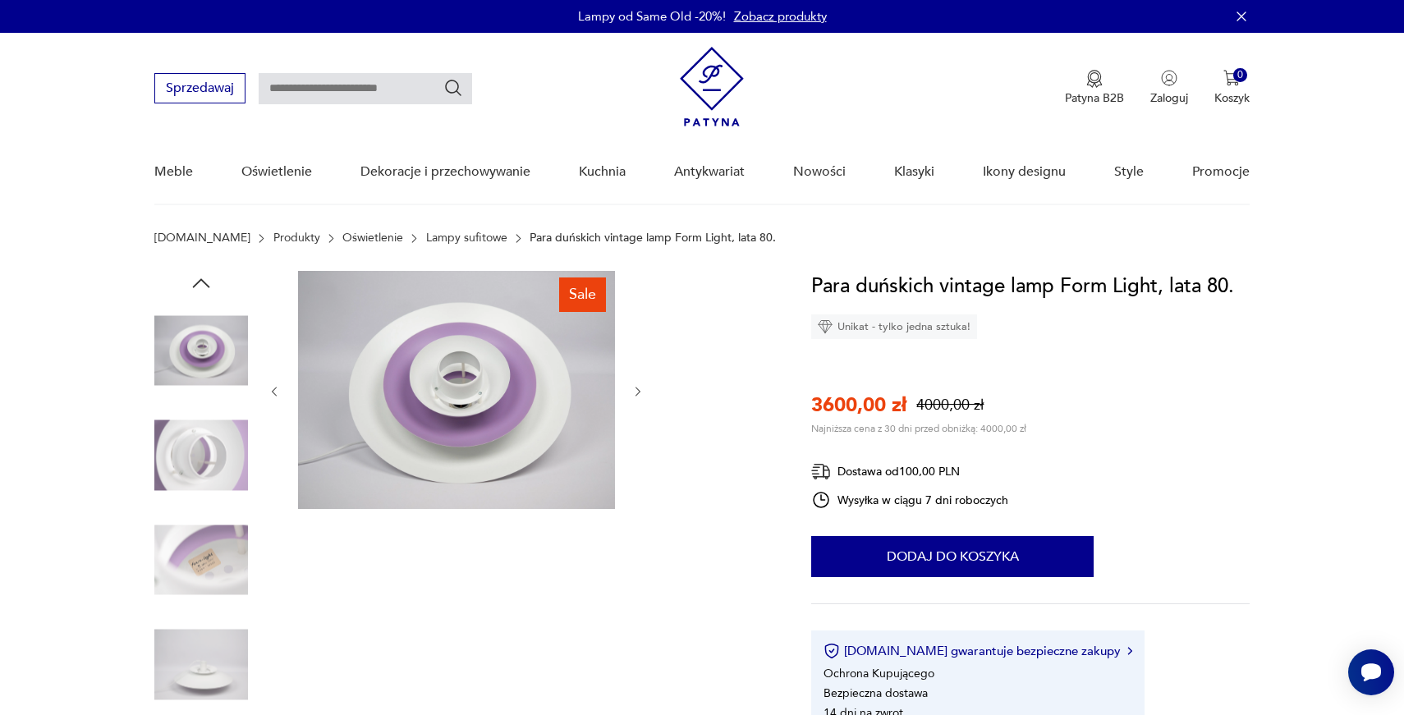
click at [637, 391] on icon "button" at bounding box center [638, 392] width 14 height 14
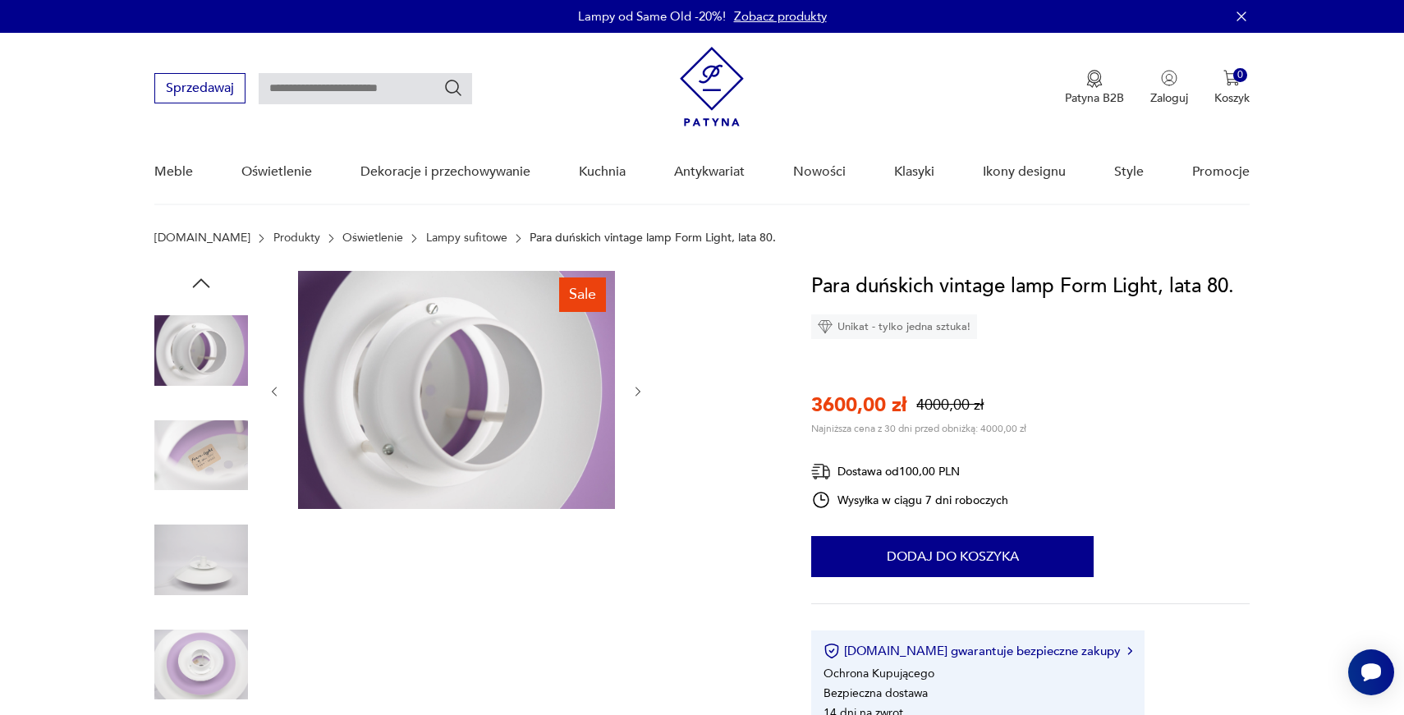
click at [637, 391] on icon "button" at bounding box center [638, 392] width 14 height 14
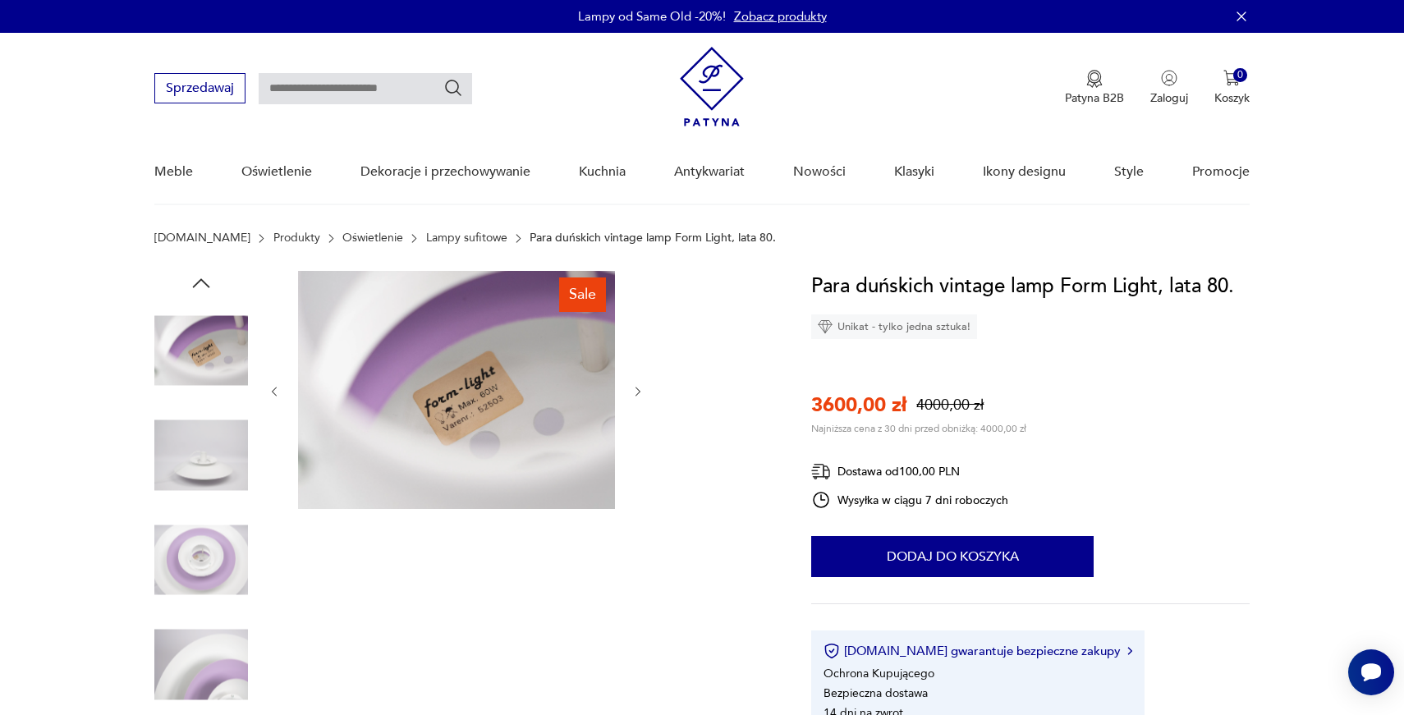
click at [637, 391] on icon "button" at bounding box center [638, 392] width 14 height 14
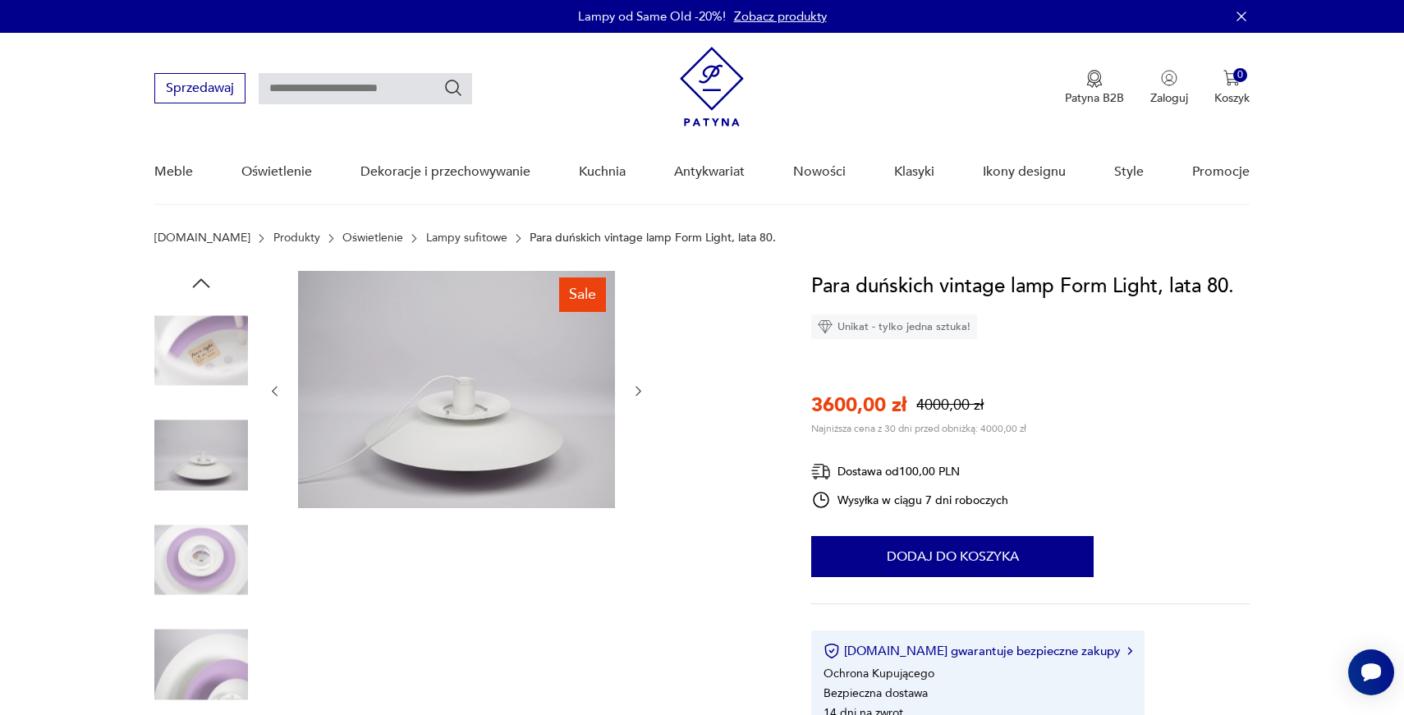
click at [637, 391] on icon "button" at bounding box center [638, 391] width 14 height 14
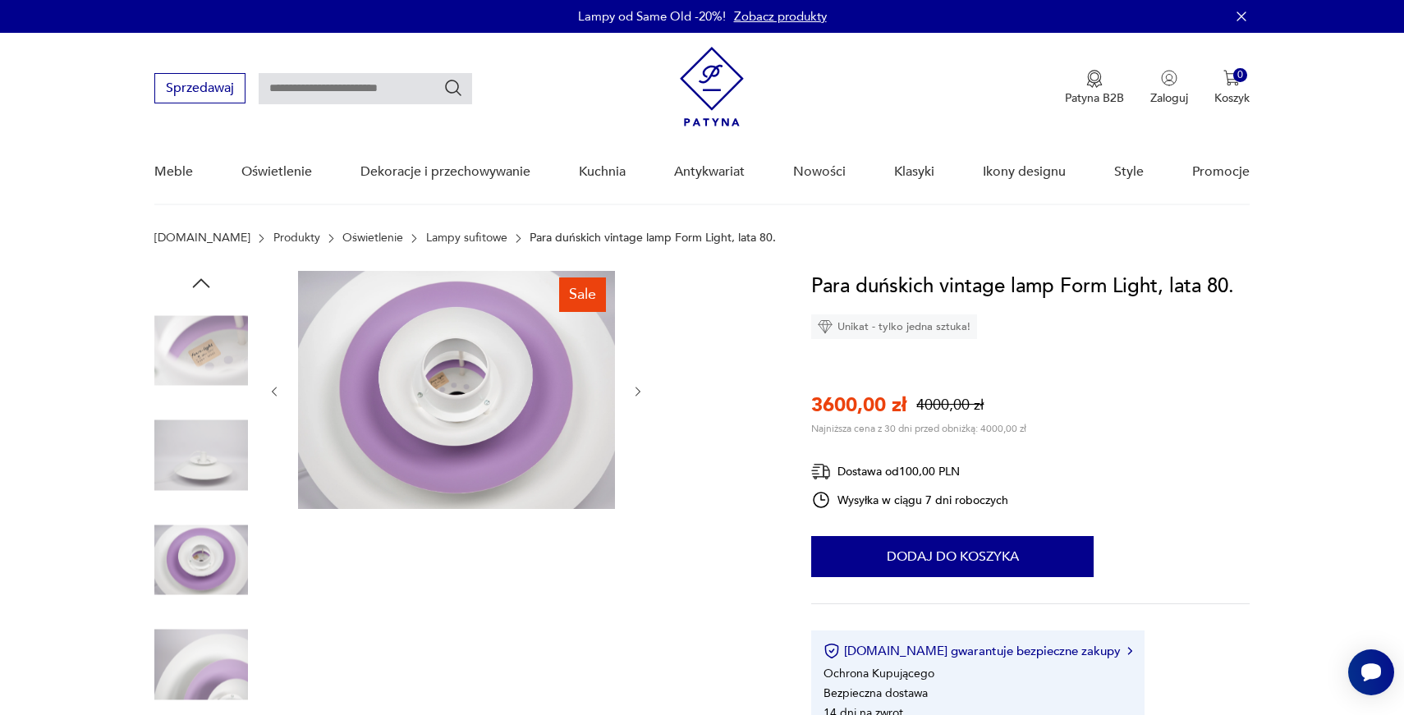
click at [637, 391] on icon "button" at bounding box center [638, 392] width 14 height 14
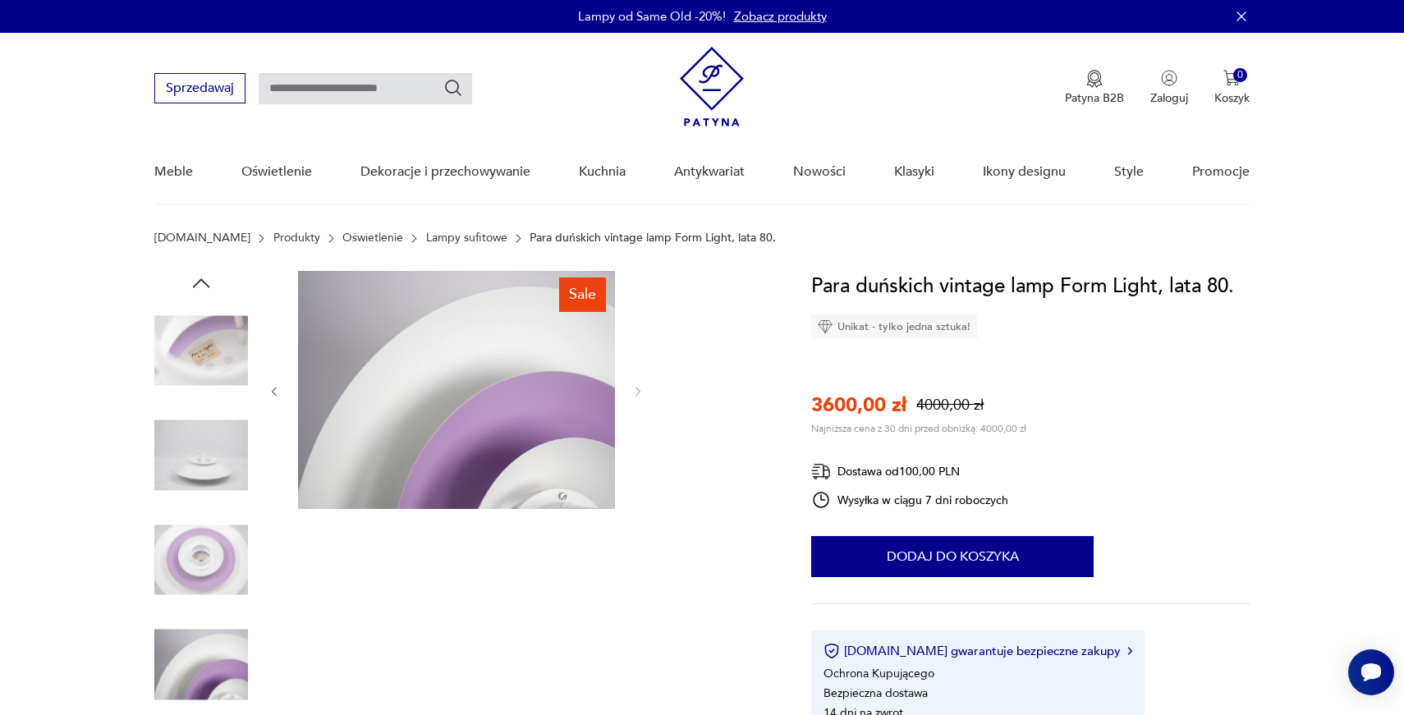
click at [204, 275] on icon "button" at bounding box center [201, 283] width 25 height 25
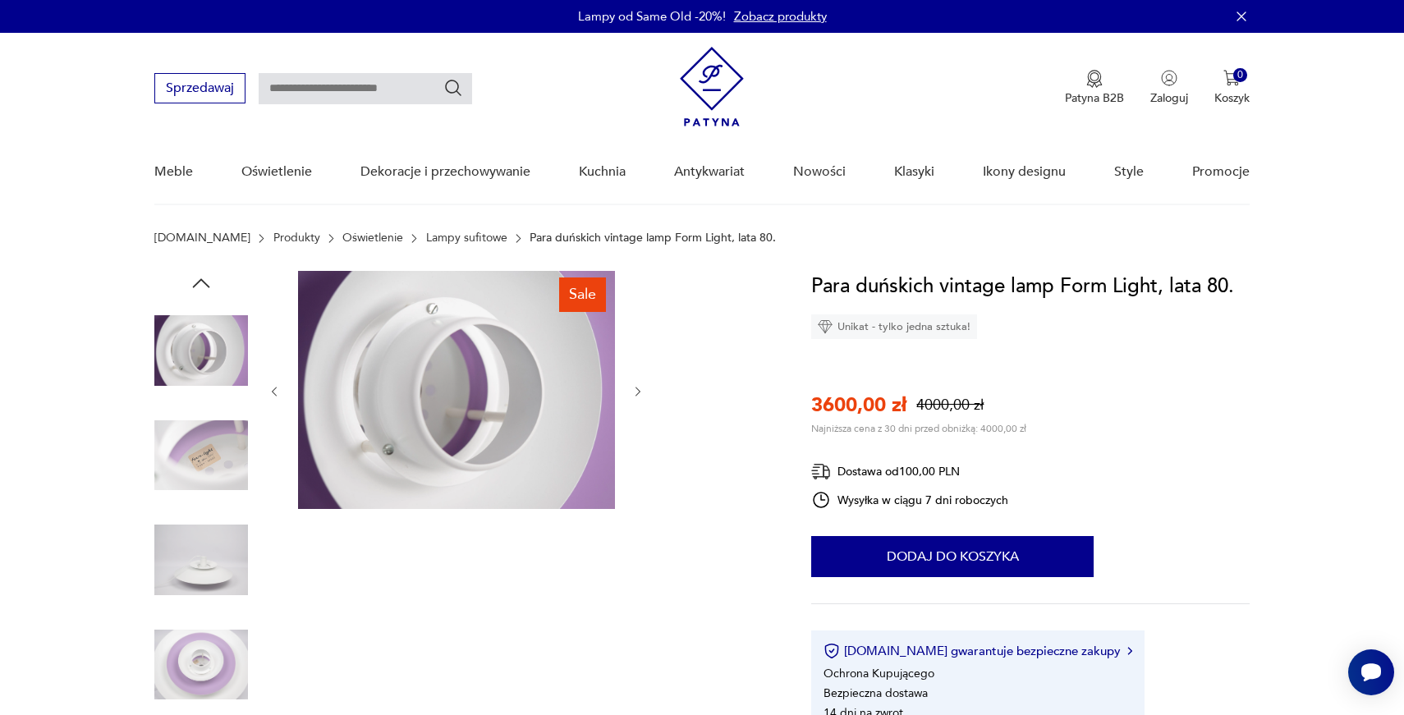
click at [204, 275] on icon "button" at bounding box center [201, 283] width 25 height 25
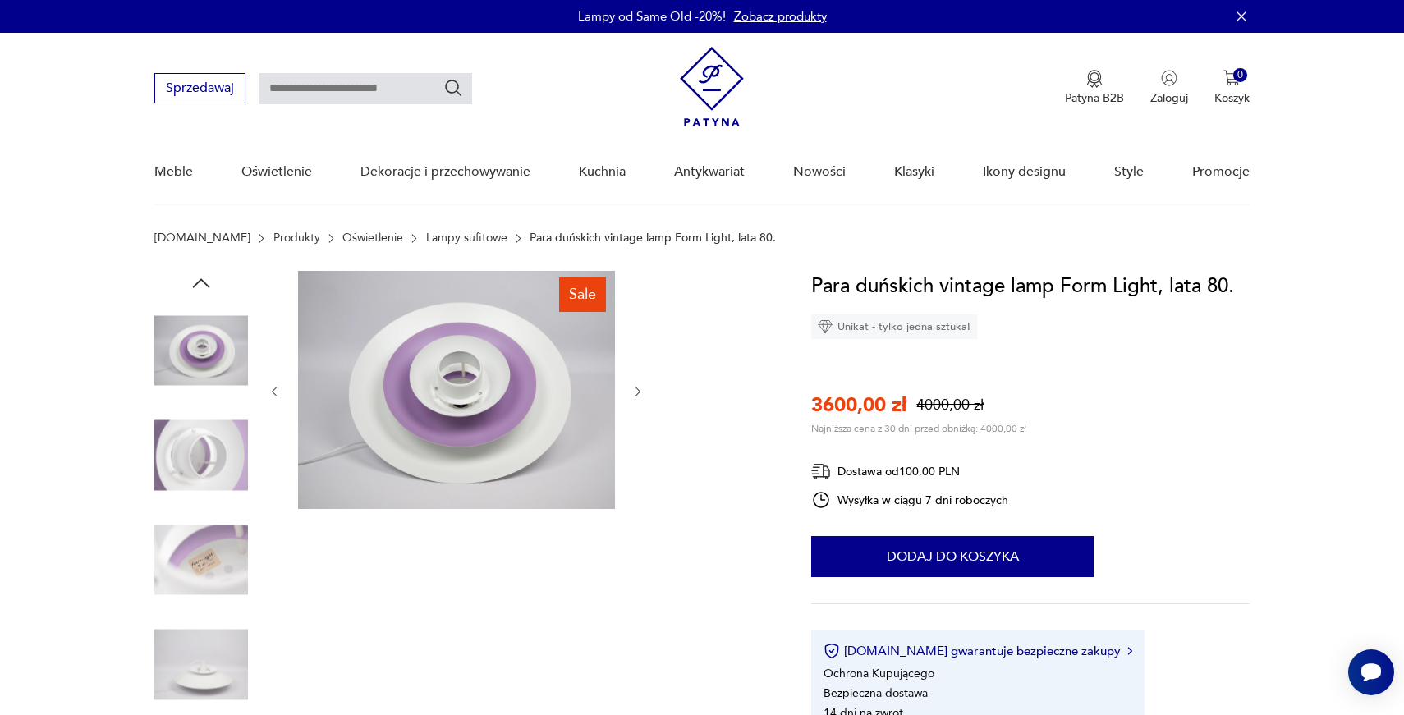
click at [204, 275] on icon "button" at bounding box center [201, 283] width 25 height 25
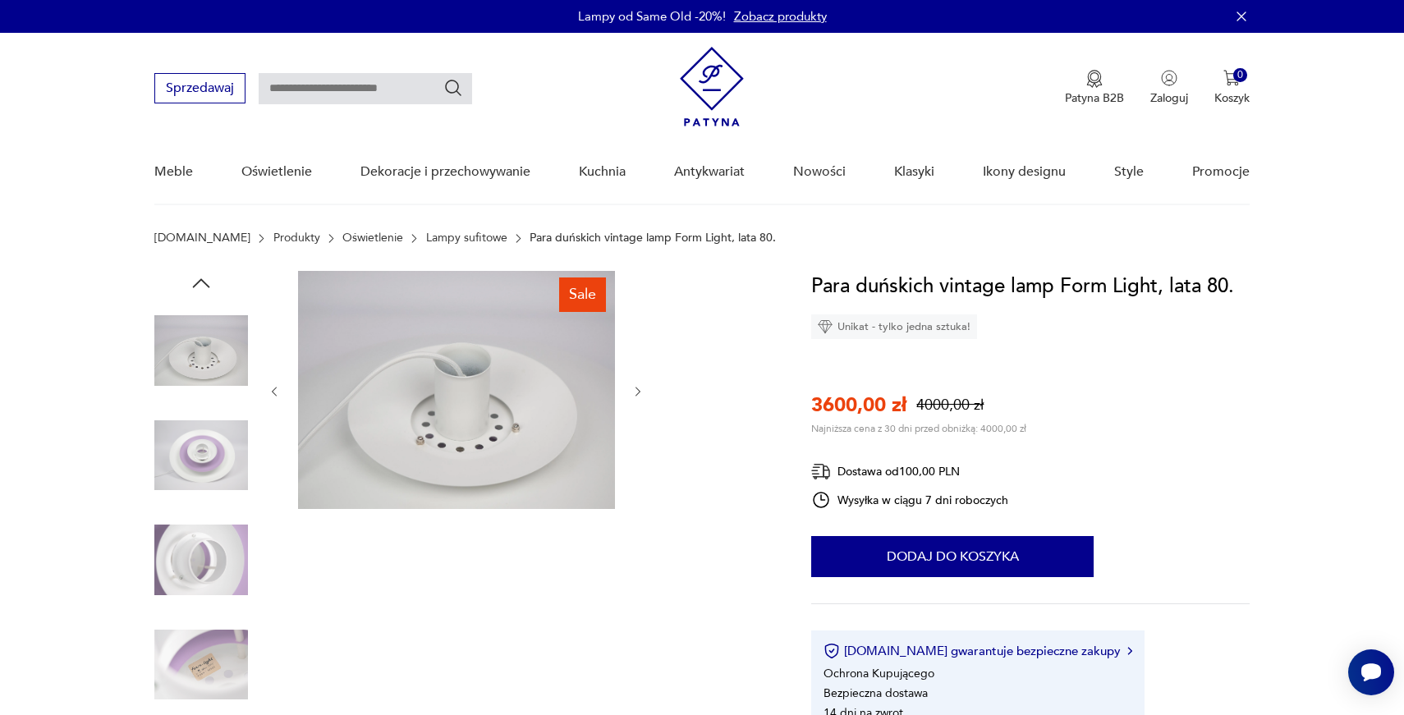
click at [204, 275] on icon "button" at bounding box center [201, 283] width 25 height 25
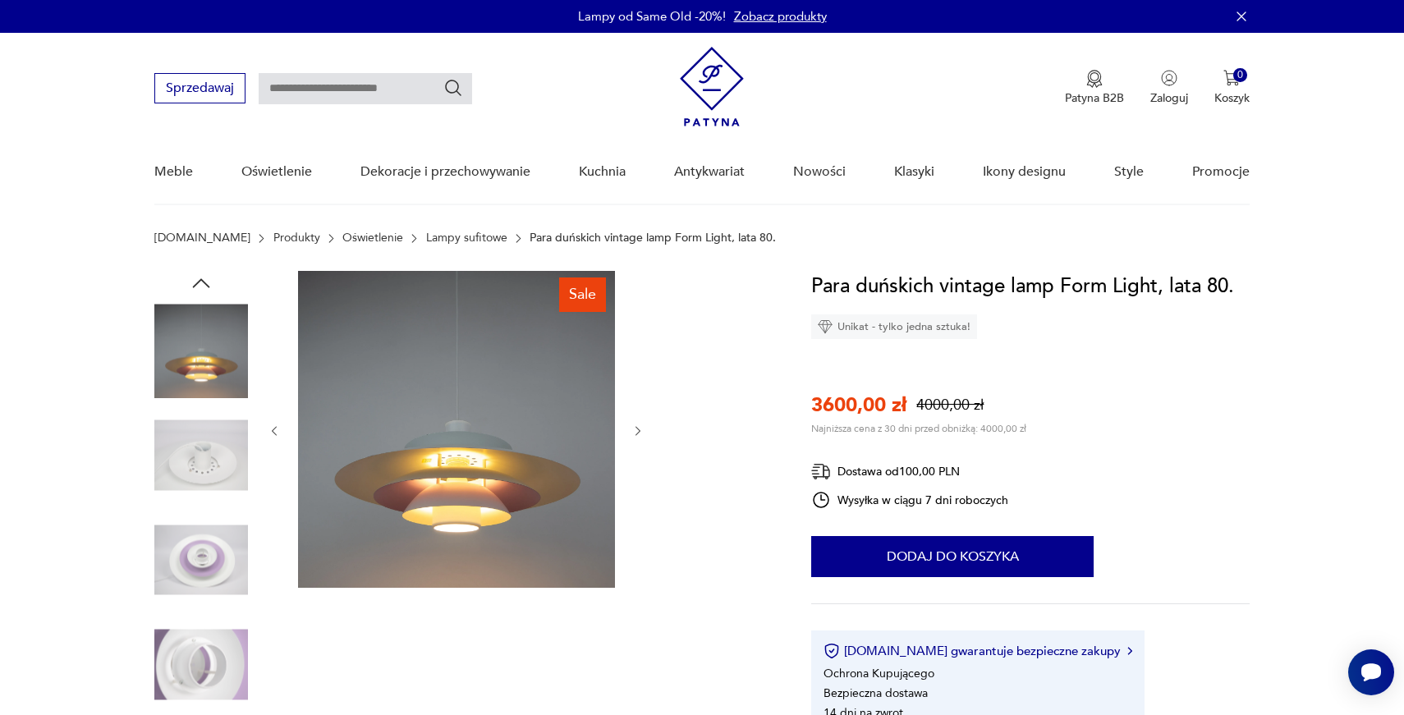
click at [204, 275] on icon "button" at bounding box center [201, 283] width 25 height 25
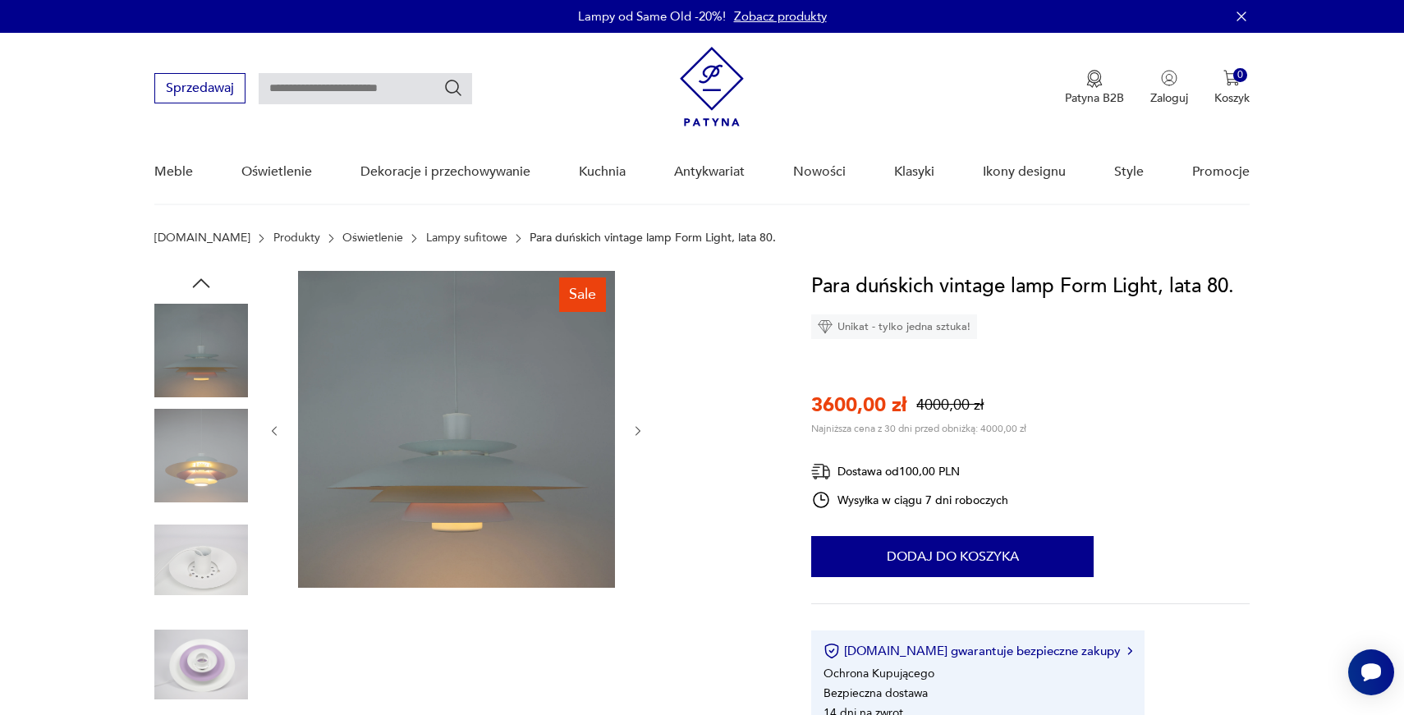
click at [213, 452] on img at bounding box center [201, 456] width 94 height 94
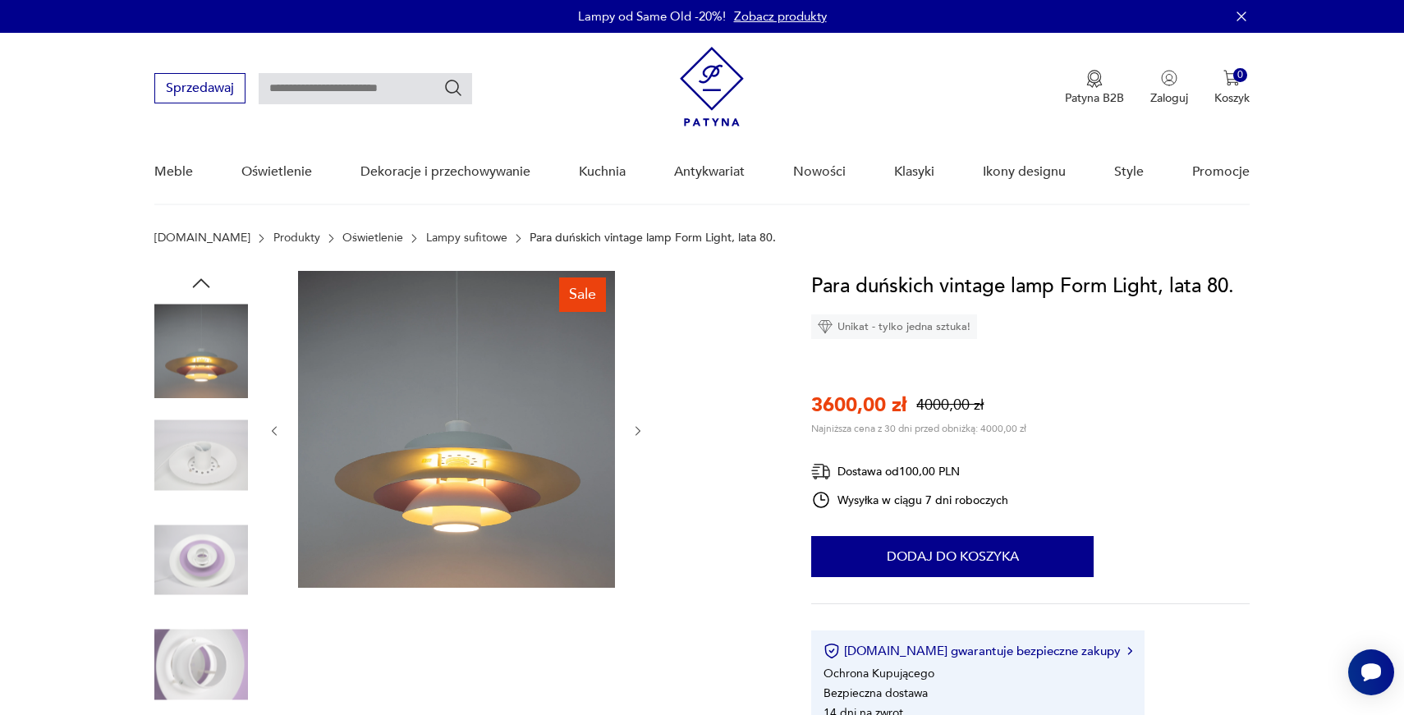
click at [201, 275] on icon "button" at bounding box center [201, 283] width 25 height 25
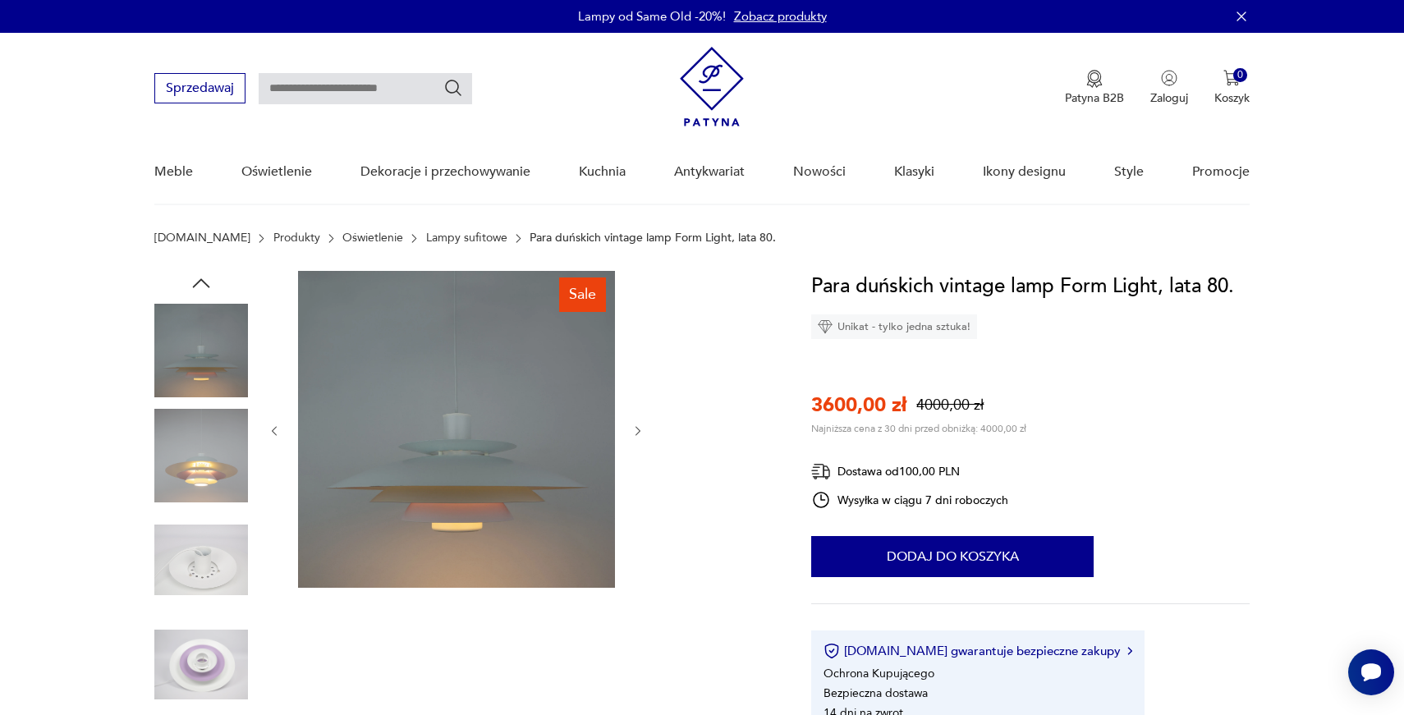
click at [197, 360] on img at bounding box center [201, 351] width 94 height 94
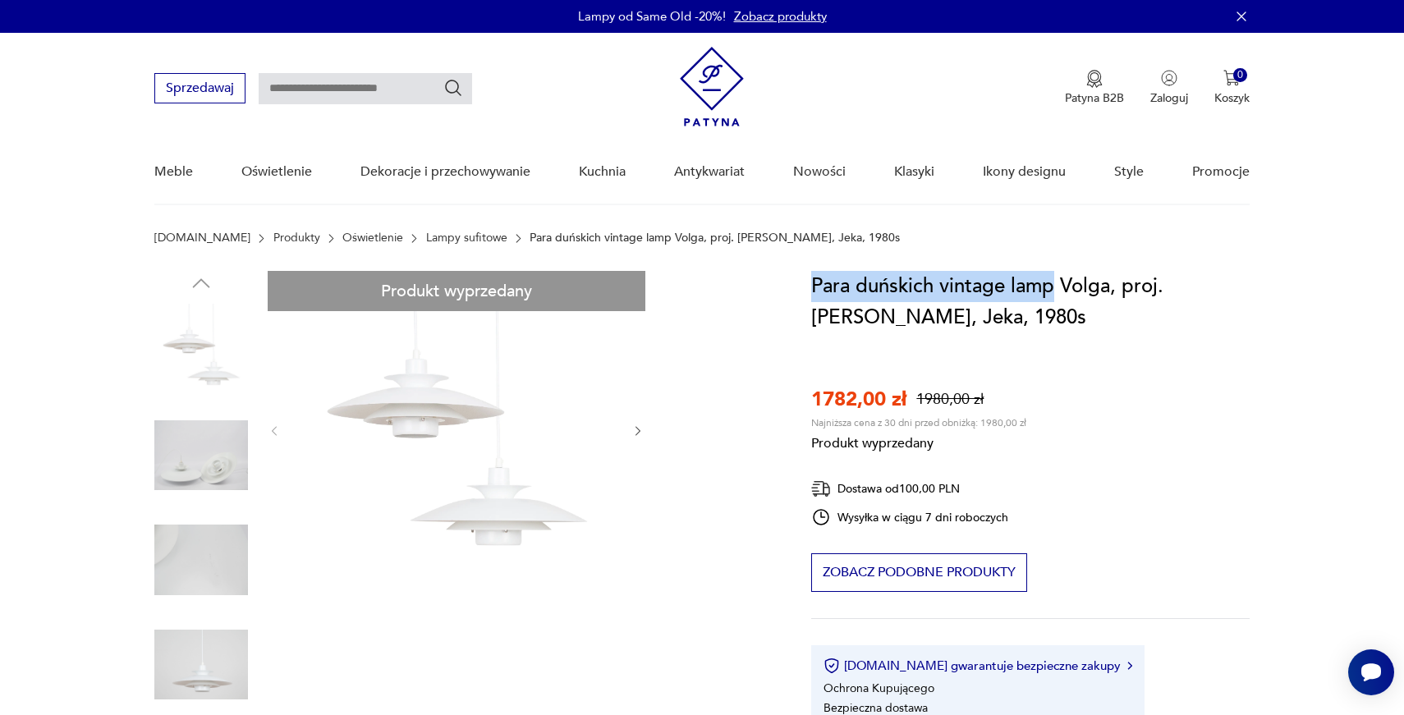
drag, startPoint x: 816, startPoint y: 286, endPoint x: 1051, endPoint y: 289, distance: 234.8
click at [1051, 289] on h1 "Para duńskich vintage lamp Volga, proj. [PERSON_NAME], Jeka, 1980s" at bounding box center [1030, 302] width 438 height 62
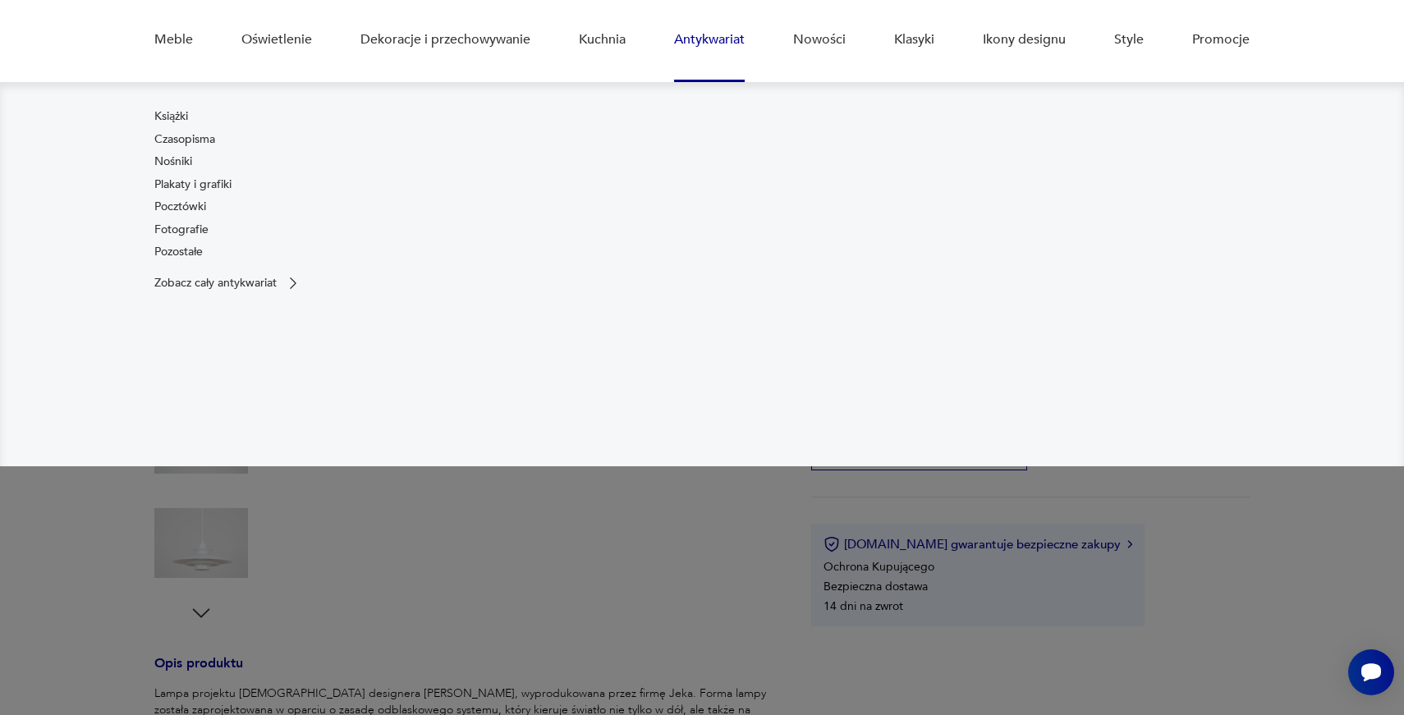
scroll to position [143, 0]
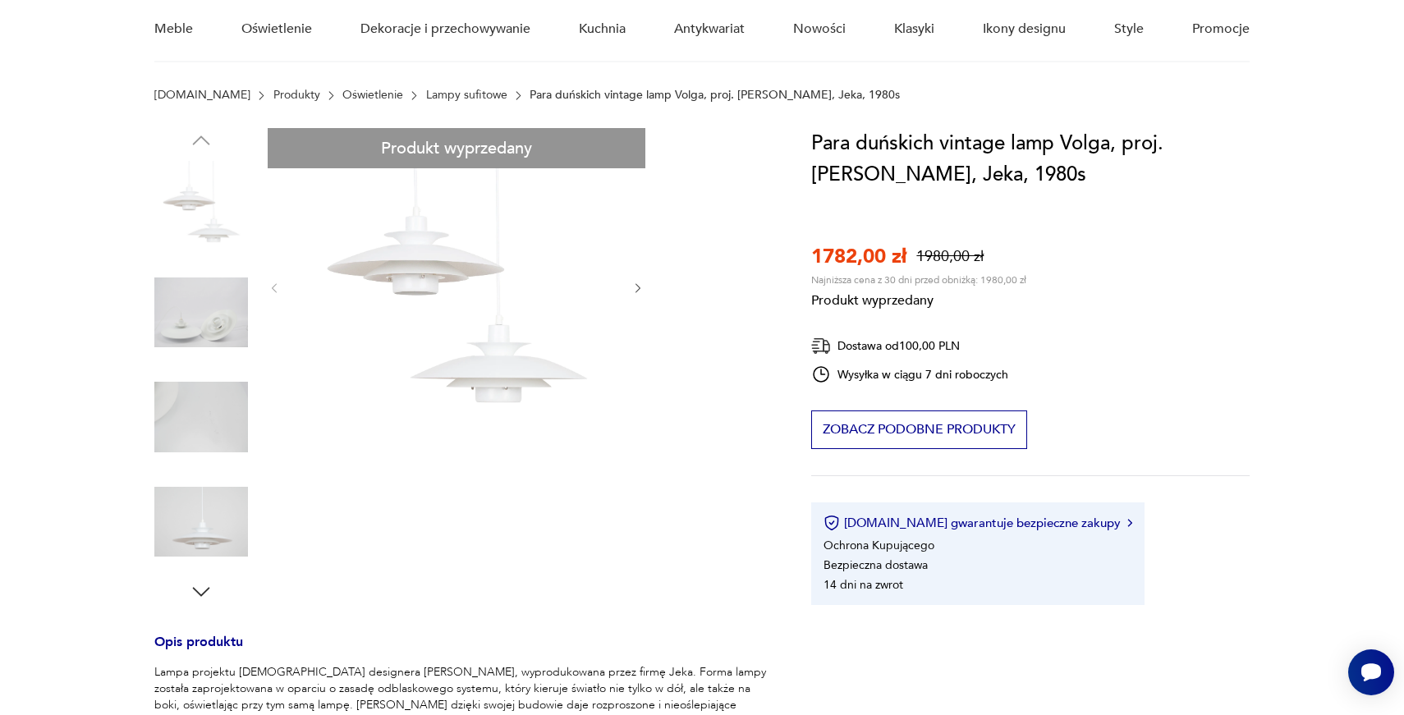
click at [639, 290] on div "Produkt wyprzedany Opis produktu Lampa projektu duńskiego designera Kurta Wibor…" at bounding box center [462, 618] width 617 height 981
click at [634, 286] on div "Produkt wyprzedany Opis produktu Lampa projektu duńskiego designera Kurta Wibor…" at bounding box center [462, 618] width 617 height 981
click at [219, 347] on div "Produkt wyprzedany Opis produktu Lampa projektu duńskiego designera Kurta Wibor…" at bounding box center [462, 618] width 617 height 981
click at [207, 318] on div "Produkt wyprzedany Opis produktu Lampa projektu duńskiego designera Kurta Wibor…" at bounding box center [462, 618] width 617 height 981
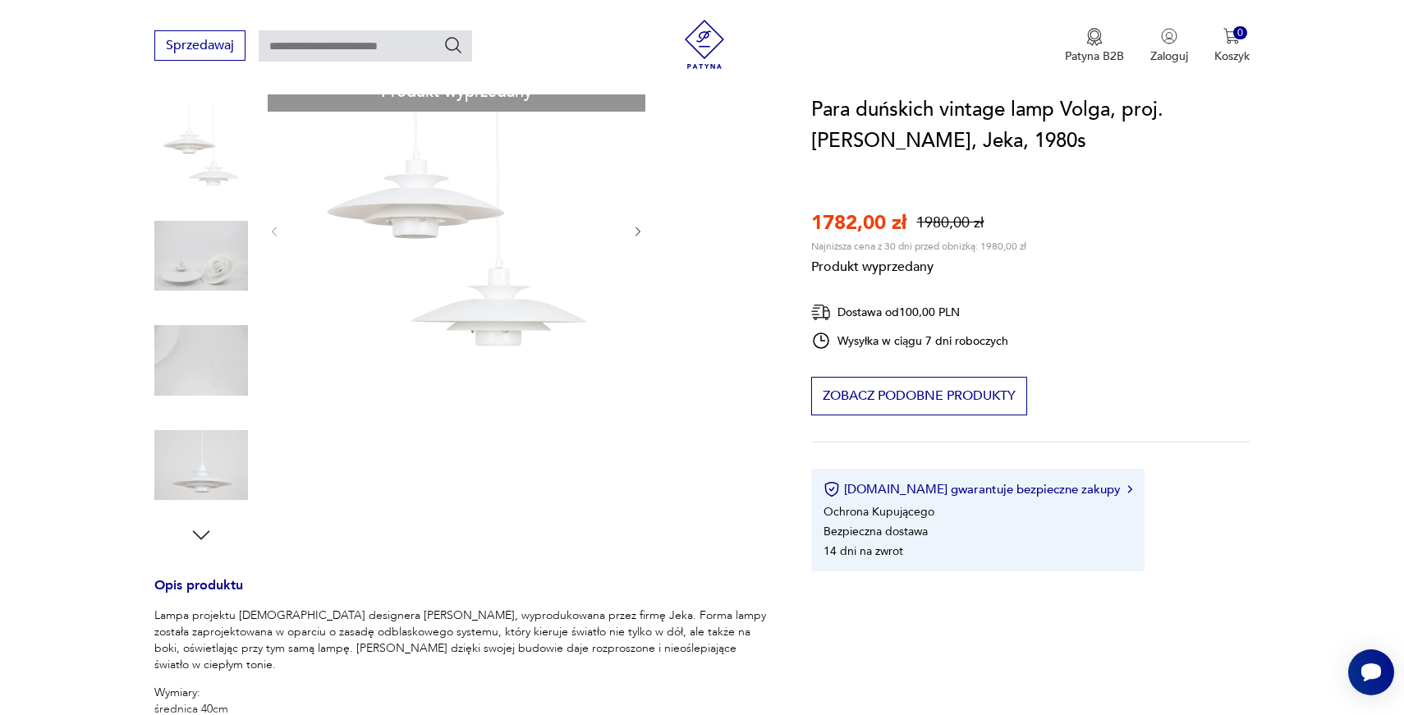
scroll to position [240, 0]
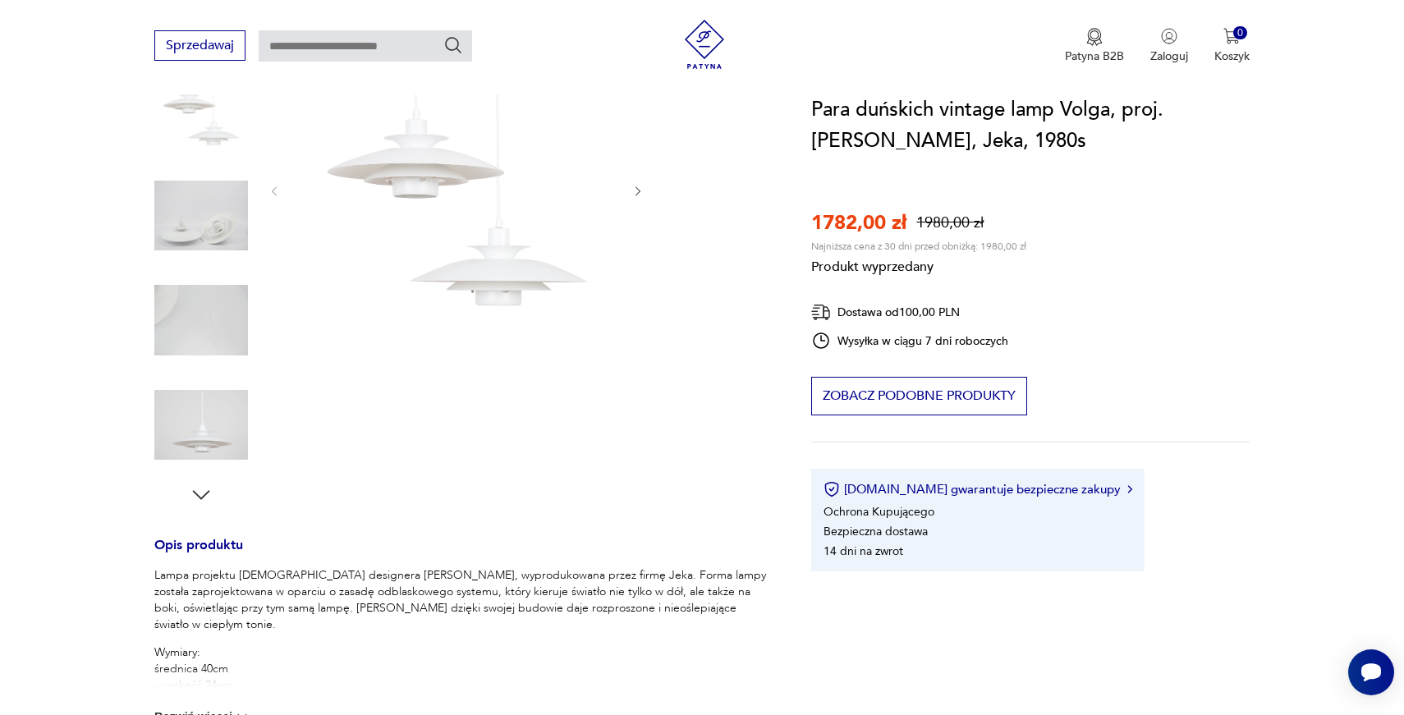
click at [198, 493] on div "Produkt wyprzedany Opis produktu Lampa projektu duńskiego designera Kurta Wibor…" at bounding box center [462, 521] width 617 height 981
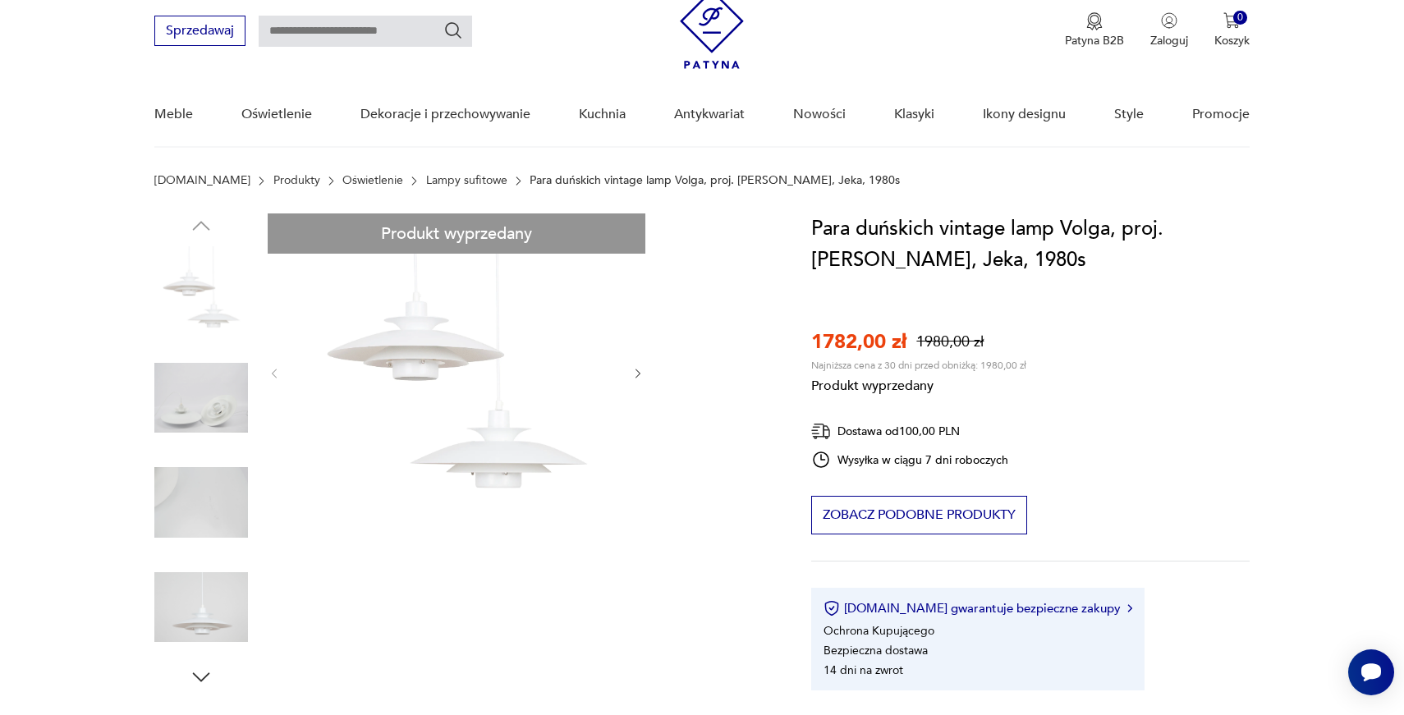
scroll to position [39, 0]
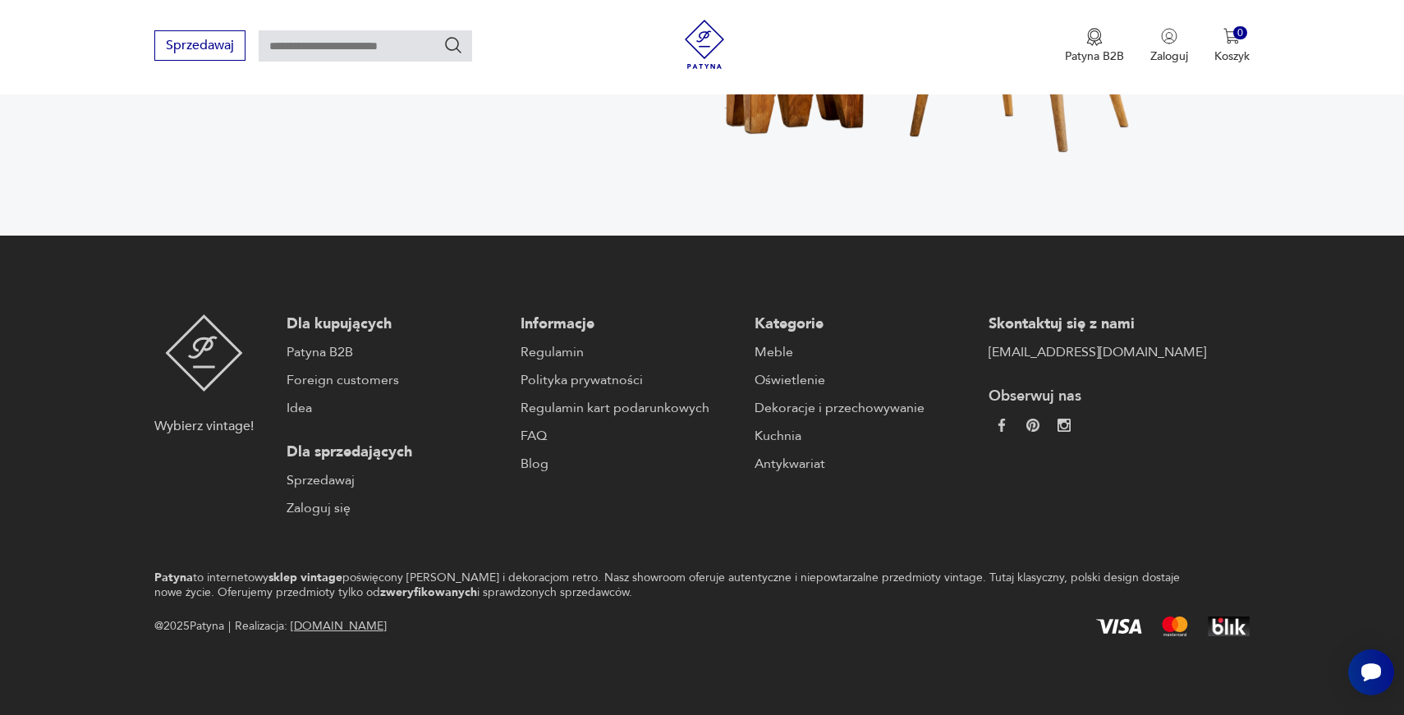
scroll to position [491, 0]
